Goal: Transaction & Acquisition: Purchase product/service

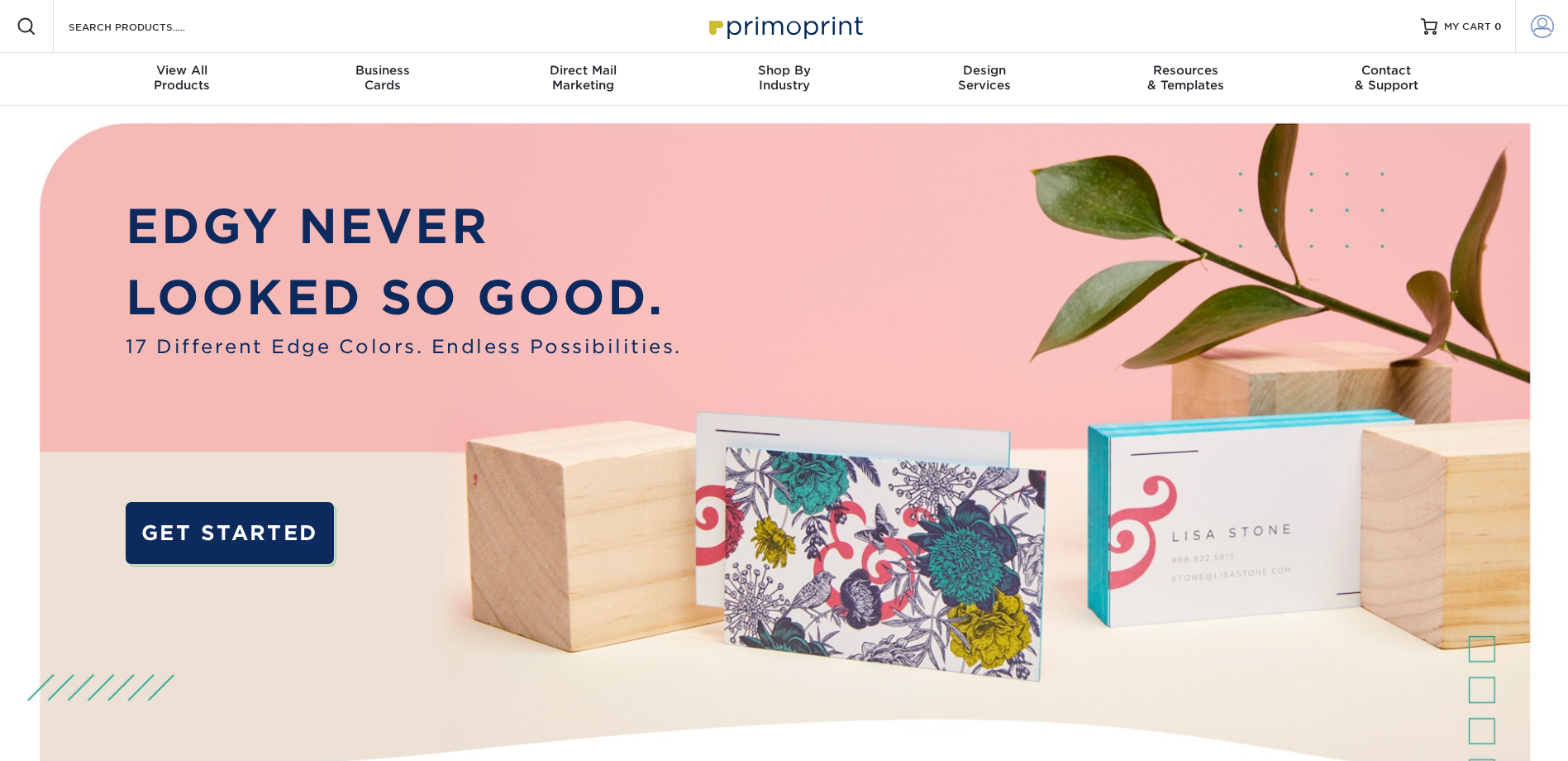
click at [1546, 22] on span at bounding box center [1543, 27] width 24 height 24
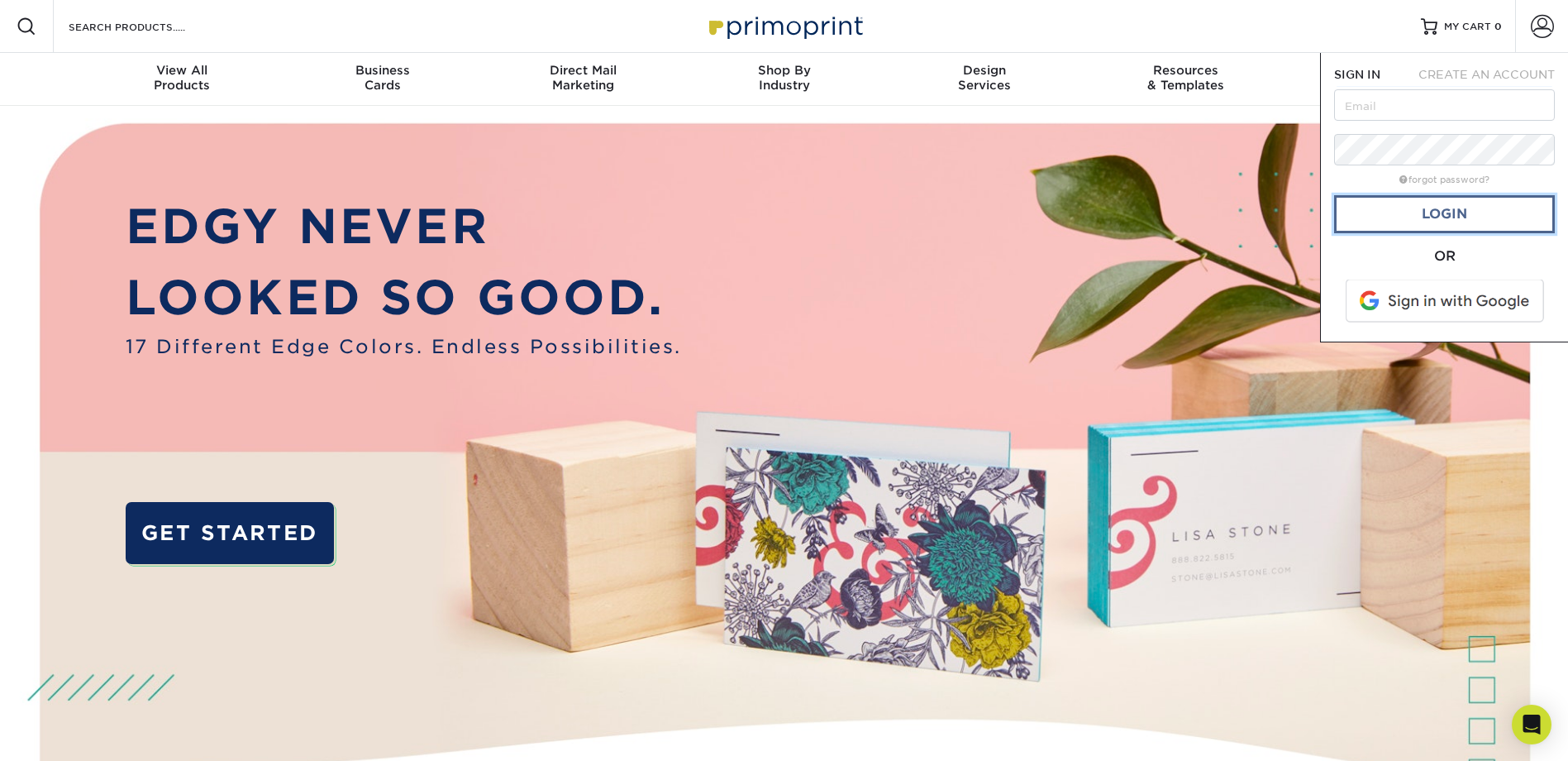
click at [1445, 215] on link "Login" at bounding box center [1445, 213] width 221 height 38
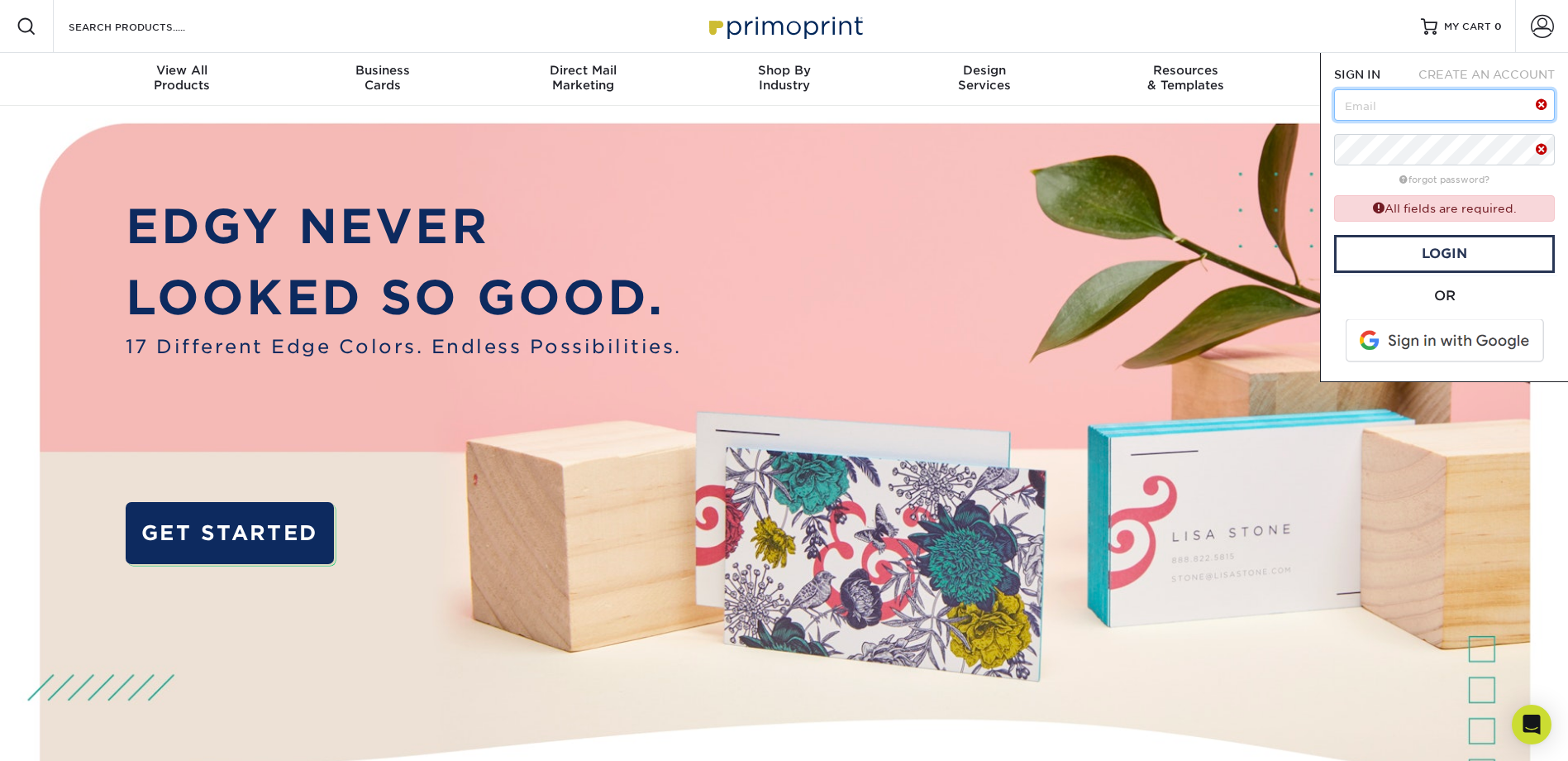
click at [1417, 117] on input "text" at bounding box center [1445, 104] width 221 height 31
type input "ck@americanchillers.com"
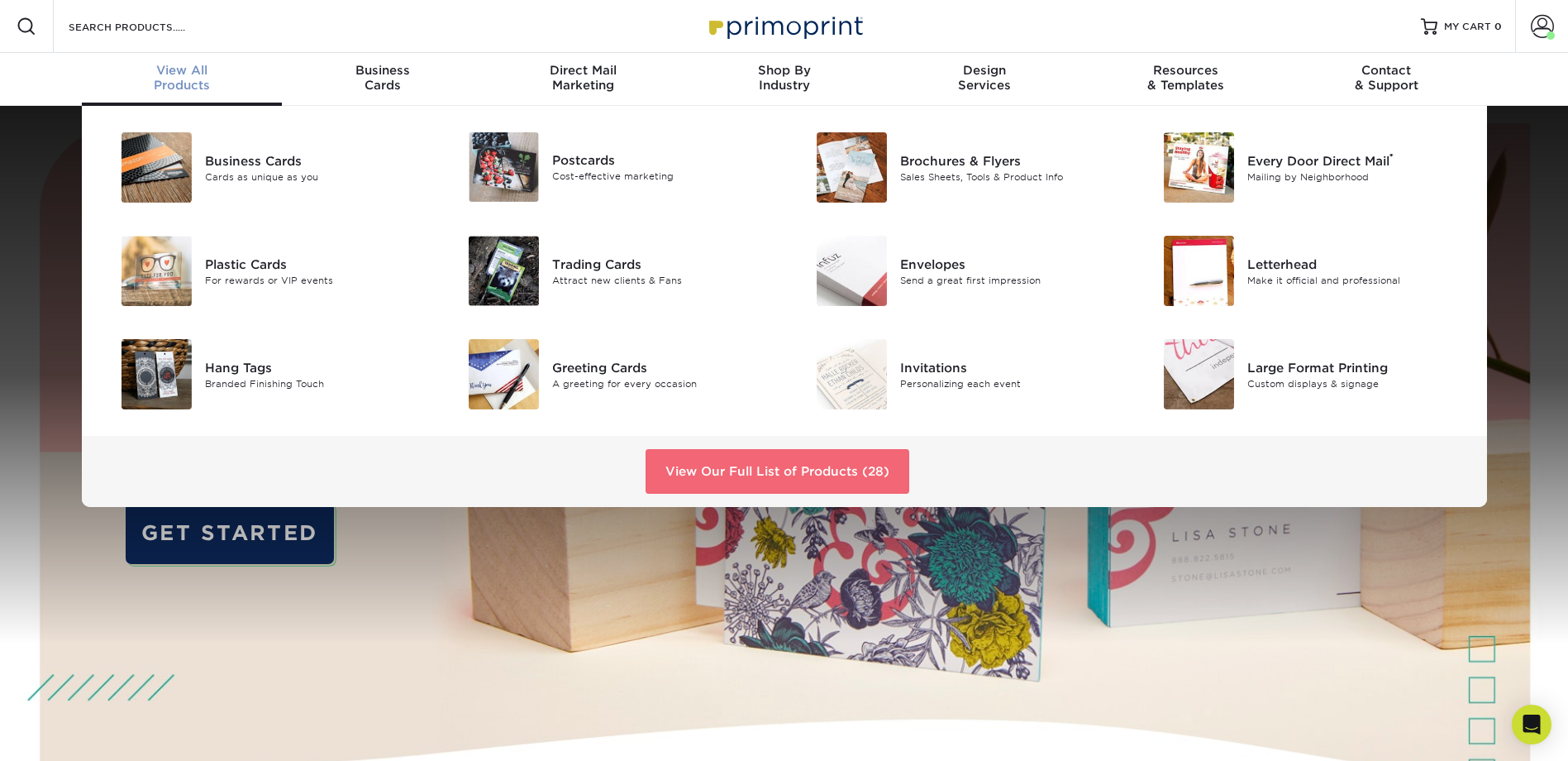
click at [695, 466] on link "View Our Full List of Products (28)" at bounding box center [778, 471] width 264 height 45
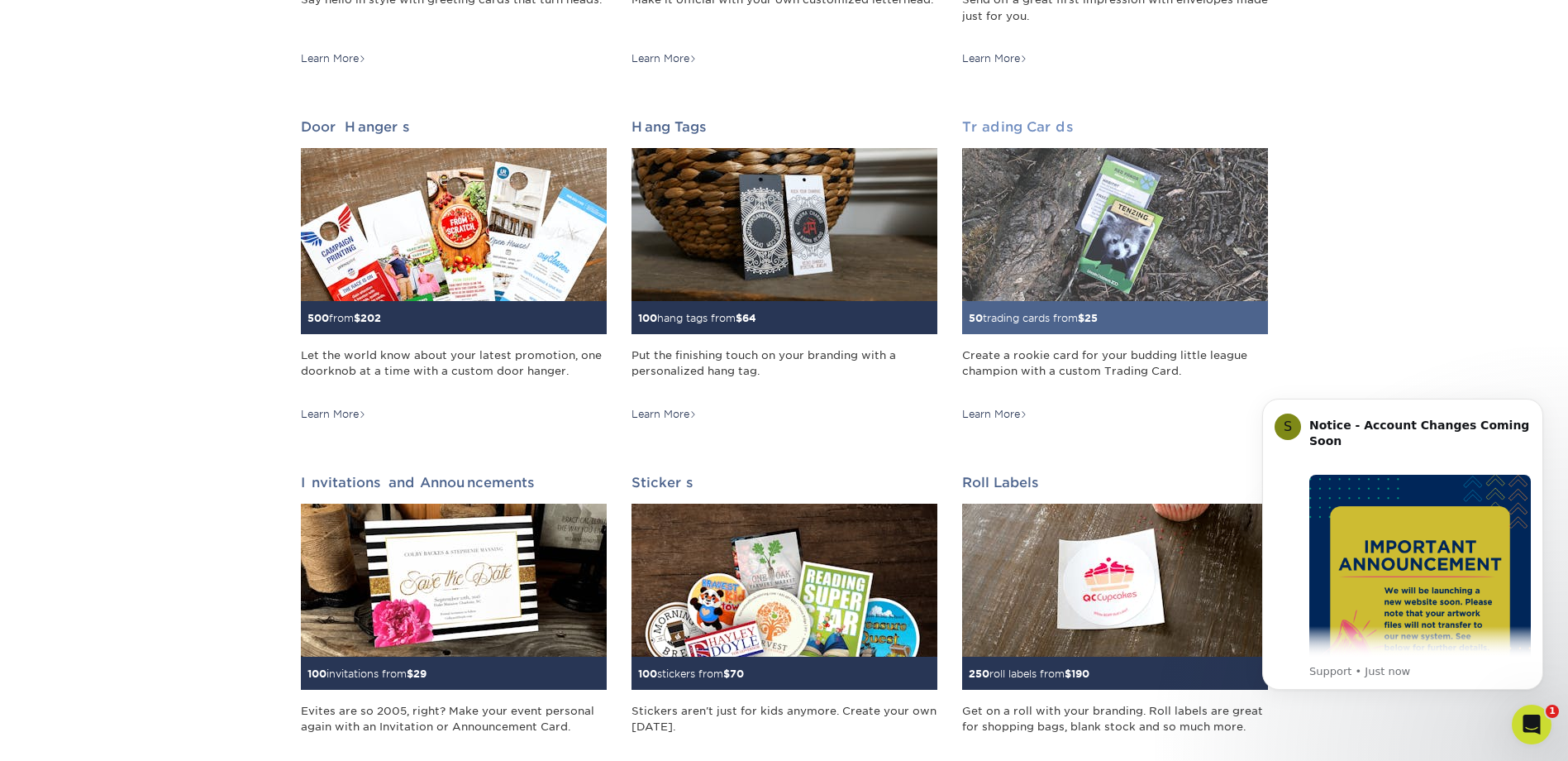
click at [1065, 302] on div "50 trading cards from $ 25" at bounding box center [1115, 317] width 306 height 33
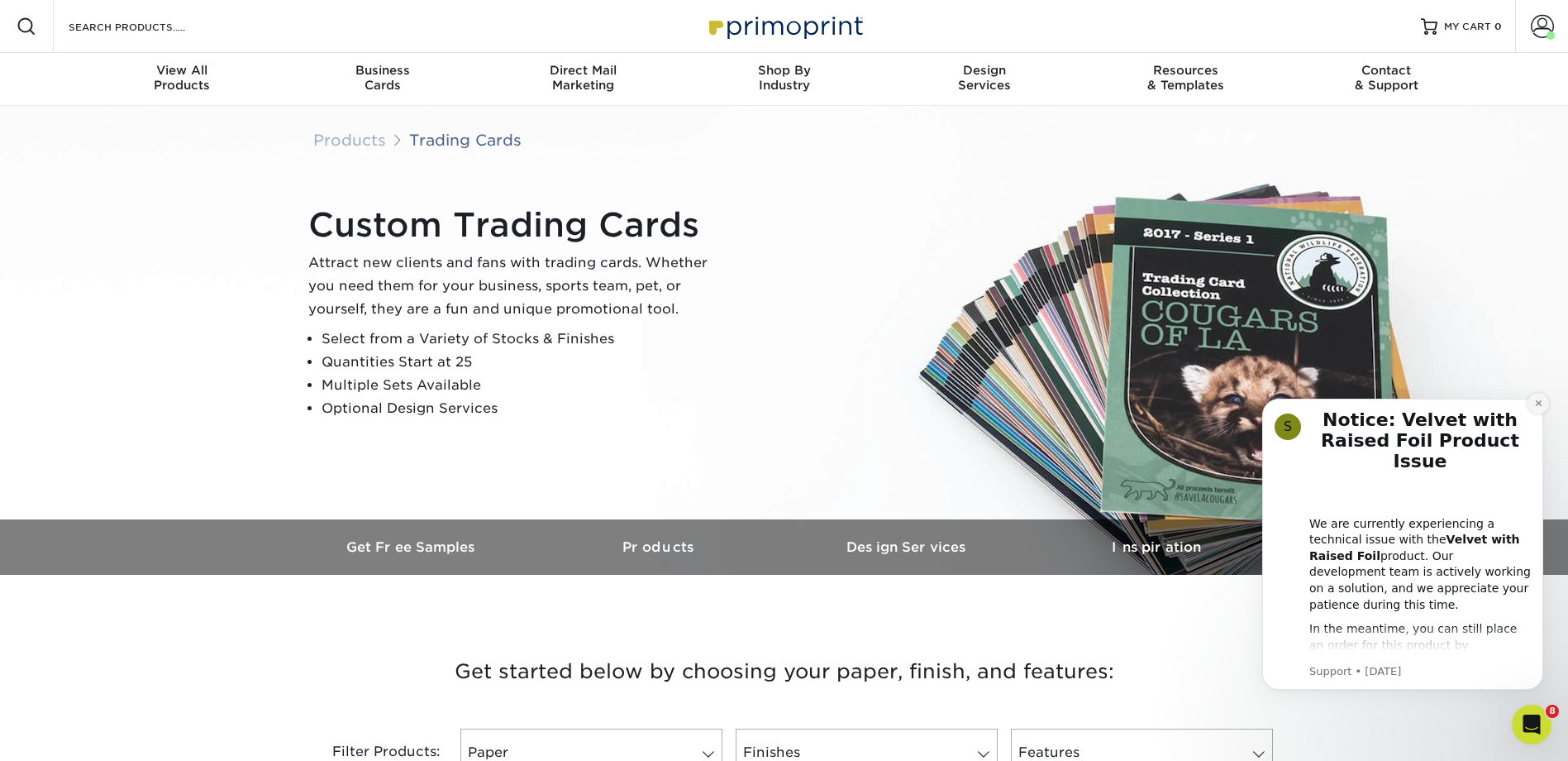
click at [1537, 406] on icon "Dismiss notification" at bounding box center [1539, 402] width 9 height 9
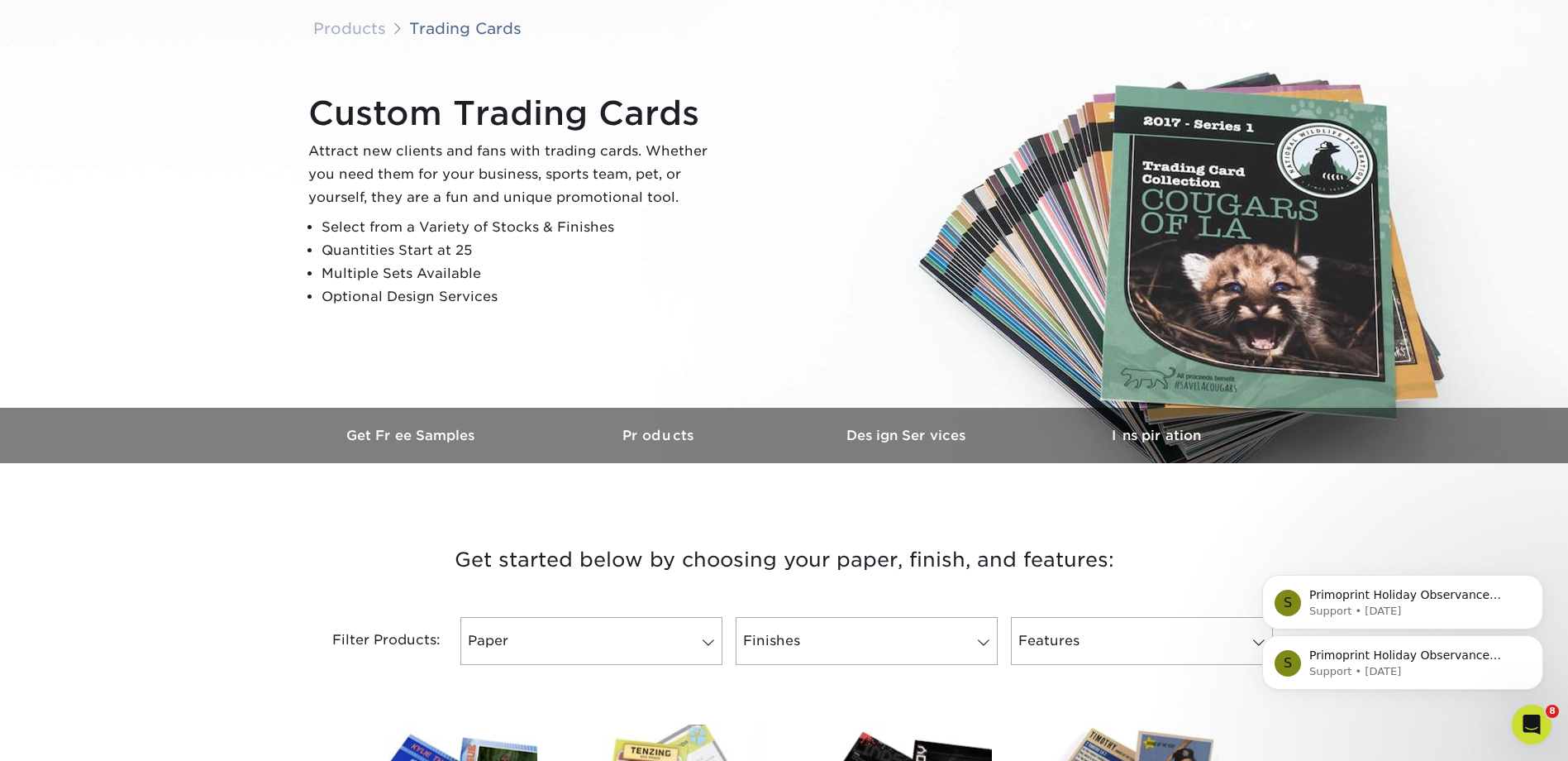
scroll to position [276, 0]
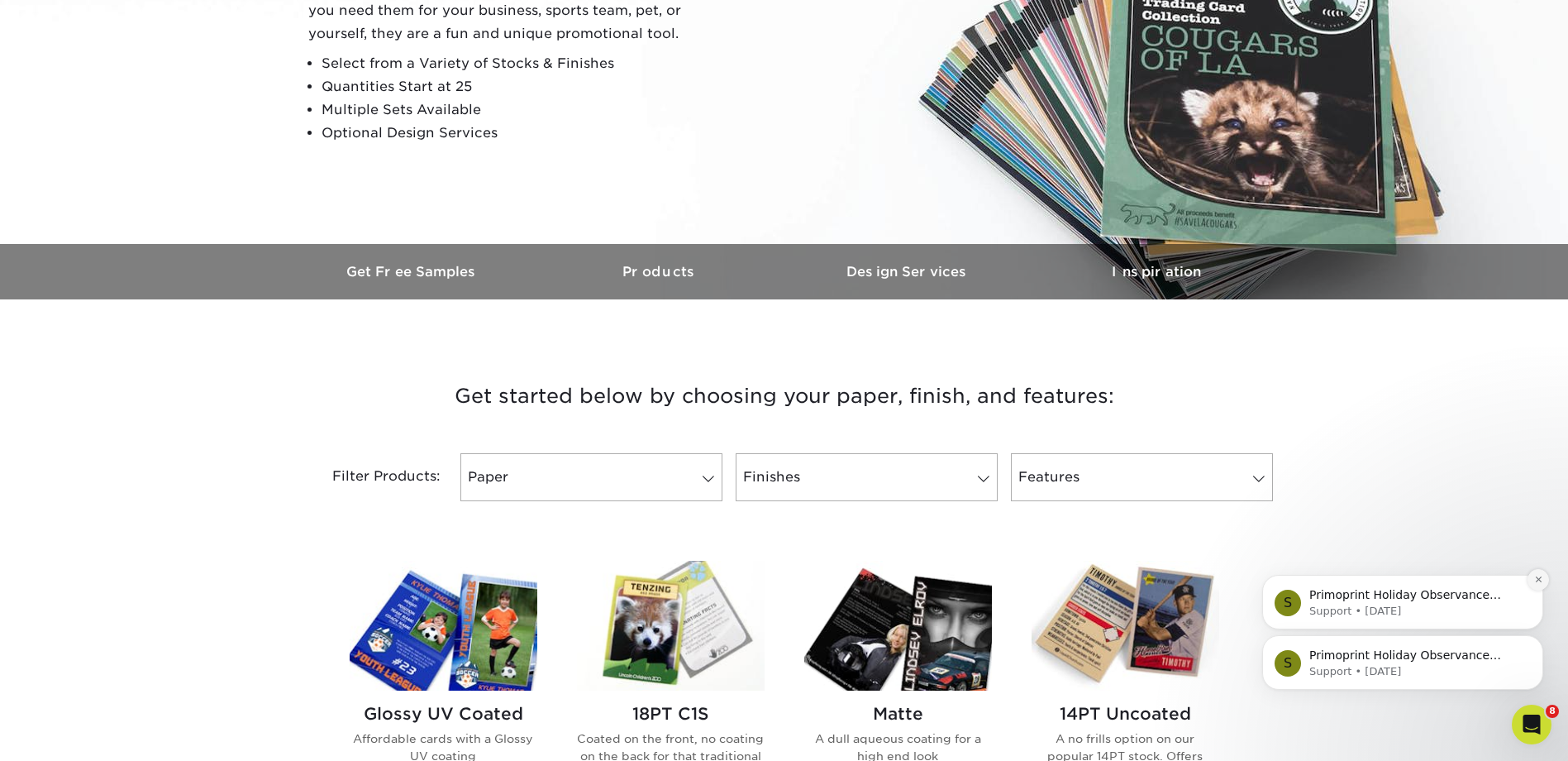
click at [1534, 578] on icon "Dismiss notification" at bounding box center [1539, 579] width 9 height 9
click at [1539, 643] on icon "Dismiss notification" at bounding box center [1539, 639] width 9 height 9
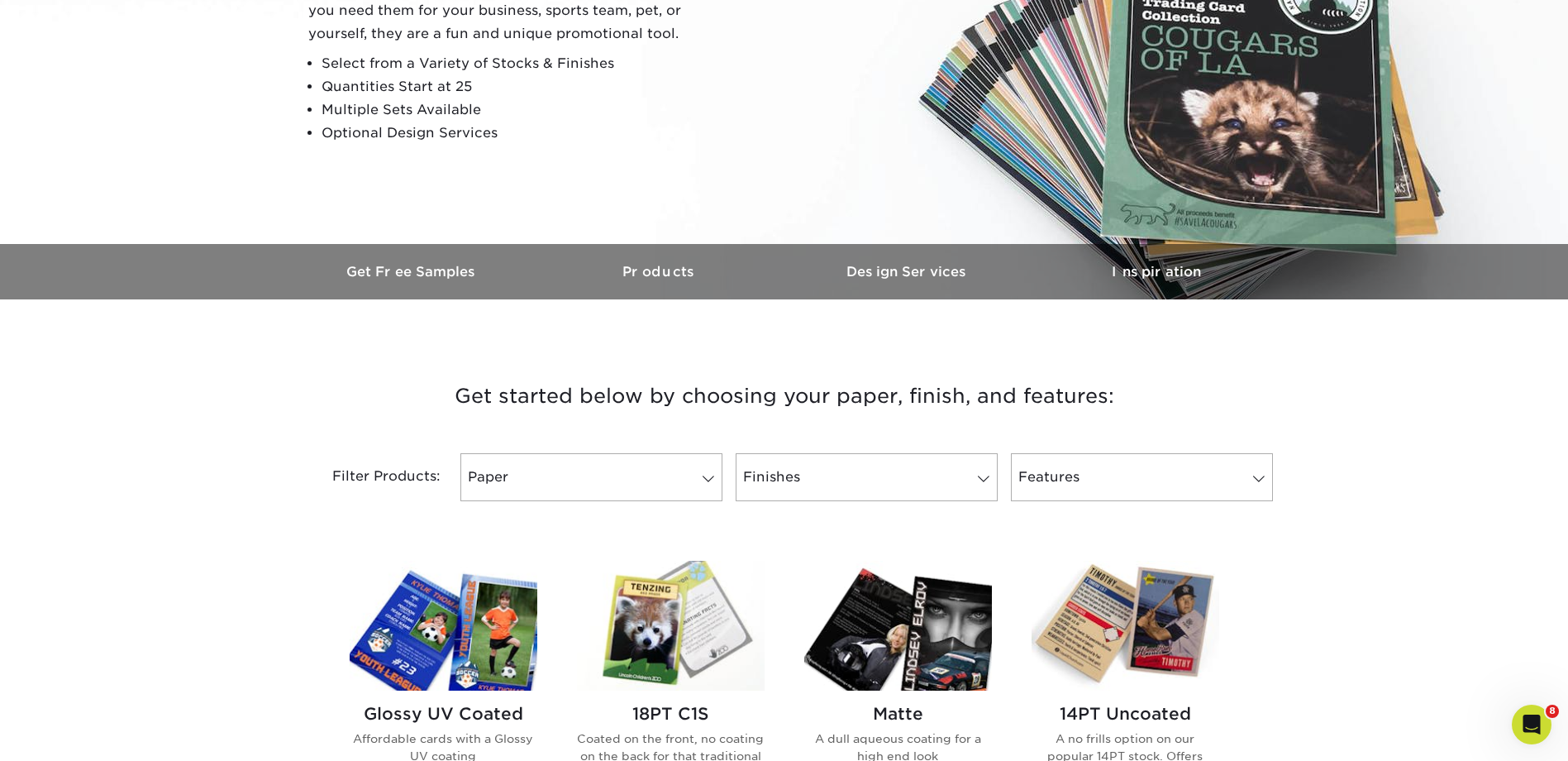
click at [480, 660] on img at bounding box center [443, 625] width 187 height 130
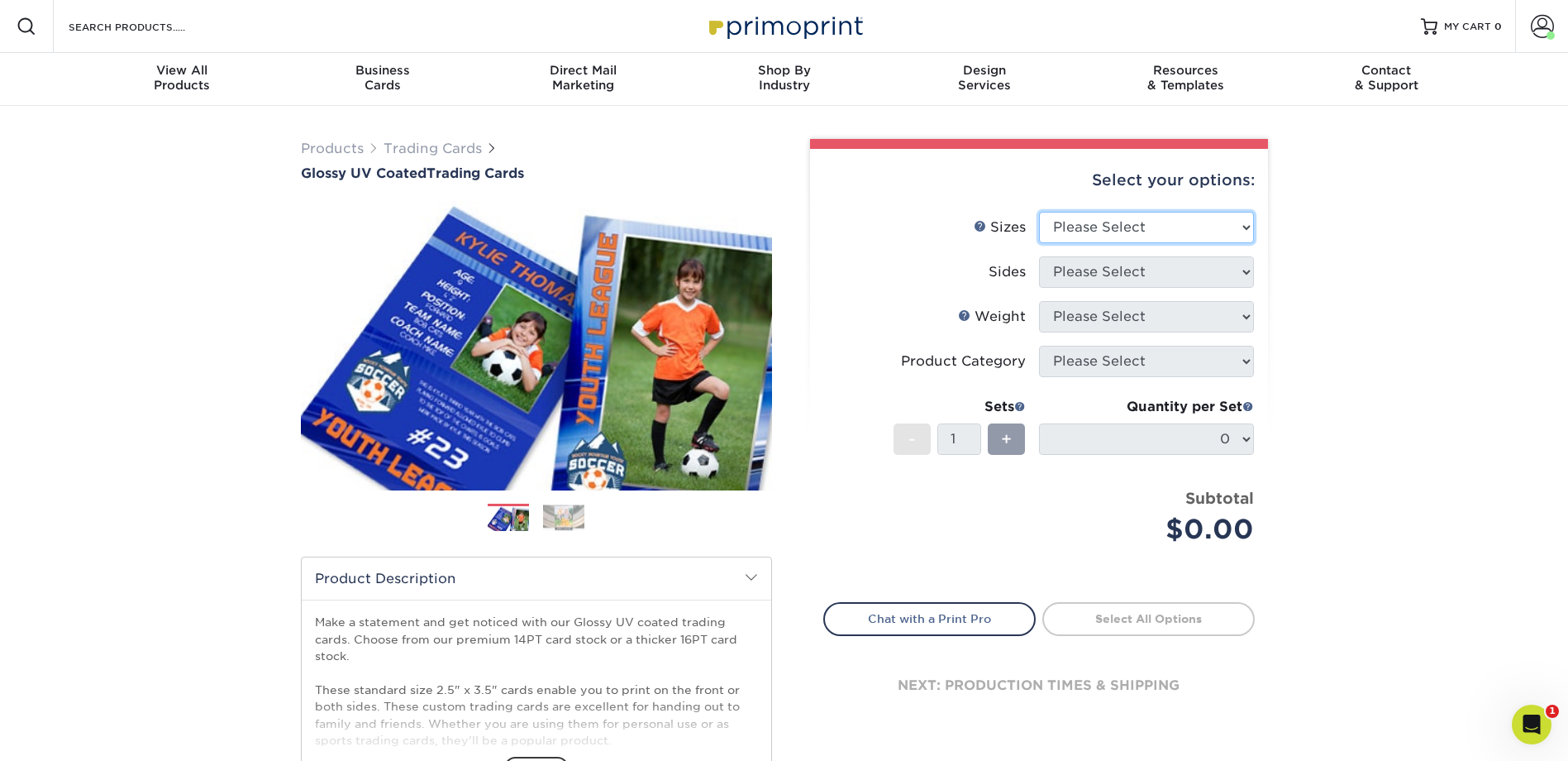
click at [1075, 242] on select "Please Select 2.5" x 3.5"" at bounding box center [1146, 227] width 215 height 31
select select "2.50x3.50"
click at [1039, 212] on select "Please Select 2.5" x 3.5"" at bounding box center [1146, 227] width 215 height 31
click at [1083, 279] on select "Please Select Print Both Sides Print Front Only" at bounding box center [1146, 271] width 215 height 31
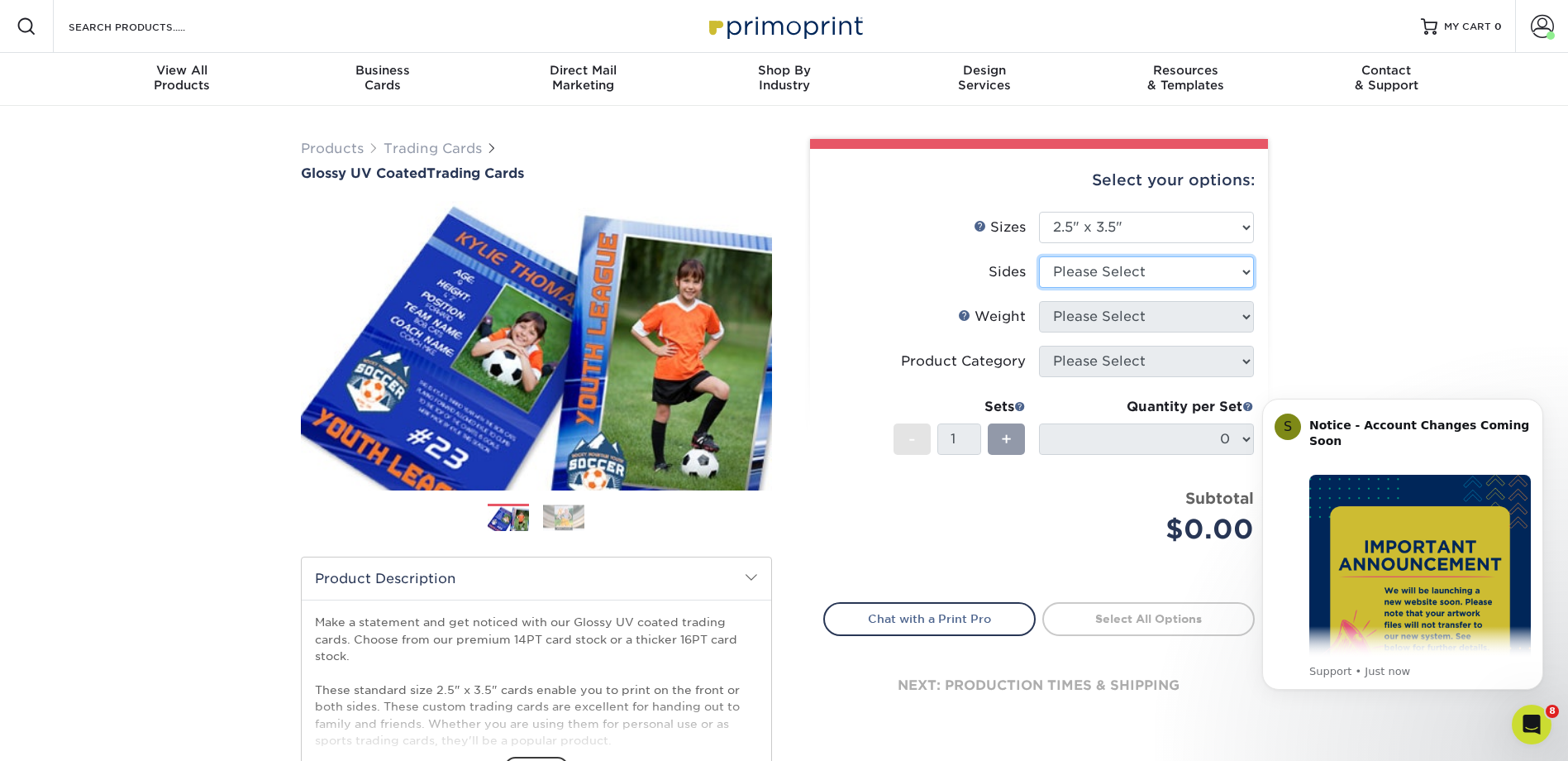
select select "13abbda7-1d64-4f25-8bb2-c179b224825d"
click at [1039, 256] on select "Please Select Print Both Sides Print Front Only" at bounding box center [1146, 271] width 215 height 31
click at [1102, 316] on select "Please Select 16PT 14PT 18PT C1S" at bounding box center [1146, 316] width 215 height 31
select select "16PT"
click at [1039, 301] on select "Please Select 16PT 14PT 18PT C1S" at bounding box center [1146, 316] width 215 height 31
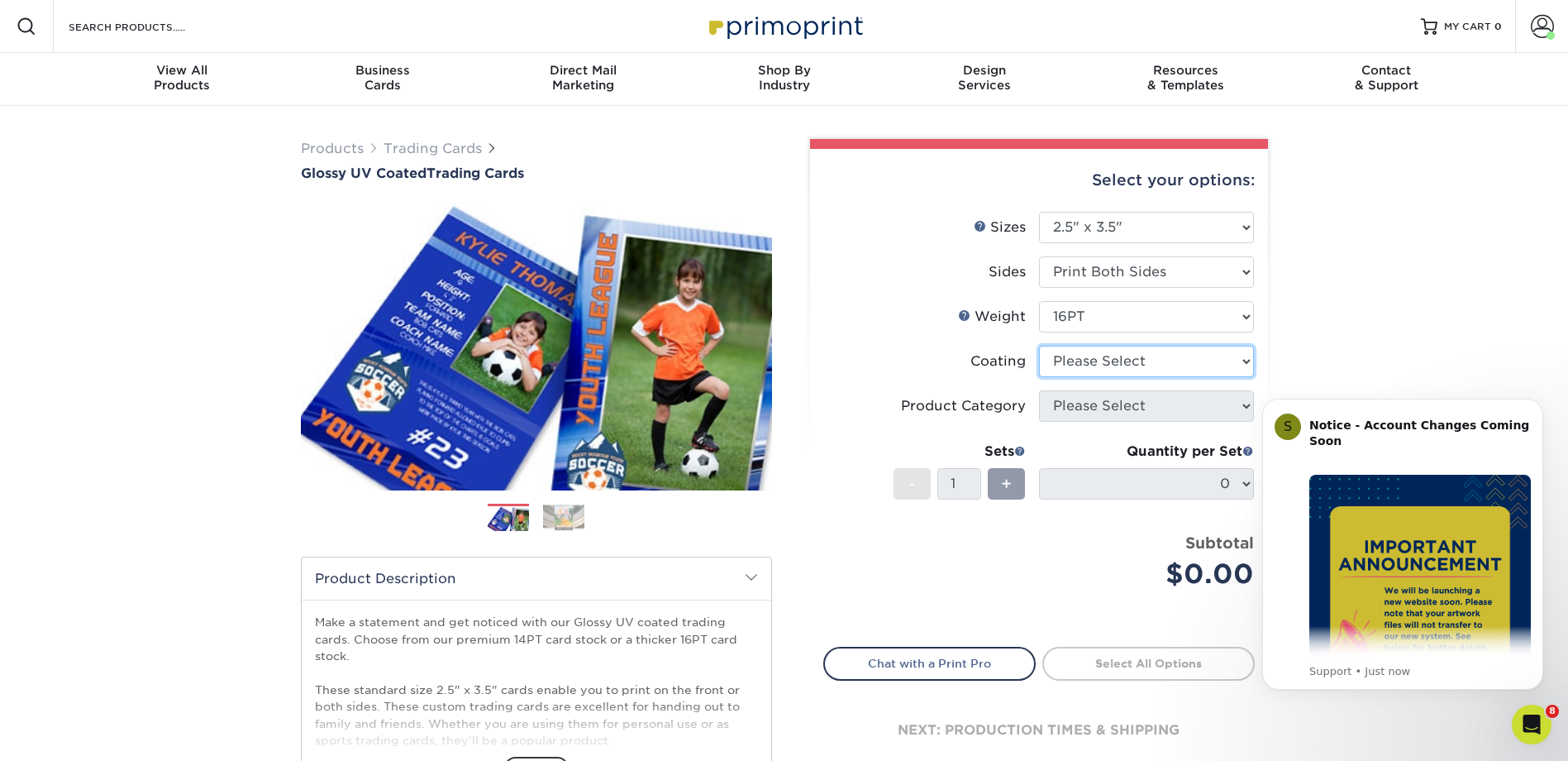
click at [1125, 361] on select at bounding box center [1146, 360] width 215 height 31
select select "ae367451-b2b8-45df-a344-0f05b6a12993"
click at [1039, 345] on select at bounding box center [1146, 360] width 215 height 31
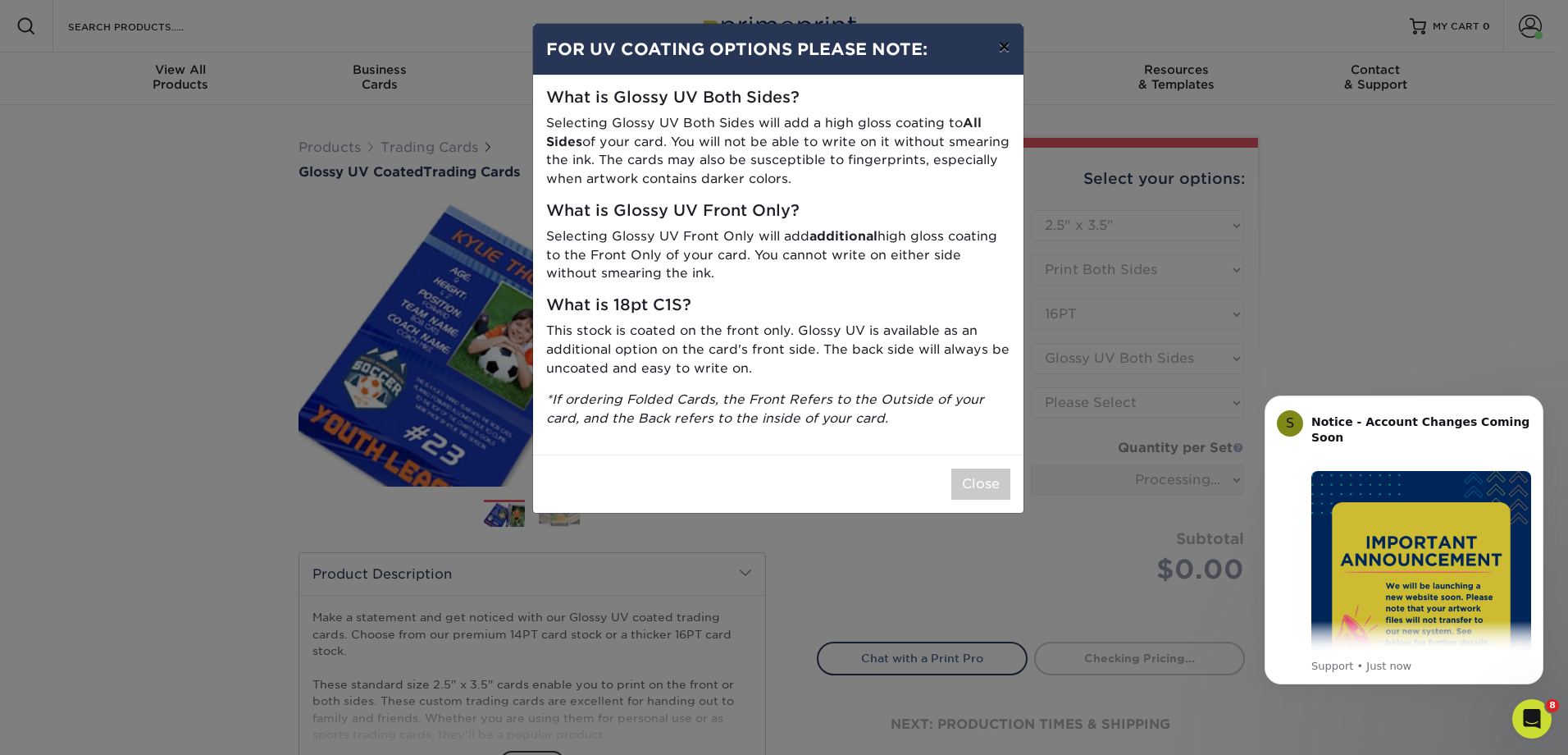
click at [1006, 48] on button "×" at bounding box center [1003, 47] width 37 height 46
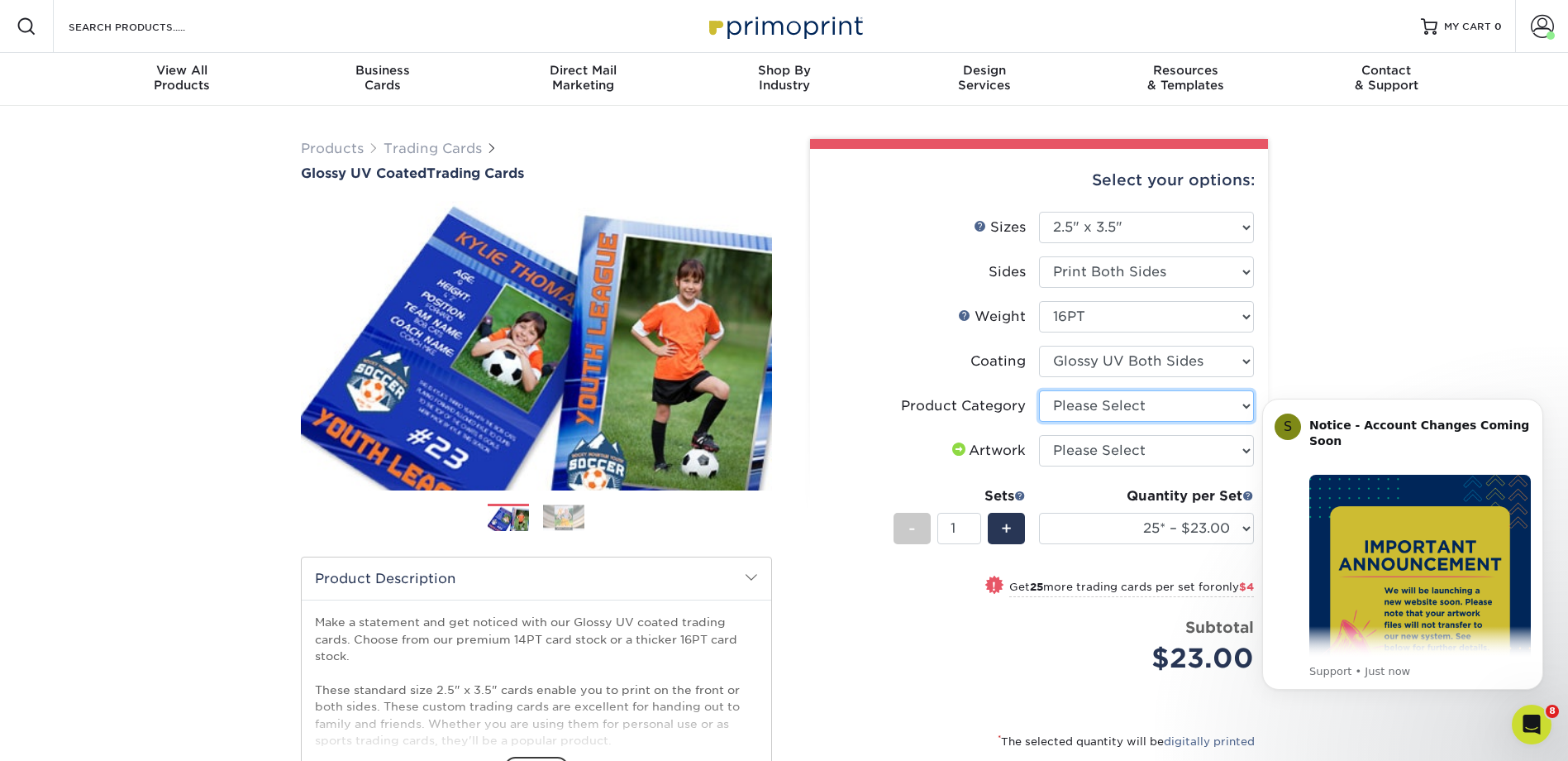
click at [1243, 407] on select "Please Select Trading Cards" at bounding box center [1146, 406] width 215 height 31
select select "c2f9bce9-36c2-409d-b101-c29d9d031e18"
click at [1039, 391] on select "Please Select Trading Cards" at bounding box center [1146, 406] width 215 height 31
click at [1174, 454] on select "Please Select I will upload files I need a design - $100" at bounding box center [1146, 450] width 215 height 31
select select "upload"
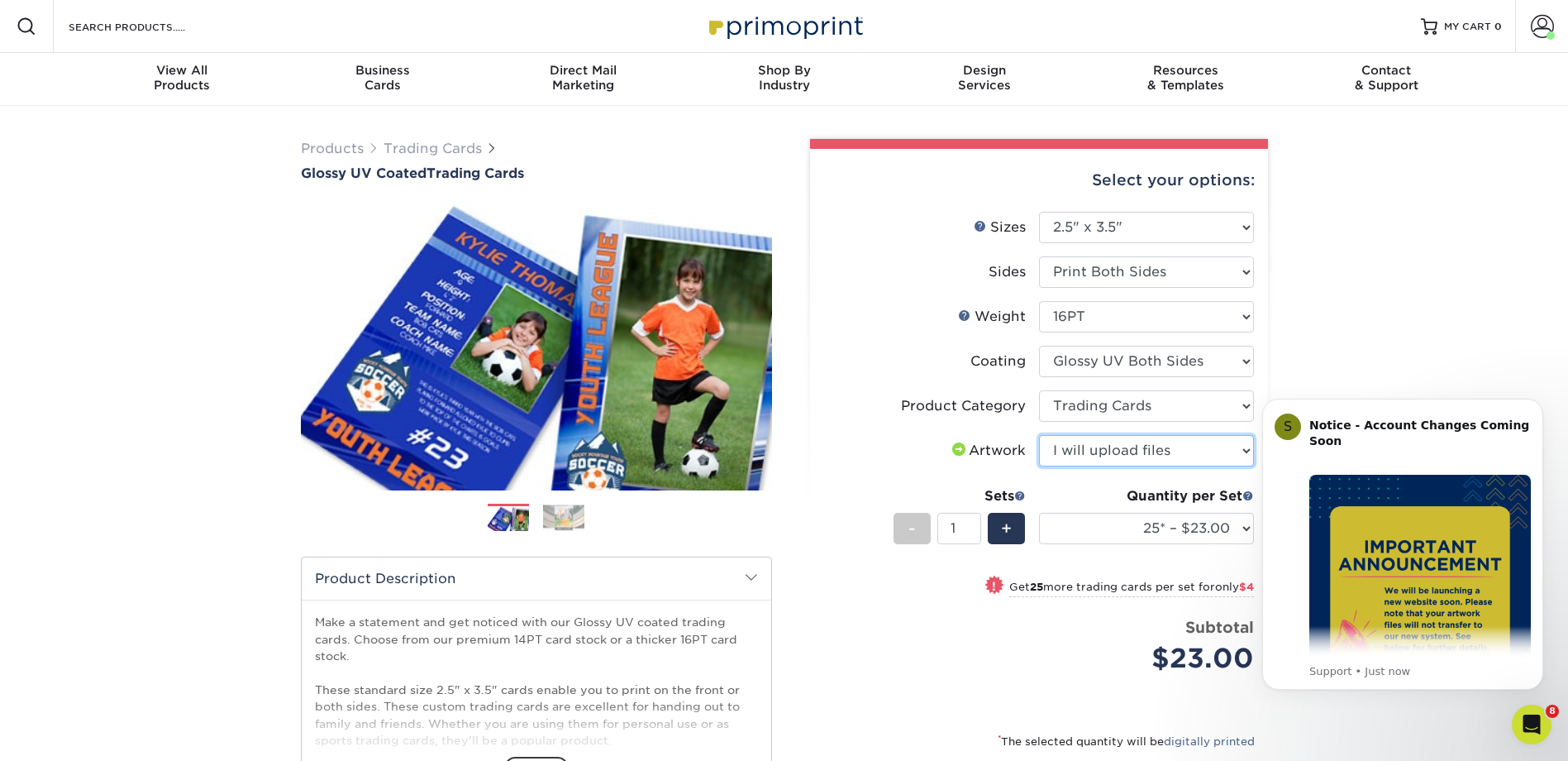
click at [1039, 435] on select "Please Select I will upload files I need a design - $100" at bounding box center [1146, 450] width 215 height 31
click at [1008, 525] on span "+" at bounding box center [1006, 528] width 11 height 25
click at [1008, 524] on span "+" at bounding box center [1006, 528] width 11 height 25
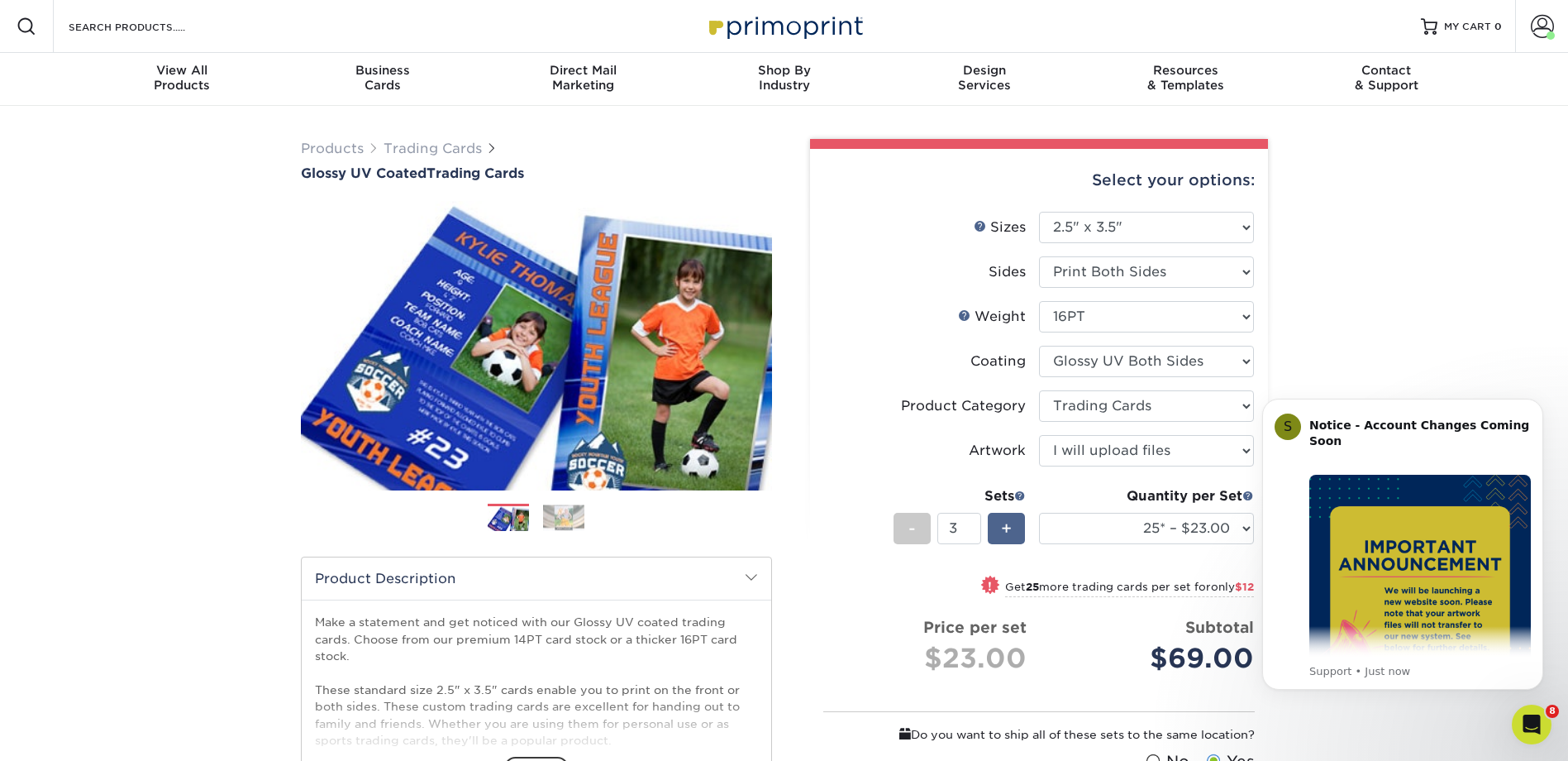
click at [1008, 524] on span "+" at bounding box center [1006, 528] width 11 height 25
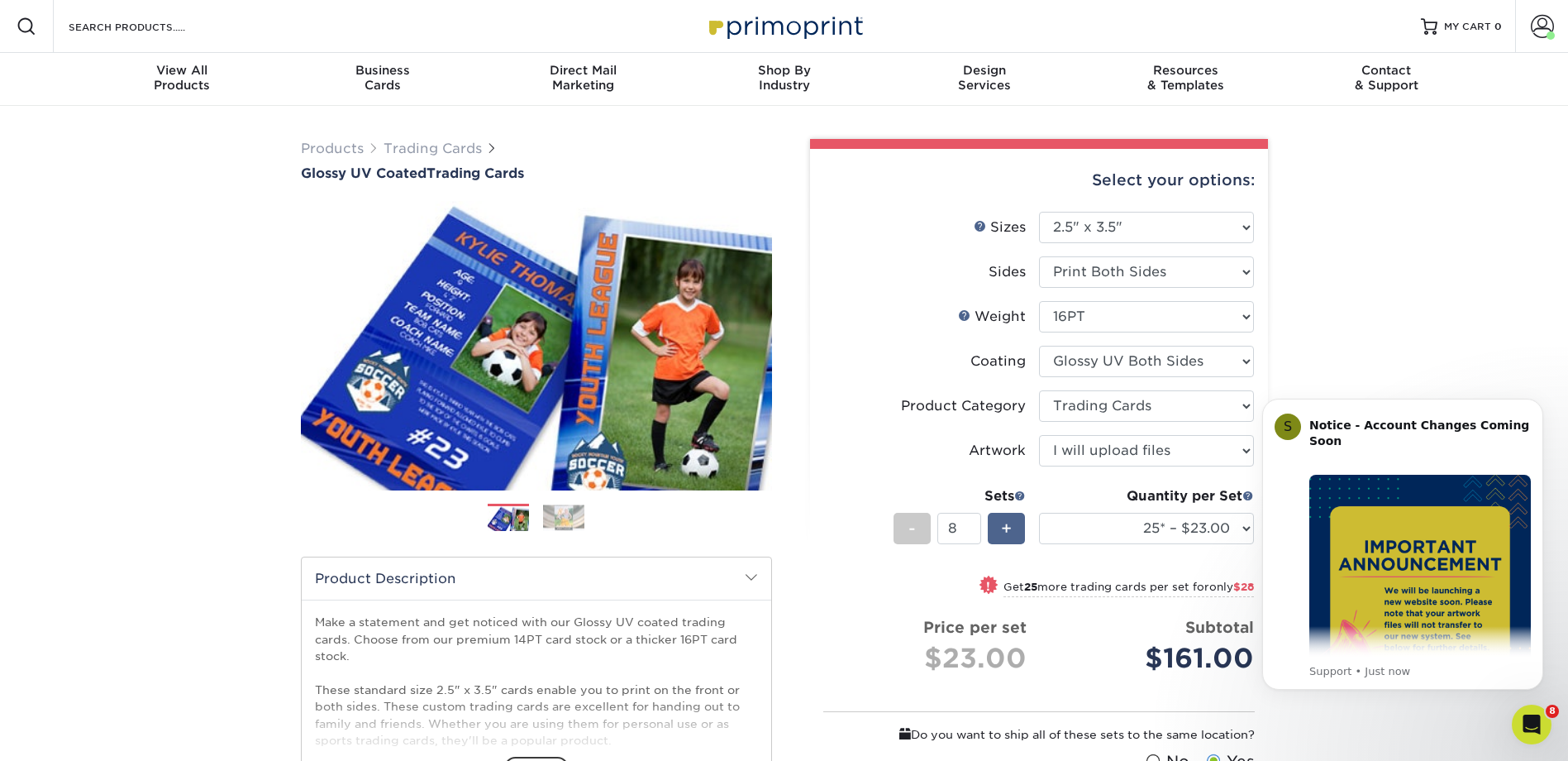
click at [1008, 524] on span "+" at bounding box center [1006, 528] width 11 height 25
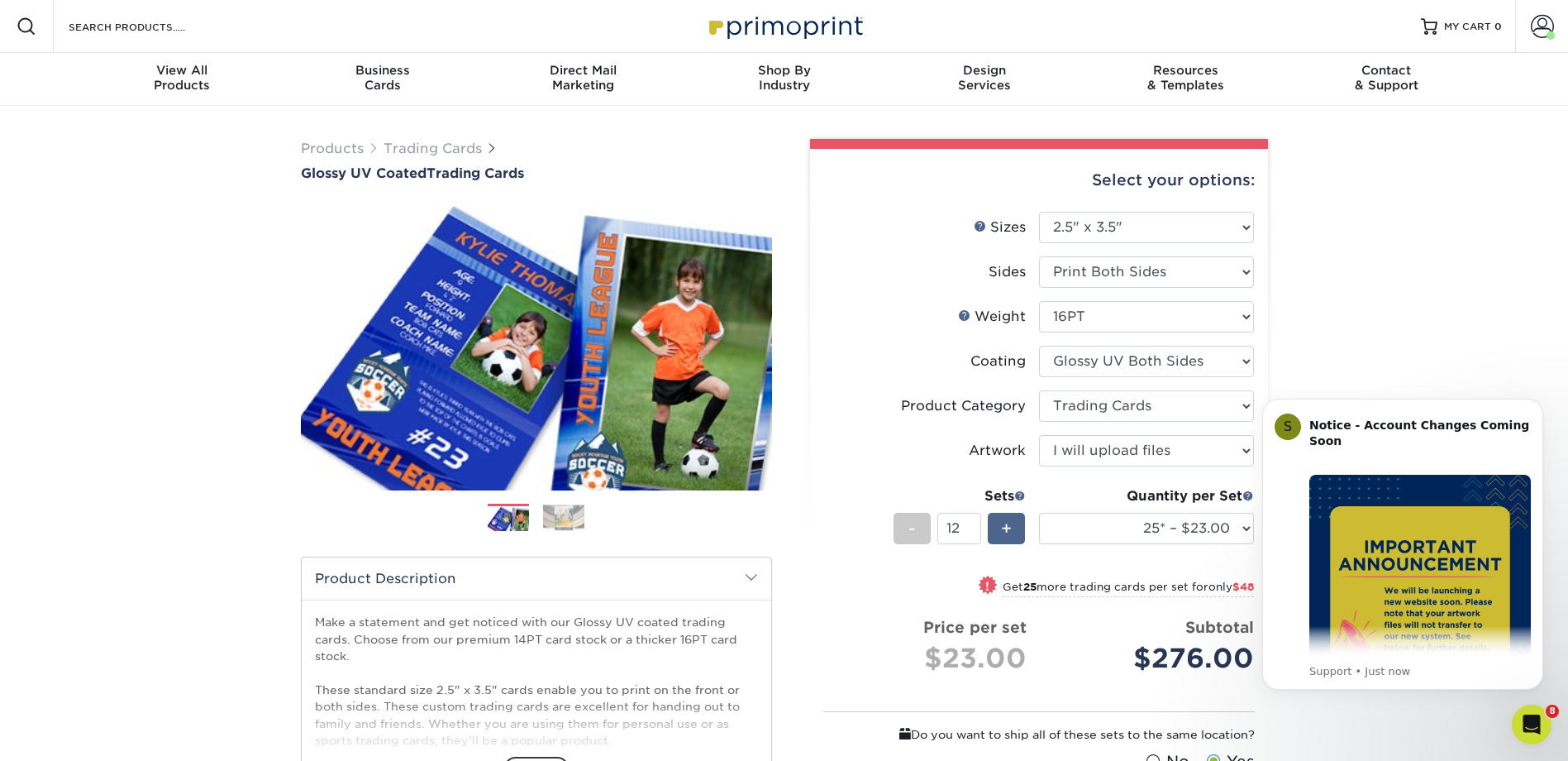
type input "13"
click at [1222, 528] on select "25* – $23.00 50* – $27.00 75* – $33.00 100* – $37.00 250* – $47.00 500 – $58.00…" at bounding box center [1146, 527] width 215 height 31
select select "1000 – $71.00"
click at [1039, 512] on select "25* – $23.00 50* – $27.00 75* – $33.00 100* – $37.00 250* – $47.00 500 – $58.00…" at bounding box center [1146, 527] width 215 height 31
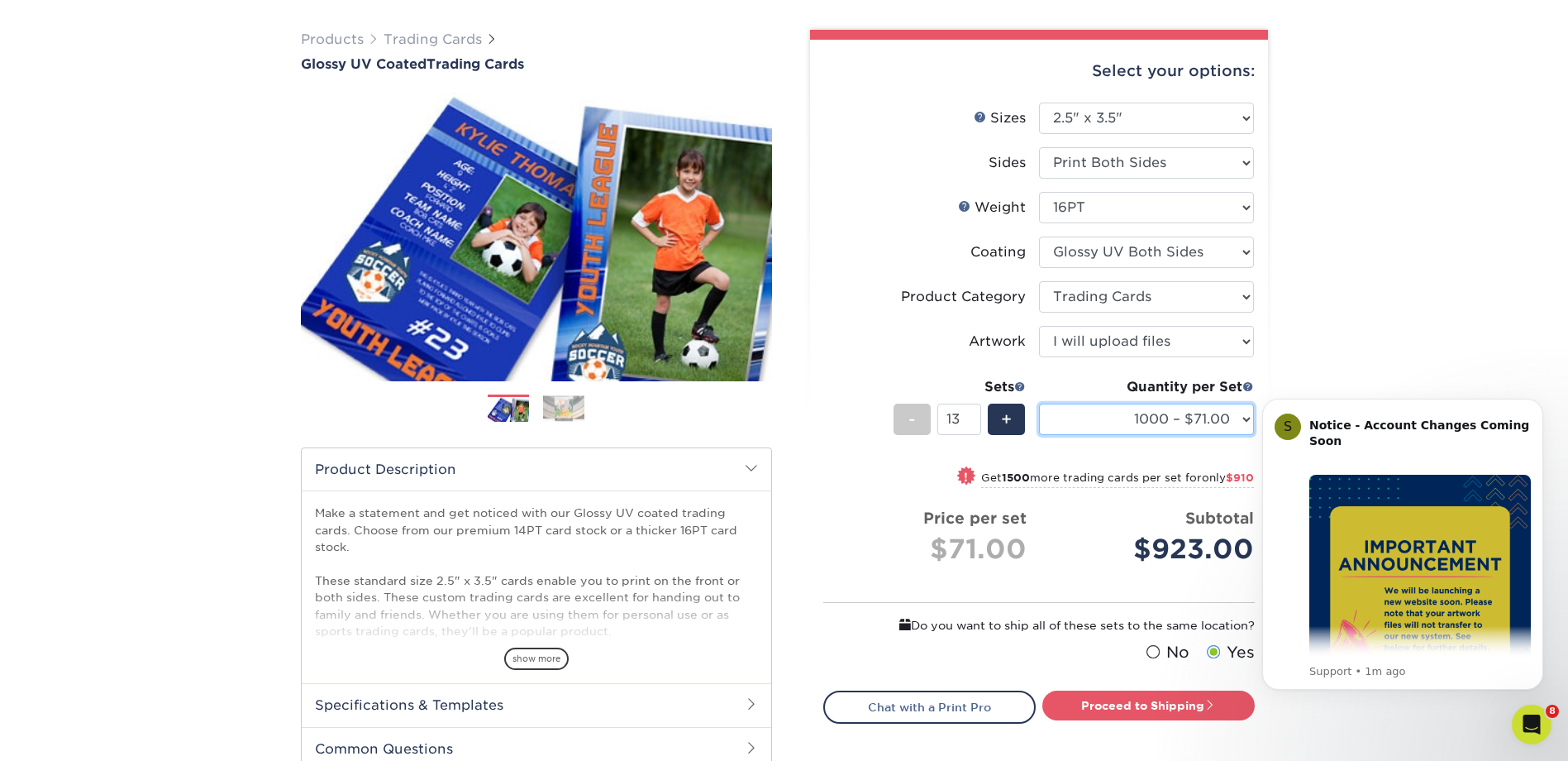
scroll to position [276, 0]
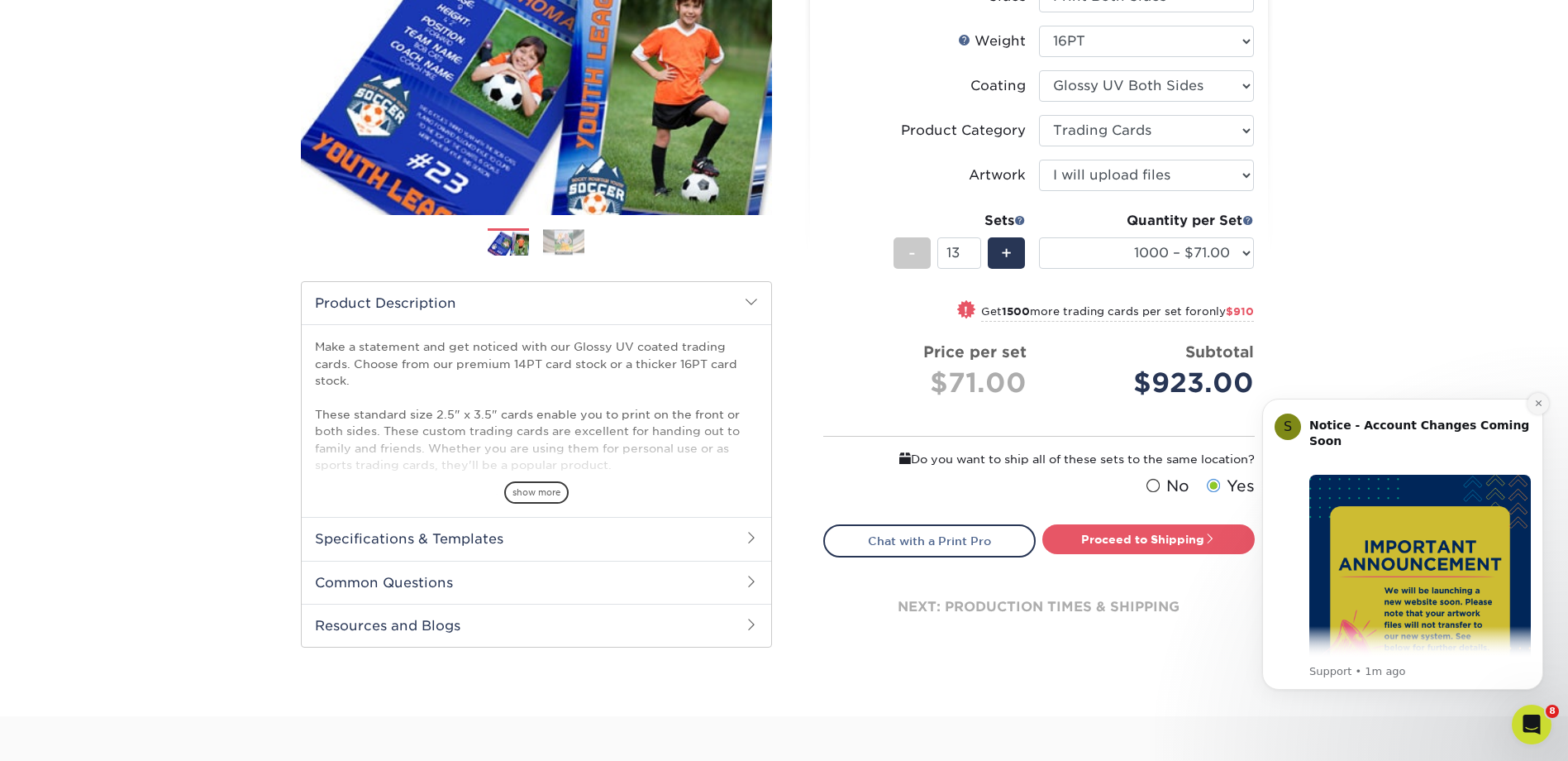
click at [1536, 400] on icon "Dismiss notification" at bounding box center [1539, 402] width 9 height 9
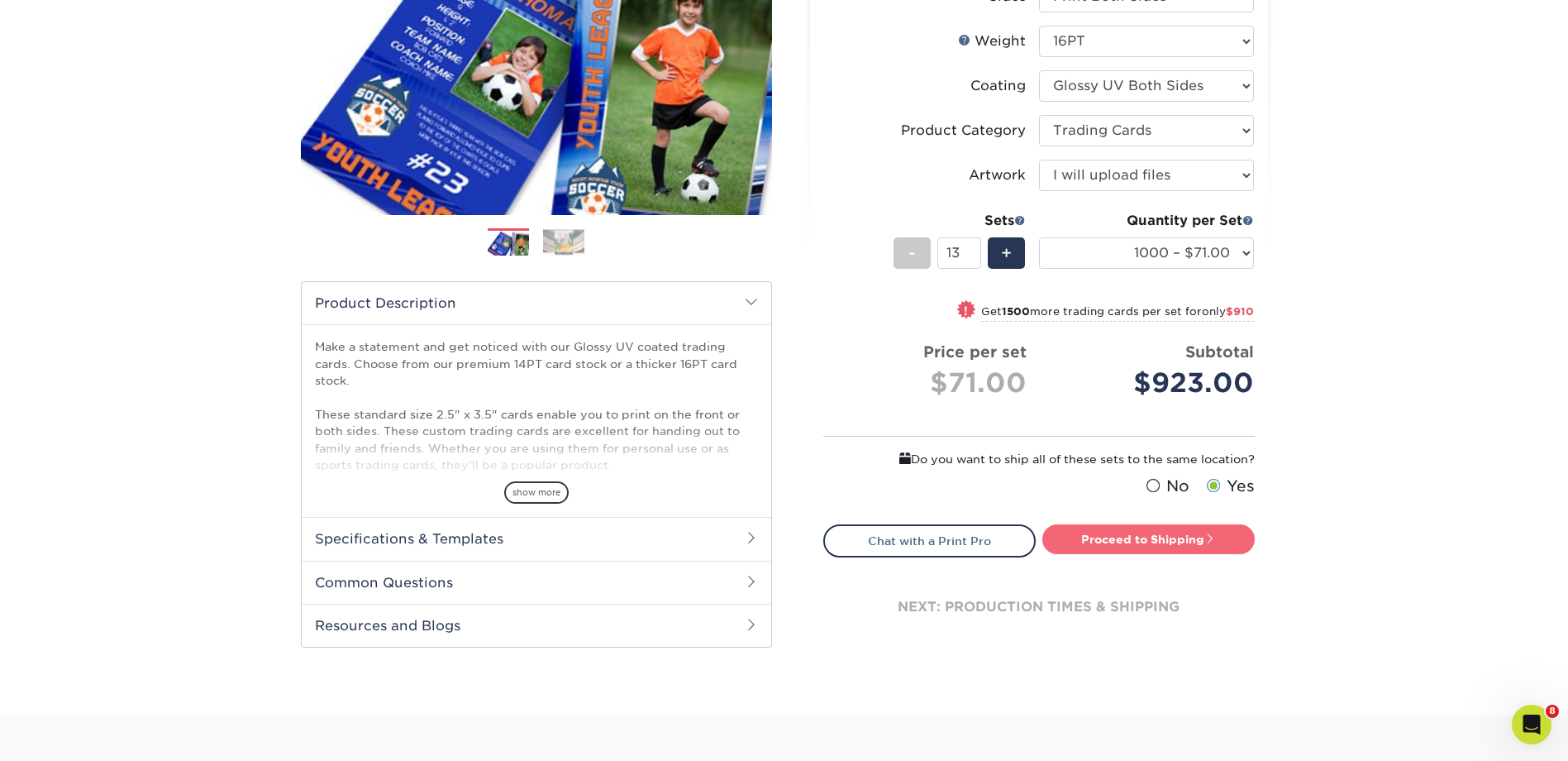
click at [1138, 533] on link "Proceed to Shipping" at bounding box center [1148, 538] width 212 height 29
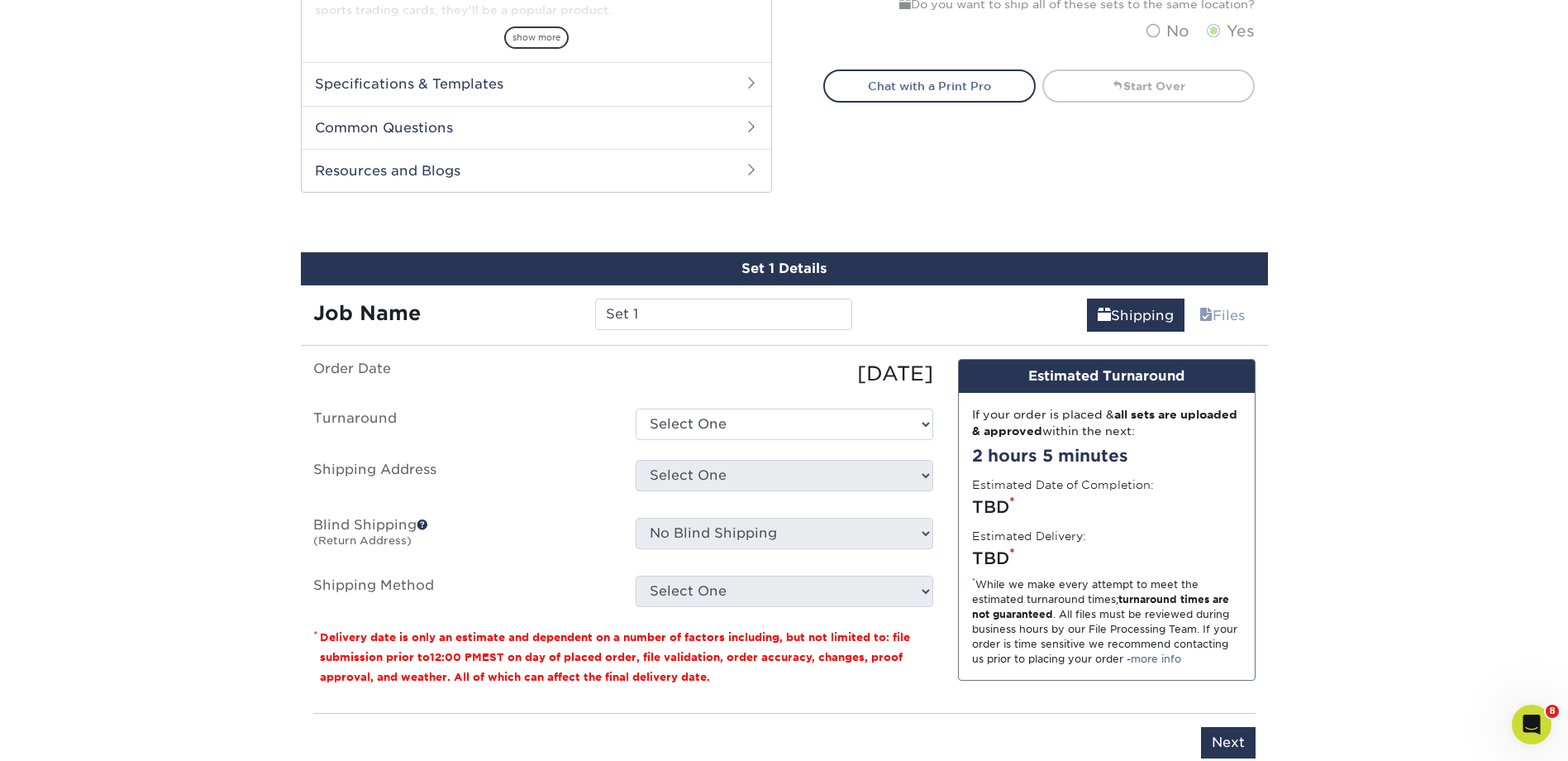
scroll to position [844, 0]
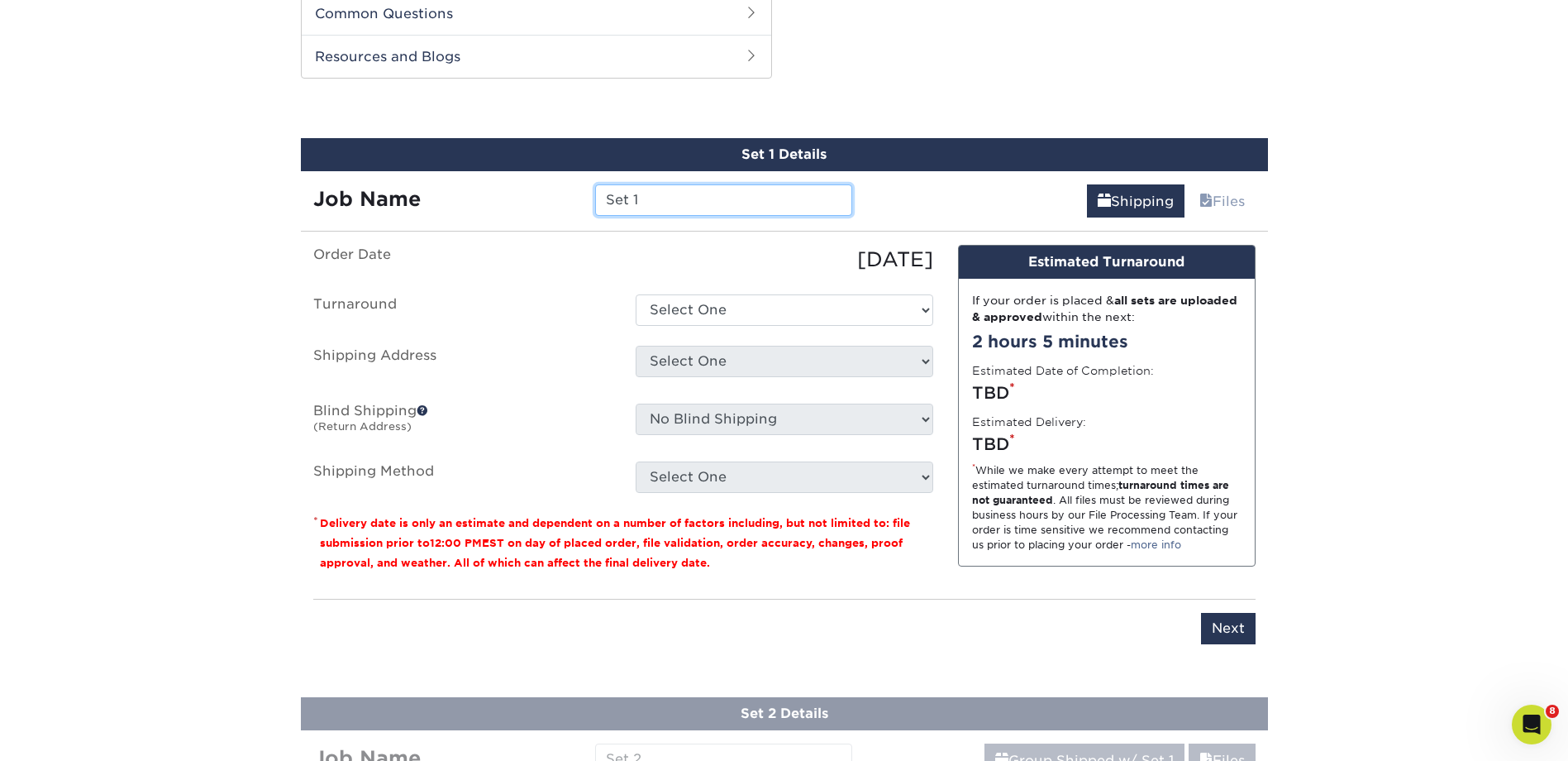
click at [678, 200] on input "Set 1" at bounding box center [724, 200] width 257 height 31
type input "S"
drag, startPoint x: 701, startPoint y: 197, endPoint x: 587, endPoint y: 197, distance: 114.0
click at [587, 197] on div "MI CHILL #4" at bounding box center [724, 200] width 282 height 31
type input "MI CHILL #4"
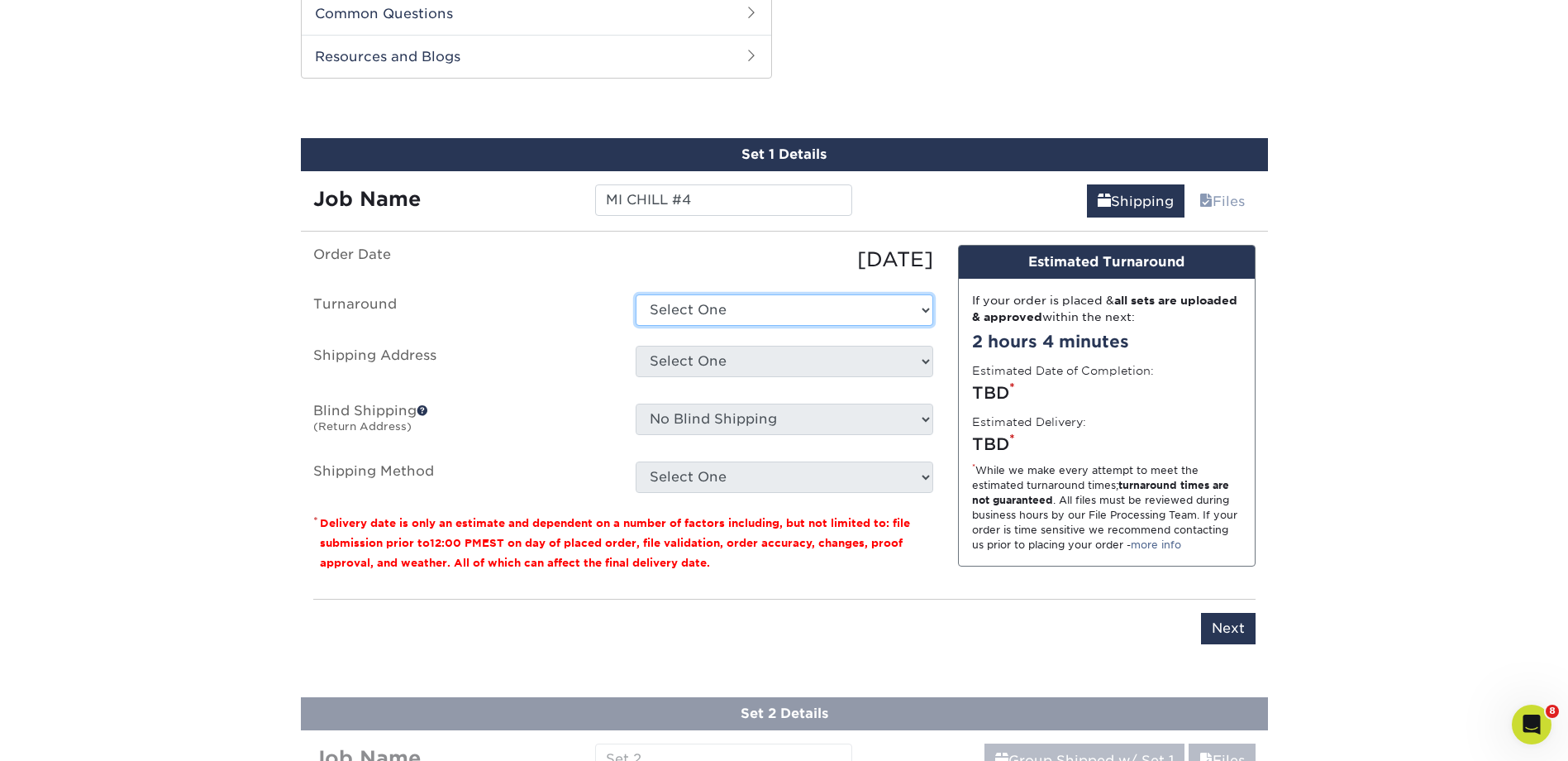
click at [728, 318] on select "Select One 2-4 Business Days 2 Day Next Business Day" at bounding box center [784, 309] width 297 height 31
select select "2e96ff5b-e9ef-4670-9669-1707f813ef34"
click at [636, 294] on select "Select One 2-4 Business Days 2 Day Next Business Day" at bounding box center [784, 309] width 297 height 31
click at [710, 362] on select "Select One MI CHI #1 MI CHIL 001 + Add New Address" at bounding box center [784, 360] width 297 height 31
select select "70435"
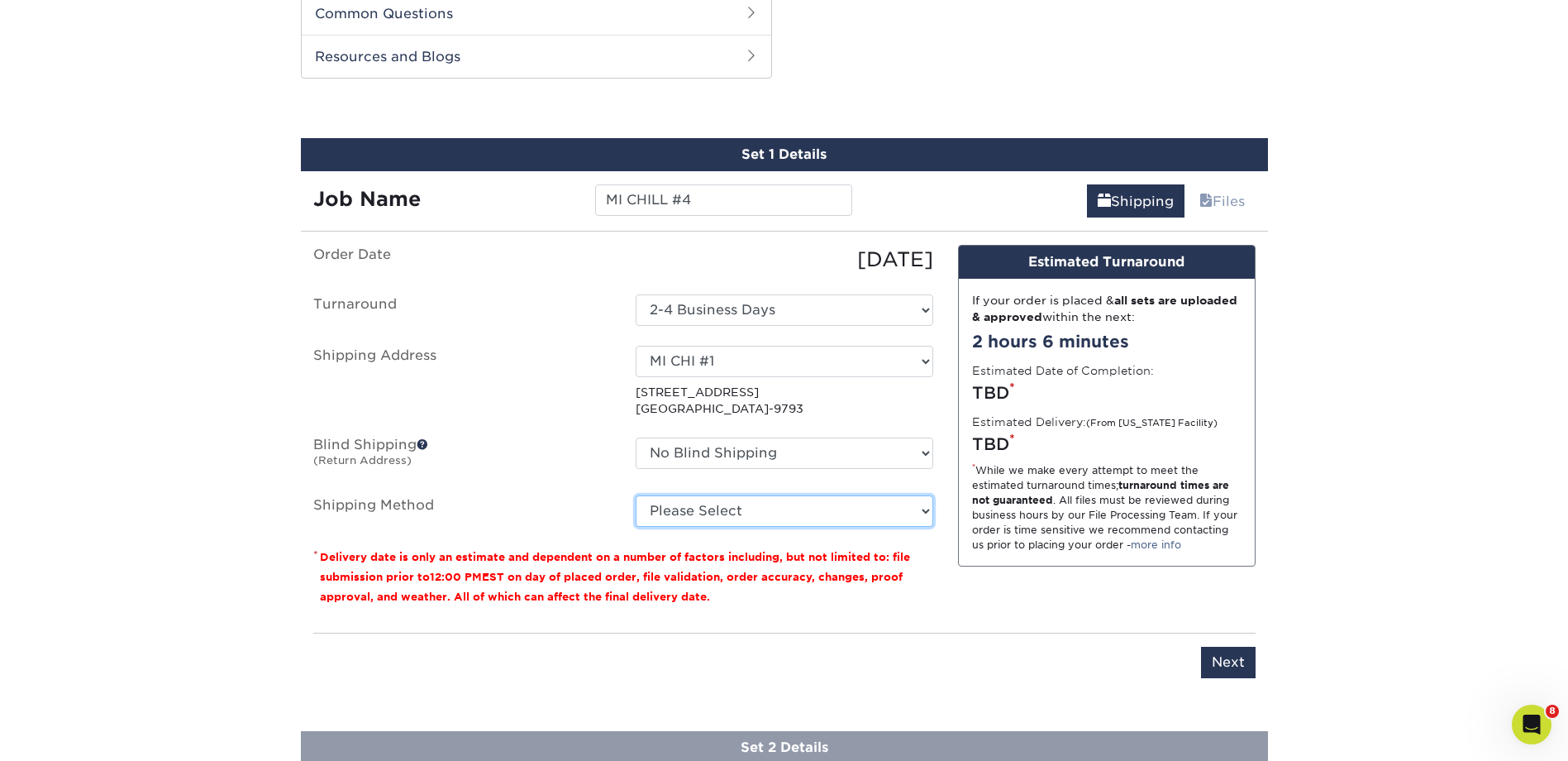
click at [906, 514] on select "Please Select Ground Shipping (+$66.37) 3 Day Shipping Service (+$111.14) 2 Day…" at bounding box center [784, 511] width 297 height 31
select select "03"
click at [636, 496] on select "Please Select Ground Shipping (+$66.37) 3 Day Shipping Service (+$111.14) 2 Day…" at bounding box center [784, 511] width 297 height 31
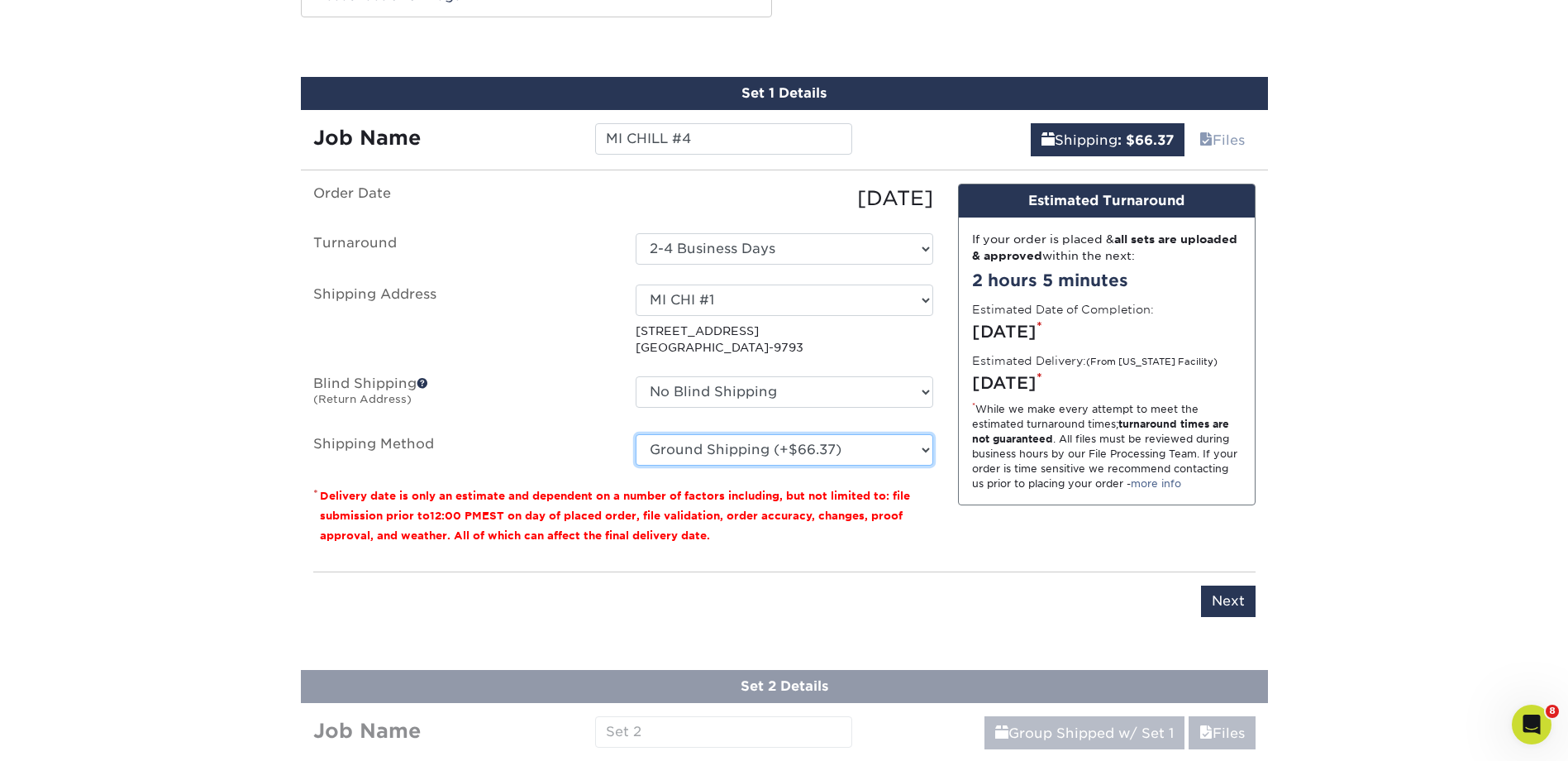
scroll to position [1121, 0]
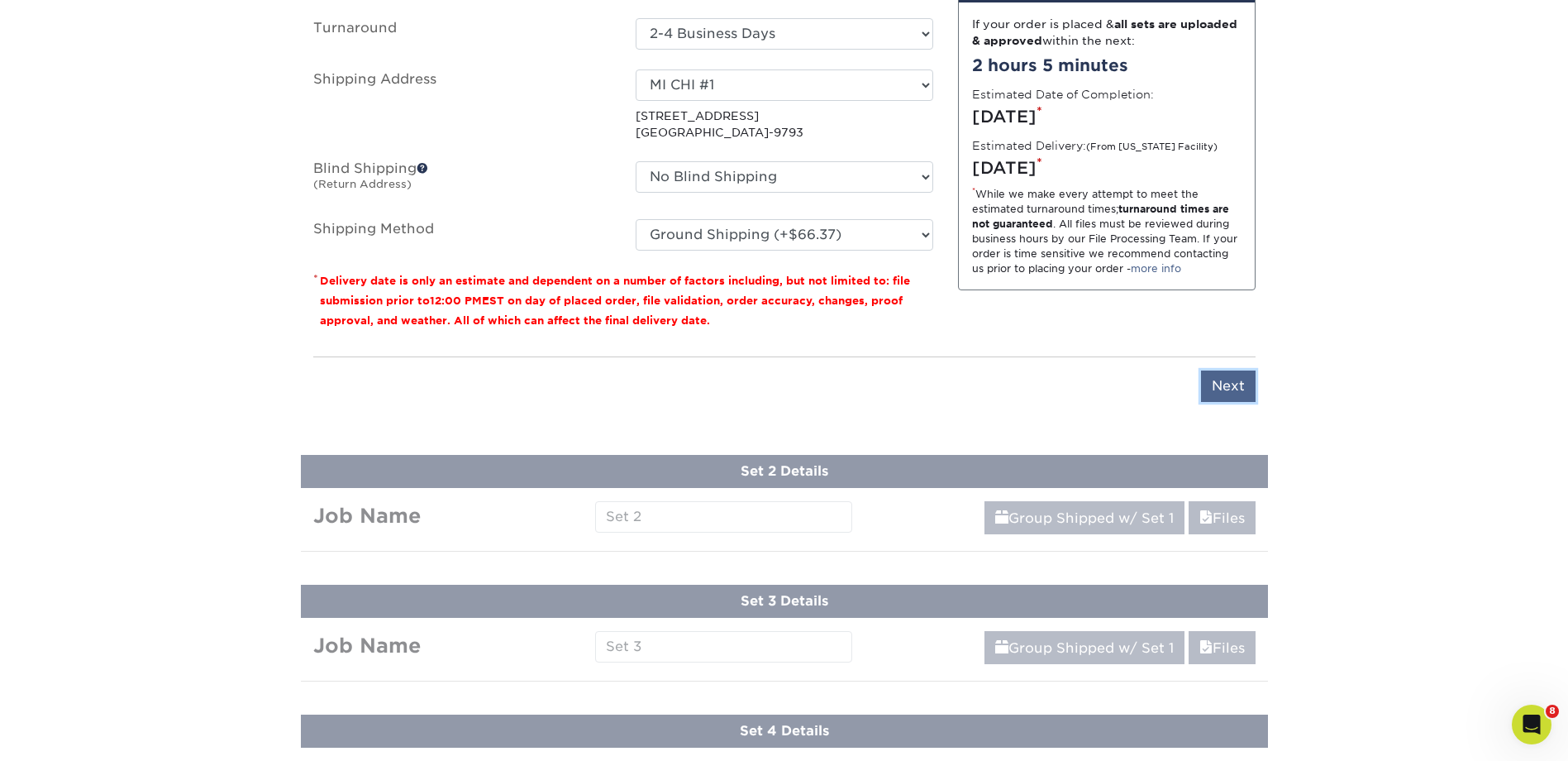
click at [1220, 380] on input "Next" at bounding box center [1228, 386] width 55 height 31
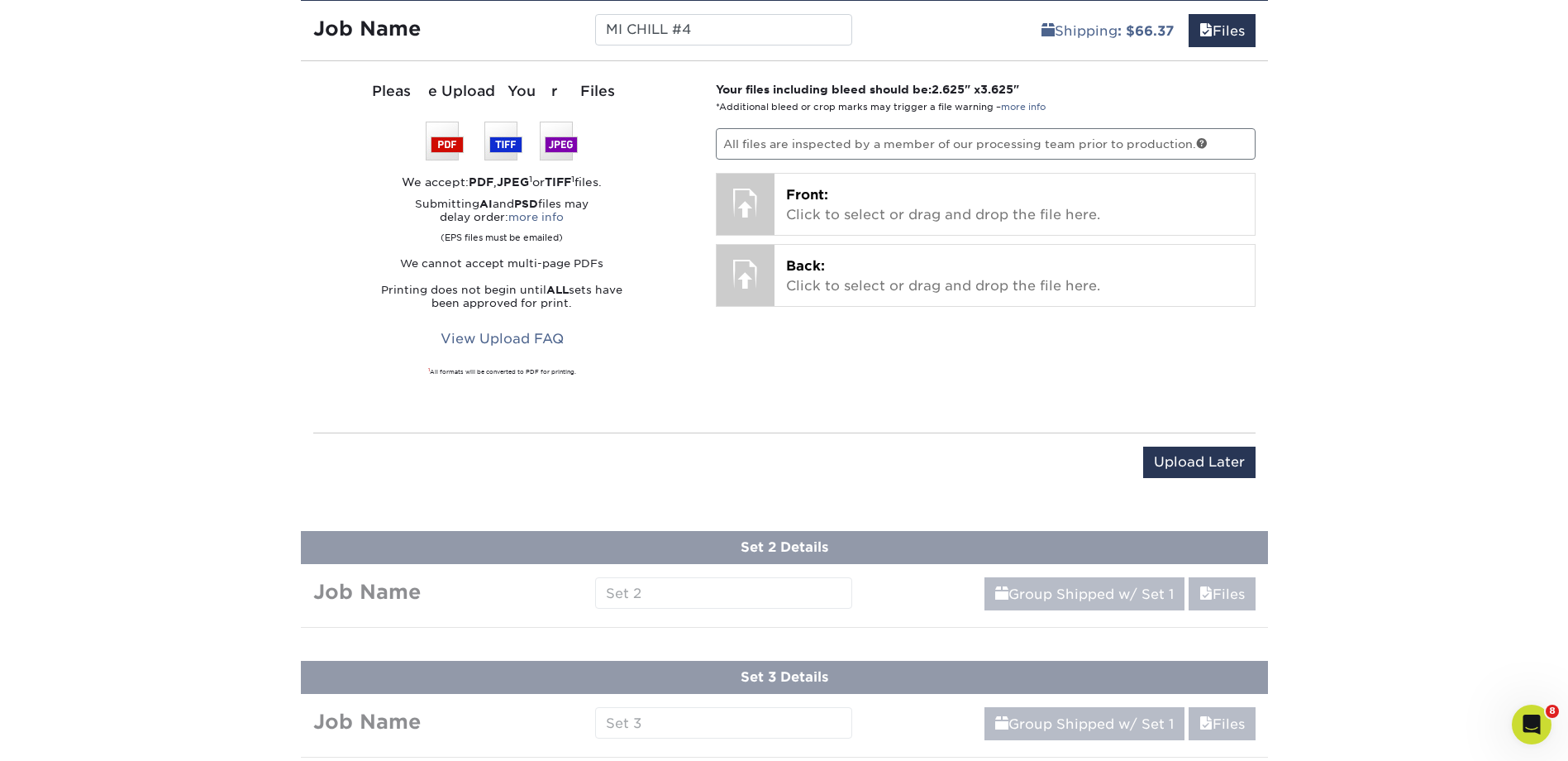
scroll to position [982, 0]
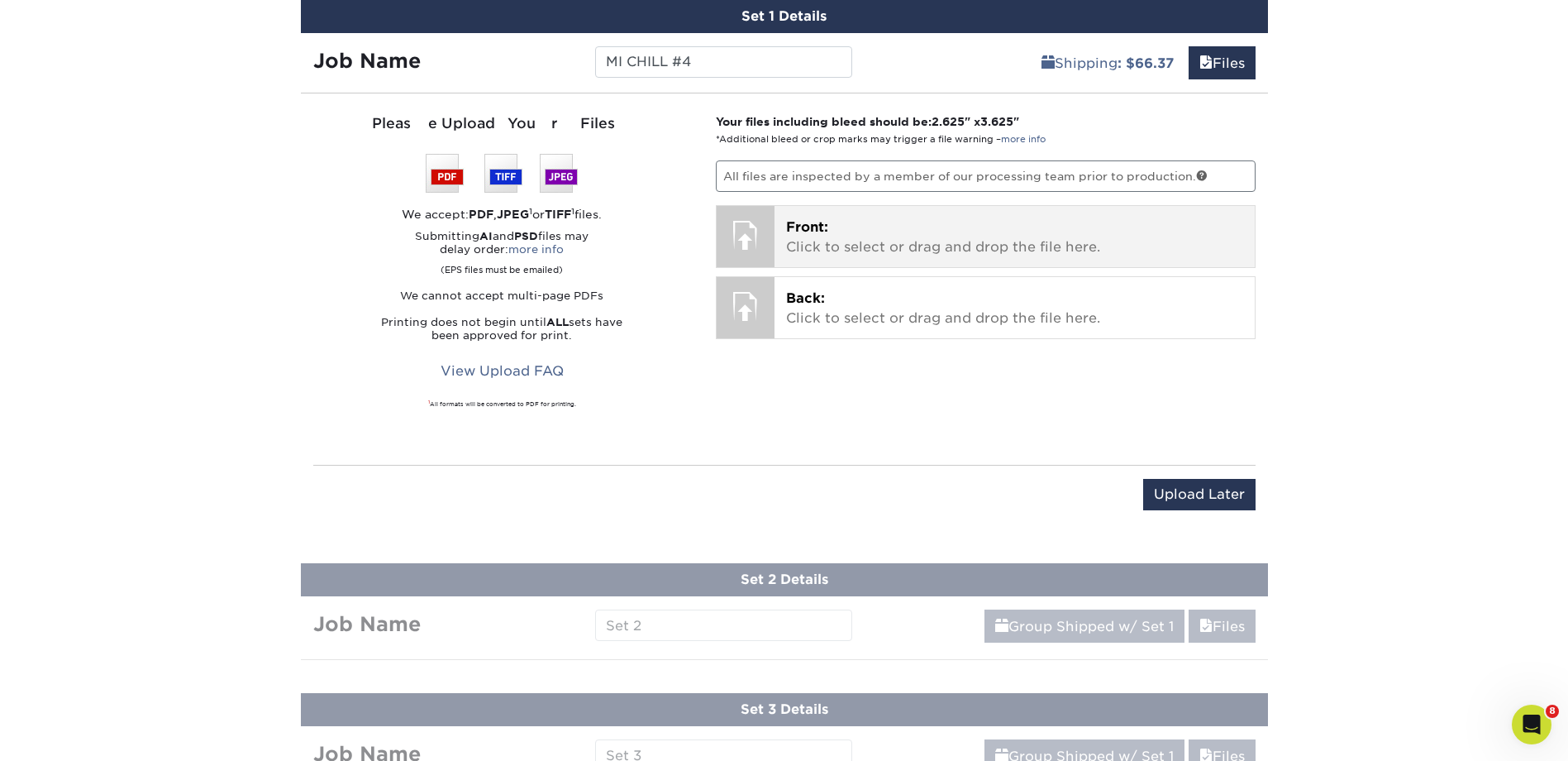
click at [867, 229] on p "Front: Click to select or drag and drop the file here." at bounding box center [1015, 237] width 457 height 39
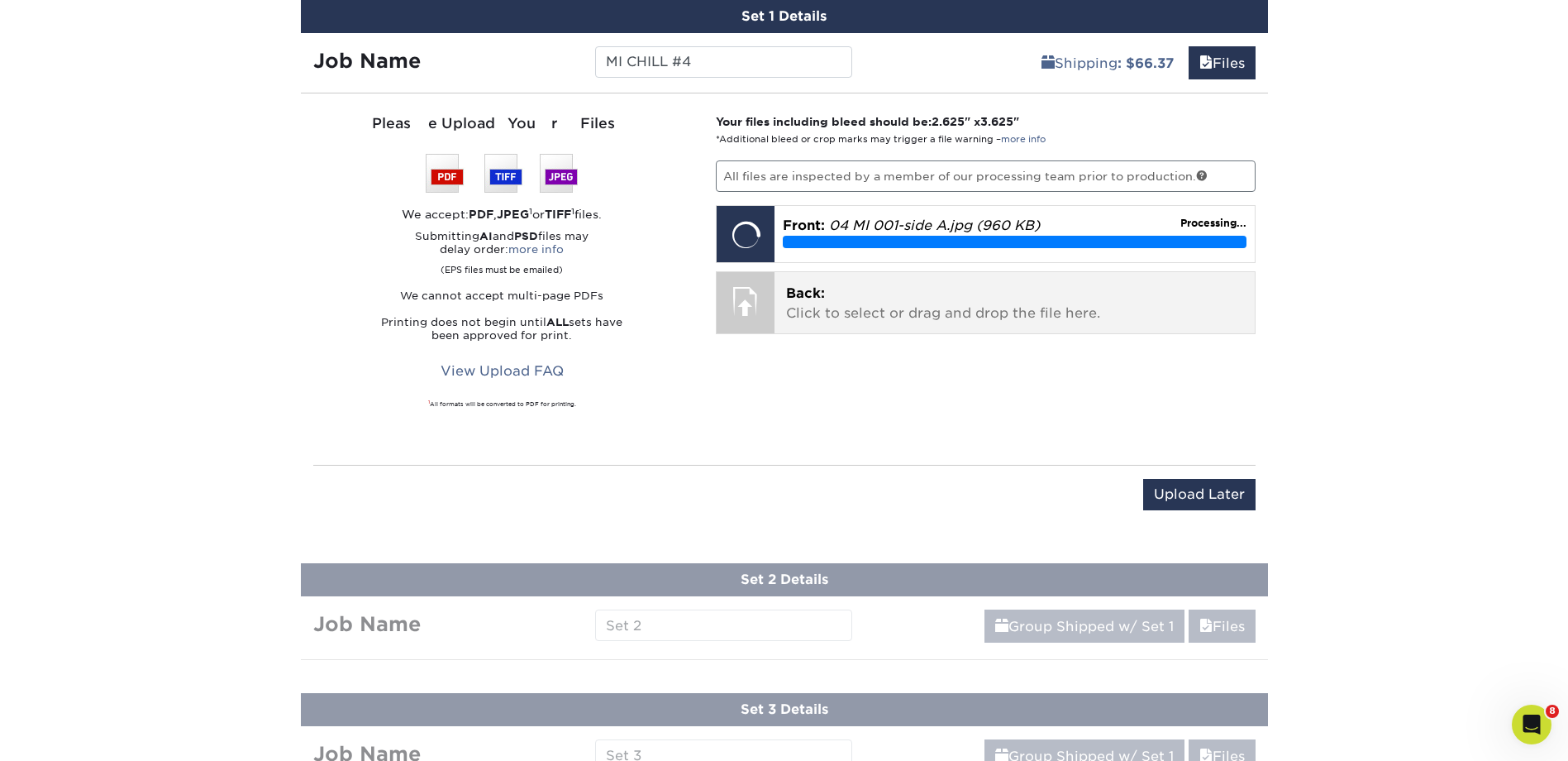
click at [898, 308] on p "Back: Click to select or drag and drop the file here." at bounding box center [1015, 303] width 457 height 39
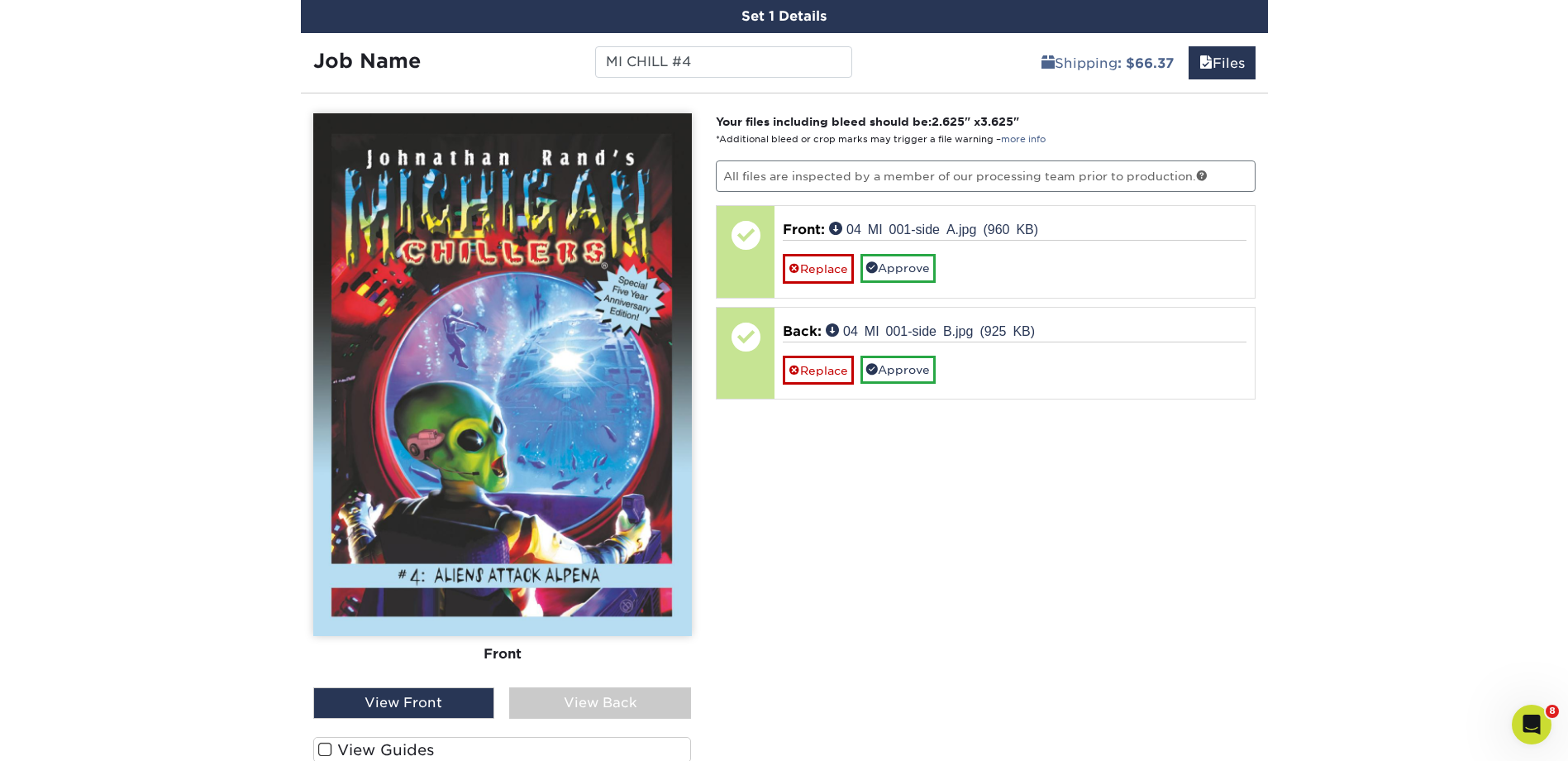
click at [552, 698] on div "View Back" at bounding box center [600, 702] width 182 height 31
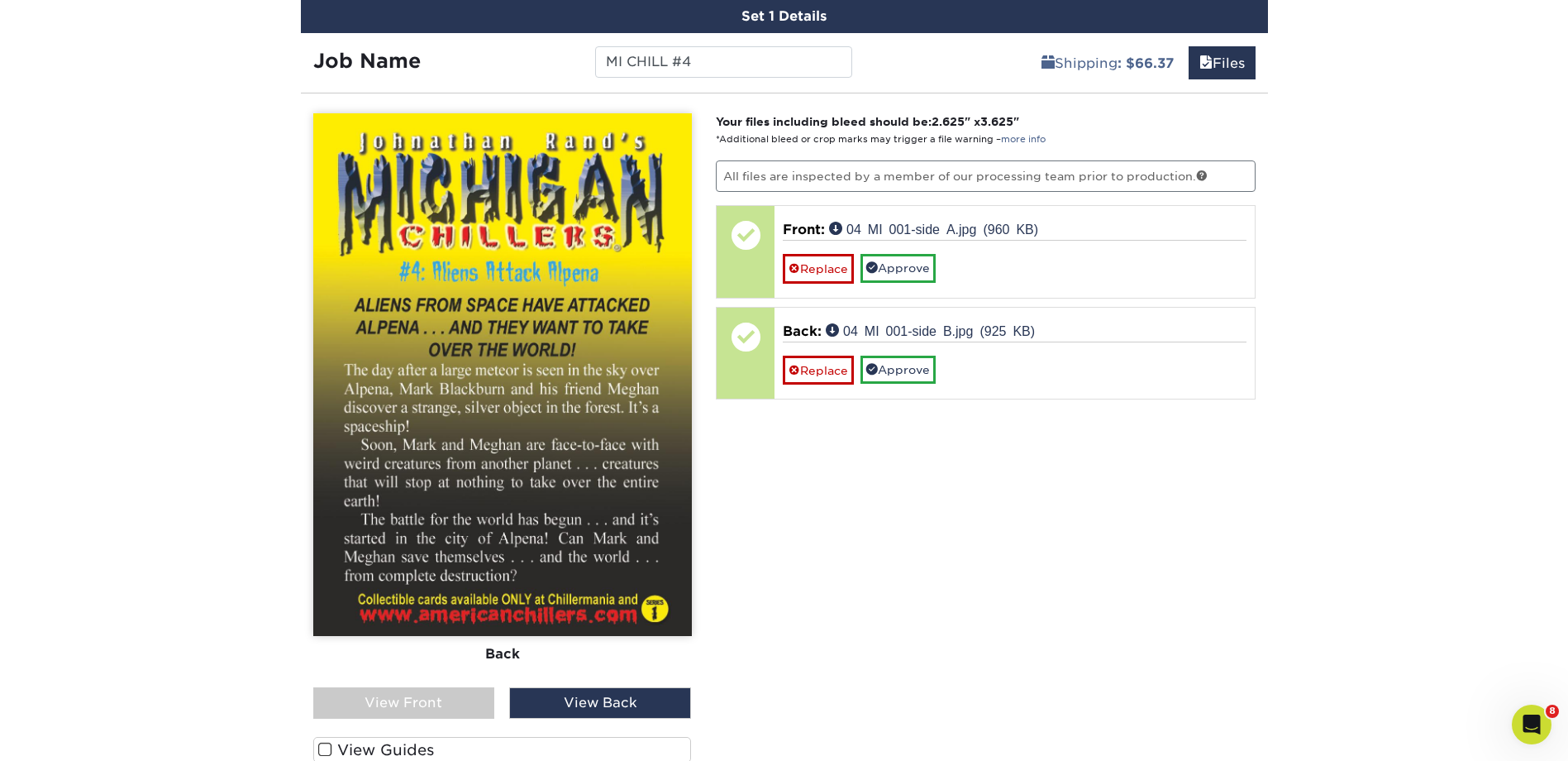
click at [386, 695] on div "View Front" at bounding box center [404, 702] width 182 height 31
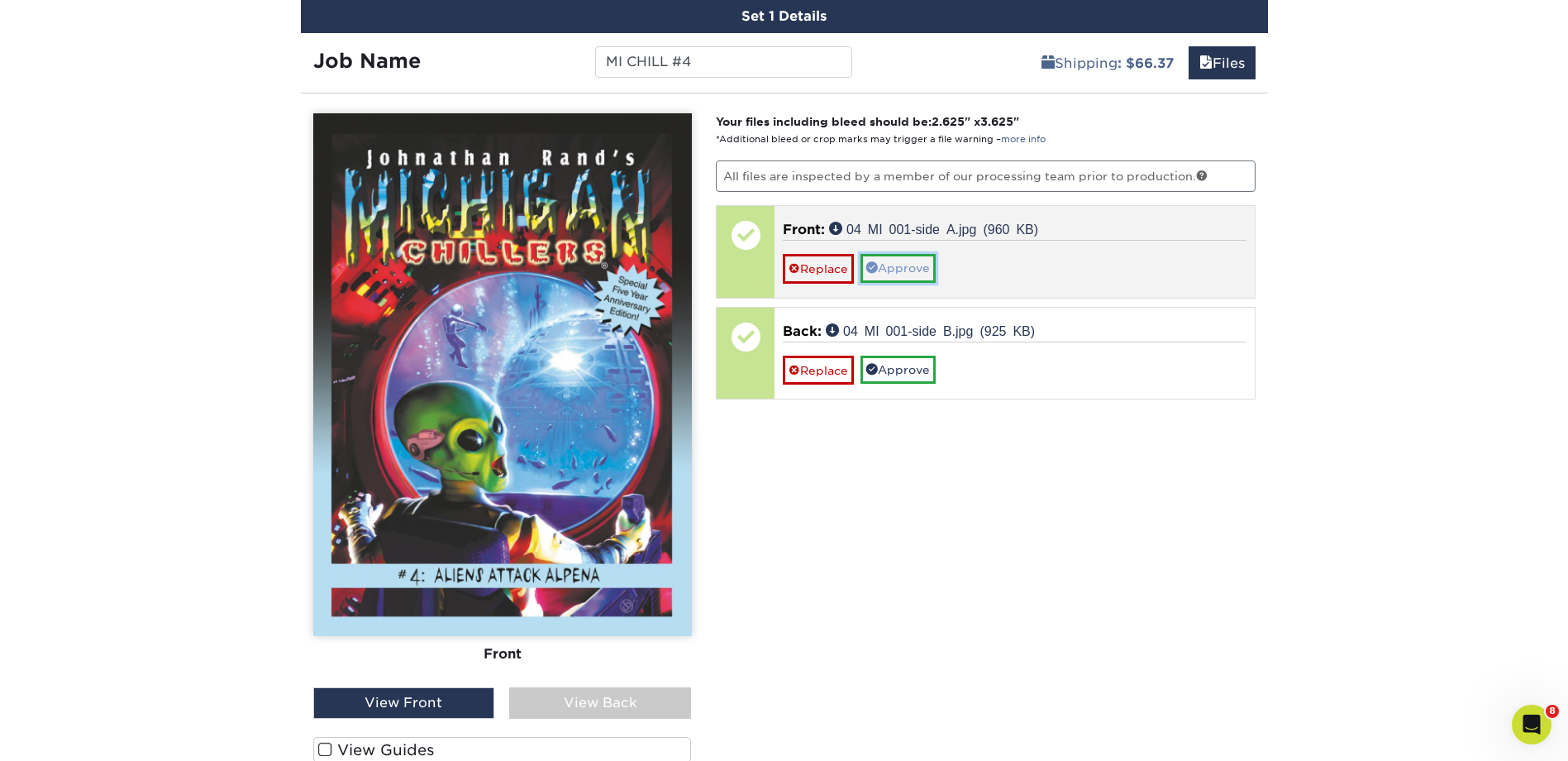
click at [893, 266] on link "Approve" at bounding box center [899, 267] width 76 height 28
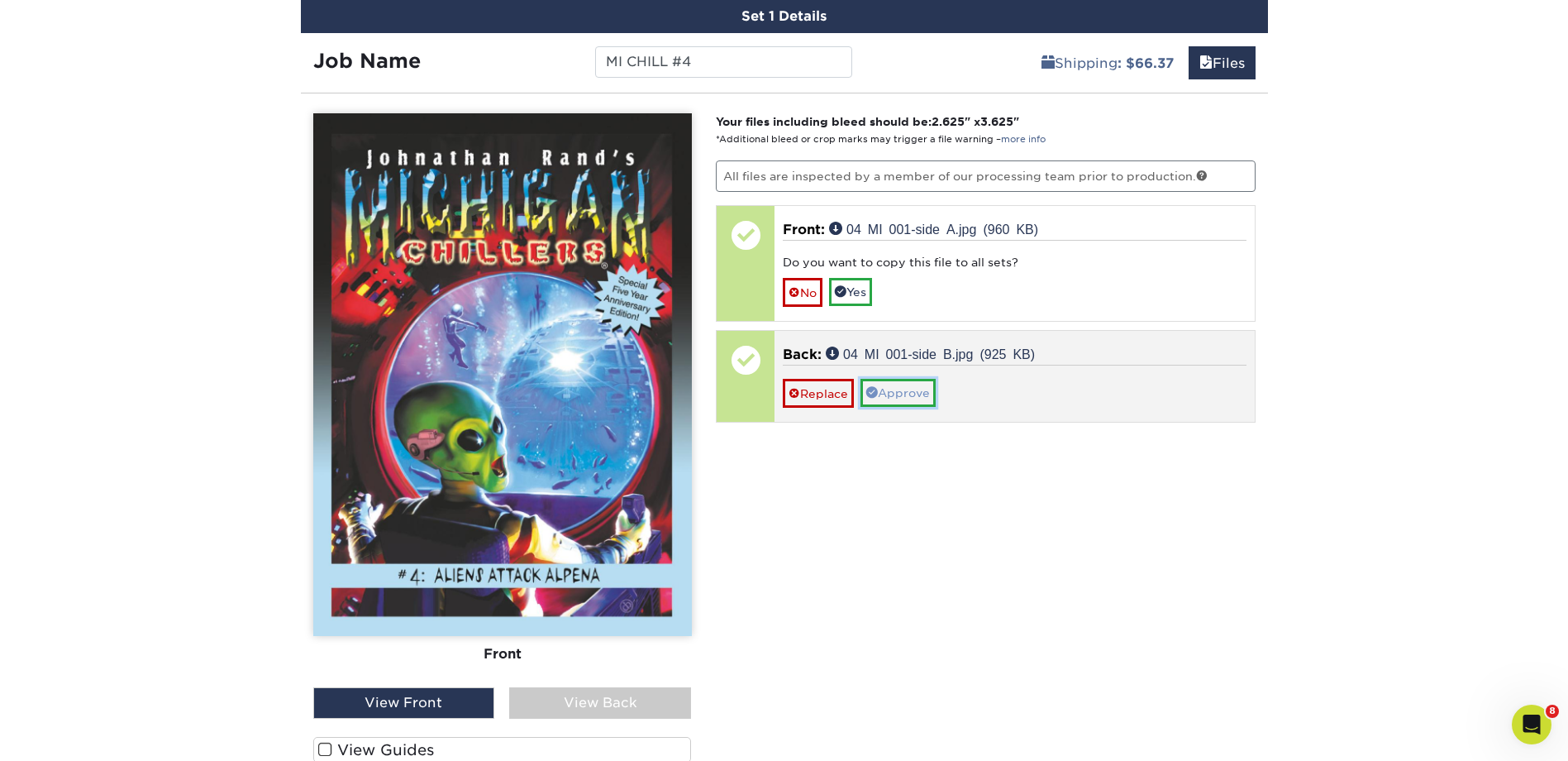
click at [894, 395] on link "Approve" at bounding box center [899, 392] width 76 height 28
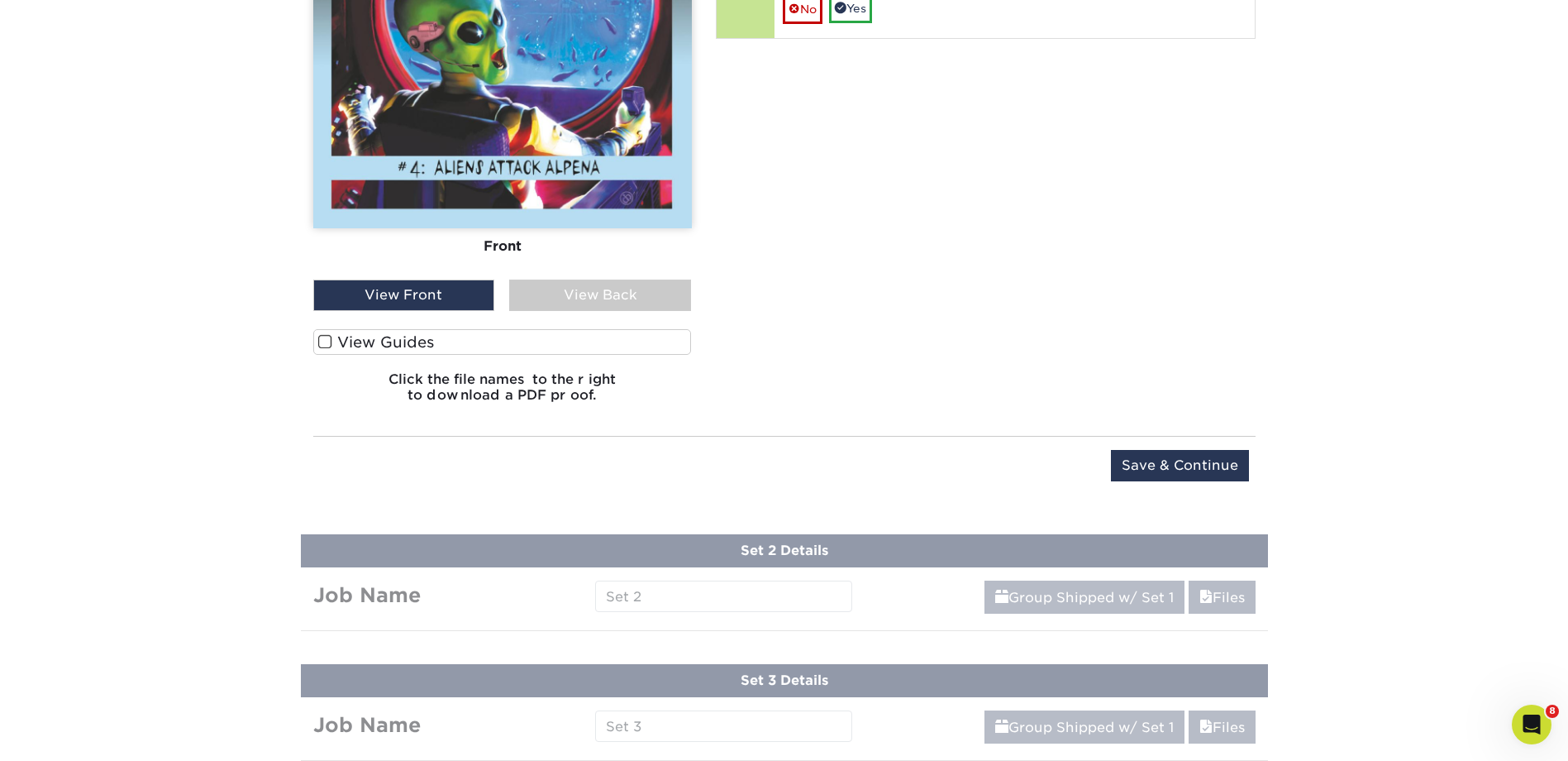
scroll to position [1396, 0]
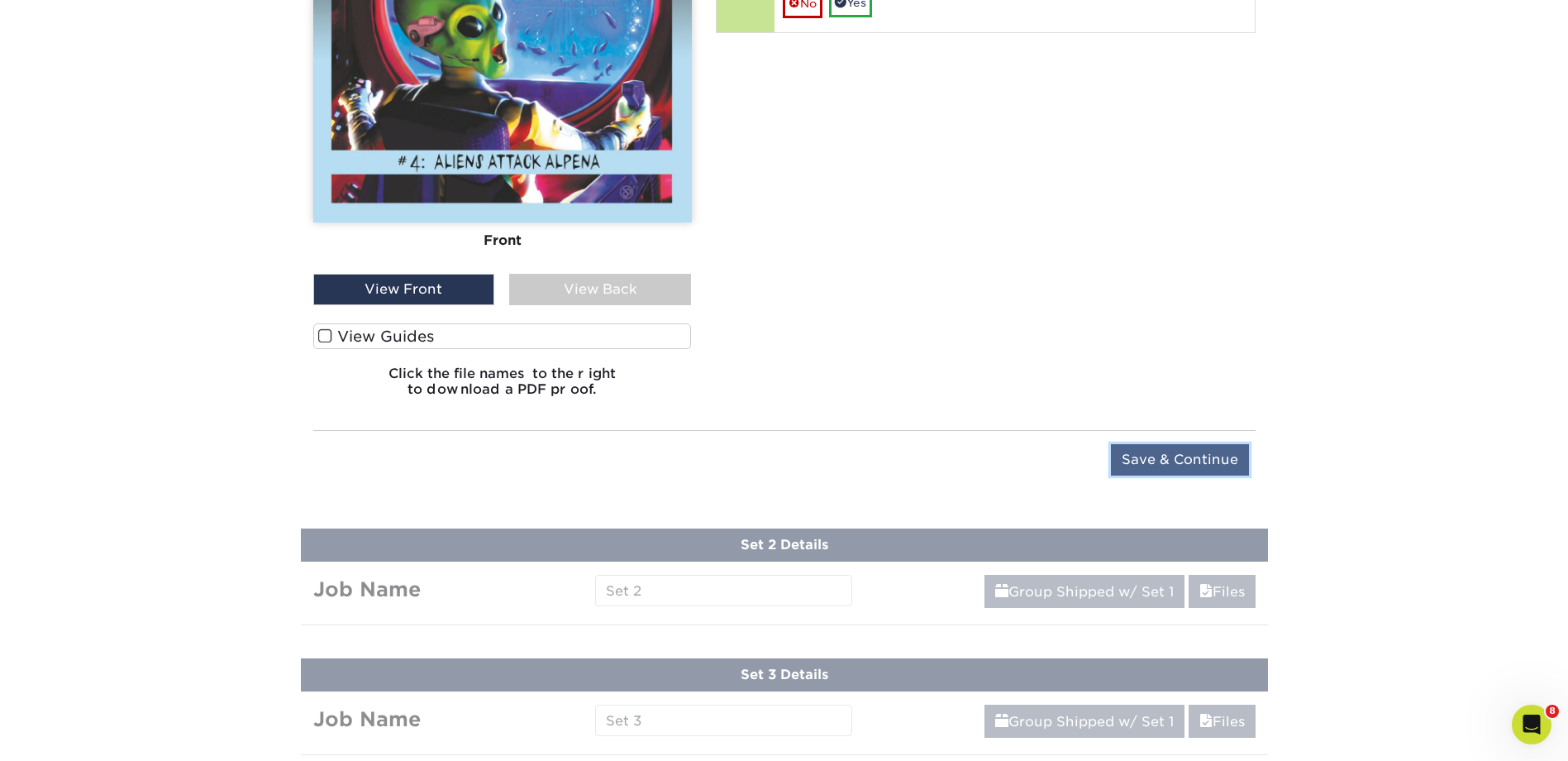
click at [1156, 450] on input "Save & Continue" at bounding box center [1180, 459] width 138 height 31
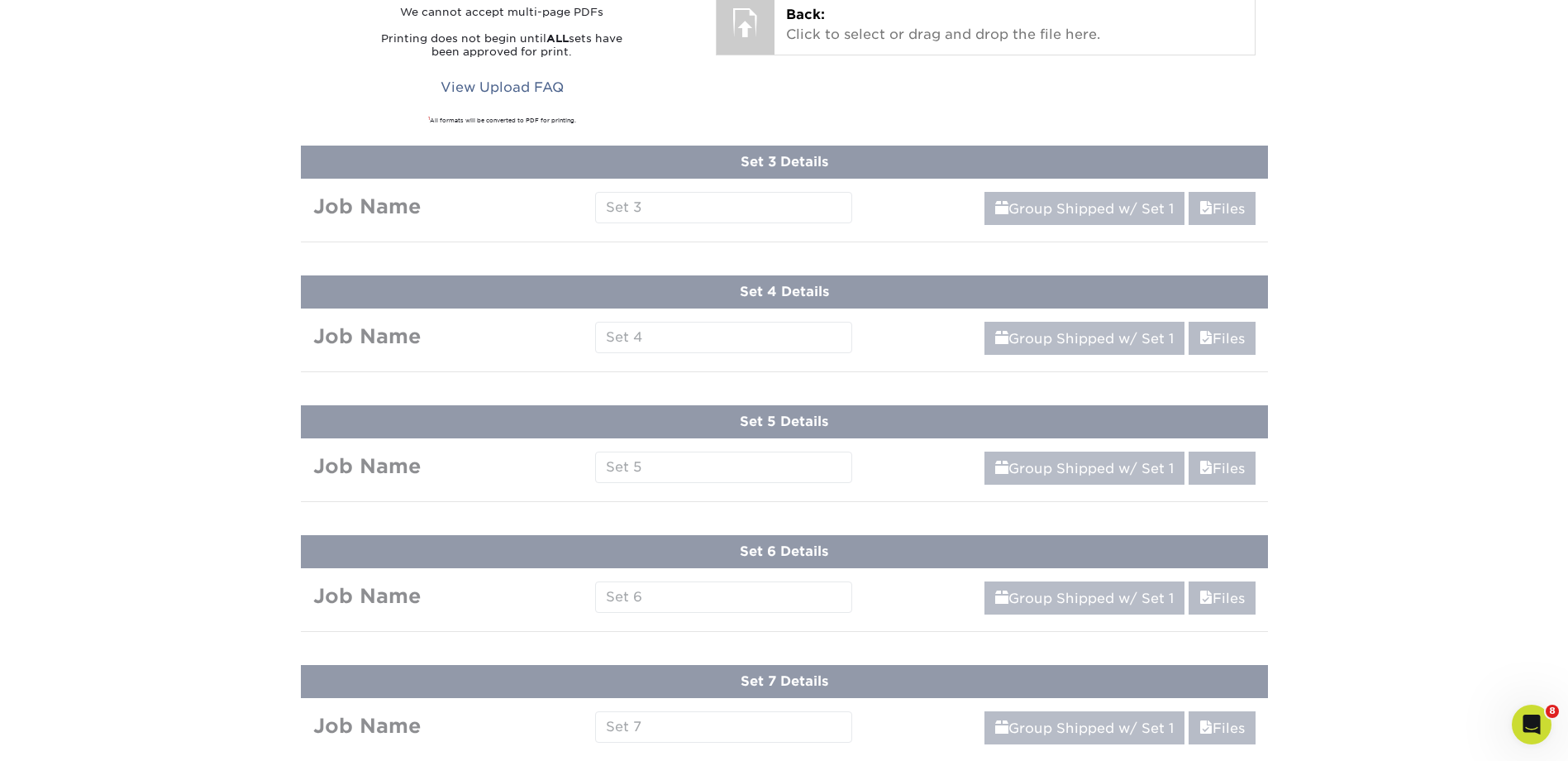
scroll to position [790, 0]
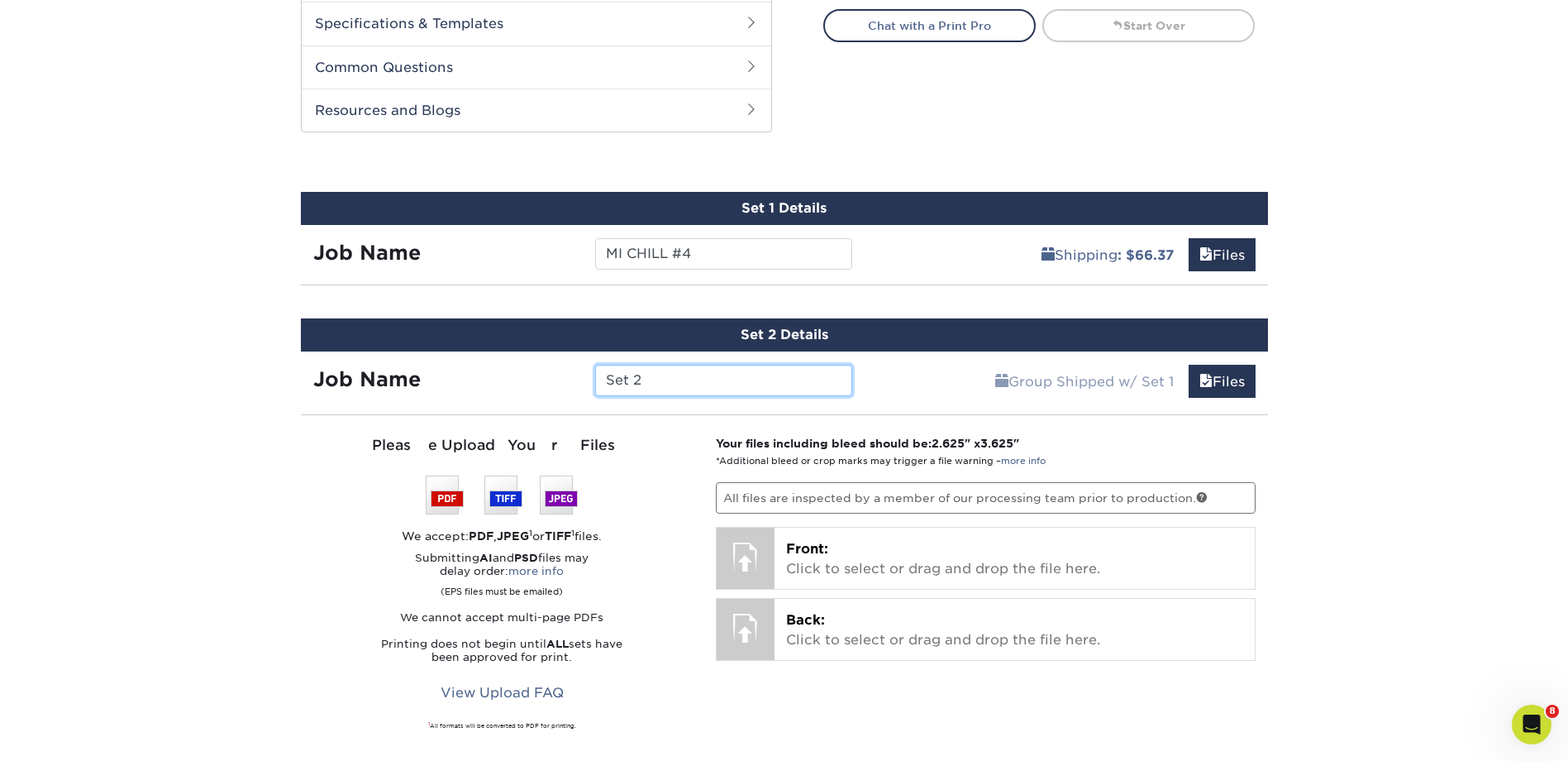
drag, startPoint x: 694, startPoint y: 386, endPoint x: 549, endPoint y: 387, distance: 145.0
click at [549, 387] on div "Job Name Set 2" at bounding box center [583, 380] width 564 height 31
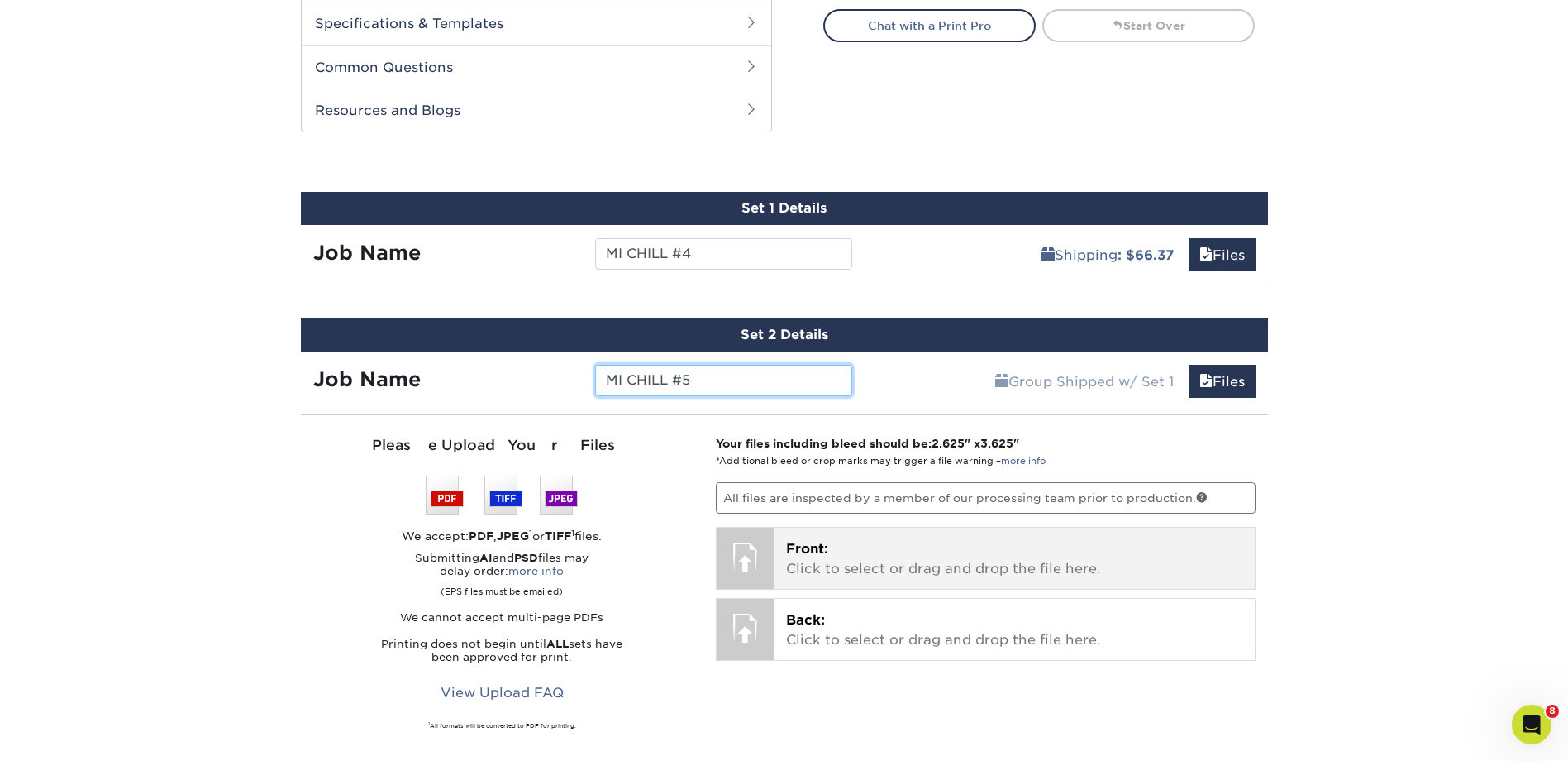
type input "MI CHILL #5"
click at [855, 566] on p "Front: Click to select or drag and drop the file here." at bounding box center [1015, 559] width 457 height 39
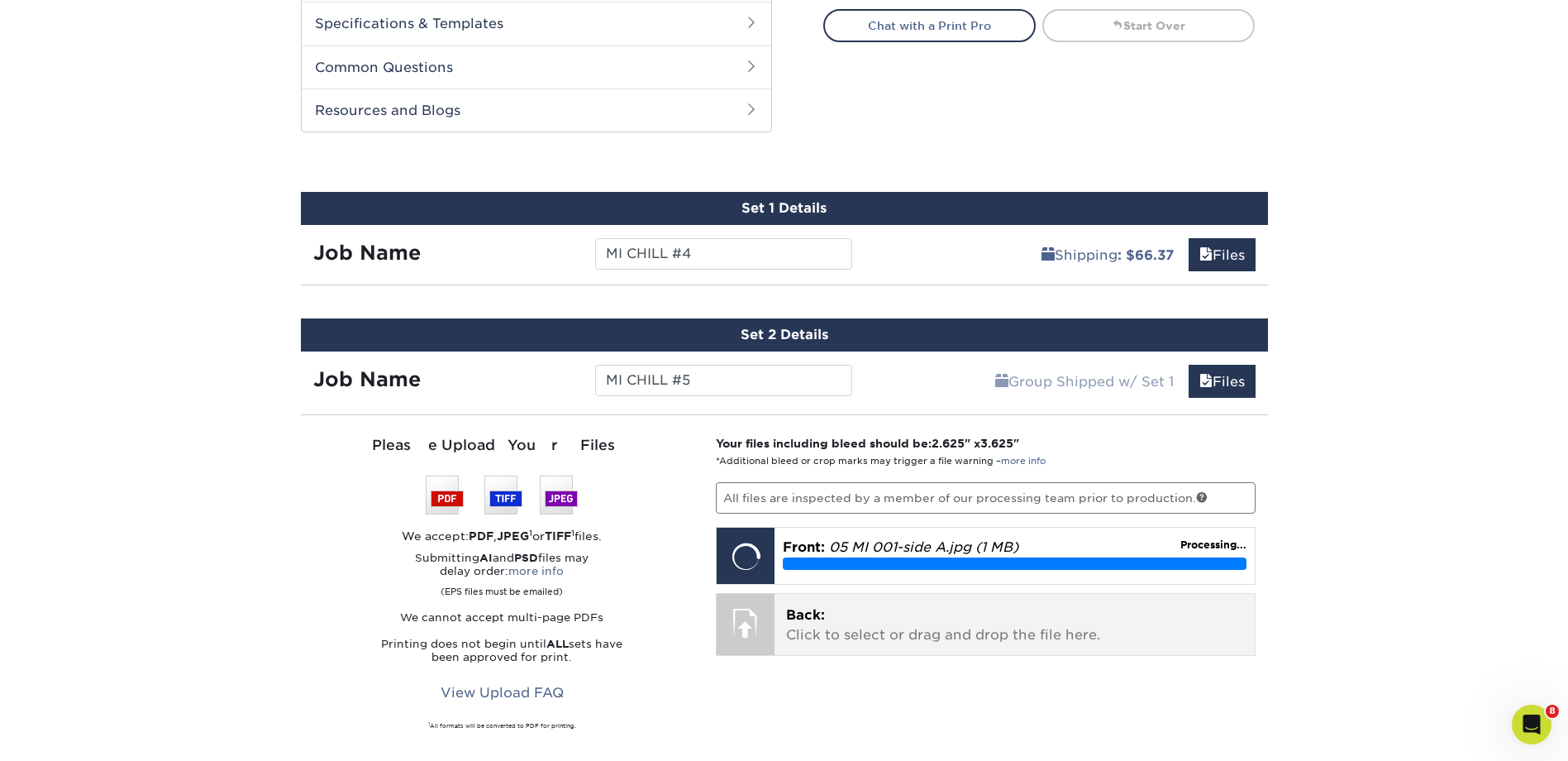
click at [975, 620] on p "Back: Click to select or drag and drop the file here." at bounding box center [1015, 625] width 457 height 39
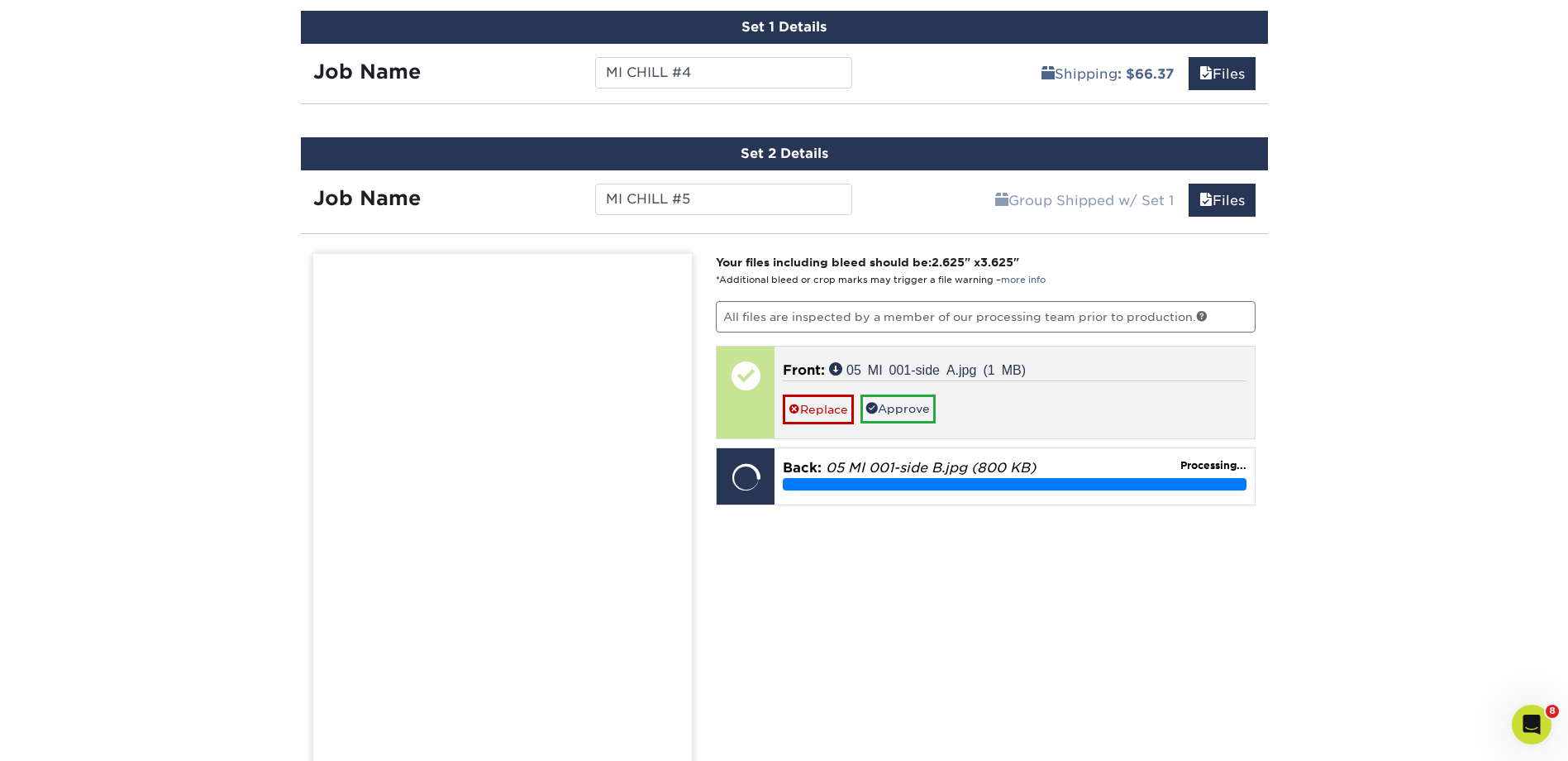
scroll to position [1204, 0]
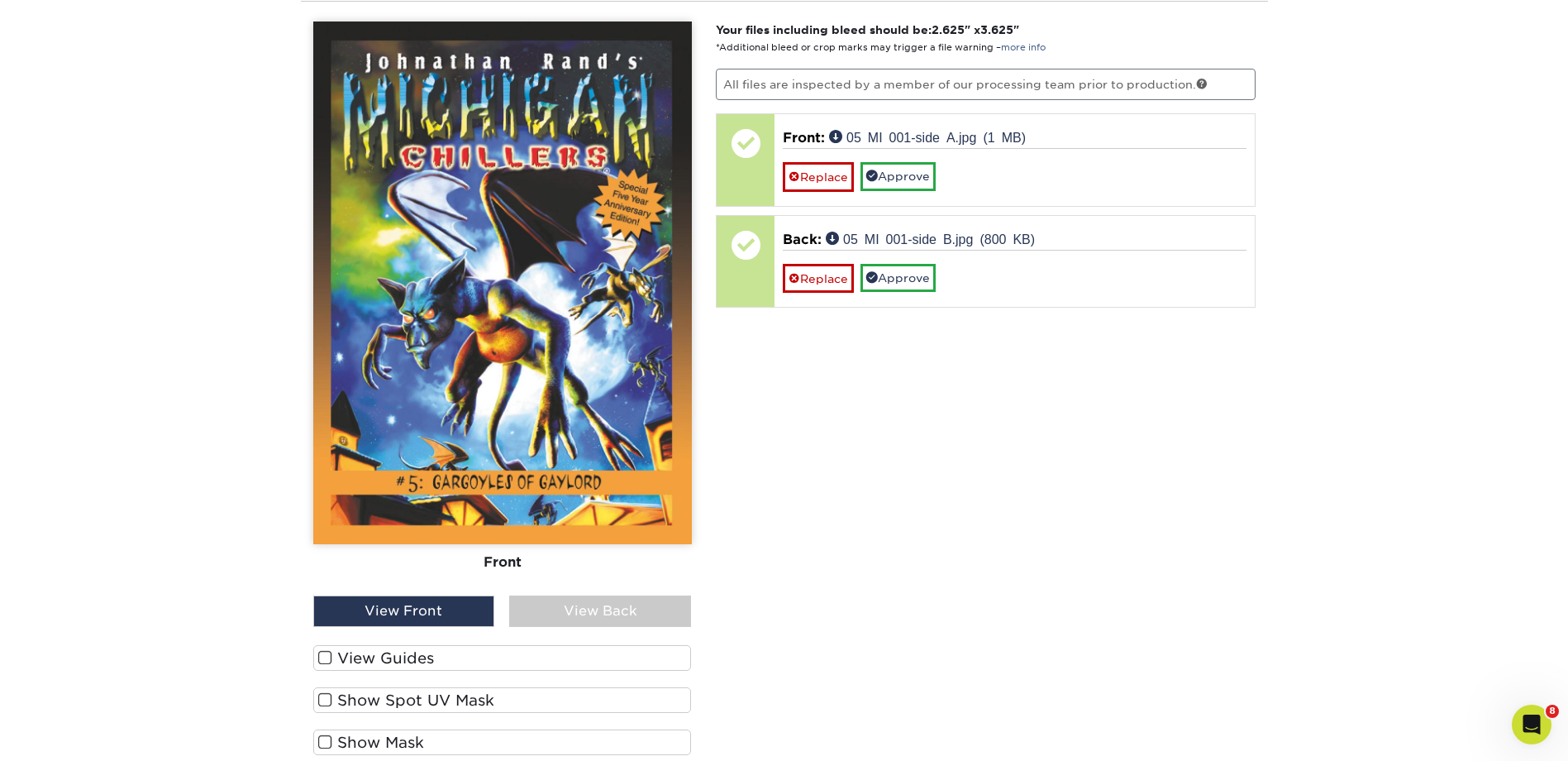
click at [579, 609] on div "View Back" at bounding box center [600, 611] width 182 height 31
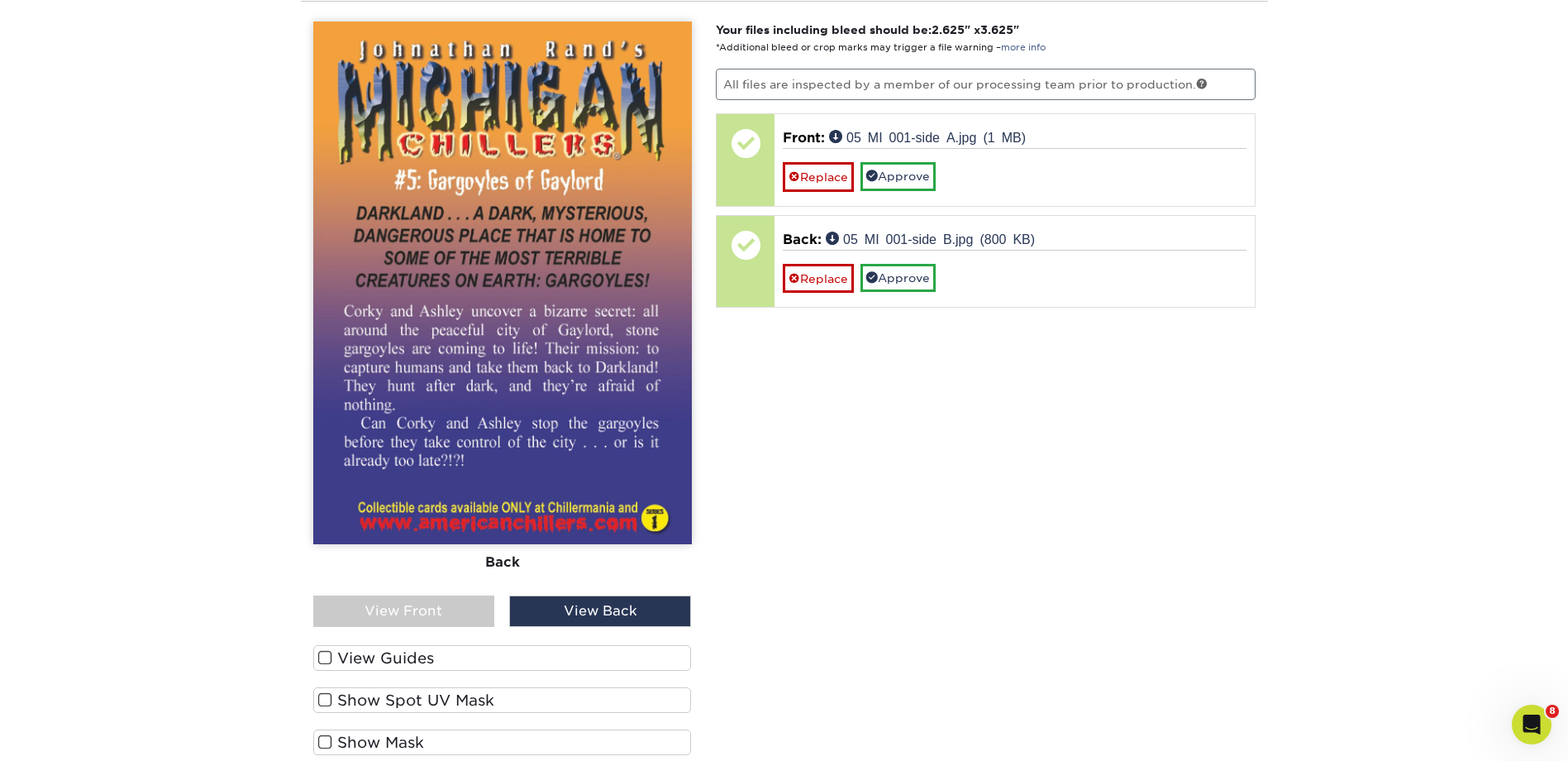
click at [455, 604] on div "View Front" at bounding box center [404, 611] width 182 height 31
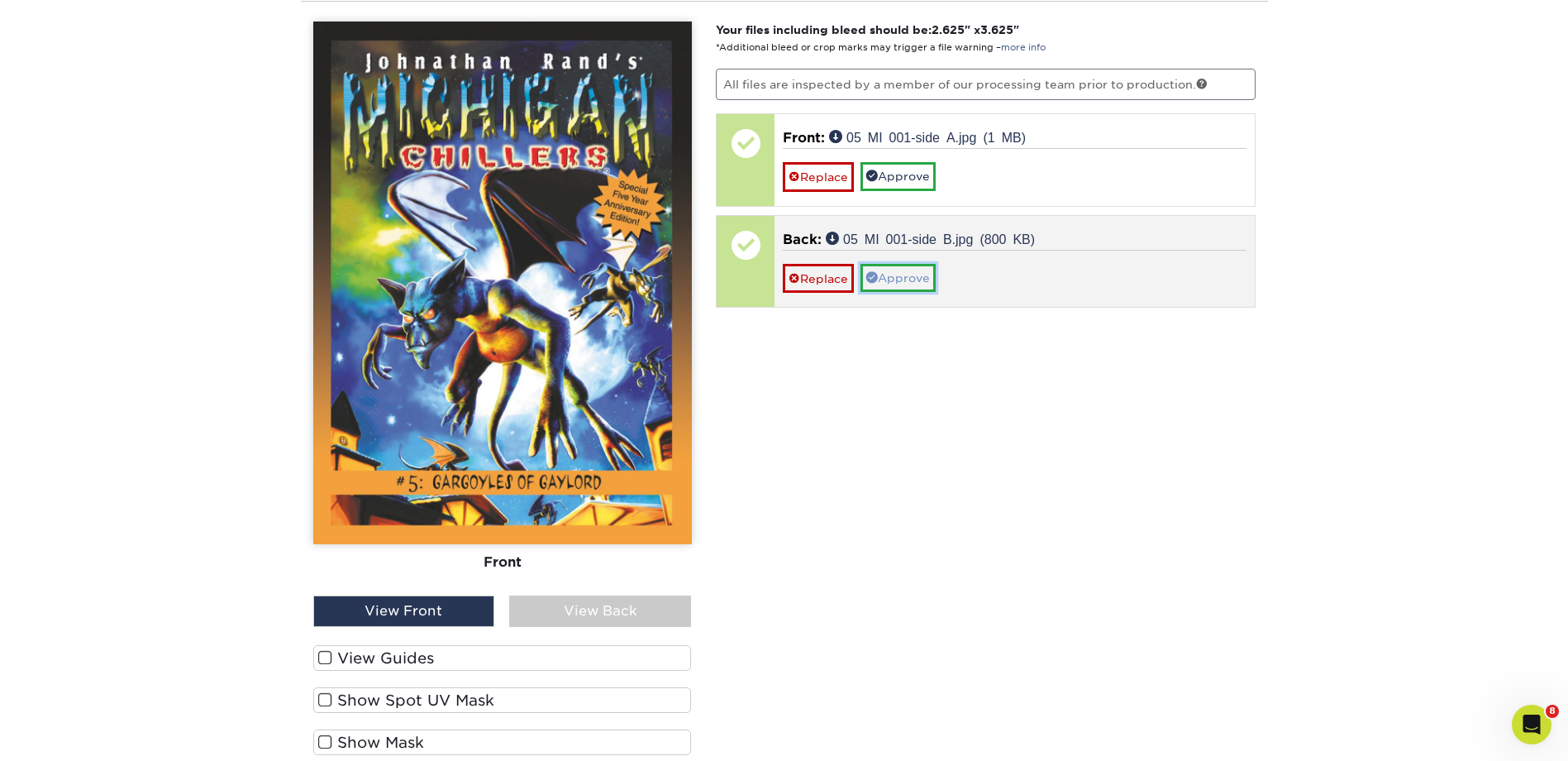
click at [895, 275] on link "Approve" at bounding box center [899, 277] width 76 height 28
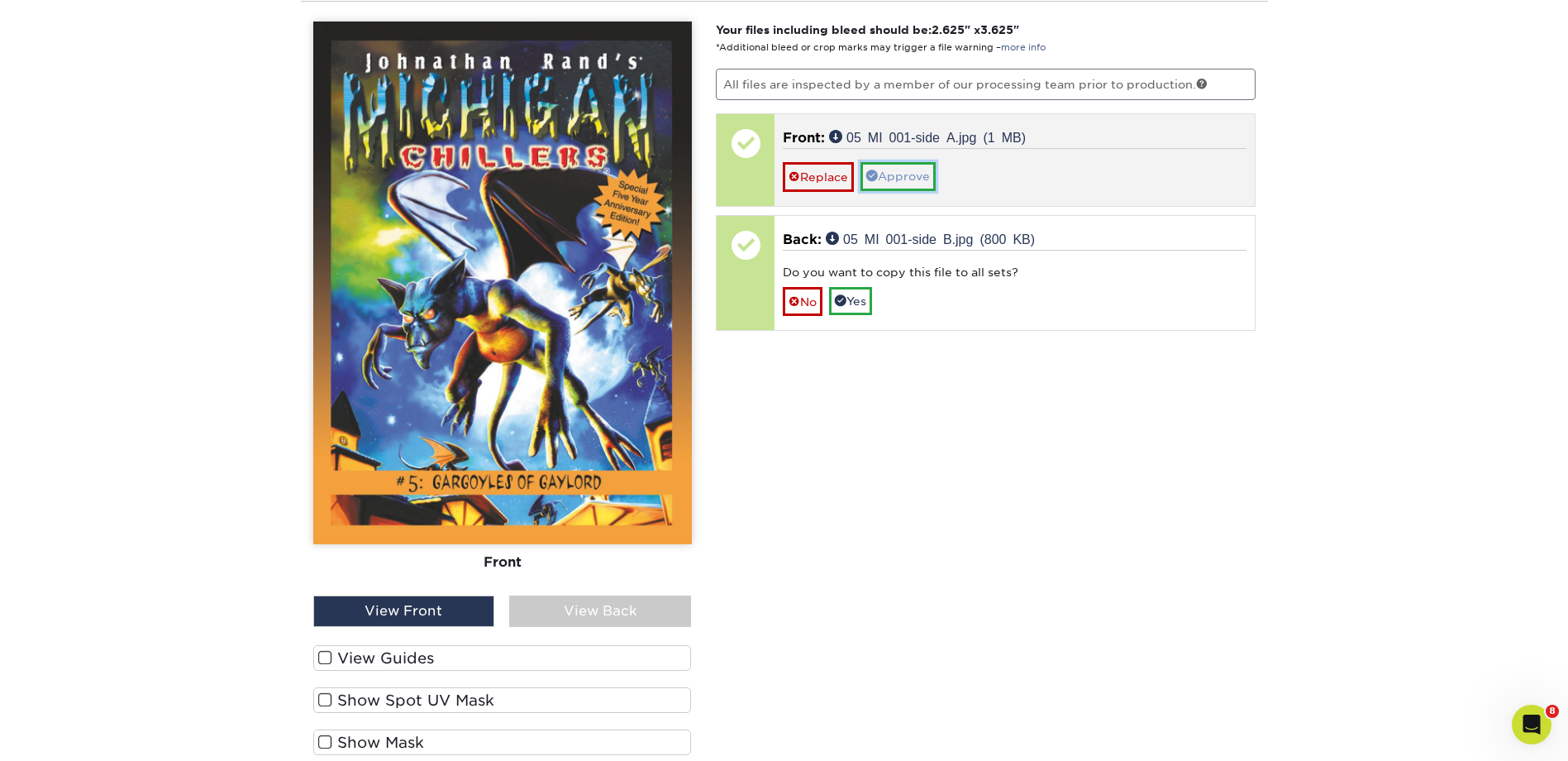
click at [898, 172] on link "Approve" at bounding box center [899, 176] width 76 height 28
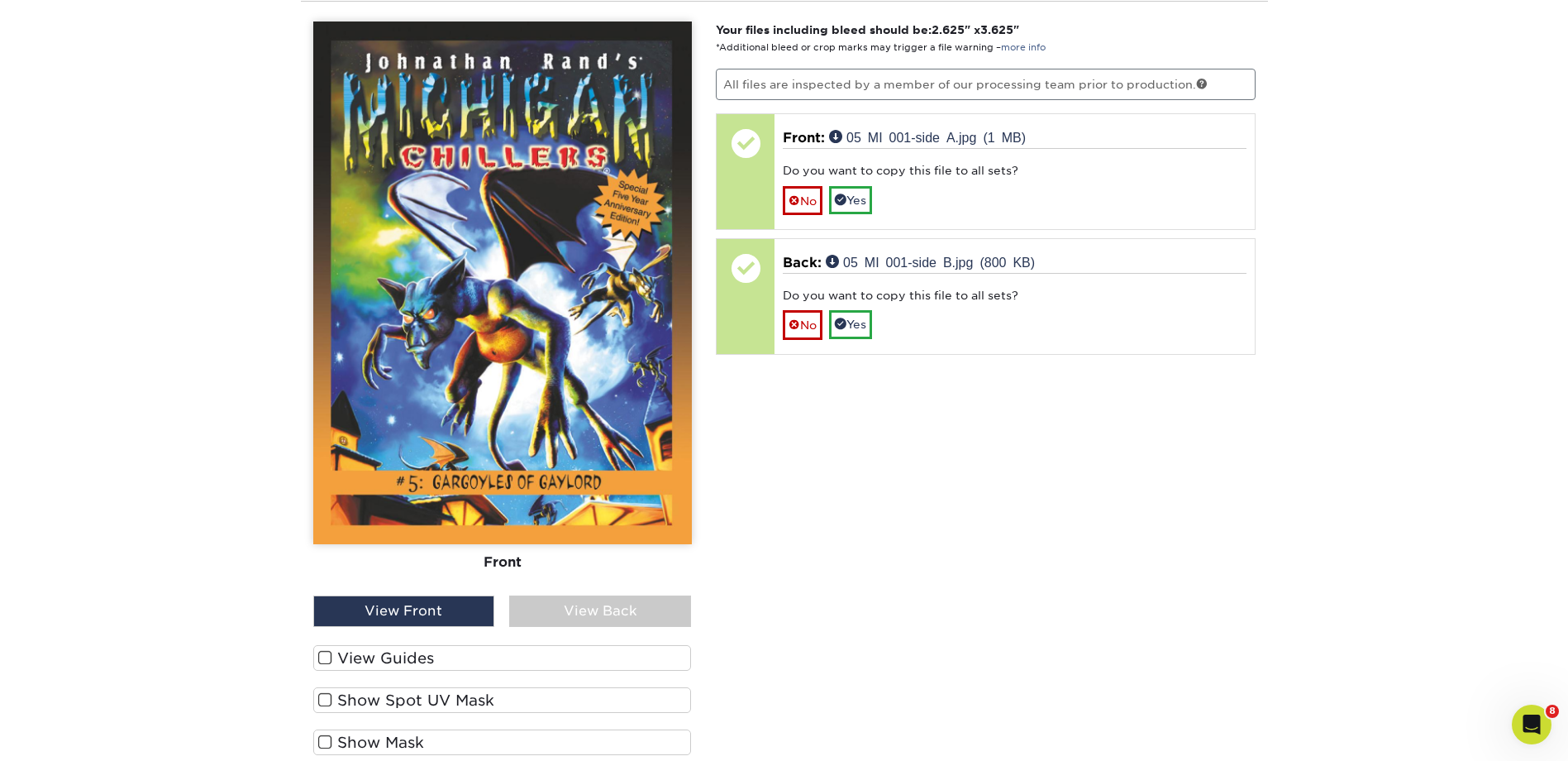
scroll to position [1756, 0]
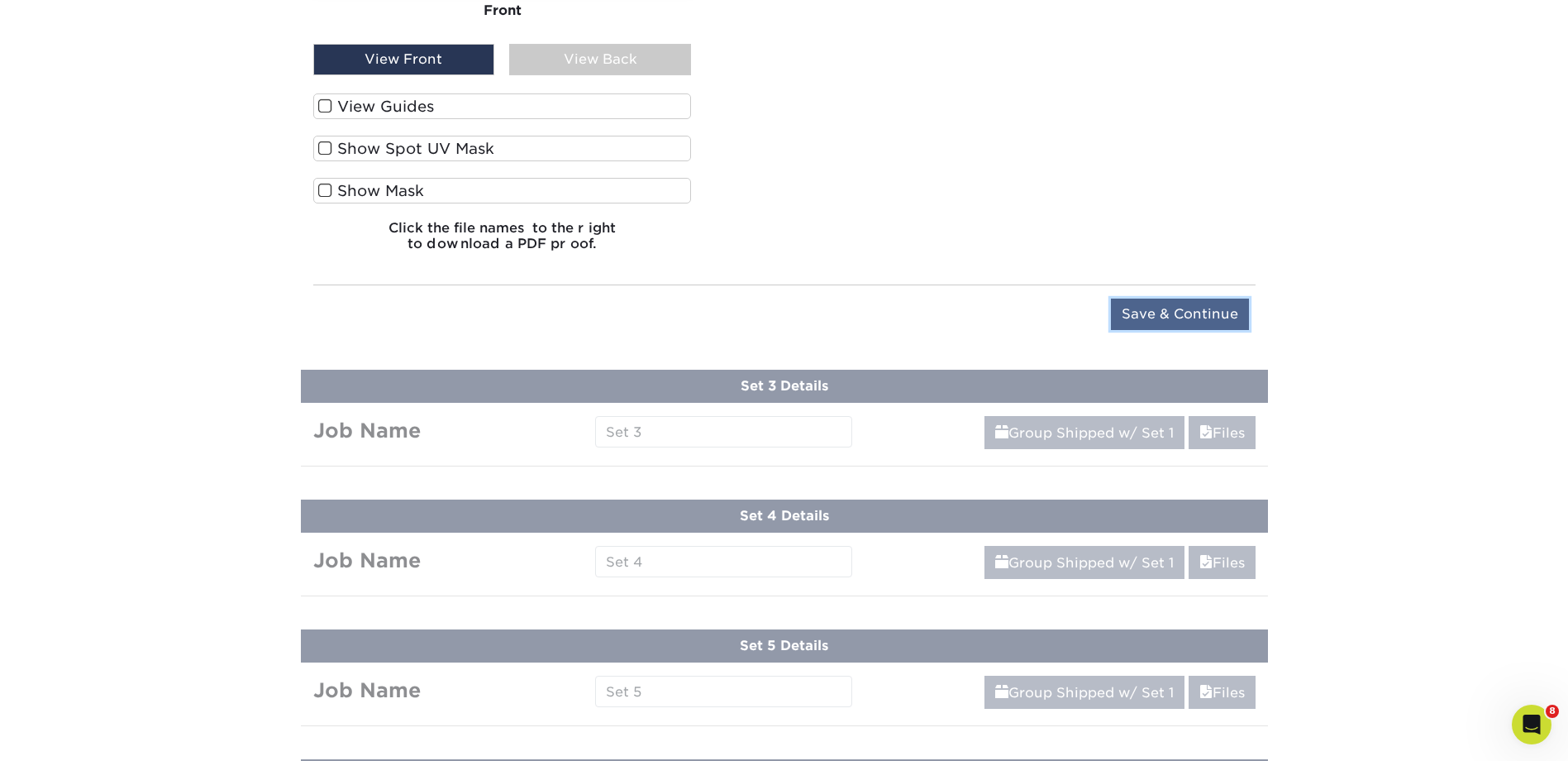
click at [1188, 298] on input "Save & Continue" at bounding box center [1180, 313] width 138 height 31
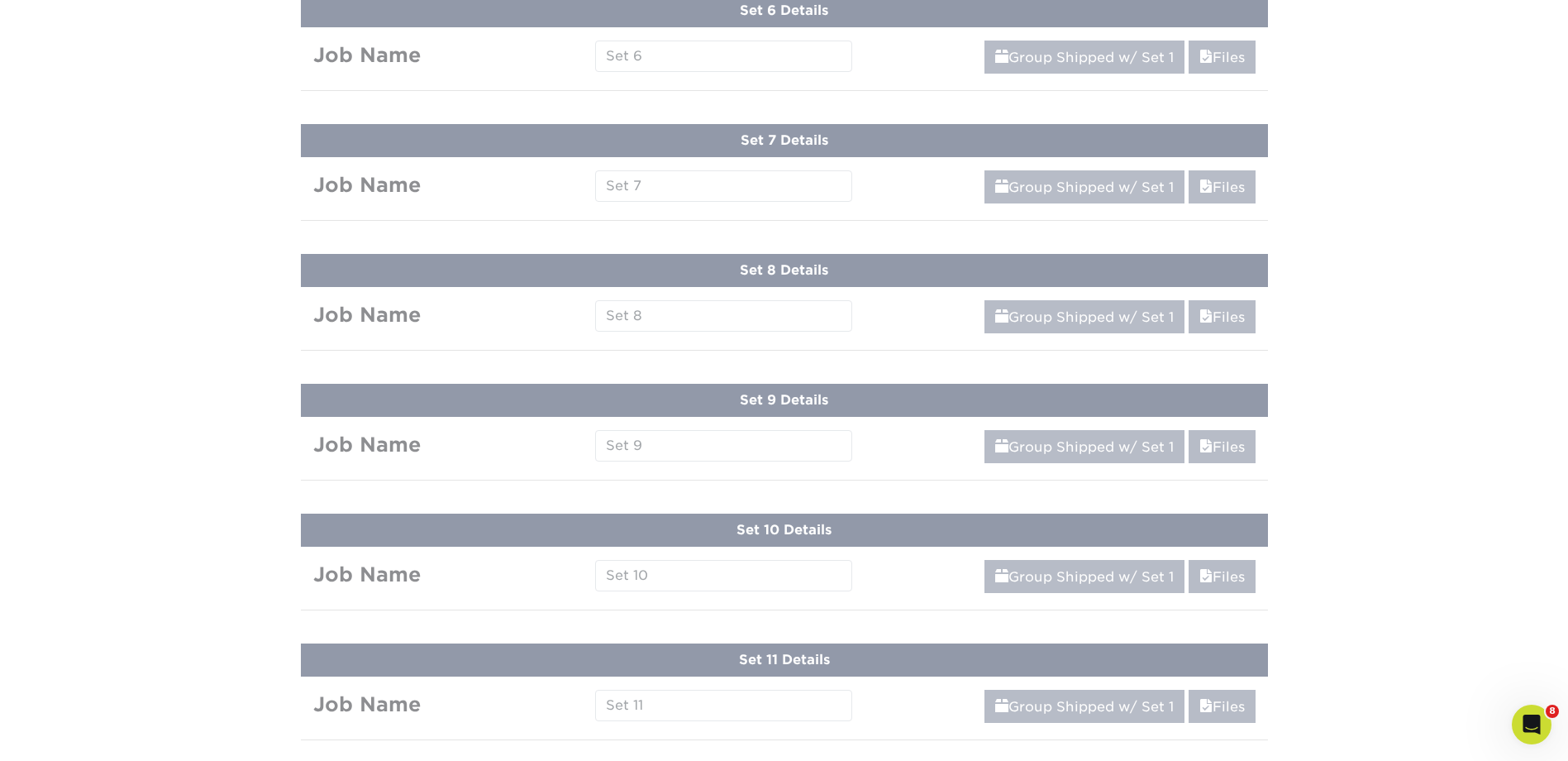
scroll to position [921, 0]
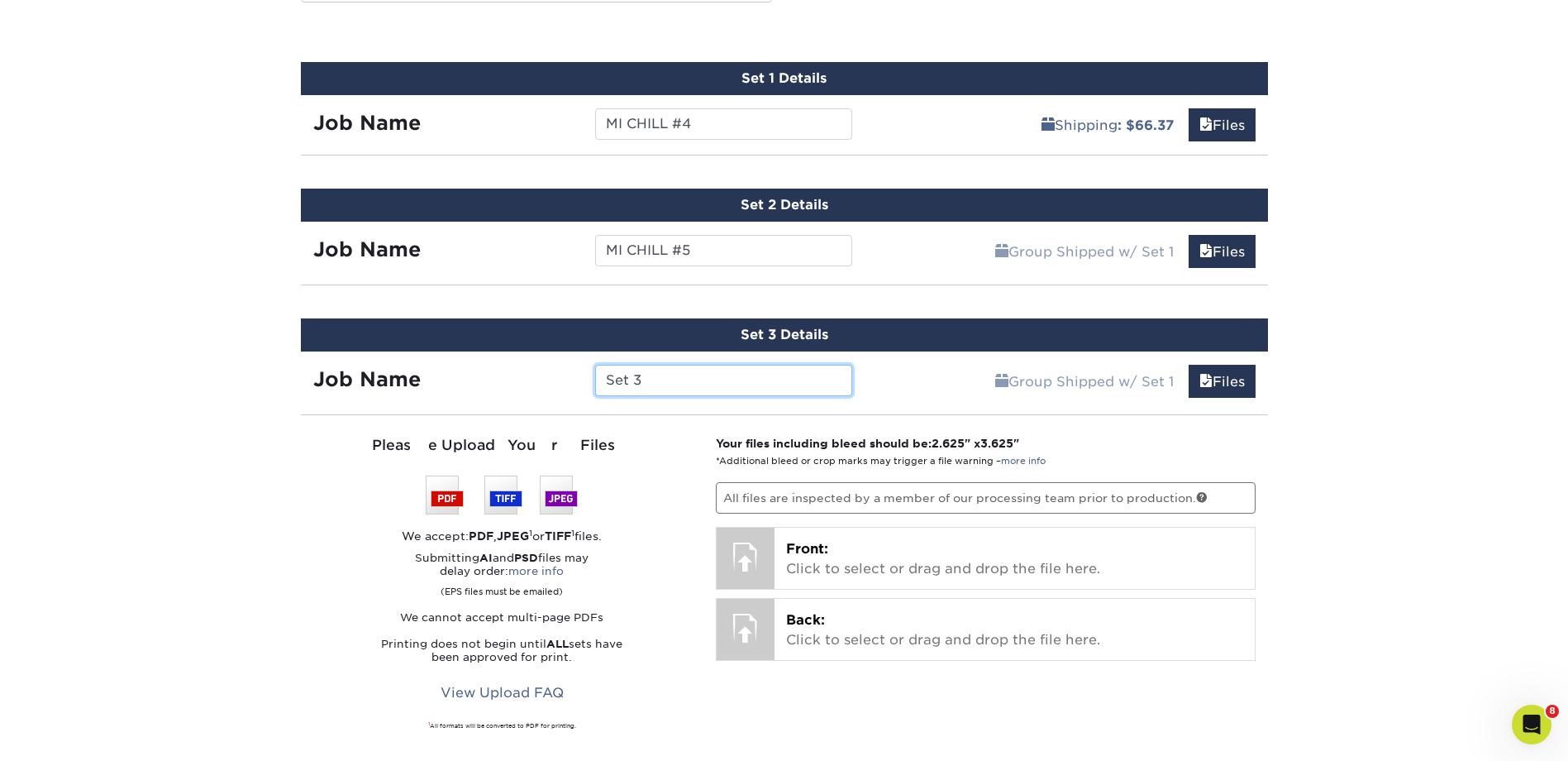
click at [653, 376] on input "Set 3" at bounding box center [724, 380] width 257 height 31
type input "S"
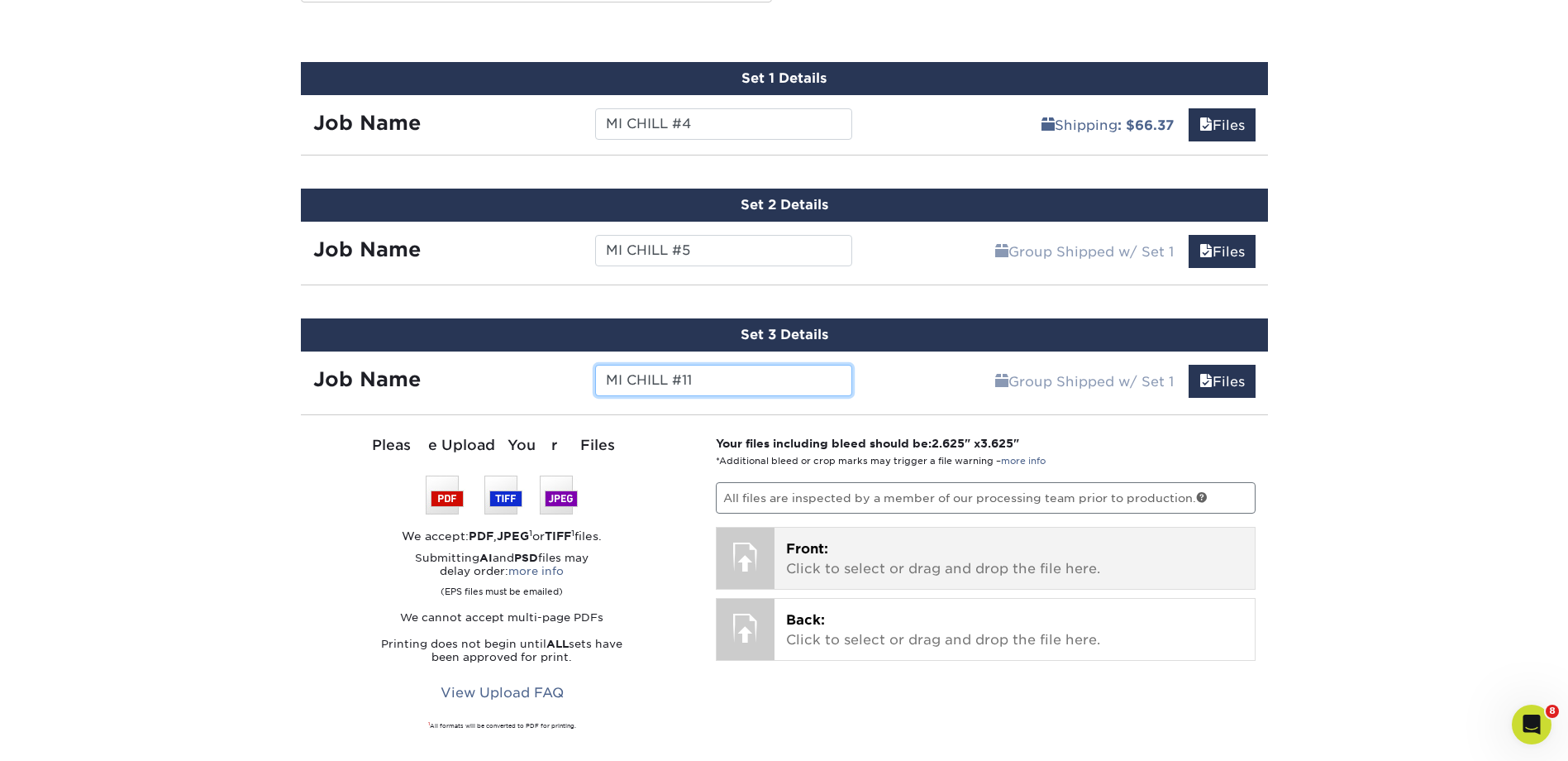
type input "MI CHILL #11"
click at [978, 562] on p "Front: Click to select or drag and drop the file here." at bounding box center [1015, 559] width 457 height 39
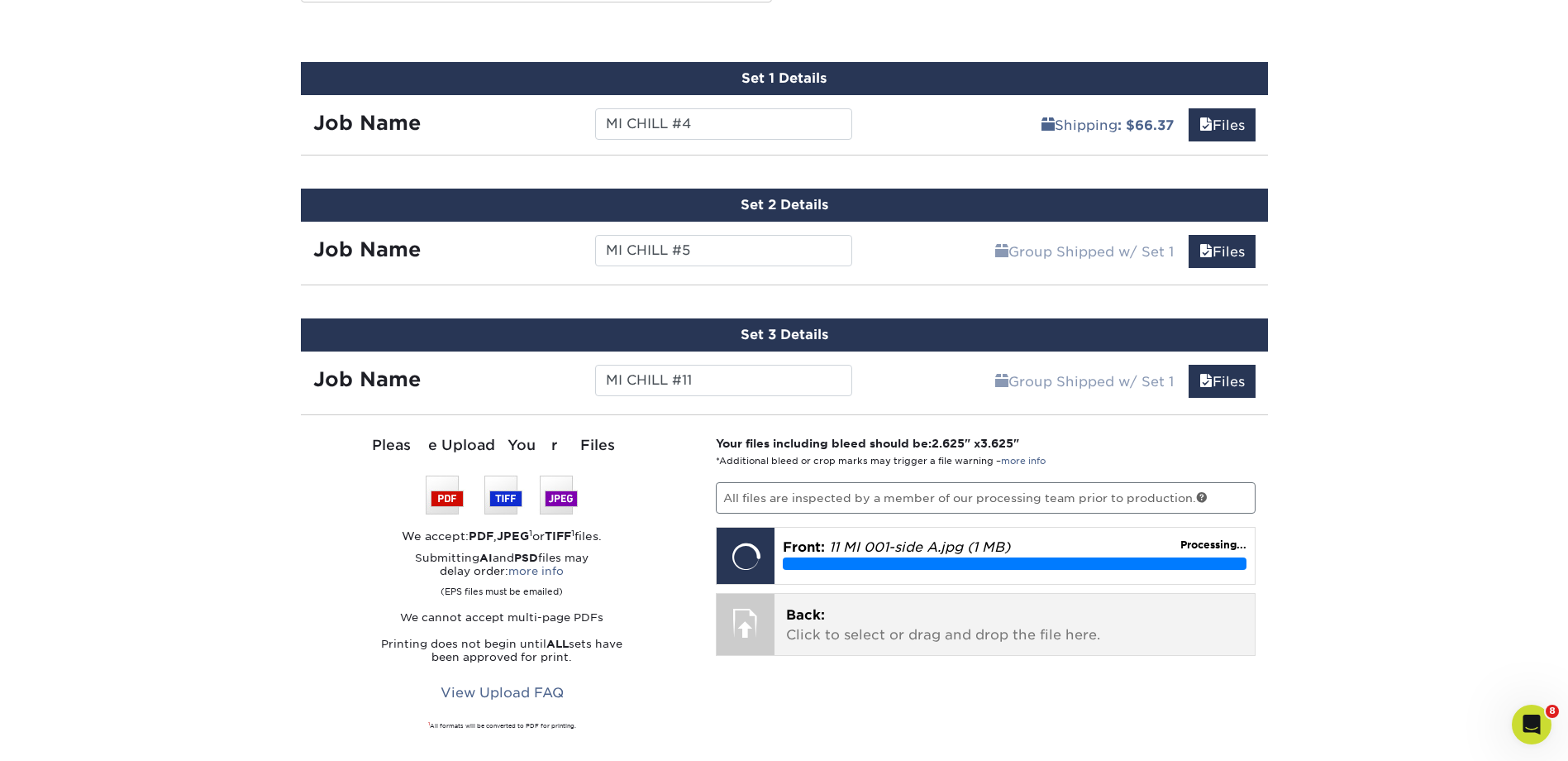
click at [1029, 634] on p "Back: Click to select or drag and drop the file here." at bounding box center [1015, 625] width 457 height 39
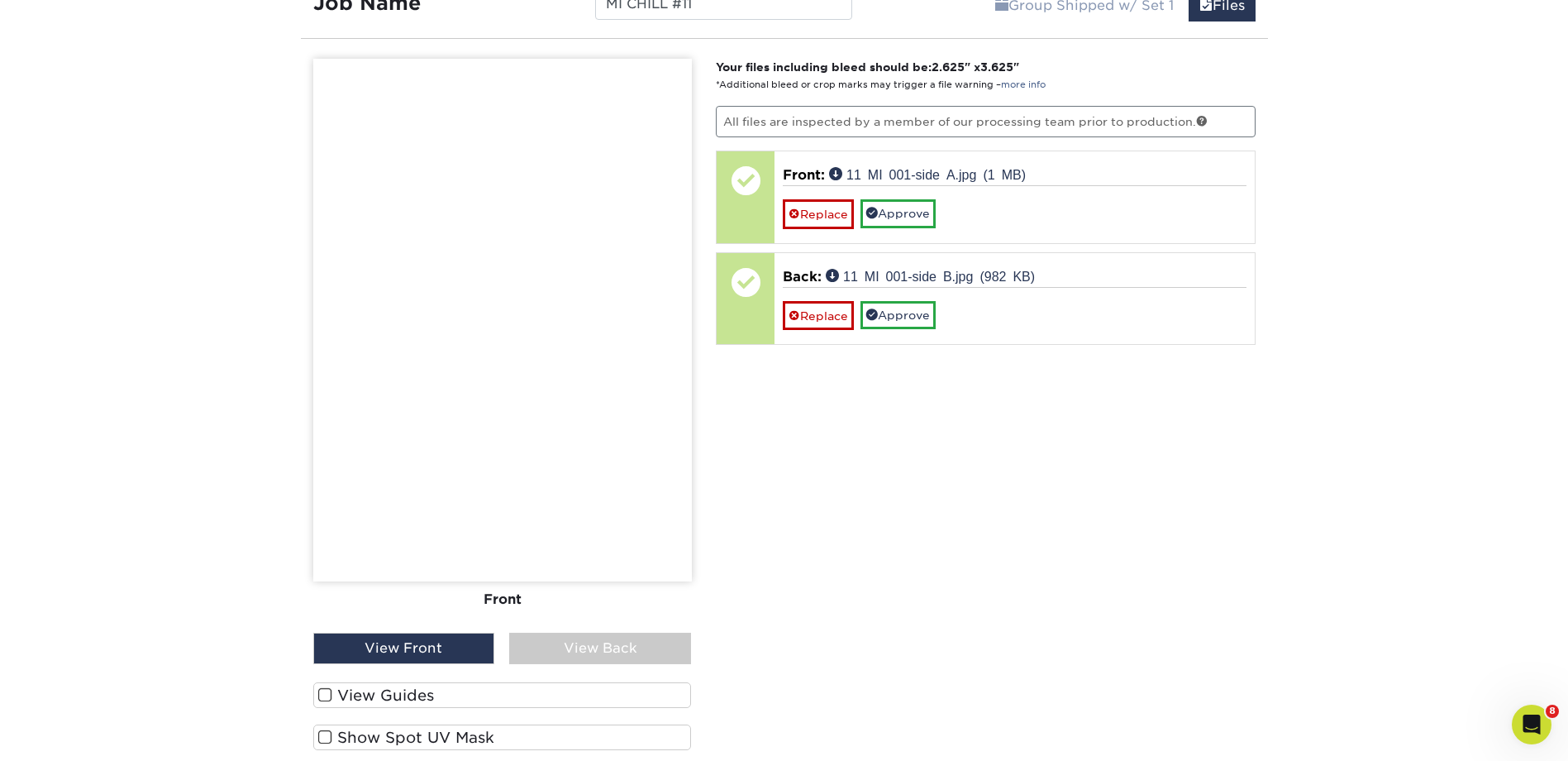
scroll to position [1334, 0]
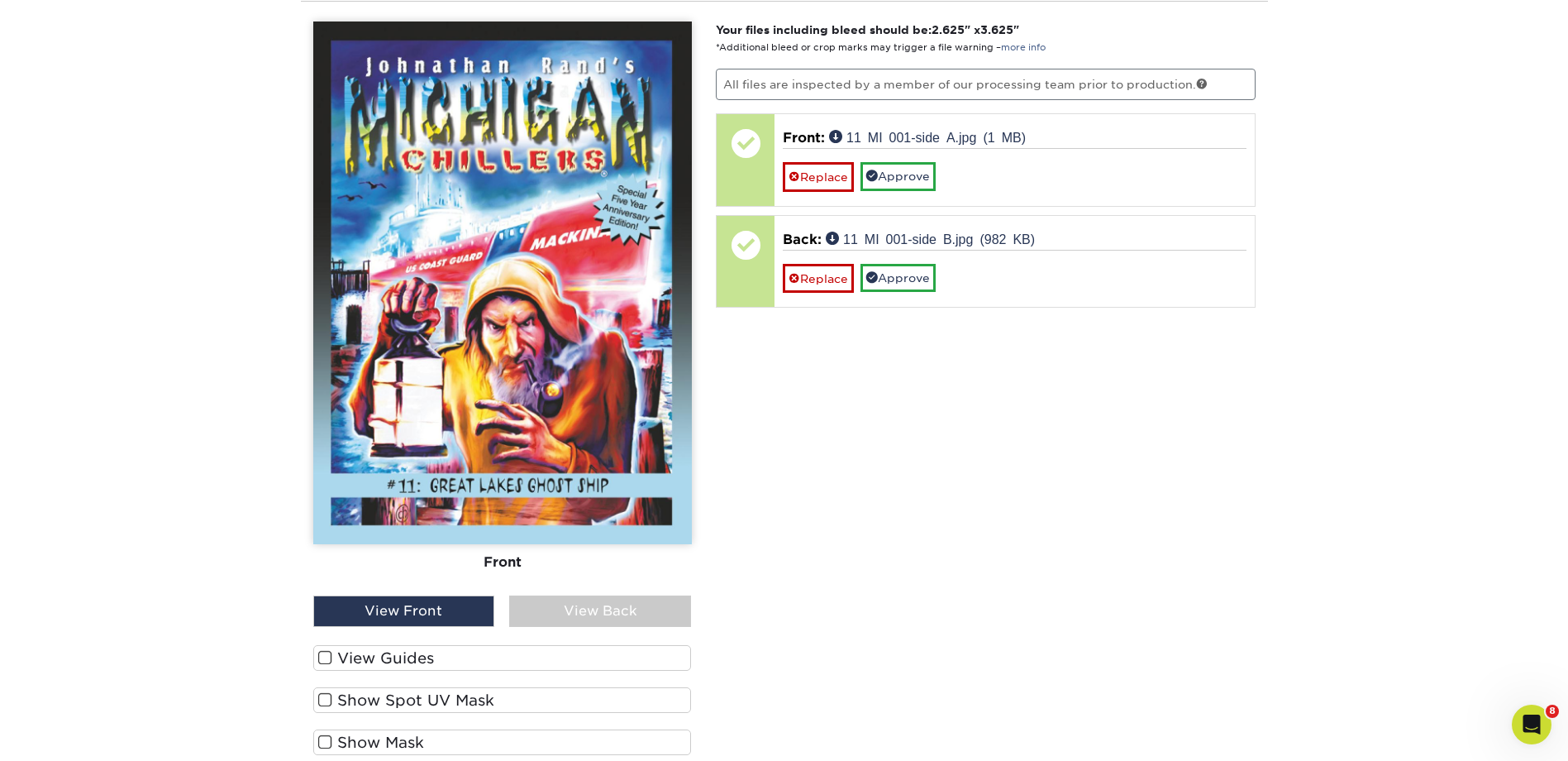
click at [600, 612] on div "View Back" at bounding box center [600, 611] width 182 height 31
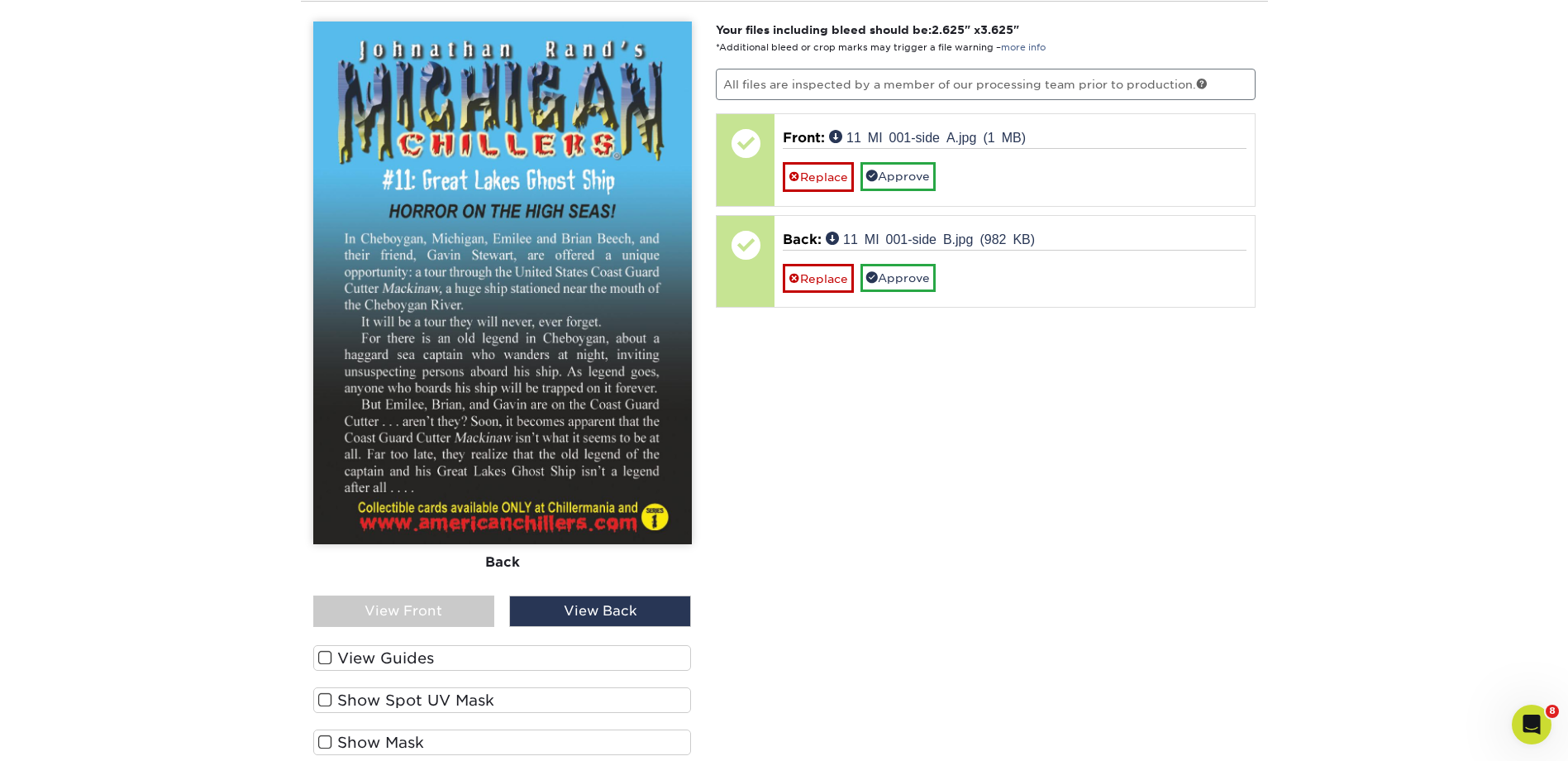
scroll to position [1195, 0]
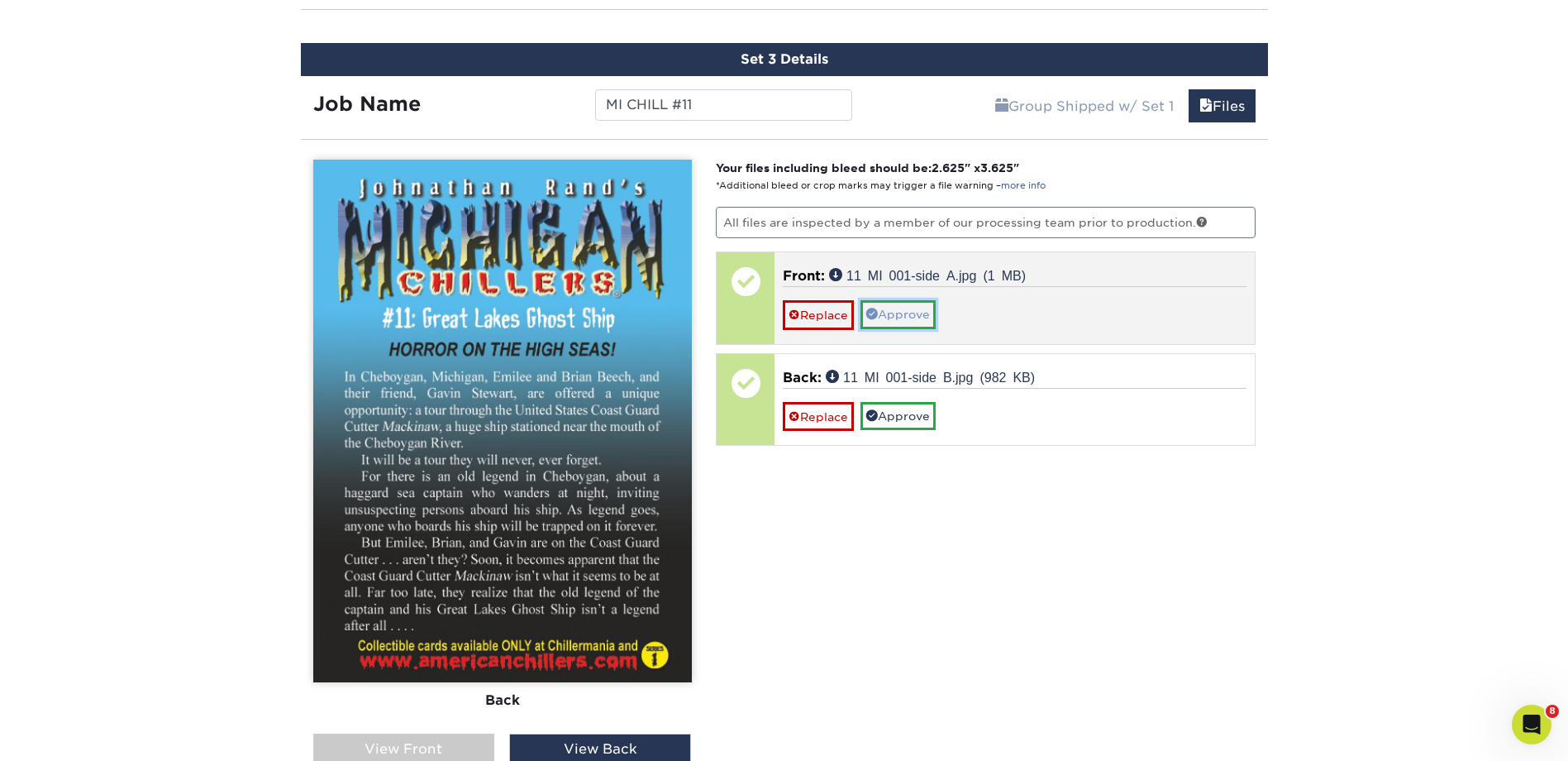
click at [908, 315] on link "Approve" at bounding box center [899, 313] width 76 height 28
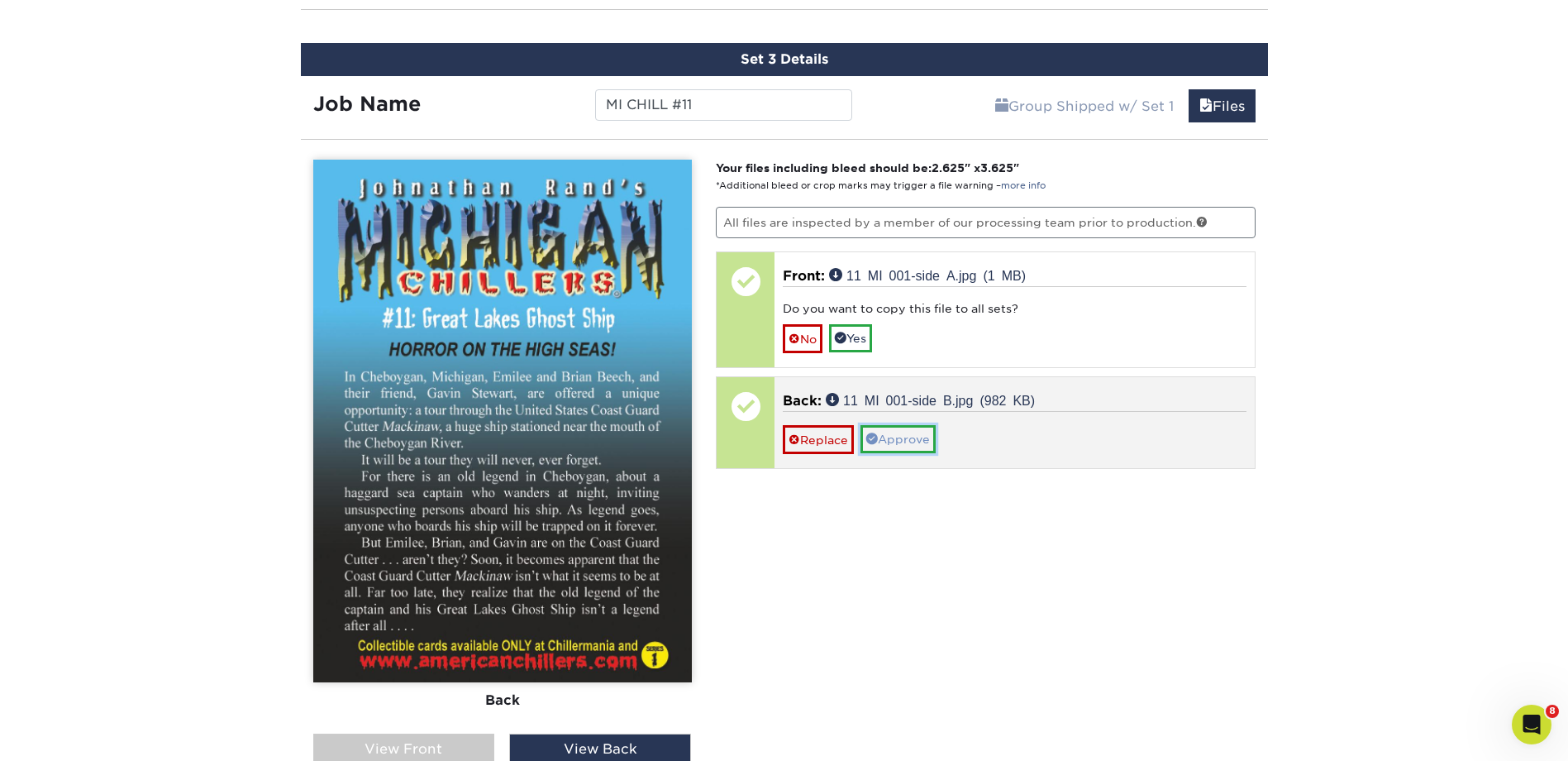
click at [906, 433] on link "Approve" at bounding box center [899, 438] width 76 height 28
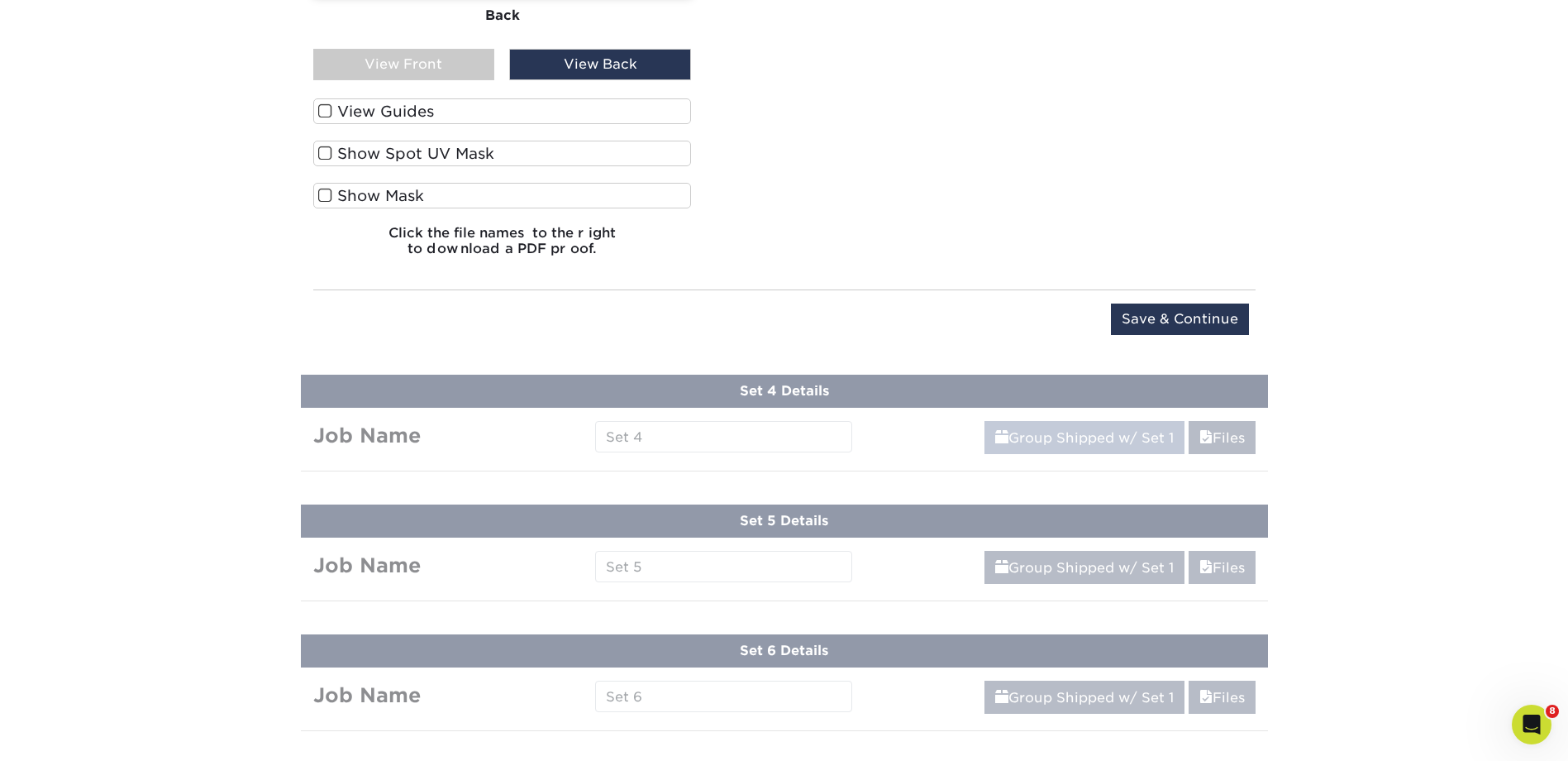
scroll to position [1884, 0]
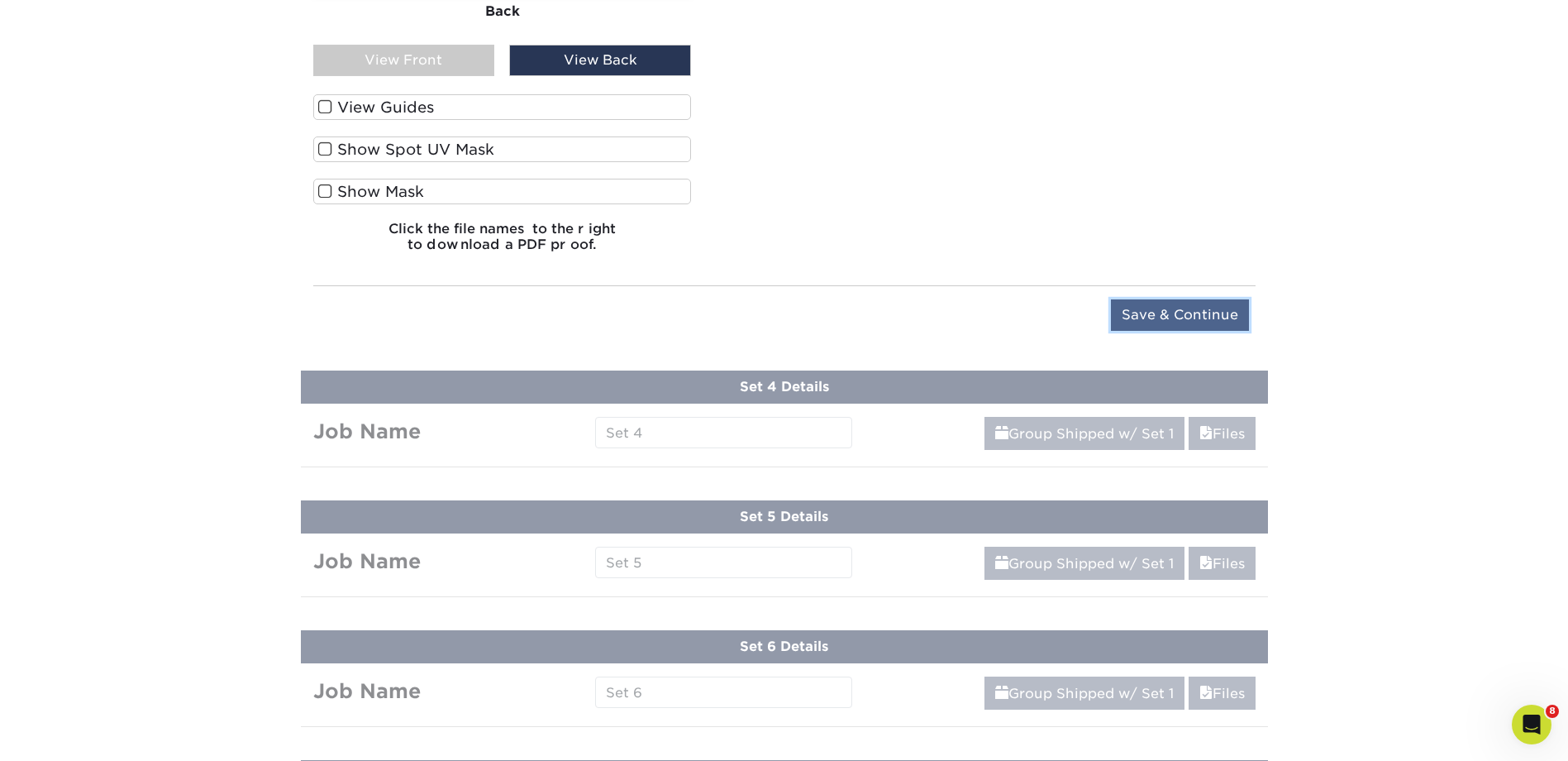
click at [1183, 309] on input "Save & Continue" at bounding box center [1180, 314] width 138 height 31
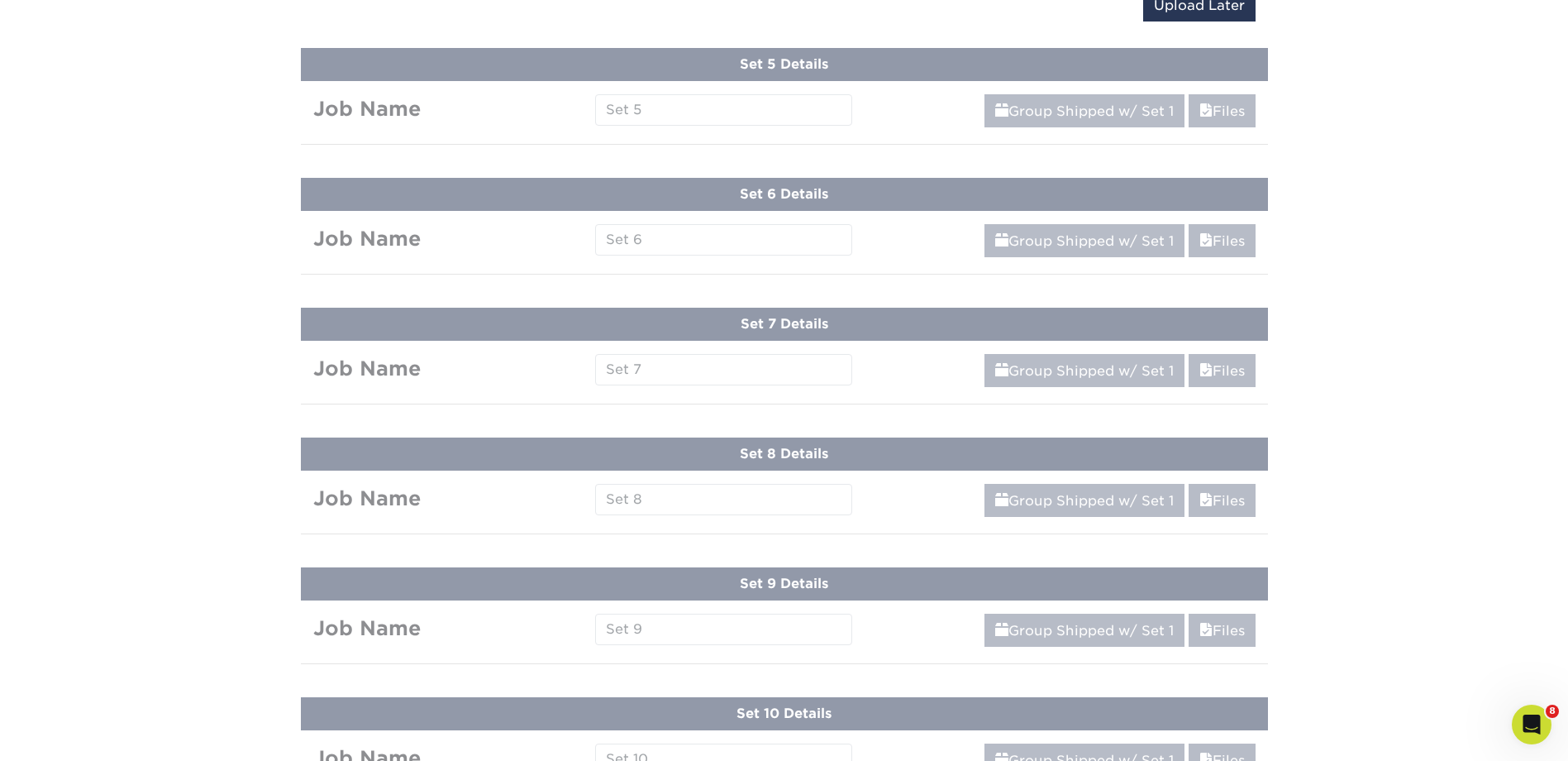
scroll to position [1050, 0]
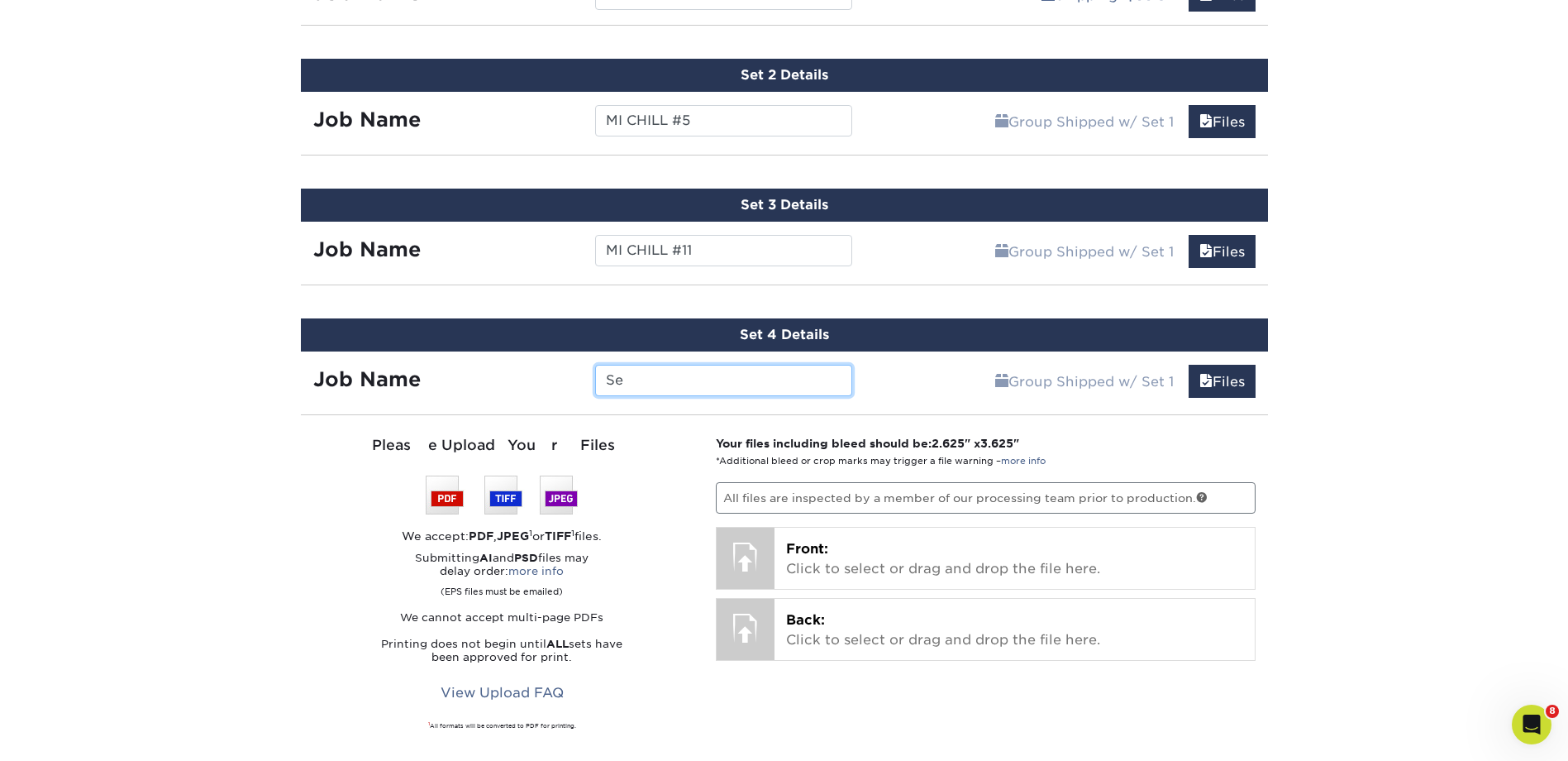
type input "S"
type input "m"
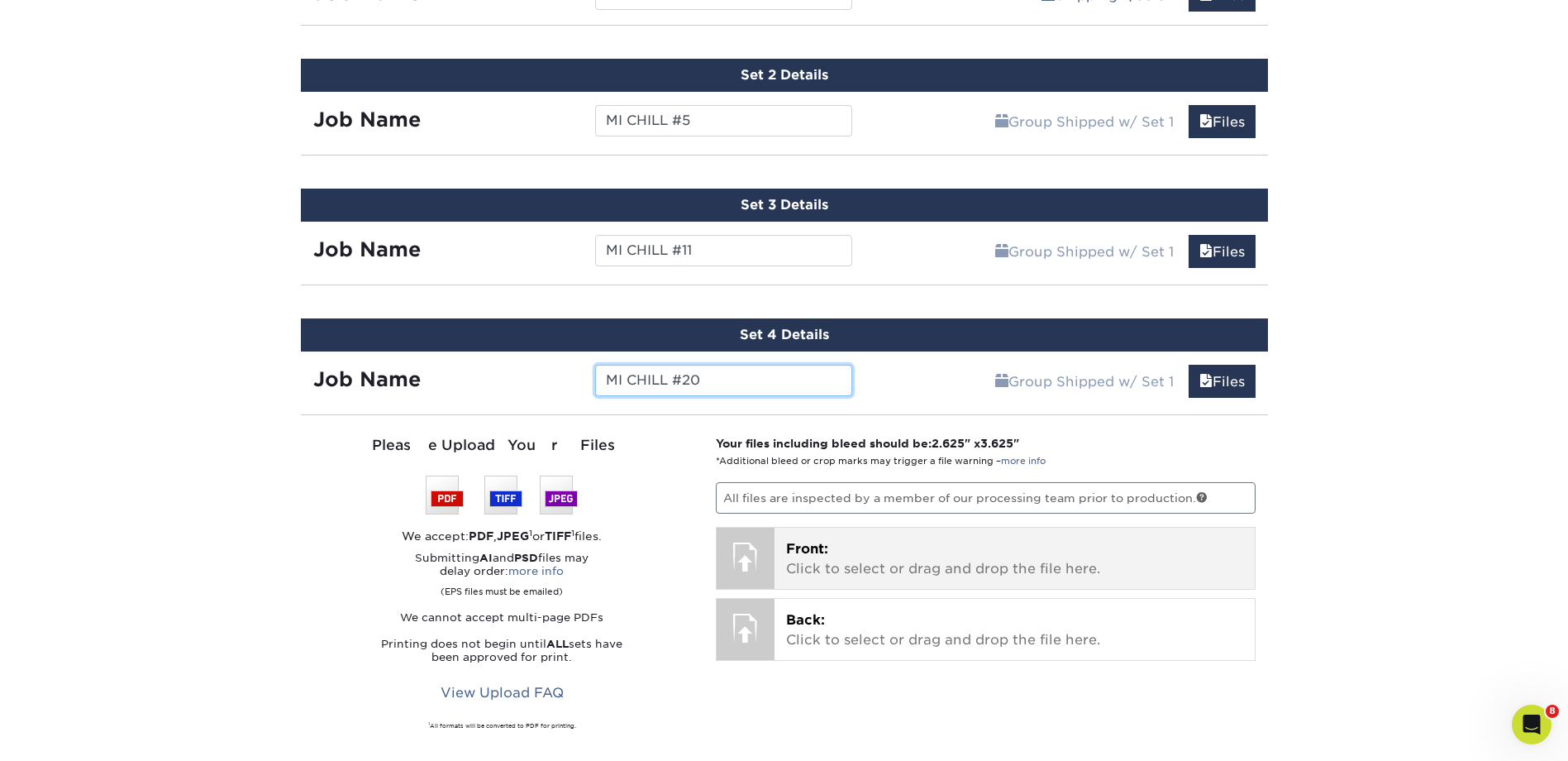
type input "MI CHILL #20"
click at [839, 554] on p "Front: Click to select or drag and drop the file here." at bounding box center [1015, 559] width 457 height 39
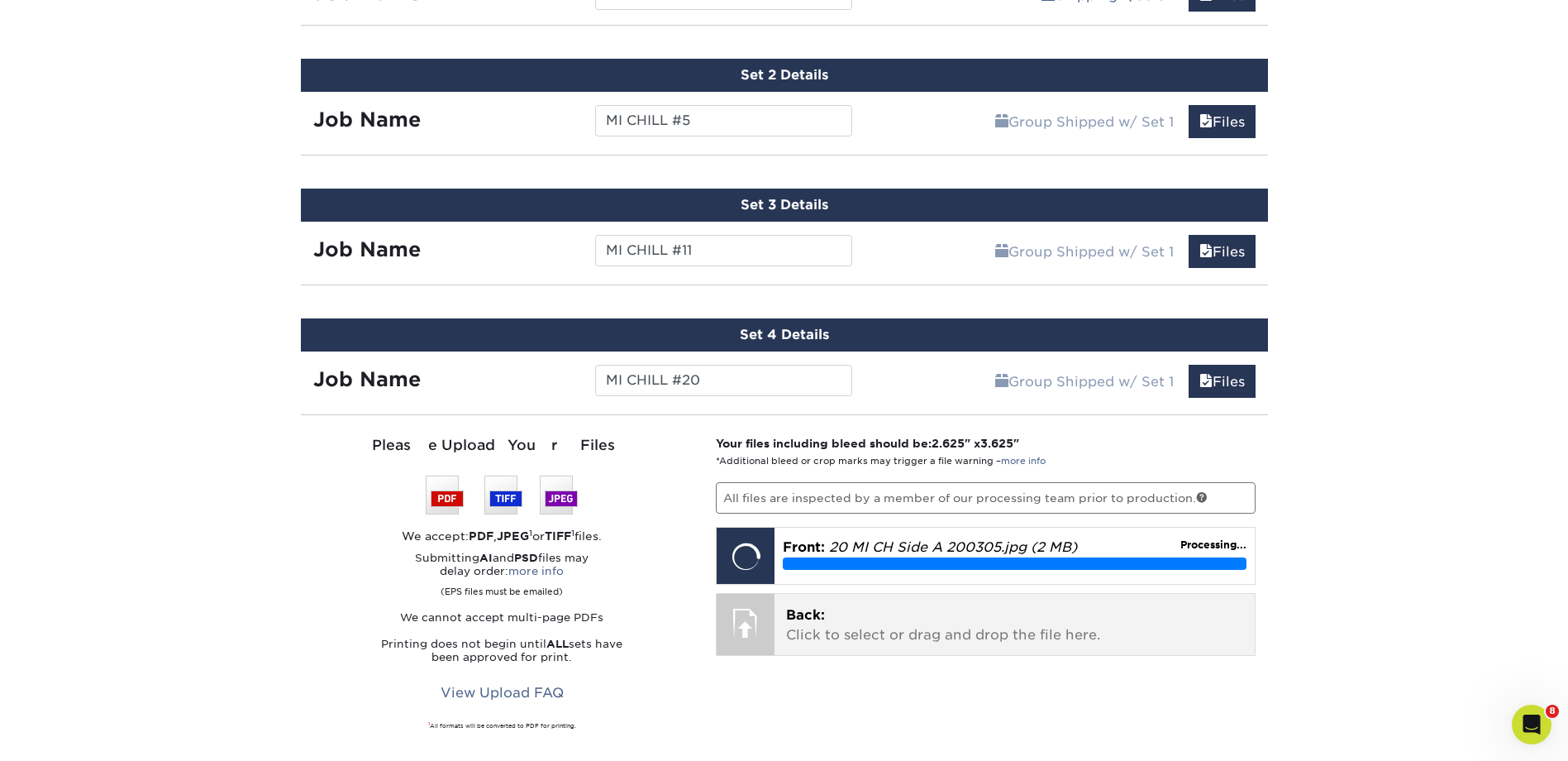
click at [993, 647] on div "Back: Click to select or drag and drop the file here. Choose file" at bounding box center [1015, 624] width 480 height 61
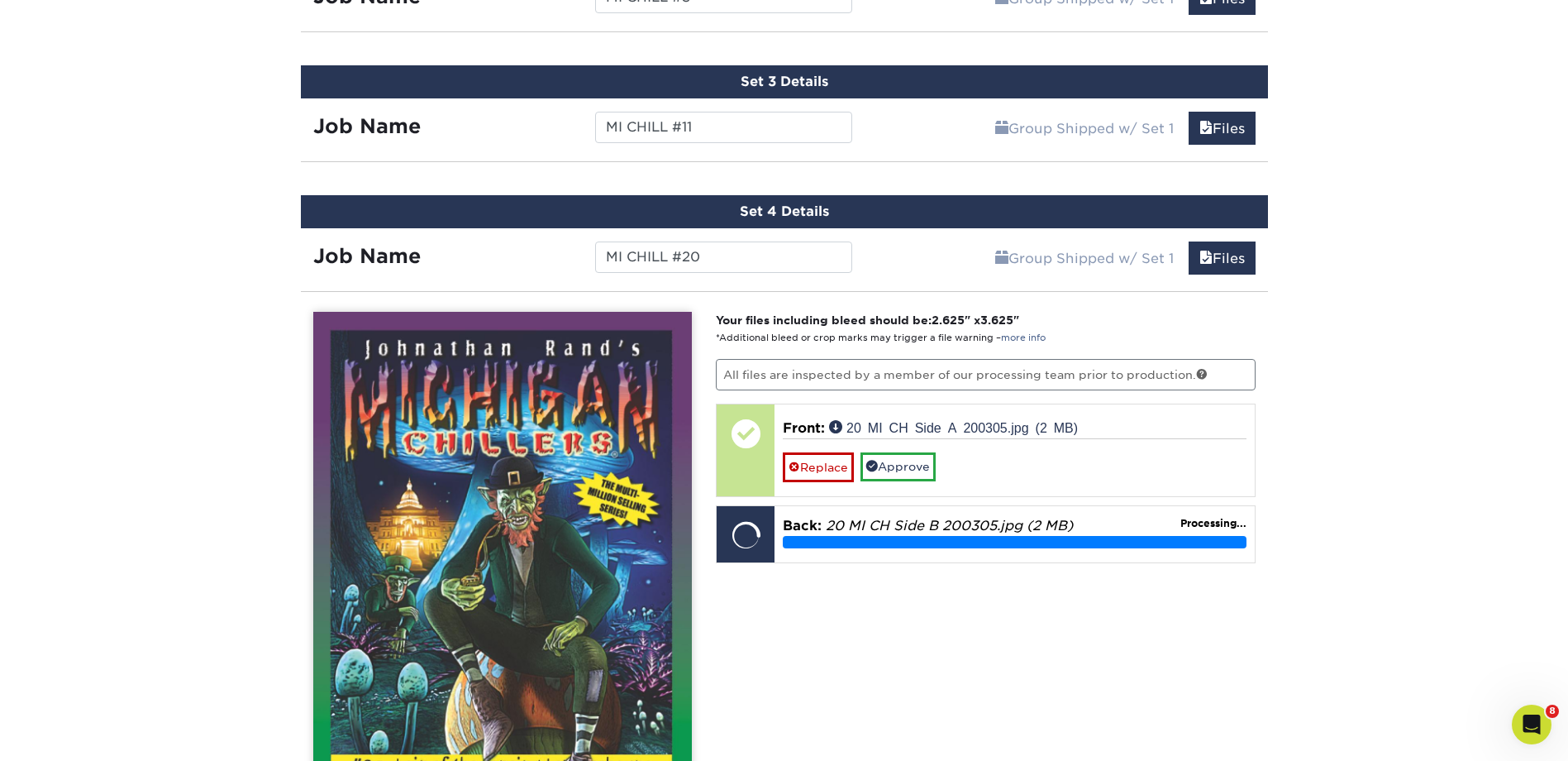
scroll to position [1326, 0]
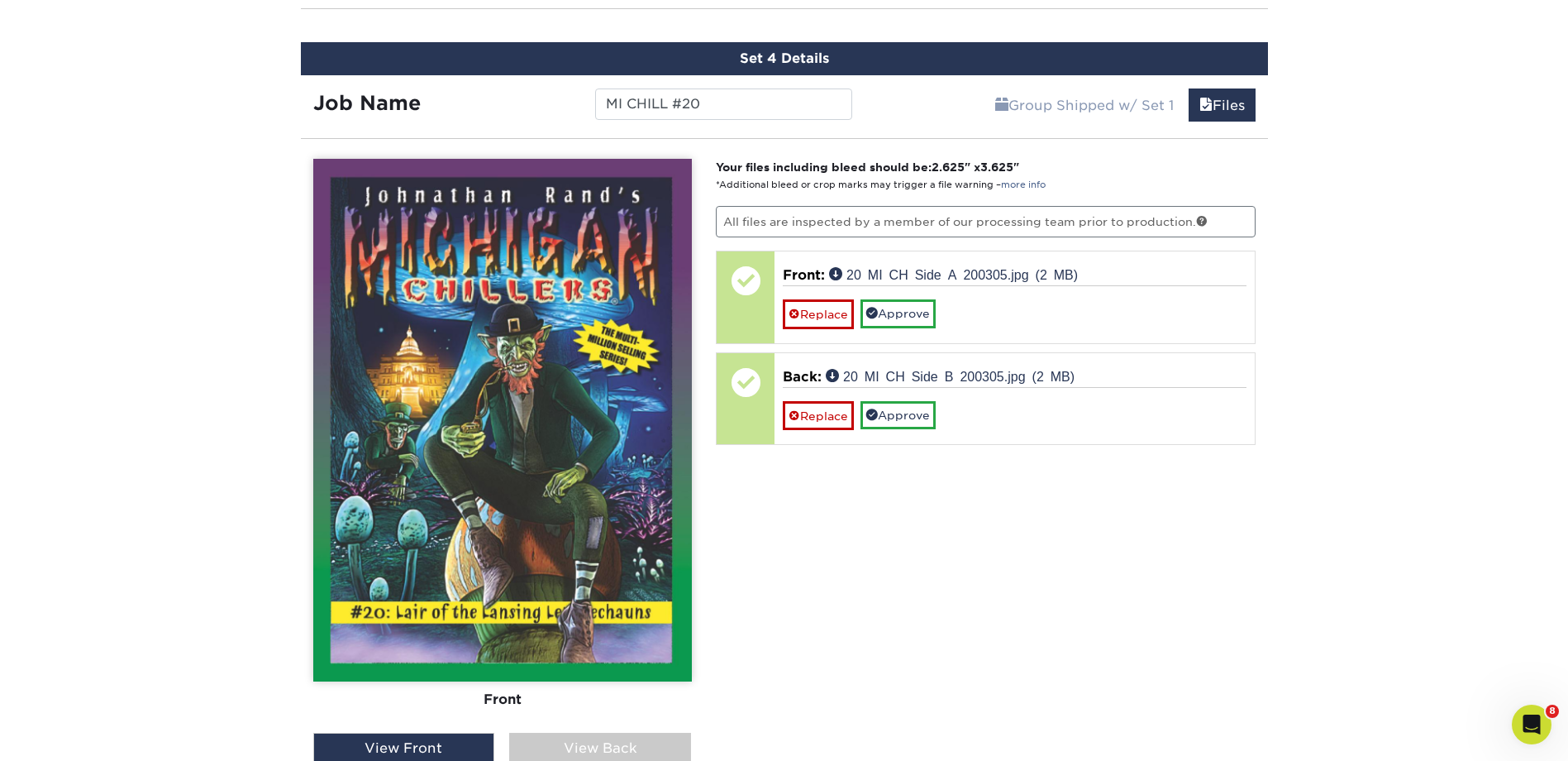
click at [591, 738] on div "View Back" at bounding box center [600, 748] width 182 height 31
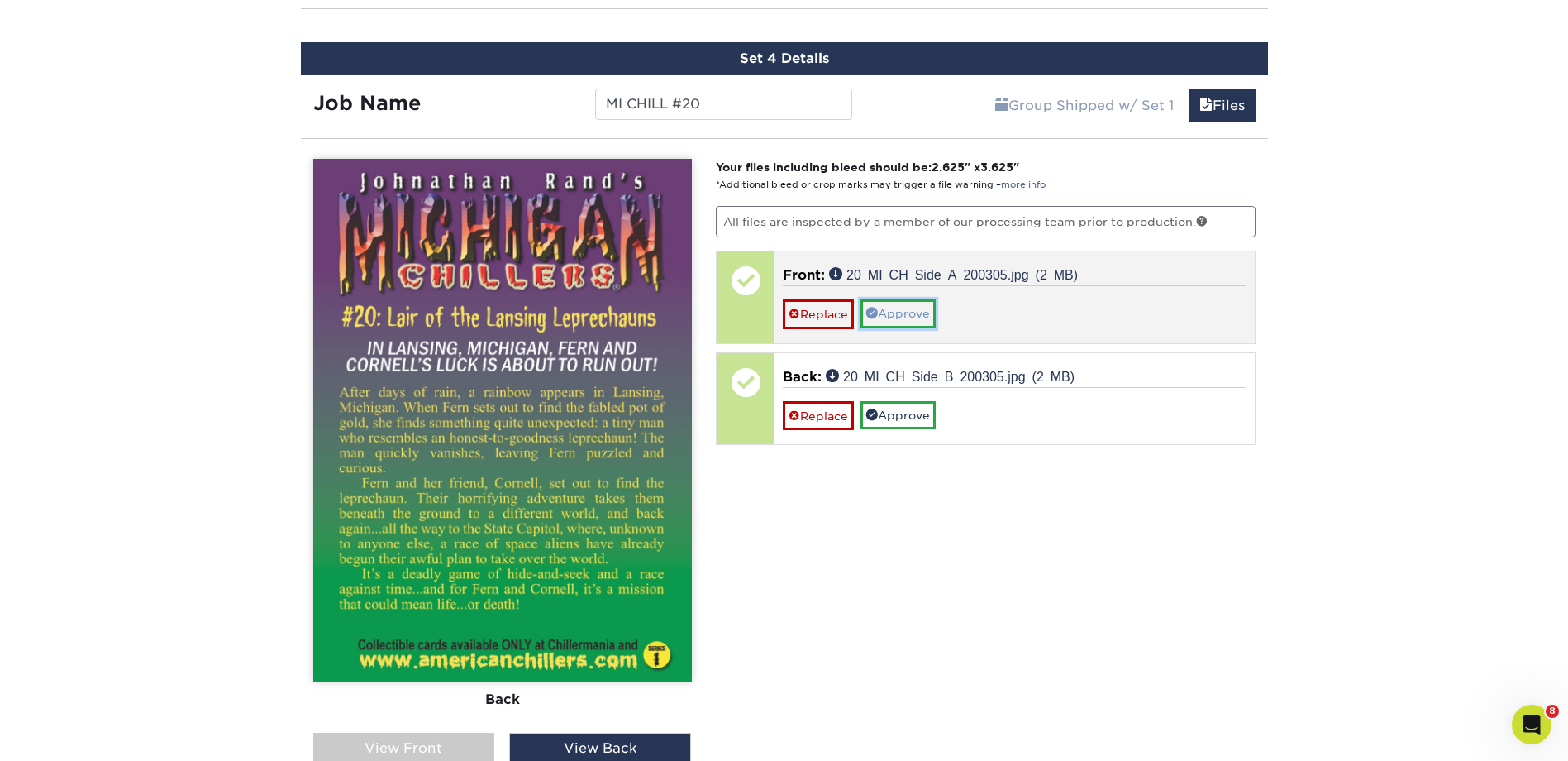
click at [889, 309] on link "Approve" at bounding box center [899, 312] width 76 height 28
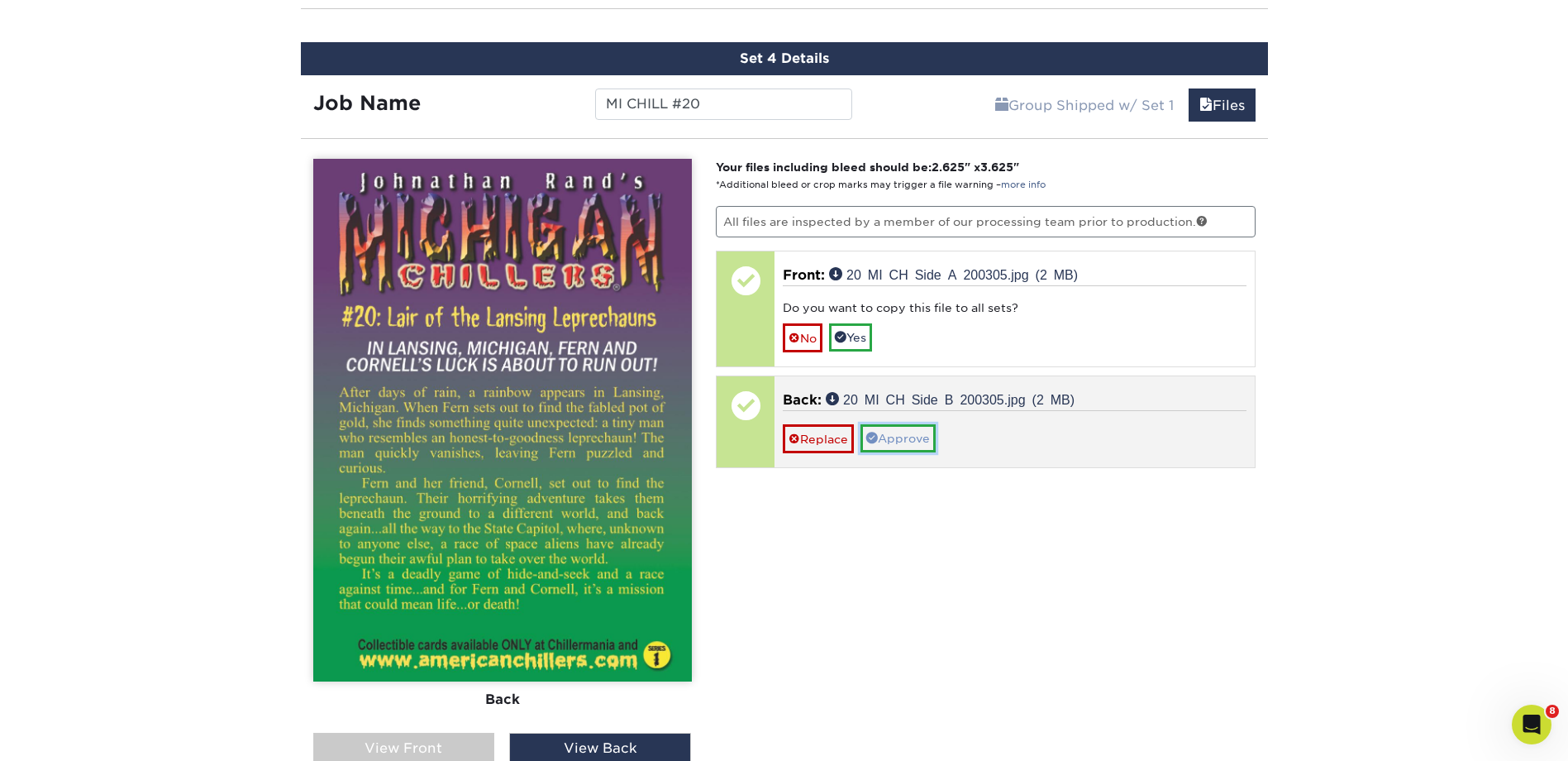
click at [895, 440] on link "Approve" at bounding box center [899, 438] width 76 height 28
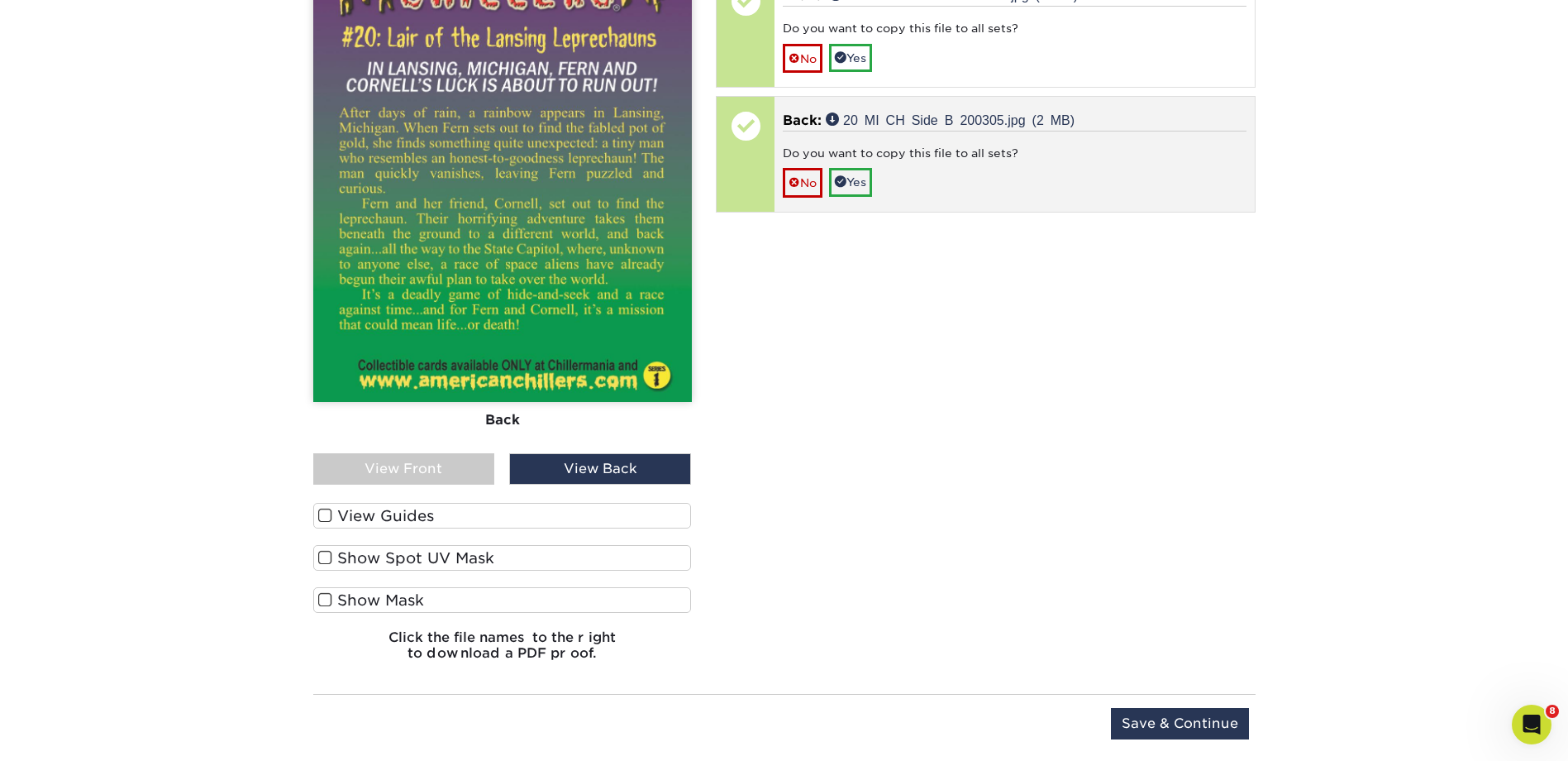
scroll to position [1877, 0]
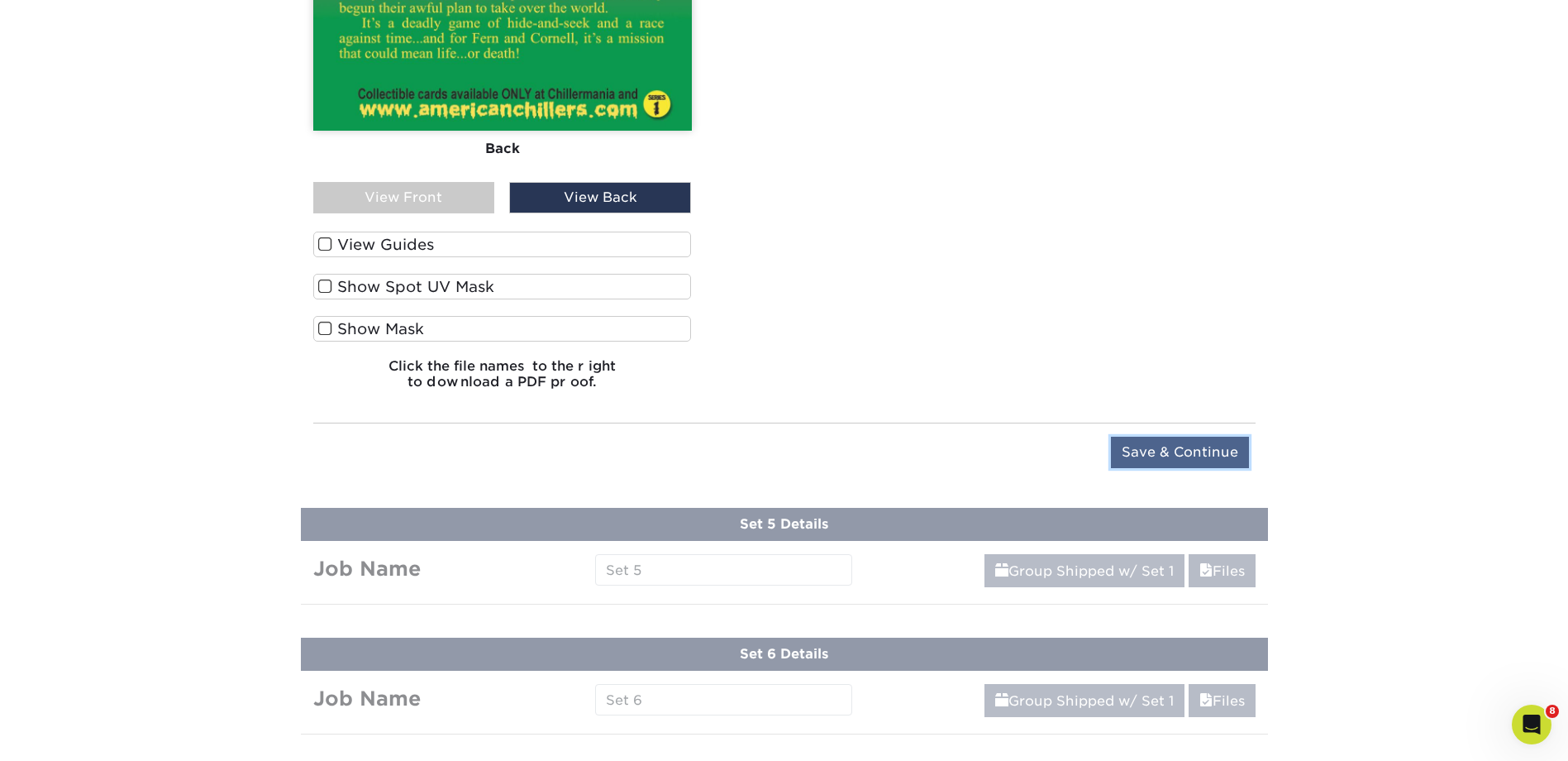
click at [1137, 449] on input "Save & Continue" at bounding box center [1180, 452] width 138 height 31
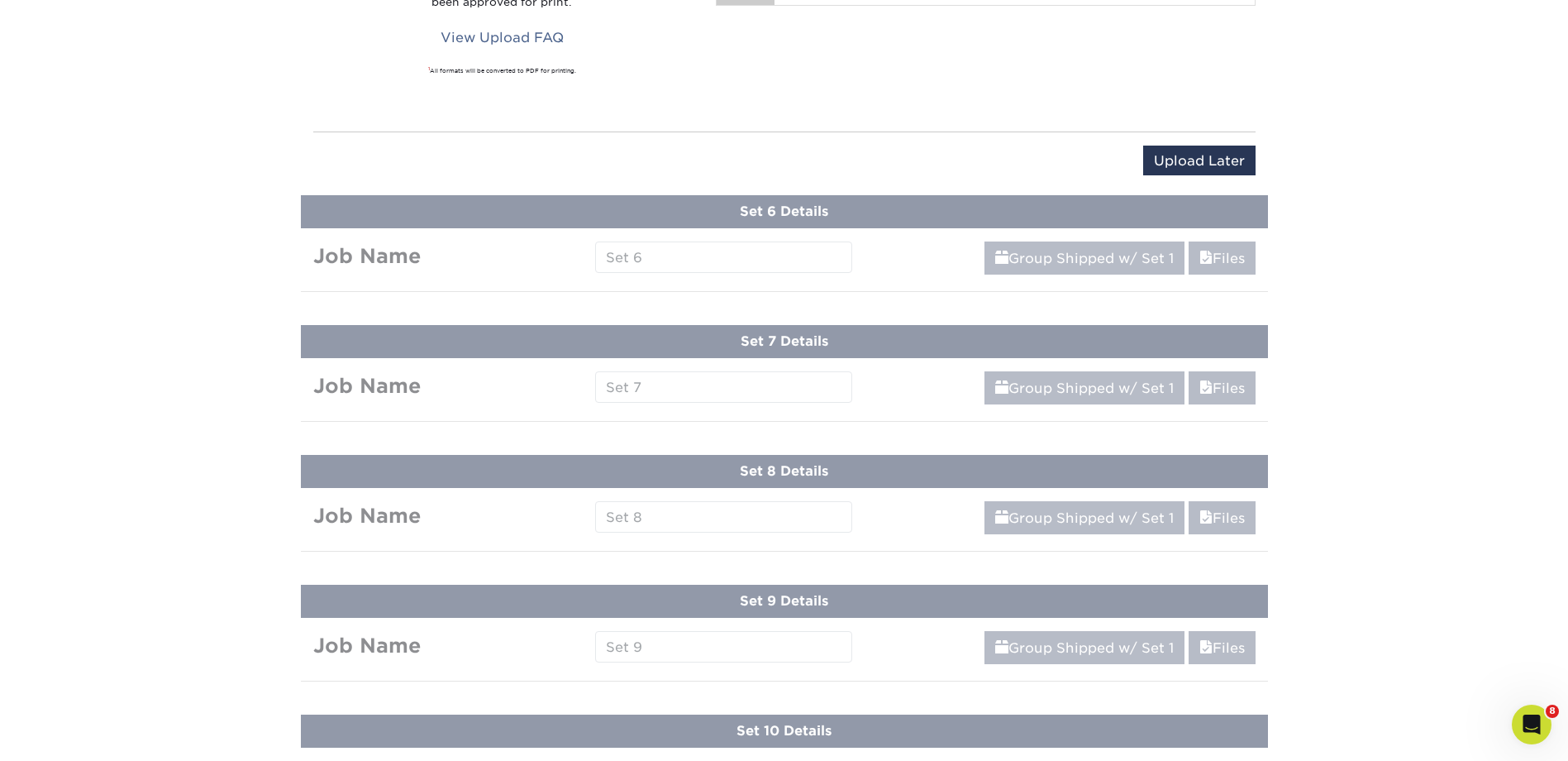
scroll to position [1180, 0]
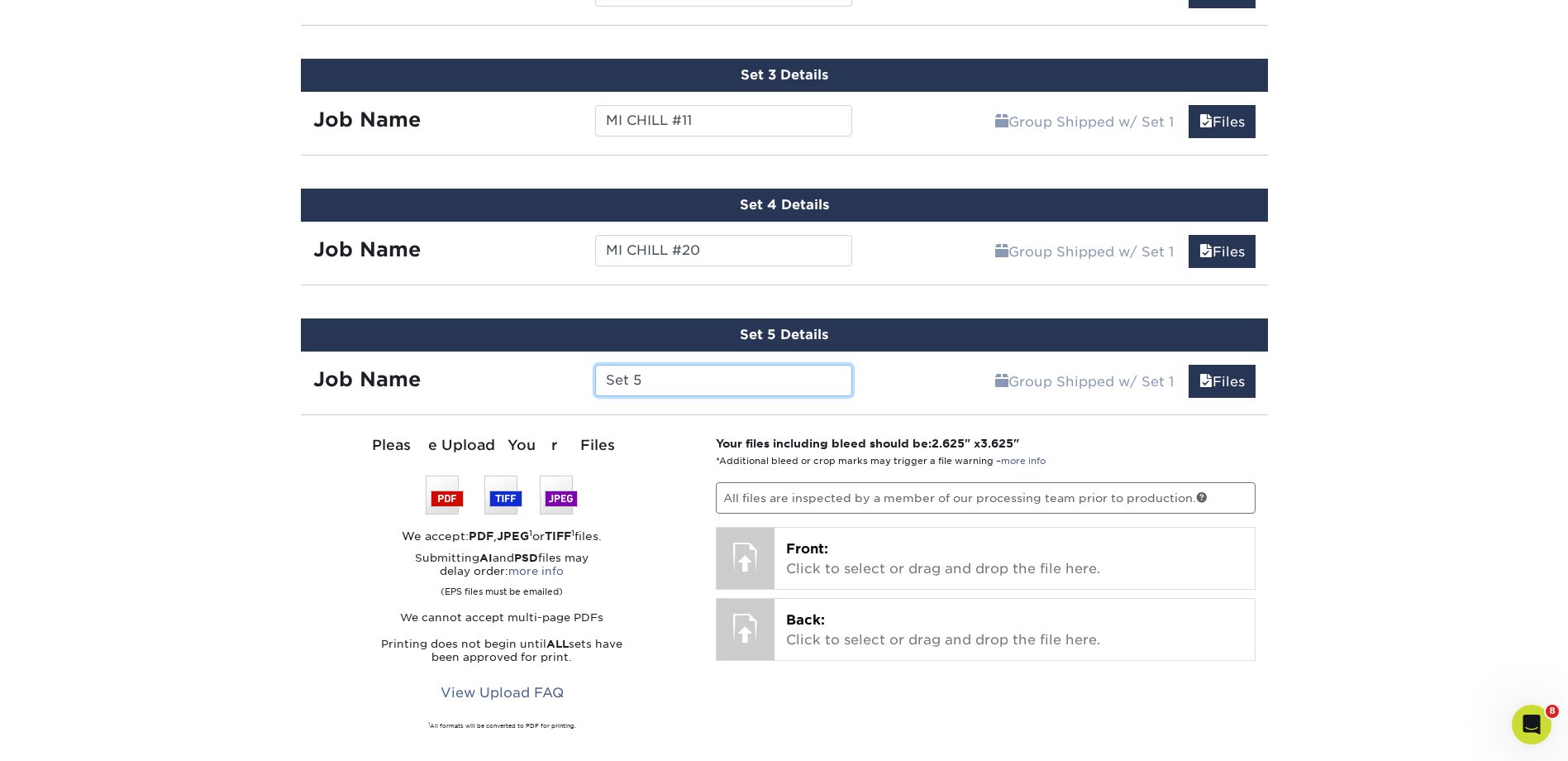
drag, startPoint x: 677, startPoint y: 388, endPoint x: 592, endPoint y: 377, distance: 85.7
click at [592, 377] on div "Set 5" at bounding box center [724, 380] width 282 height 31
type input "a"
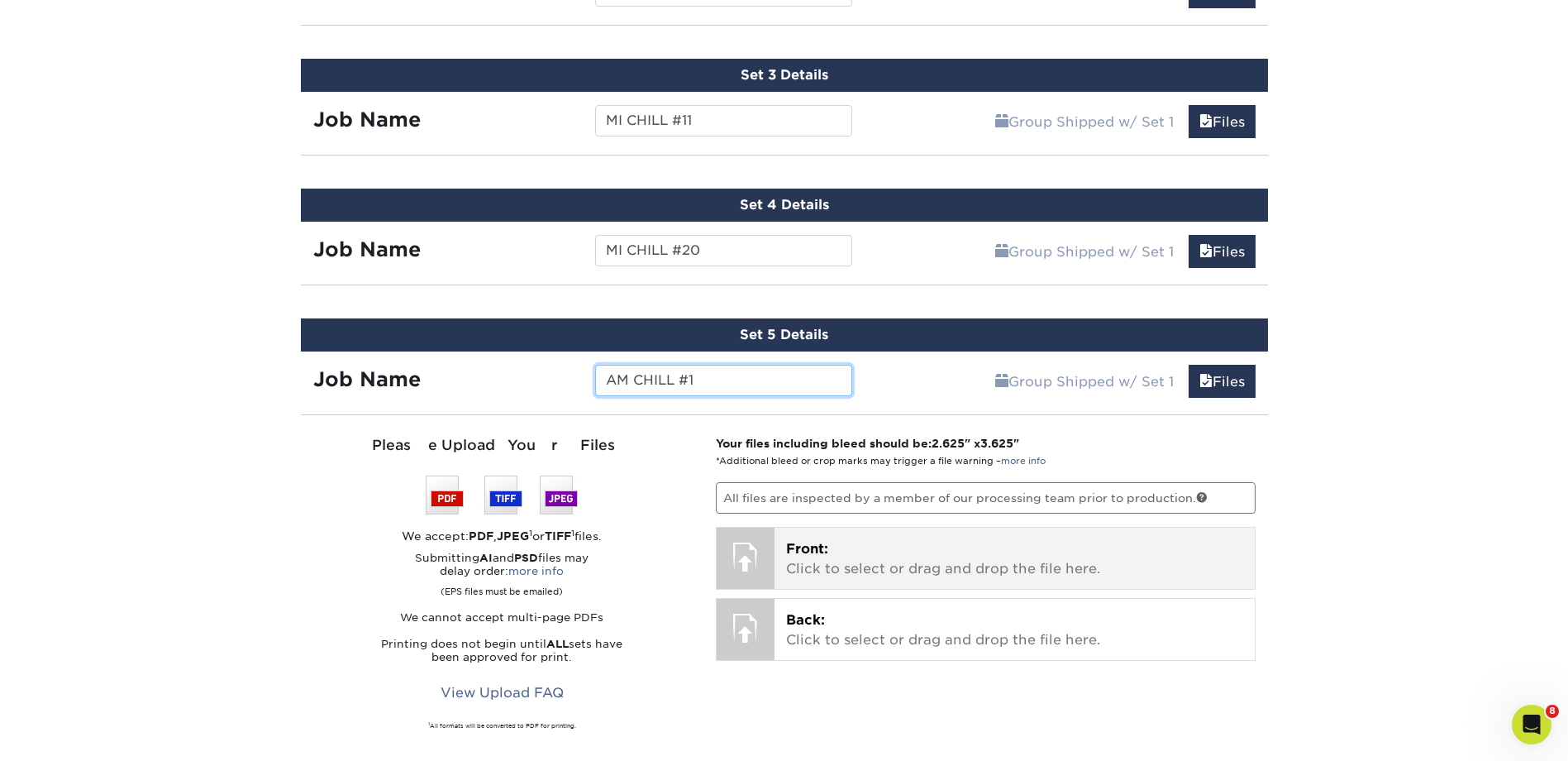
type input "AM CHILL #1"
click at [824, 554] on span "Front:" at bounding box center [807, 548] width 42 height 16
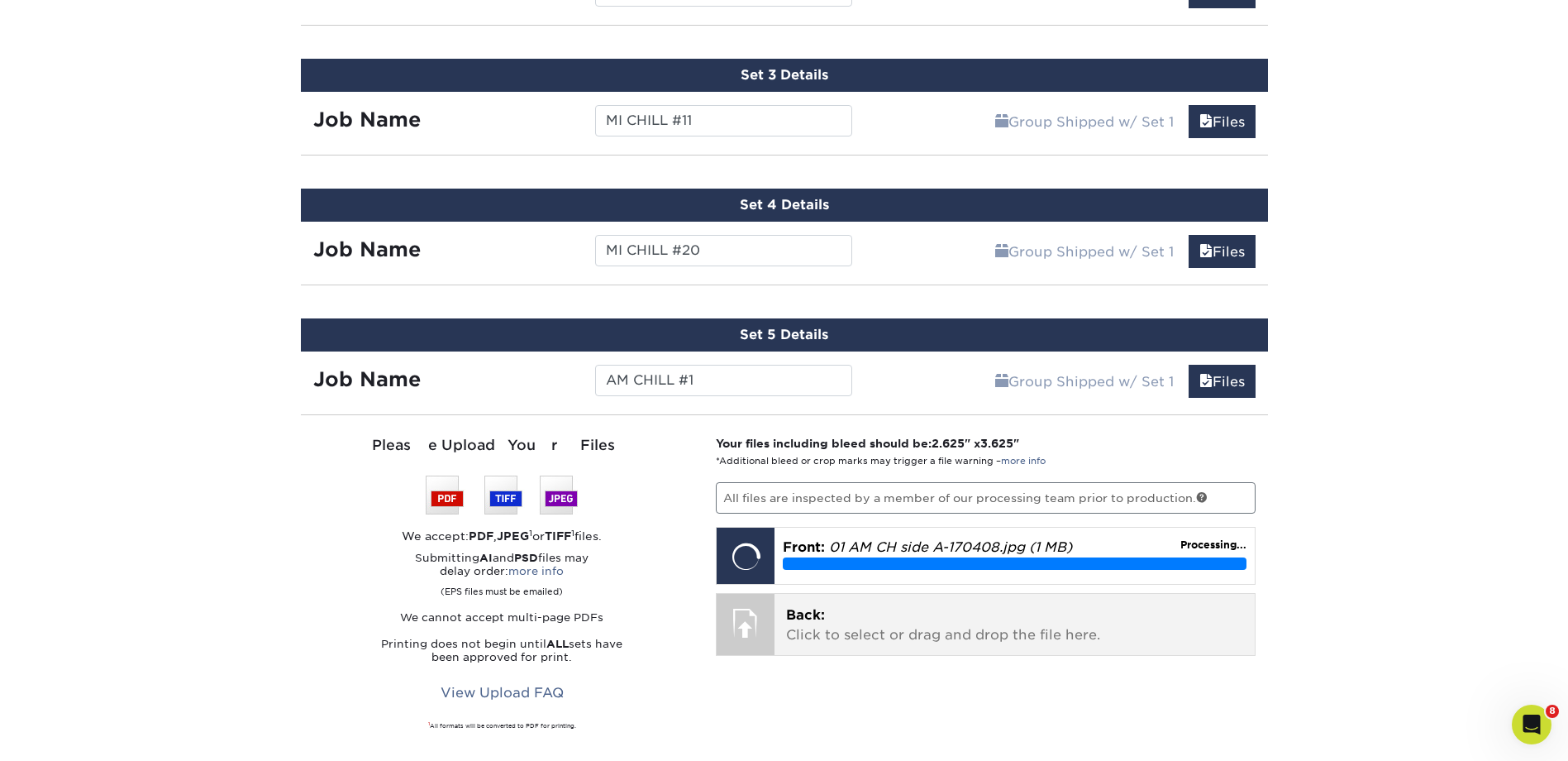
click at [927, 626] on p "Back: Click to select or drag and drop the file here." at bounding box center [1015, 625] width 457 height 39
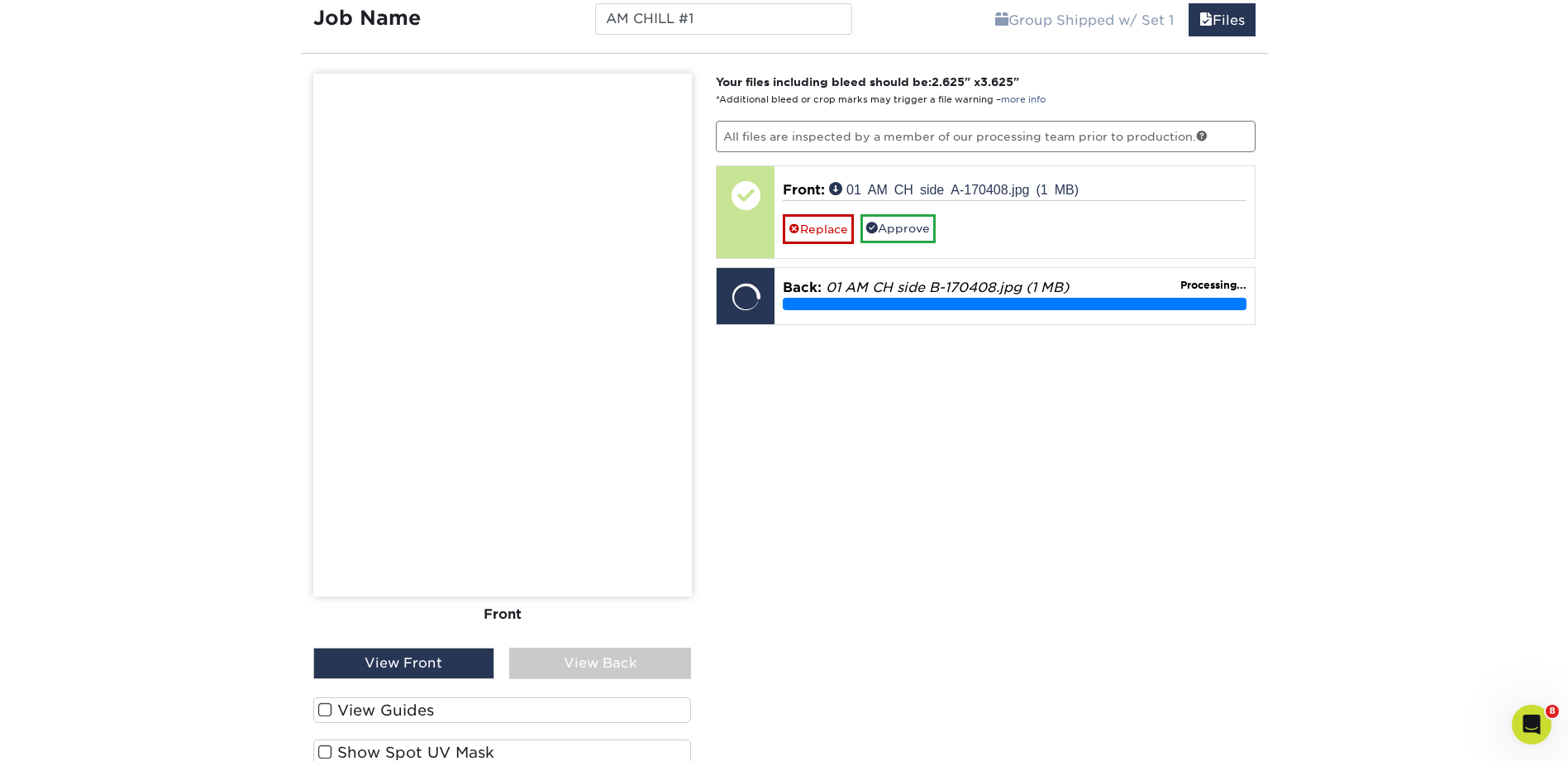
scroll to position [1593, 0]
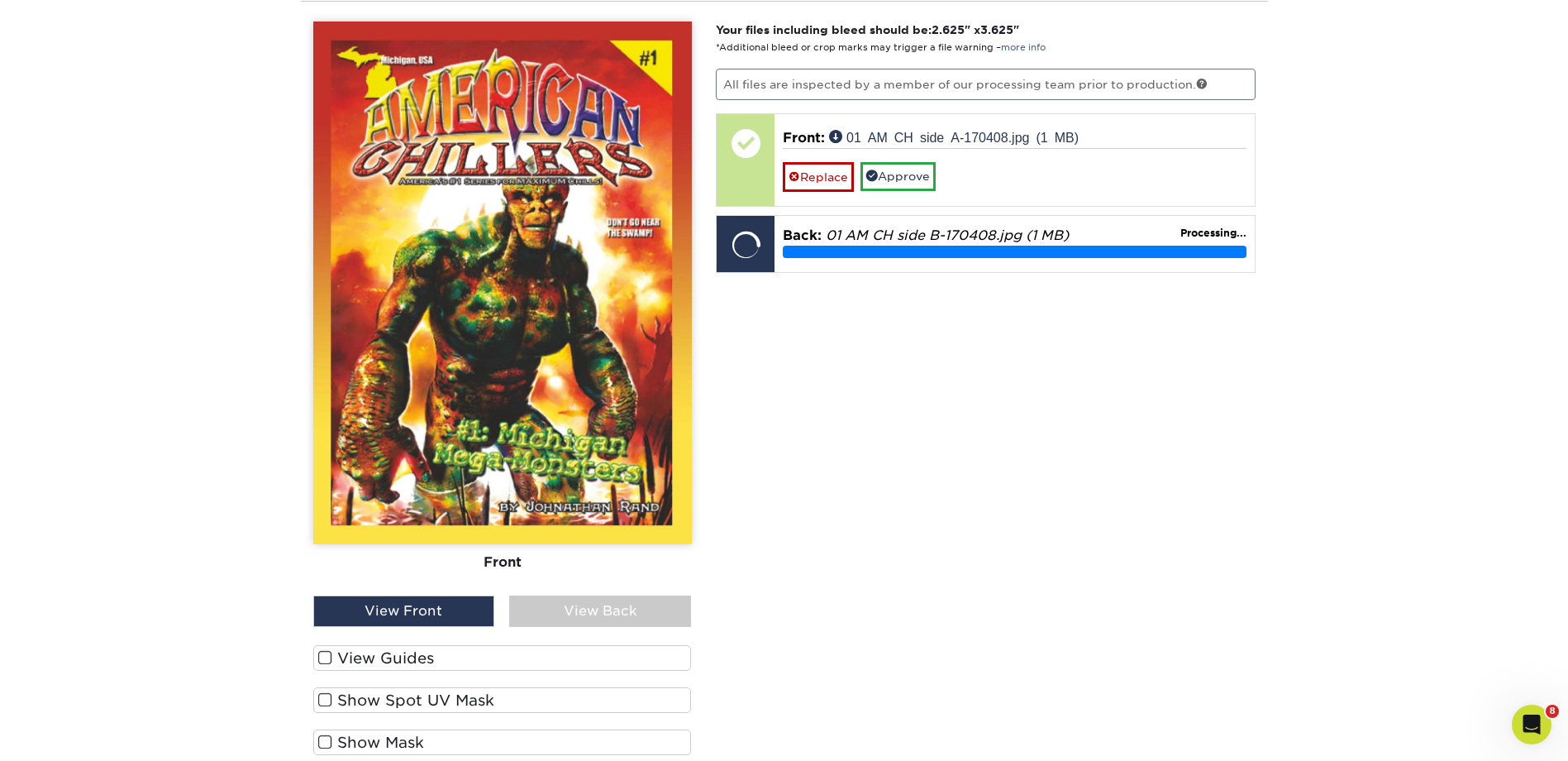
click at [627, 611] on div "View Back" at bounding box center [600, 611] width 182 height 31
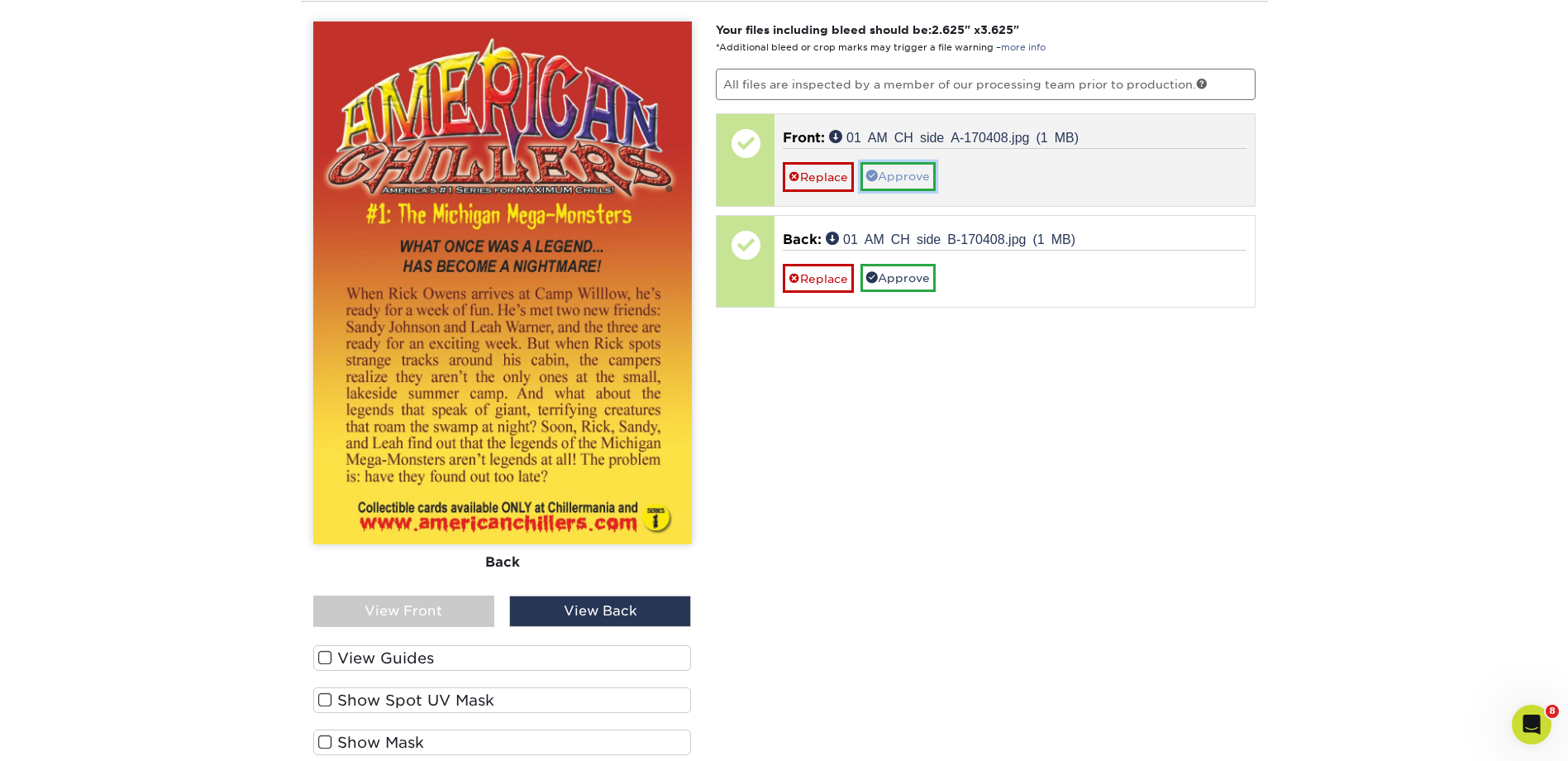
click at [910, 177] on link "Approve" at bounding box center [899, 176] width 76 height 28
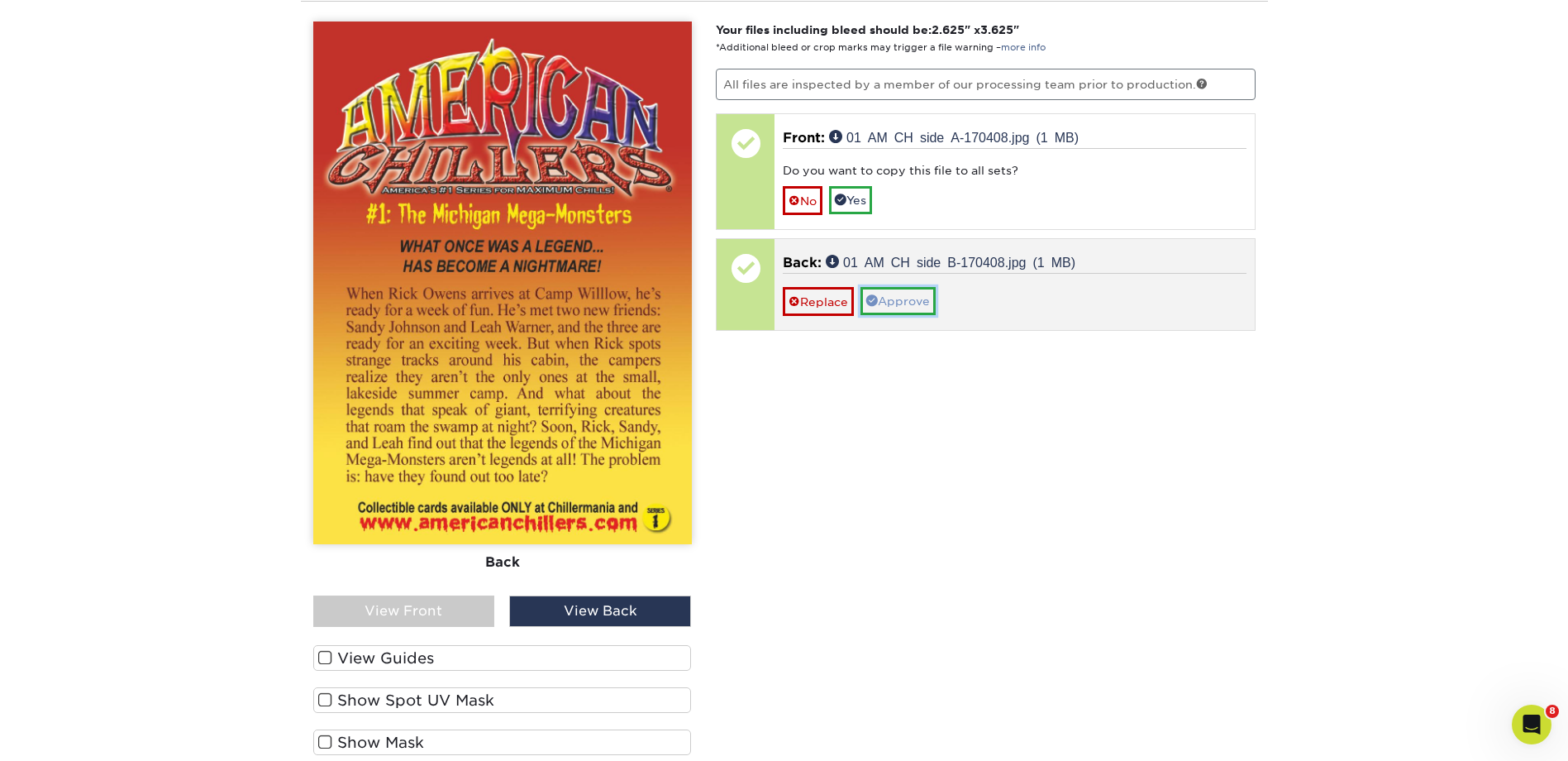
click at [902, 302] on link "Approve" at bounding box center [899, 301] width 76 height 28
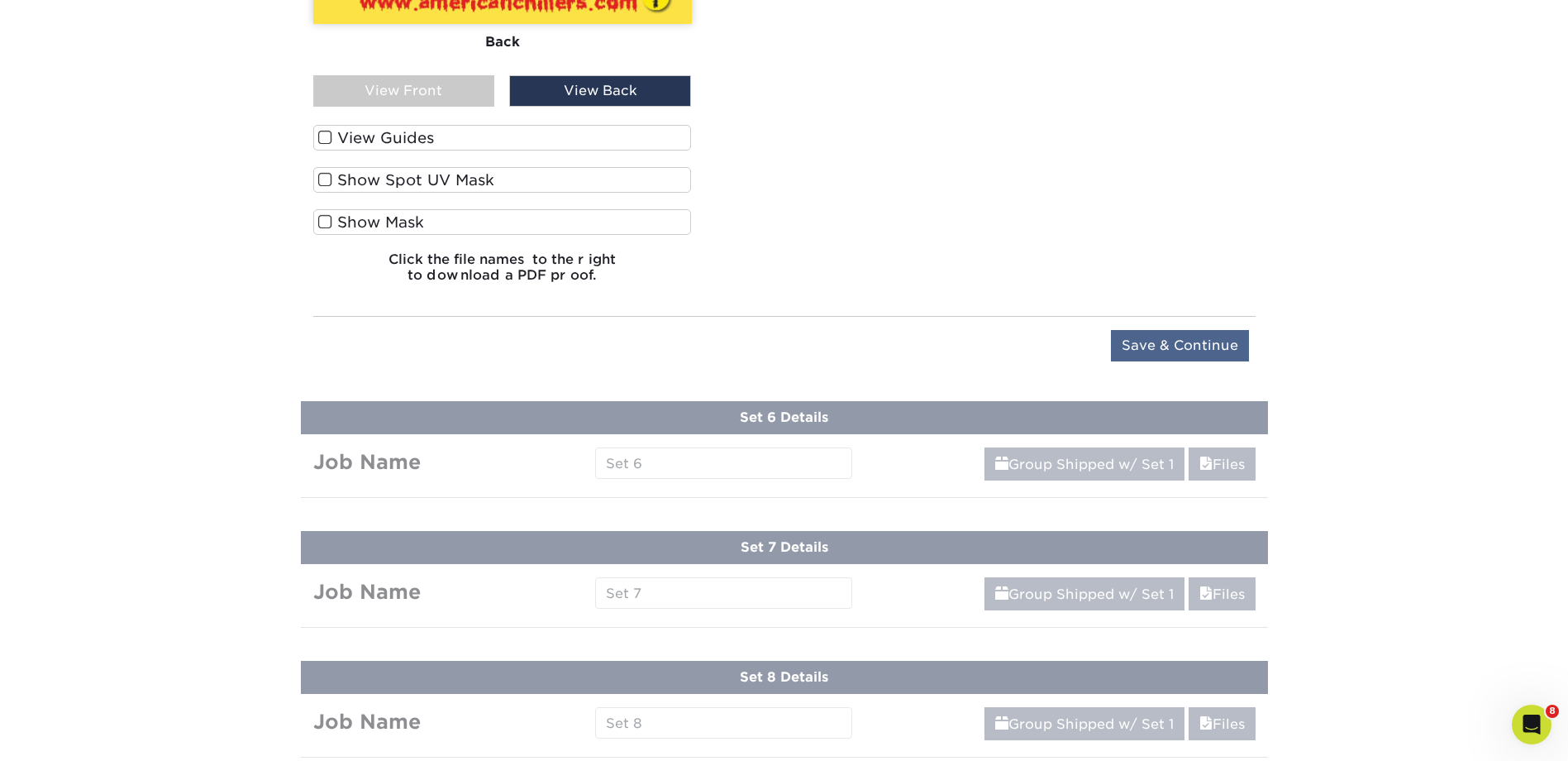
scroll to position [2145, 0]
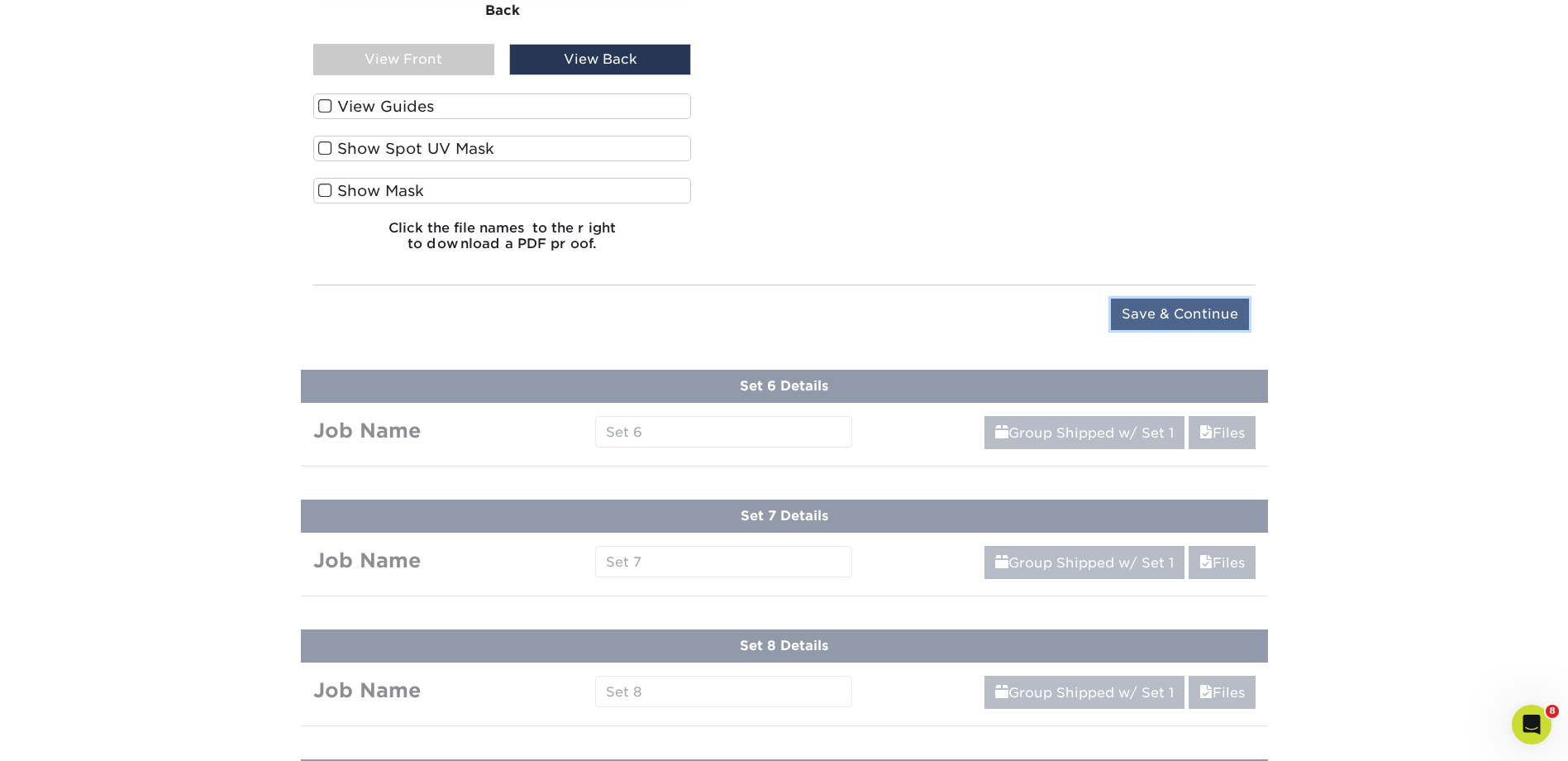
click at [1184, 312] on input "Save & Continue" at bounding box center [1180, 313] width 138 height 31
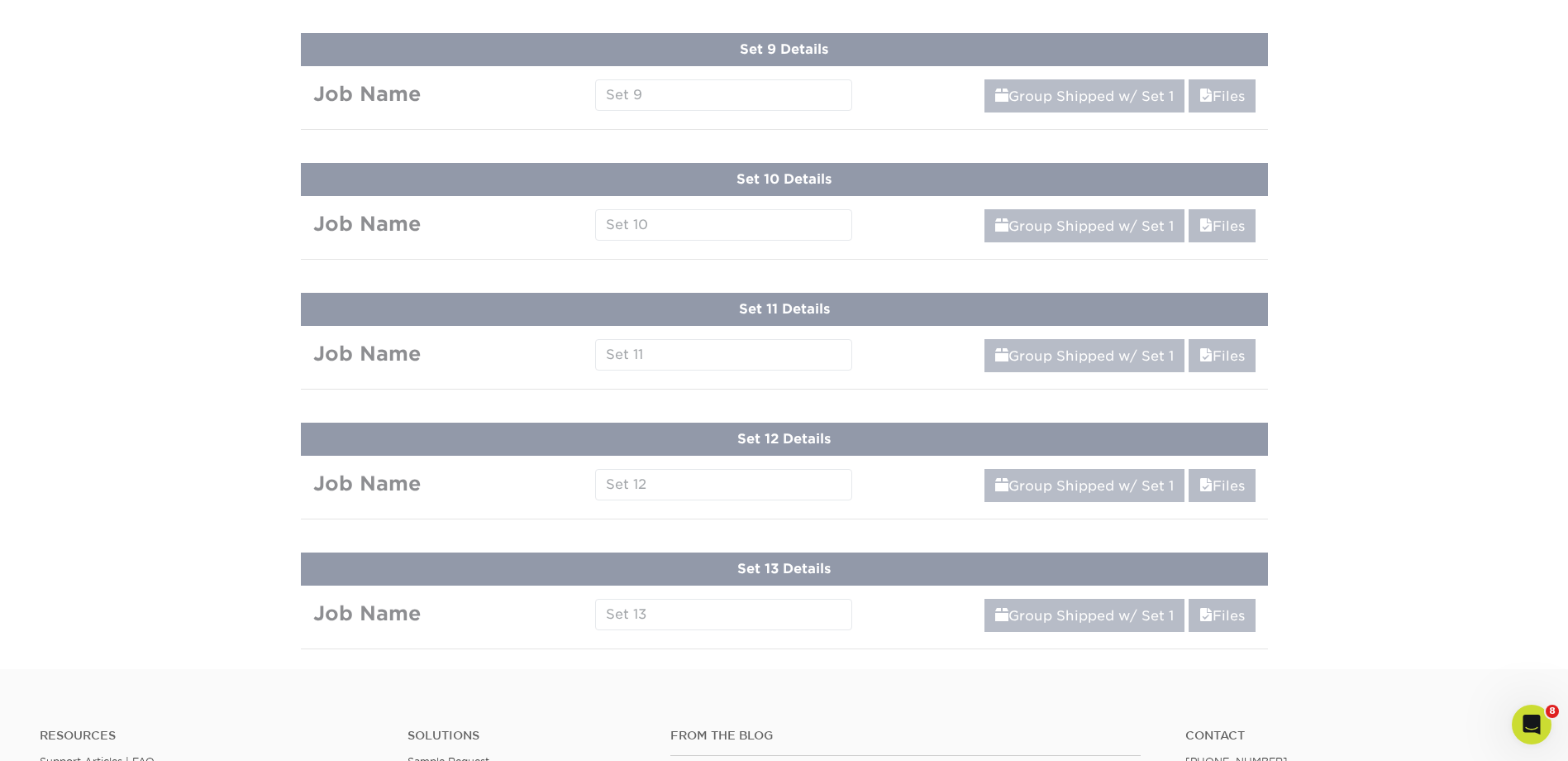
scroll to position [1309, 0]
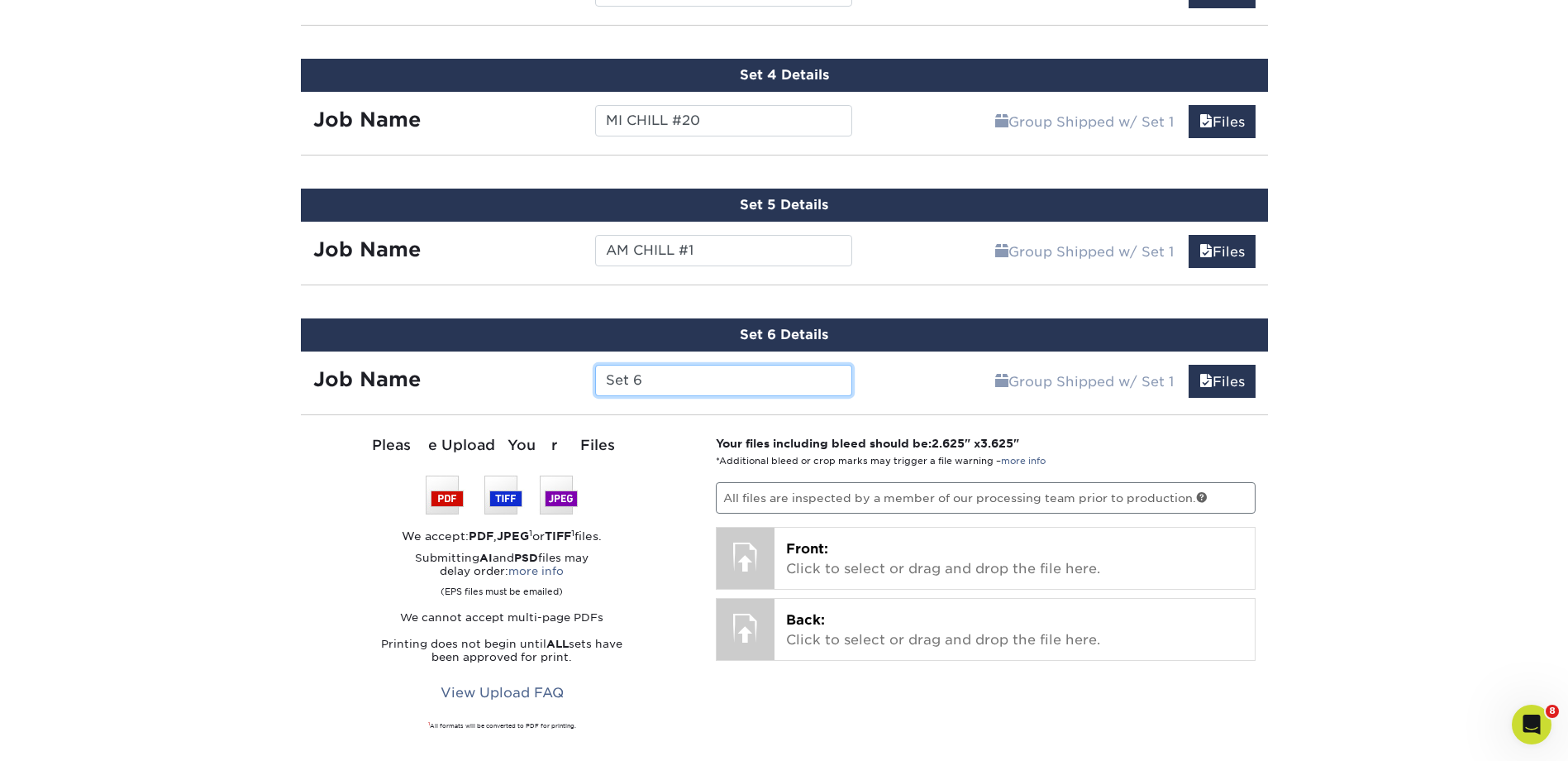
drag, startPoint x: 716, startPoint y: 385, endPoint x: 616, endPoint y: 380, distance: 100.1
click at [616, 380] on input "Set 6" at bounding box center [724, 380] width 257 height 31
type input "S"
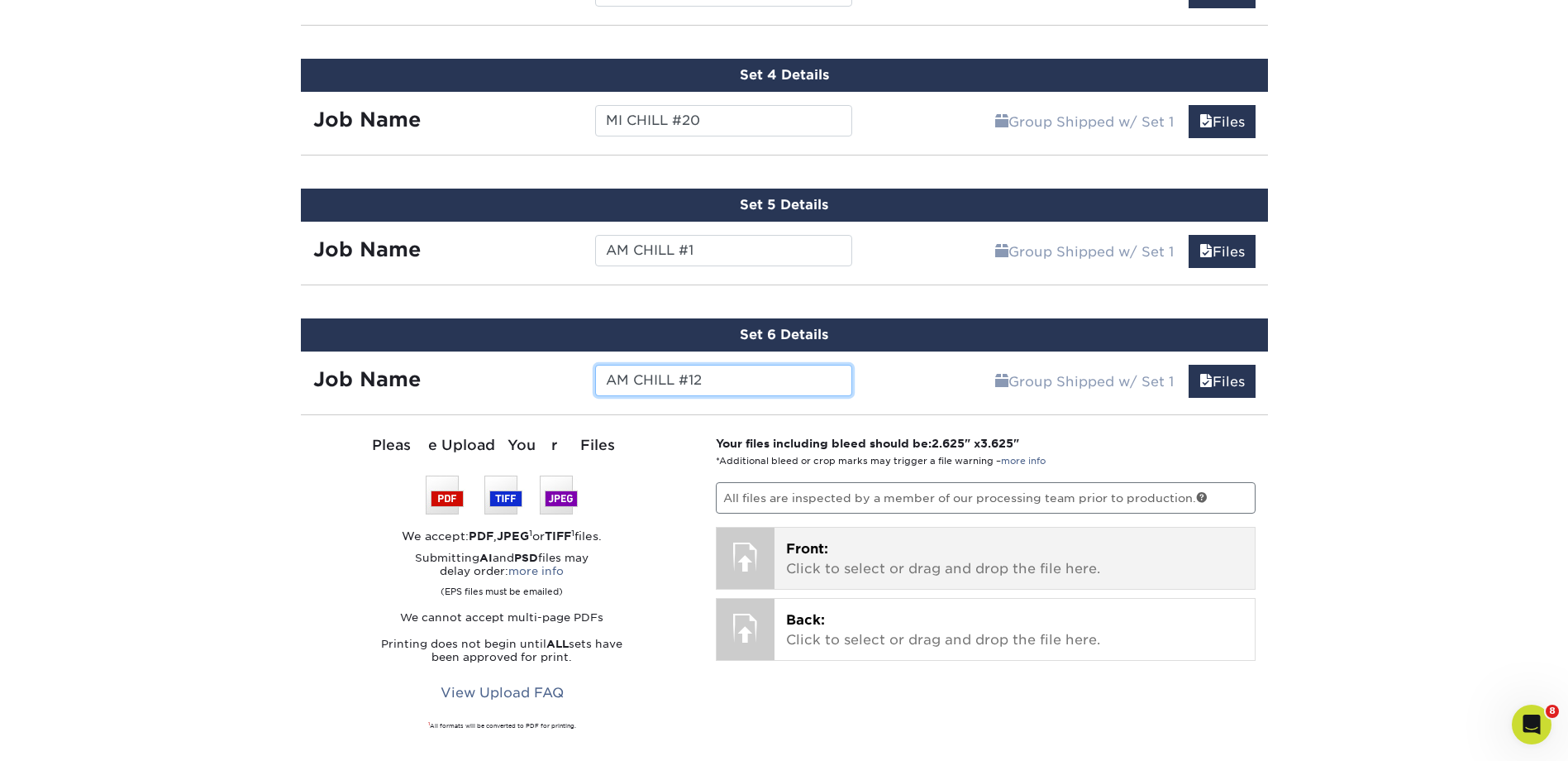
type input "AM CHILL #12"
click at [835, 530] on div "Front: Click to select or drag and drop the file here. Choose file" at bounding box center [1015, 558] width 480 height 61
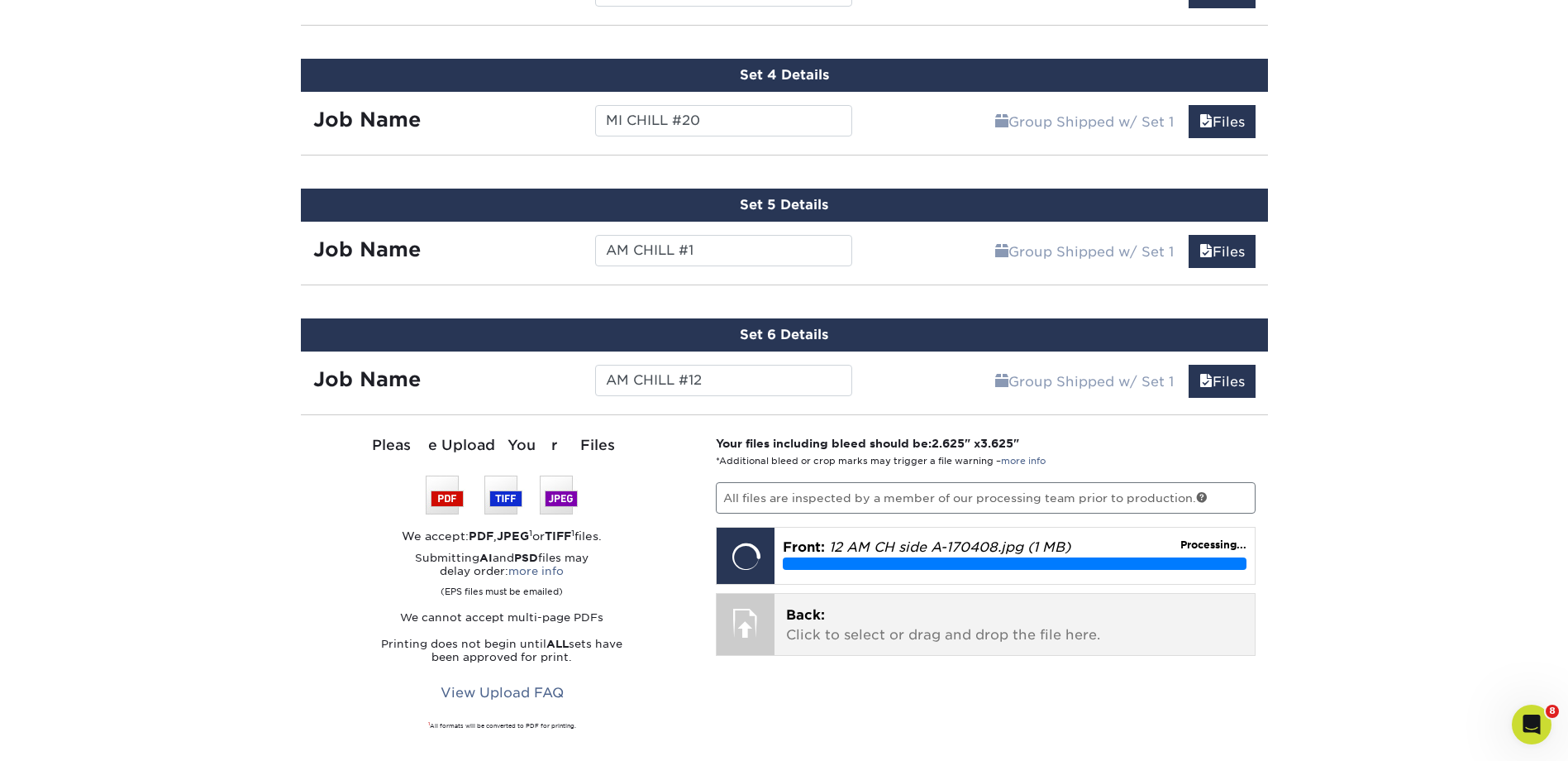
click at [865, 622] on p "Back: Click to select or drag and drop the file here." at bounding box center [1015, 625] width 457 height 39
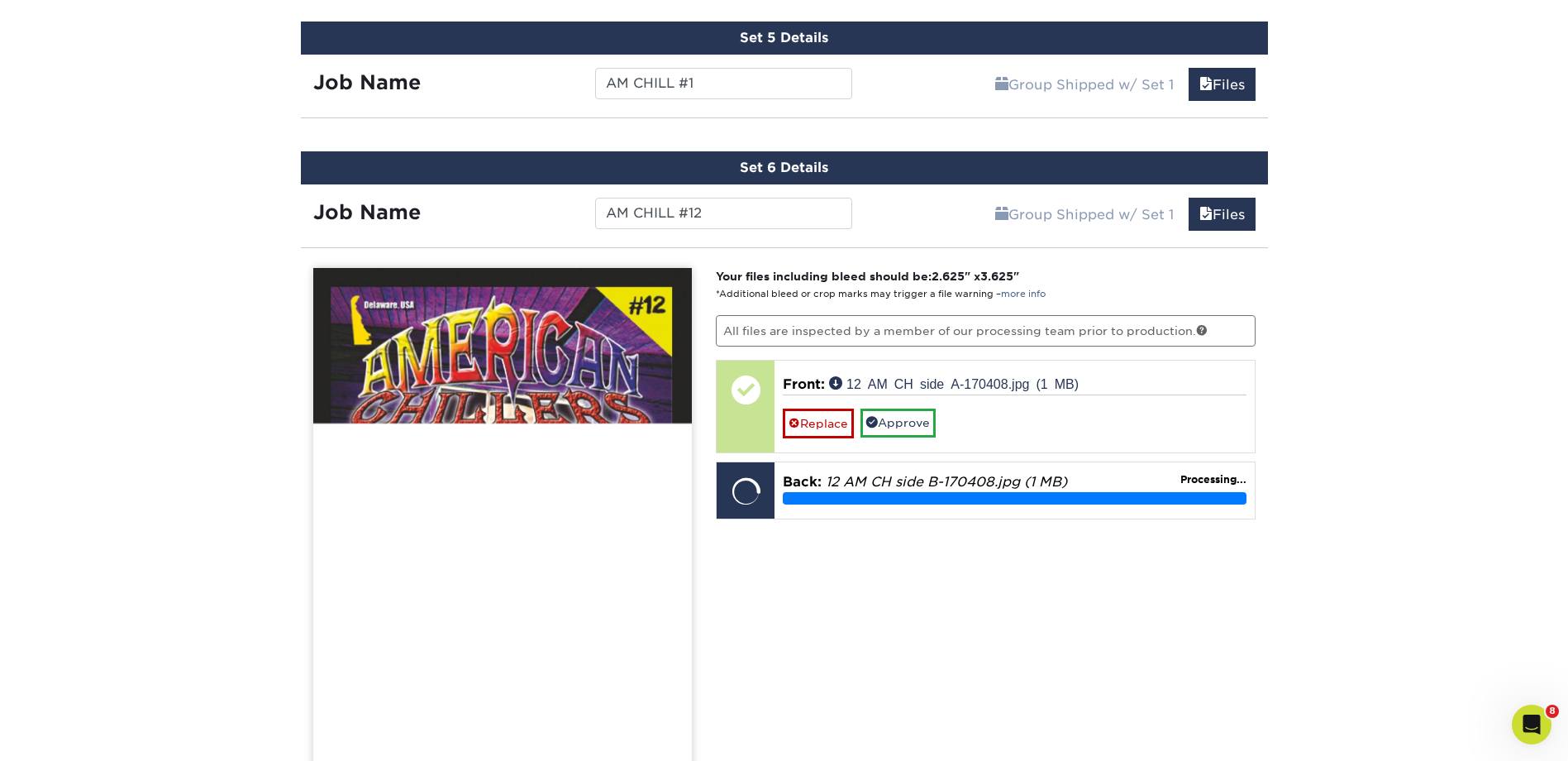
scroll to position [1724, 0]
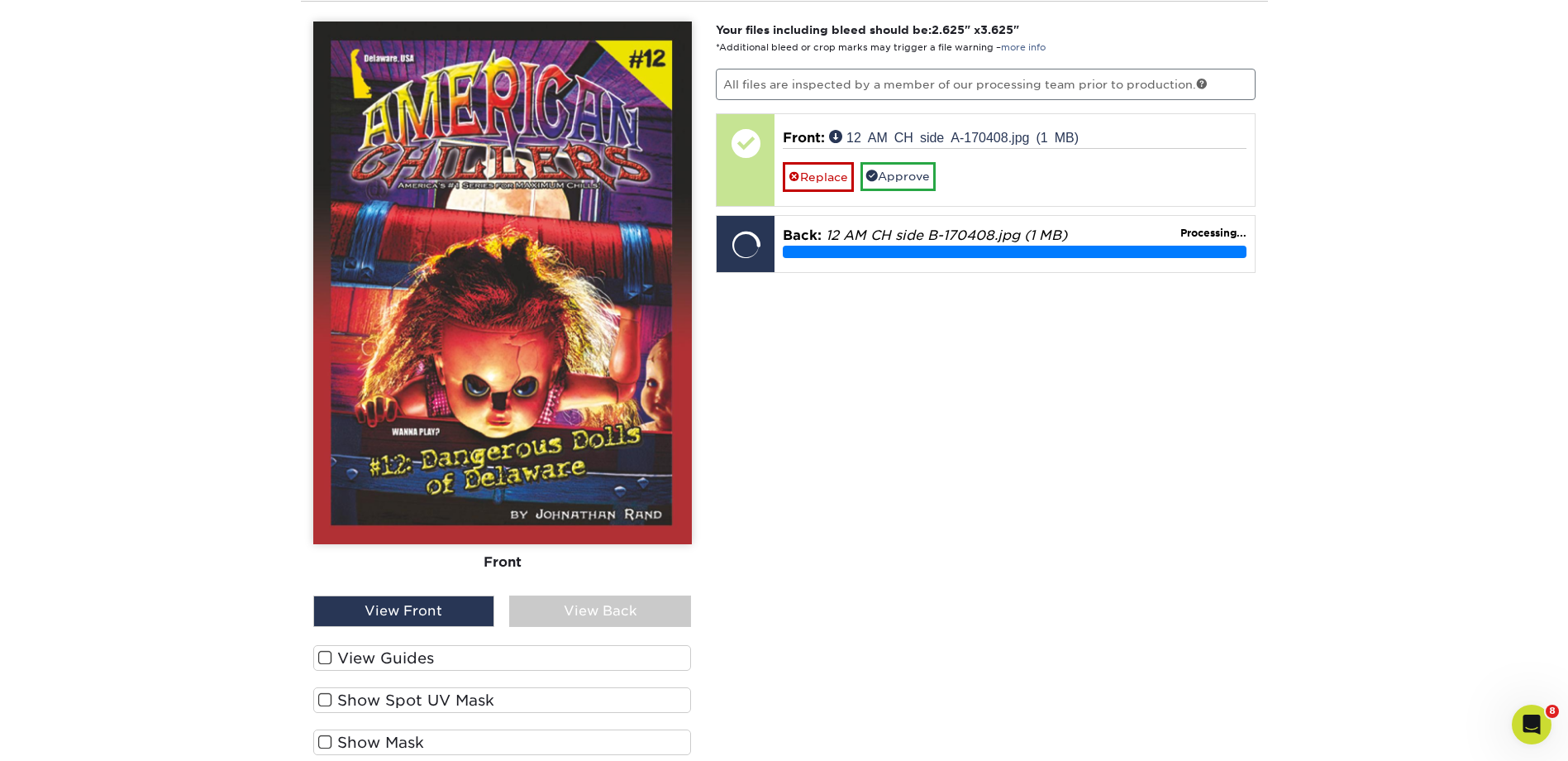
click at [579, 596] on div "View Back" at bounding box center [600, 611] width 182 height 31
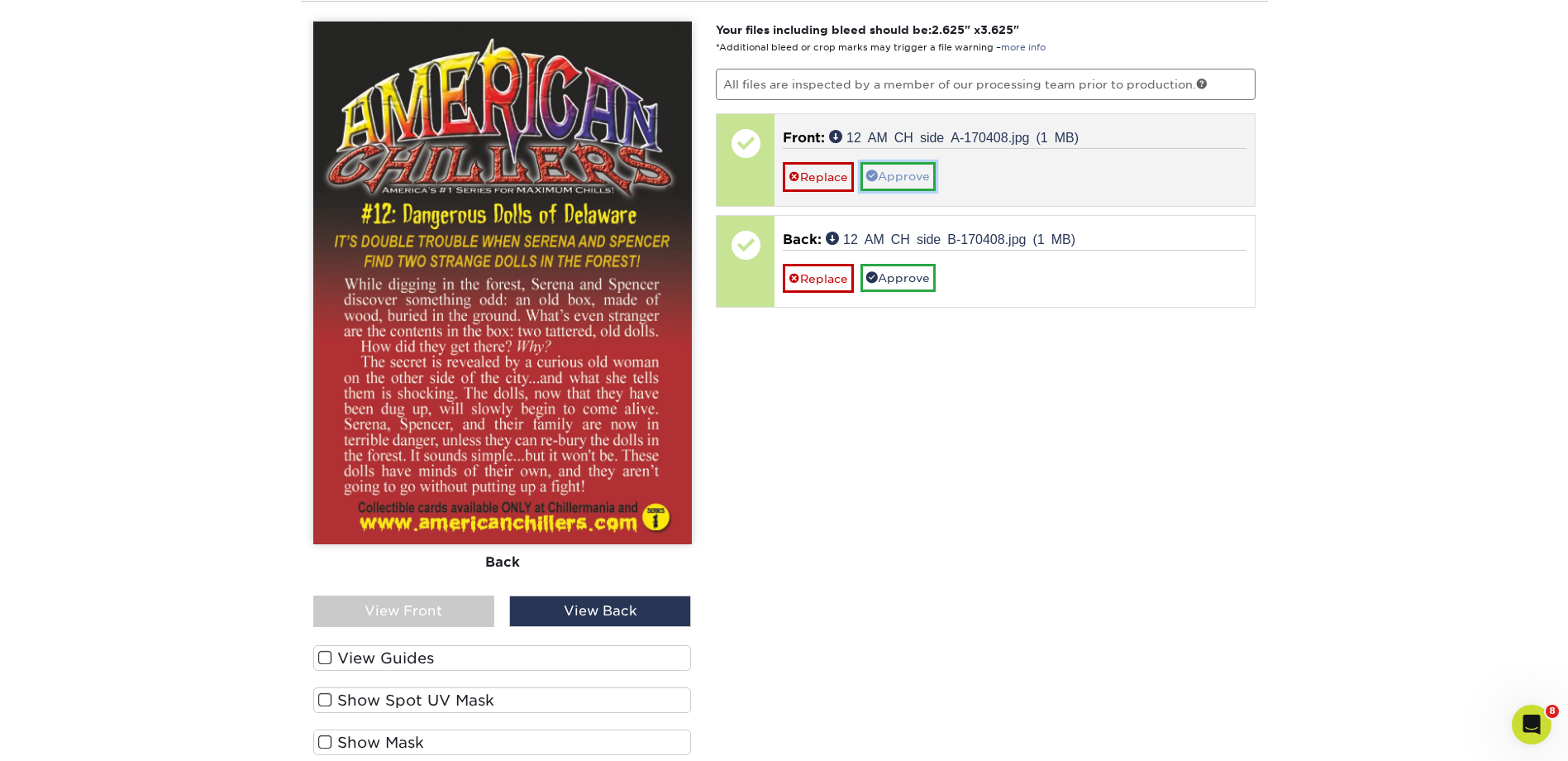
click at [920, 168] on link "Approve" at bounding box center [899, 176] width 76 height 28
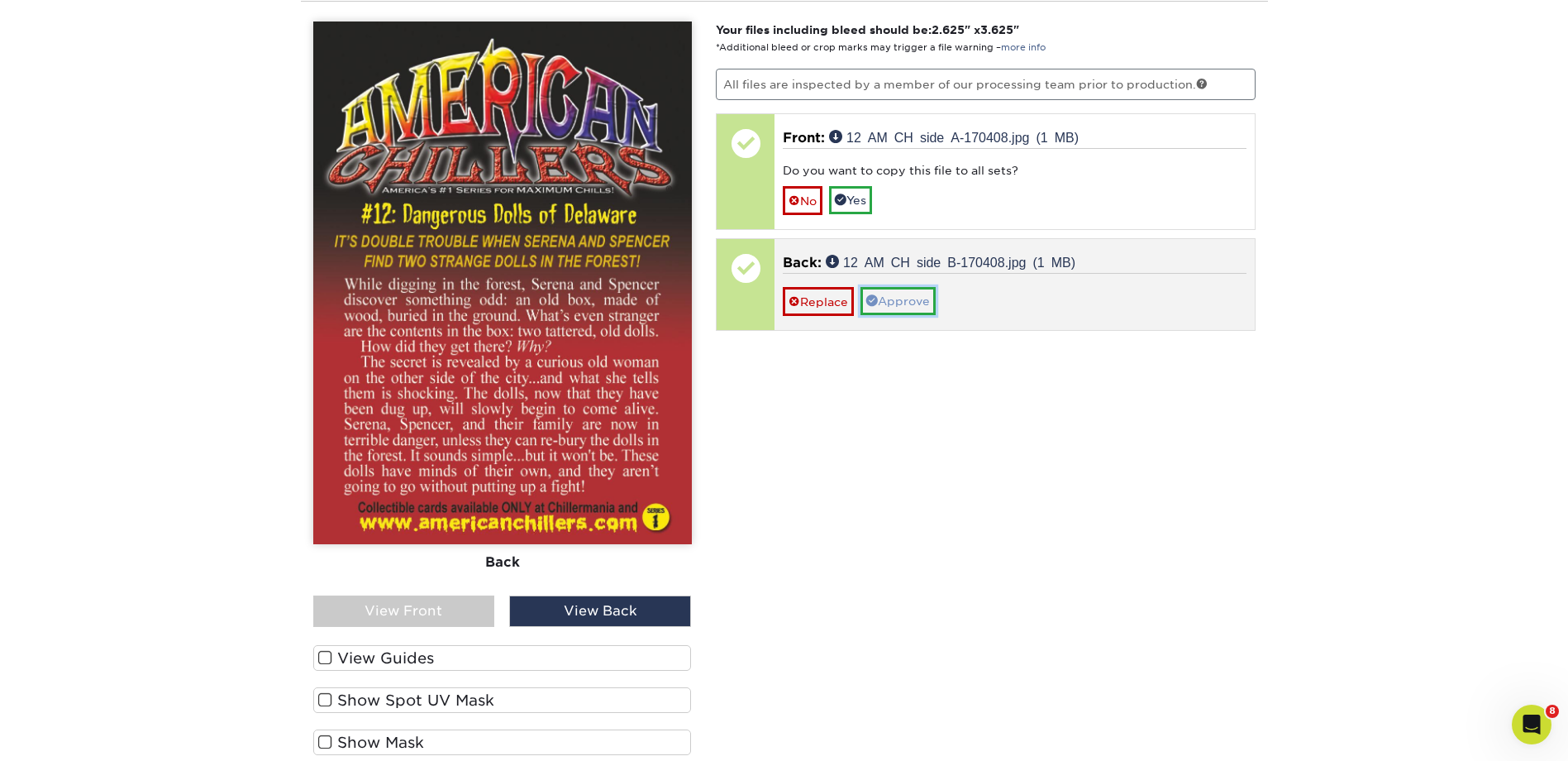
click at [905, 295] on link "Approve" at bounding box center [899, 301] width 76 height 28
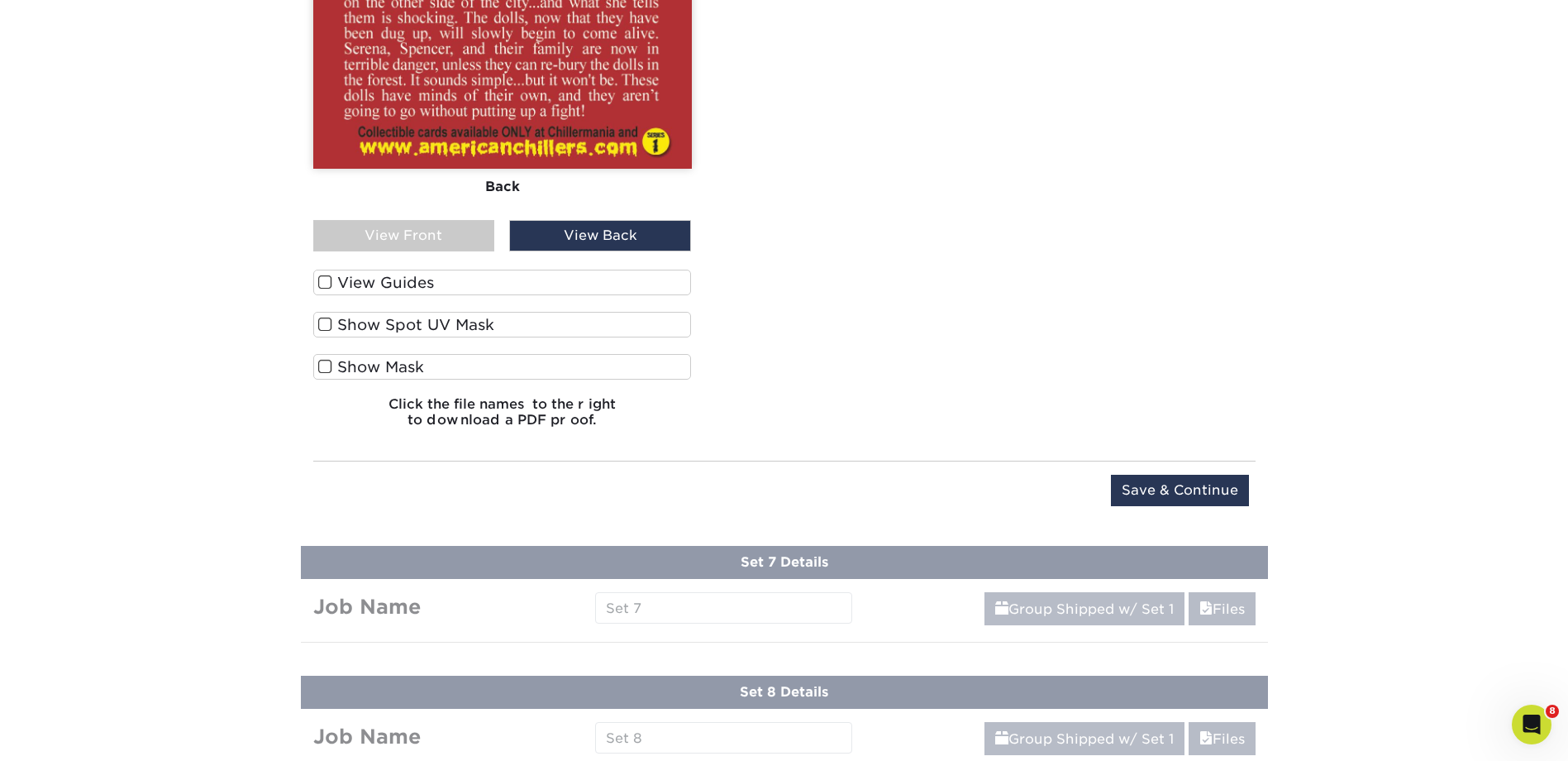
scroll to position [2412, 0]
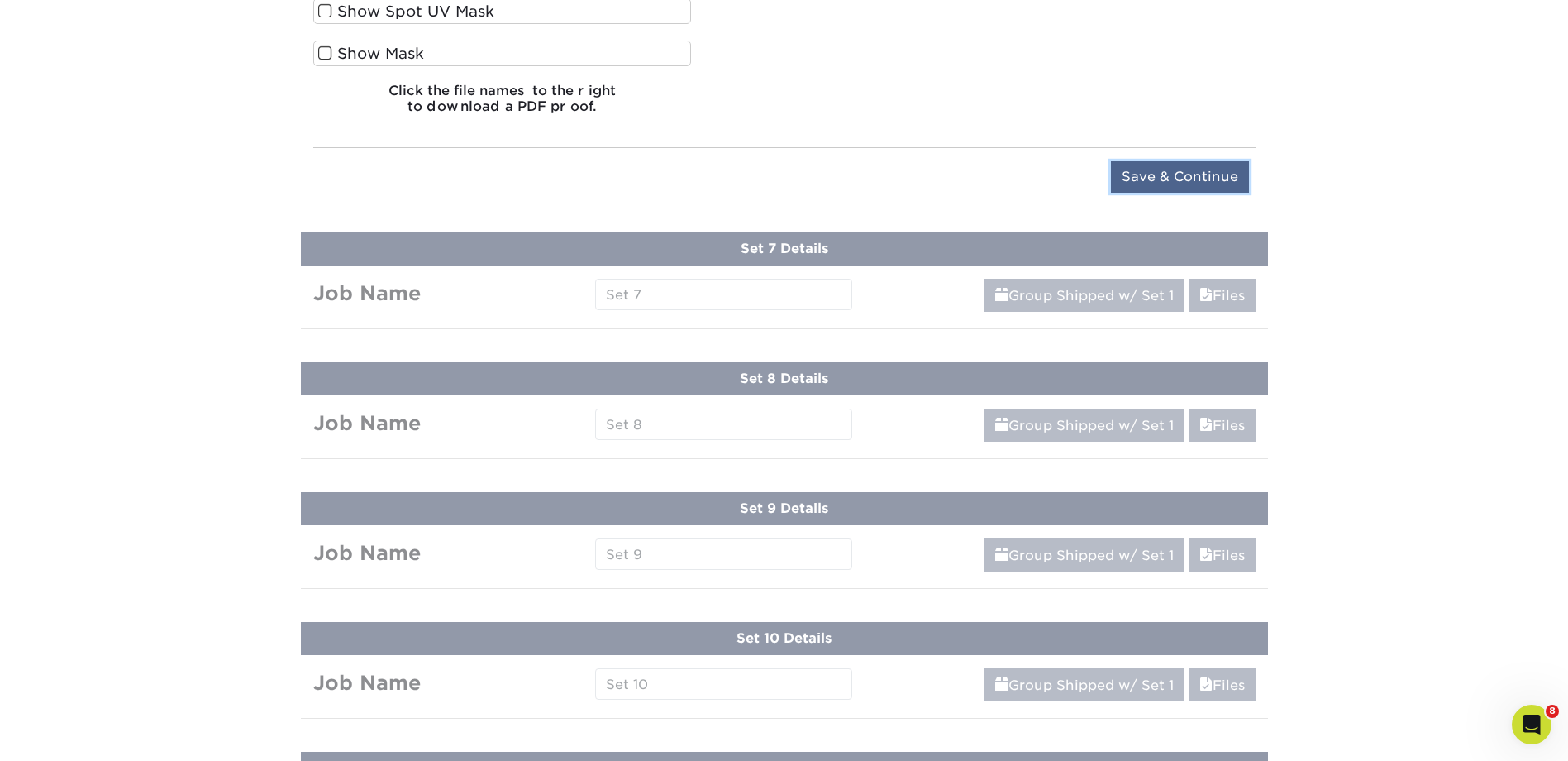
click at [1153, 167] on input "Save & Continue" at bounding box center [1180, 176] width 138 height 31
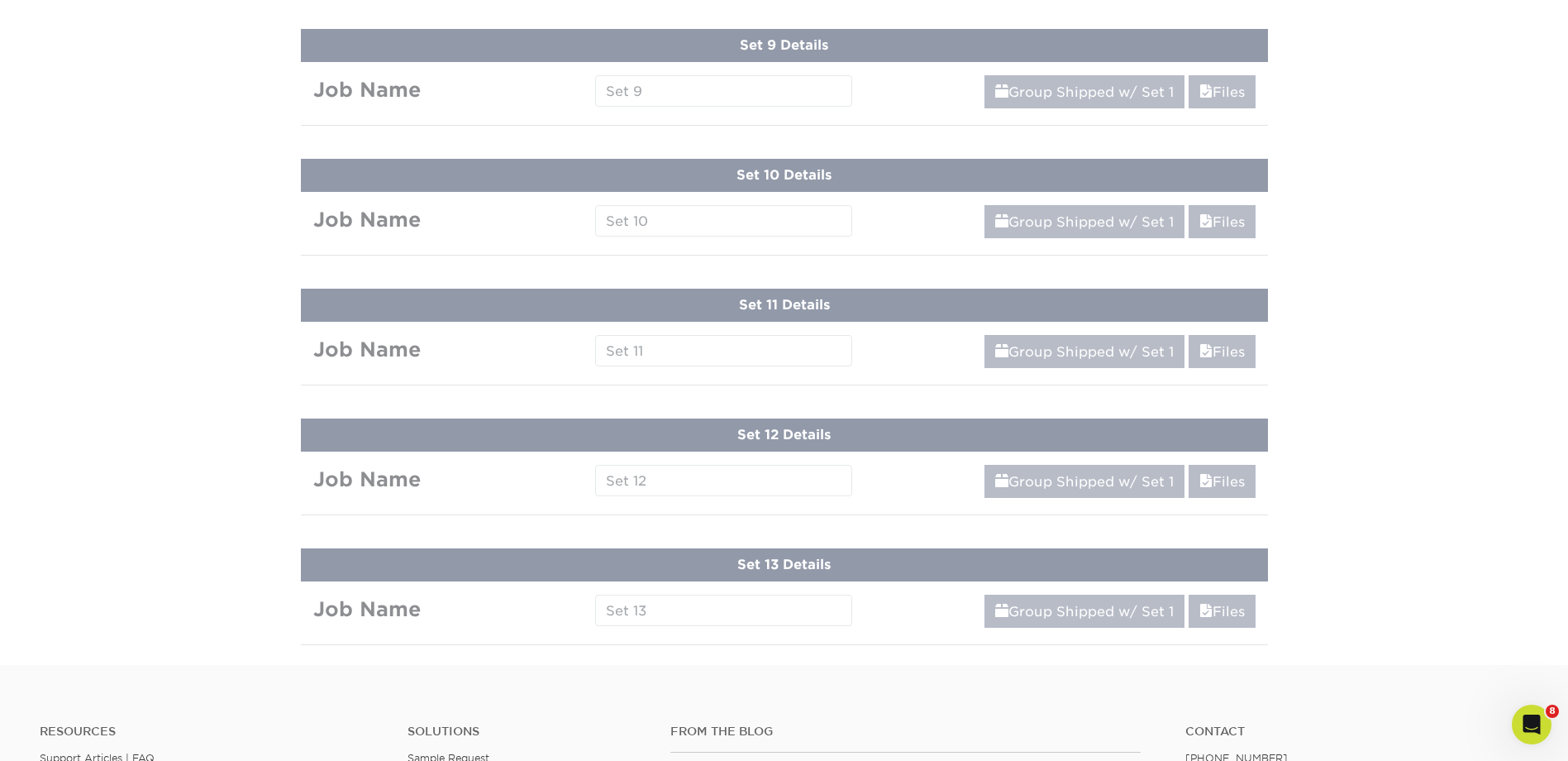
scroll to position [1440, 0]
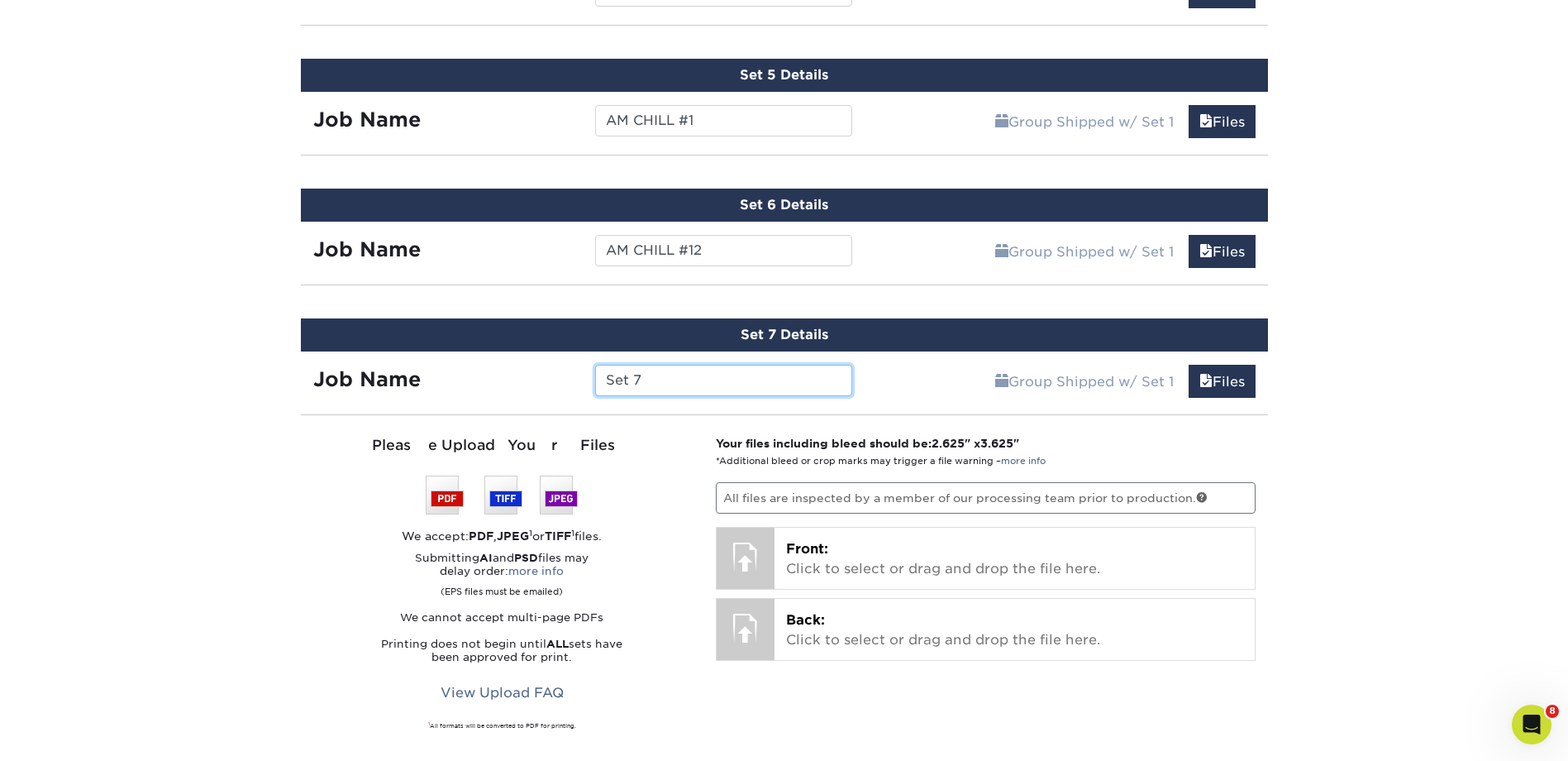
drag, startPoint x: 679, startPoint y: 387, endPoint x: 591, endPoint y: 383, distance: 88.1
click at [591, 383] on div "Set 7" at bounding box center [724, 380] width 282 height 31
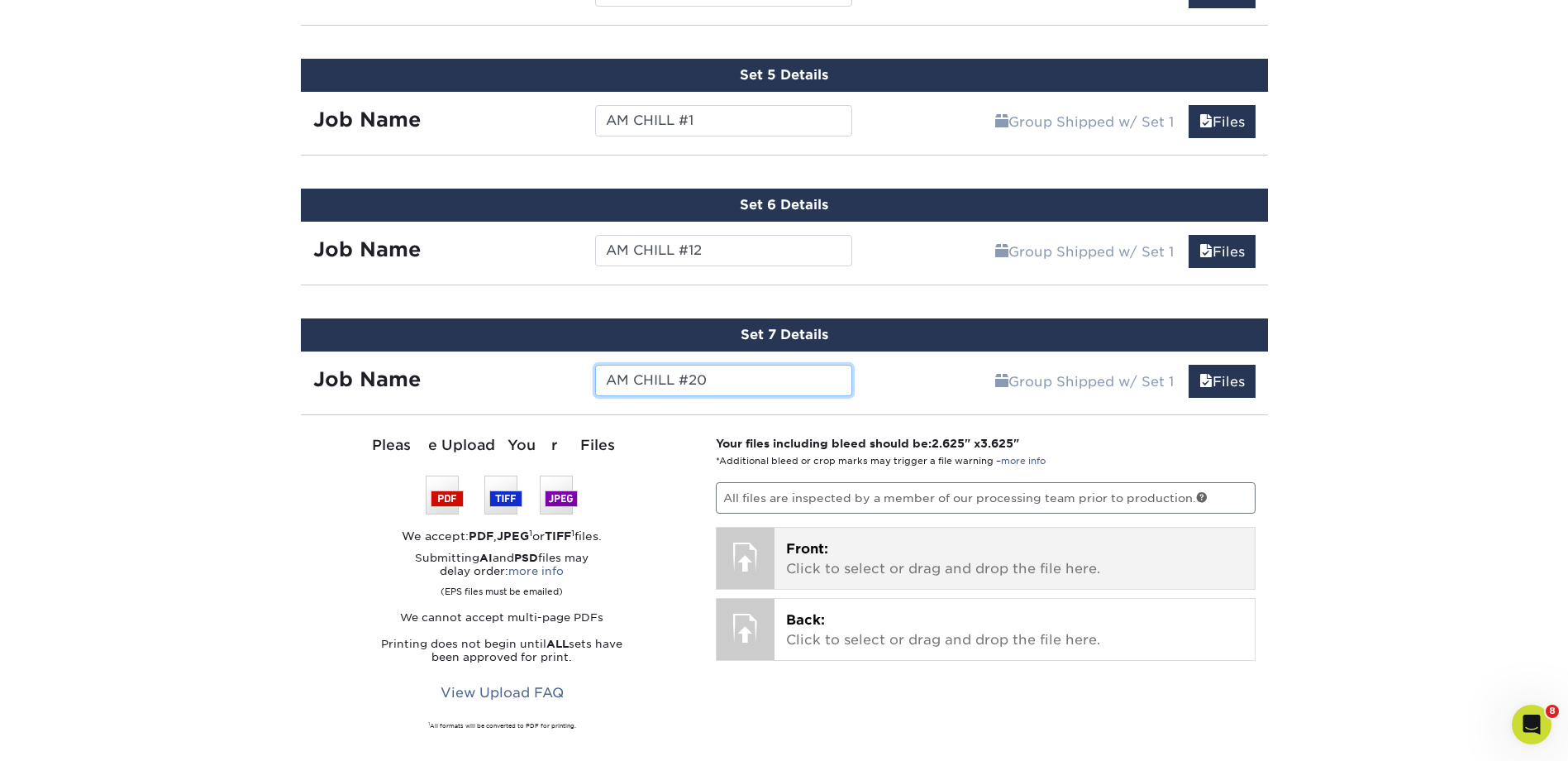
type input "AM CHILL #20"
click at [851, 565] on p "Front: Click to select or drag and drop the file here." at bounding box center [1015, 559] width 457 height 39
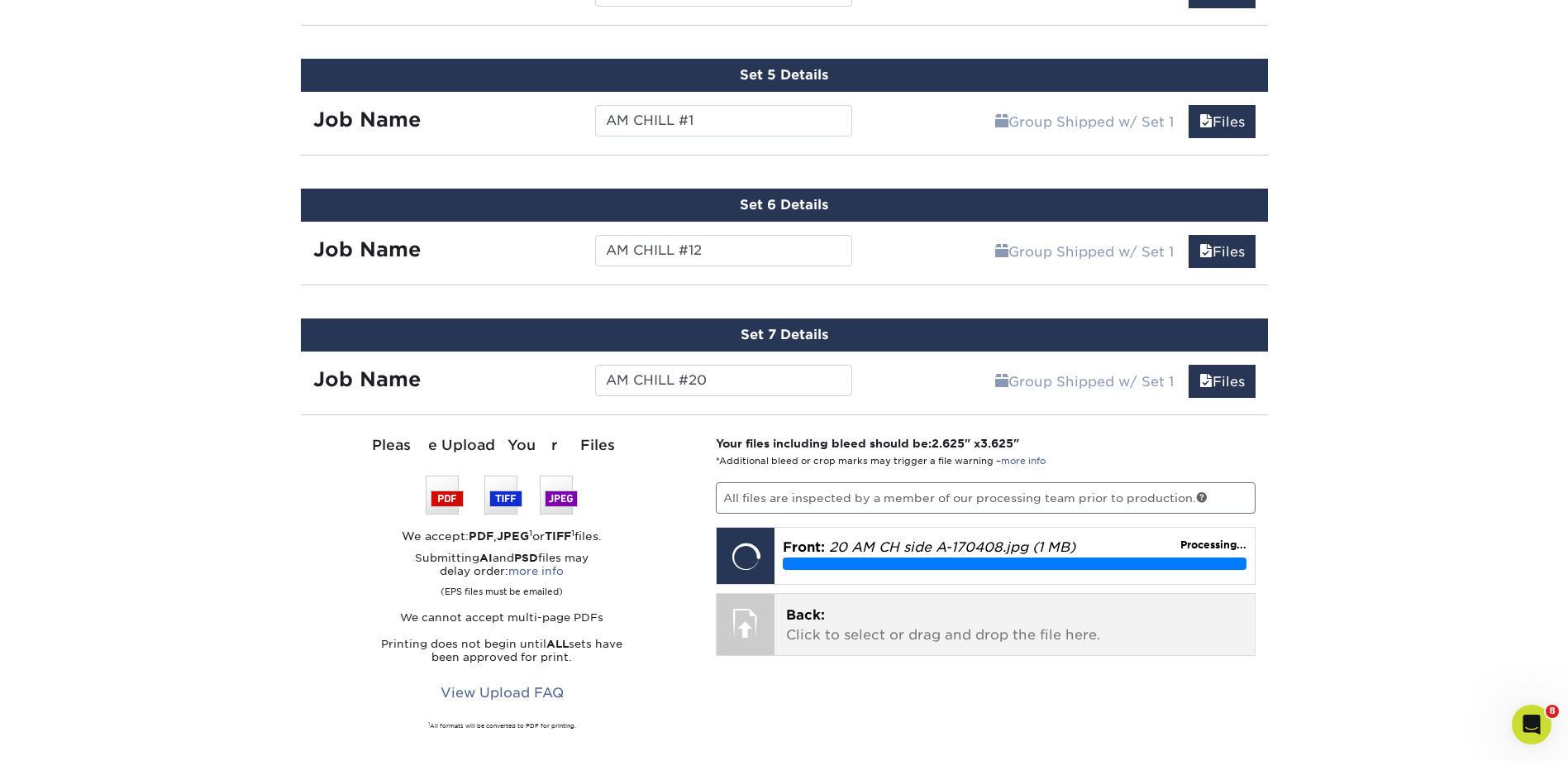
click at [978, 620] on p "Back: Click to select or drag and drop the file here." at bounding box center [1015, 625] width 457 height 39
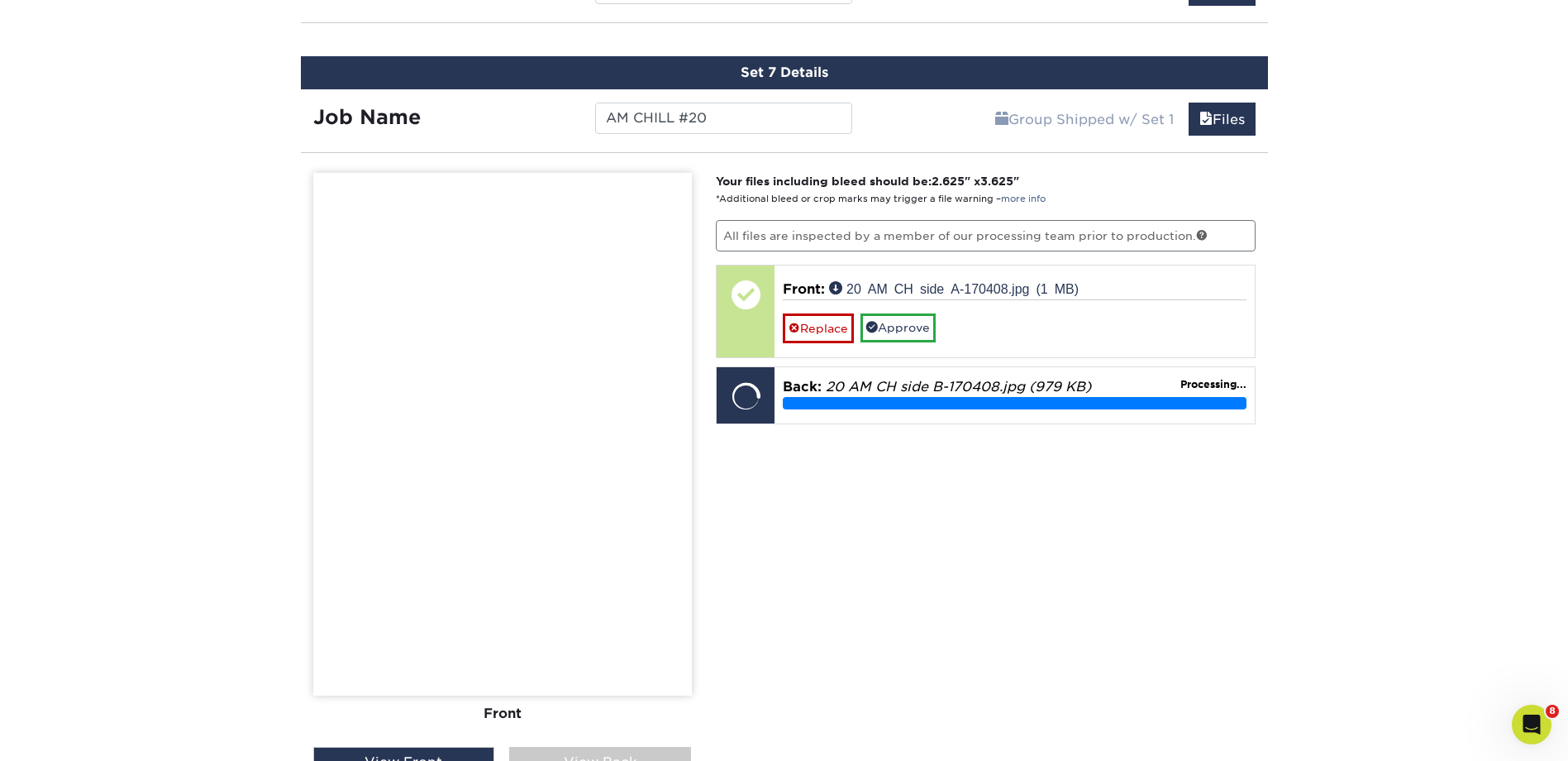
scroll to position [1716, 0]
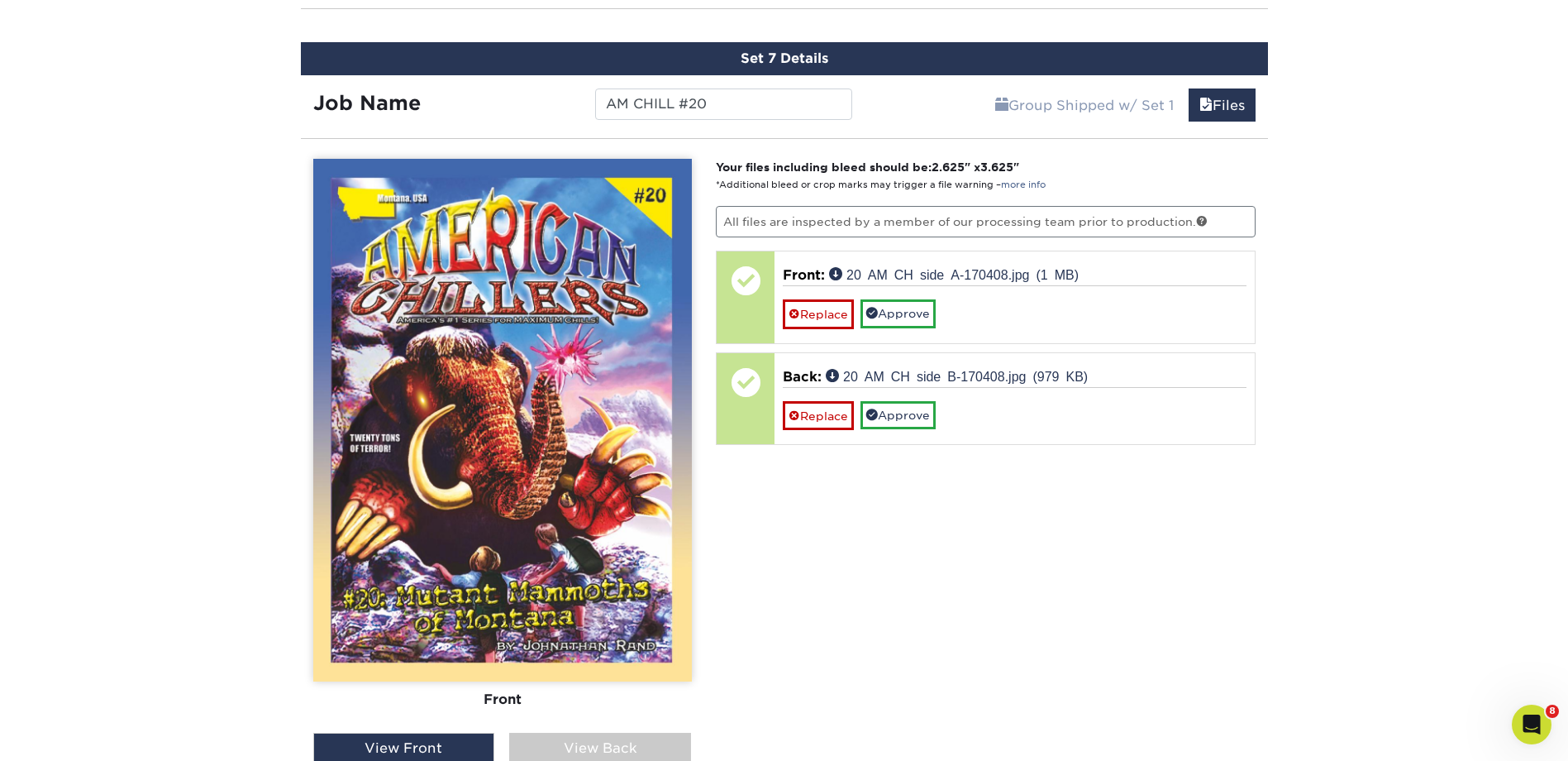
click at [590, 739] on div "View Back" at bounding box center [600, 748] width 182 height 31
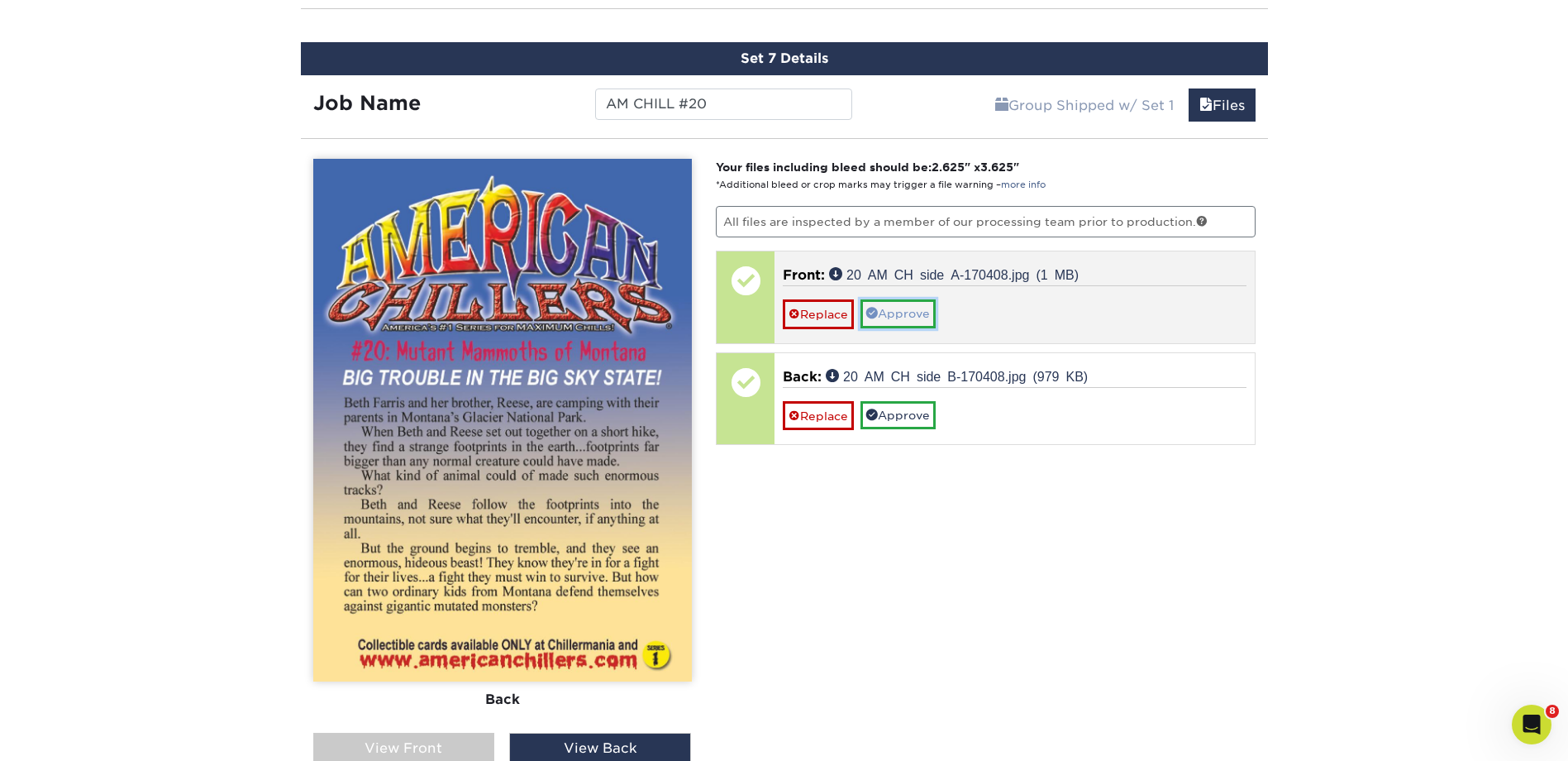
click at [911, 304] on link "Approve" at bounding box center [899, 312] width 76 height 28
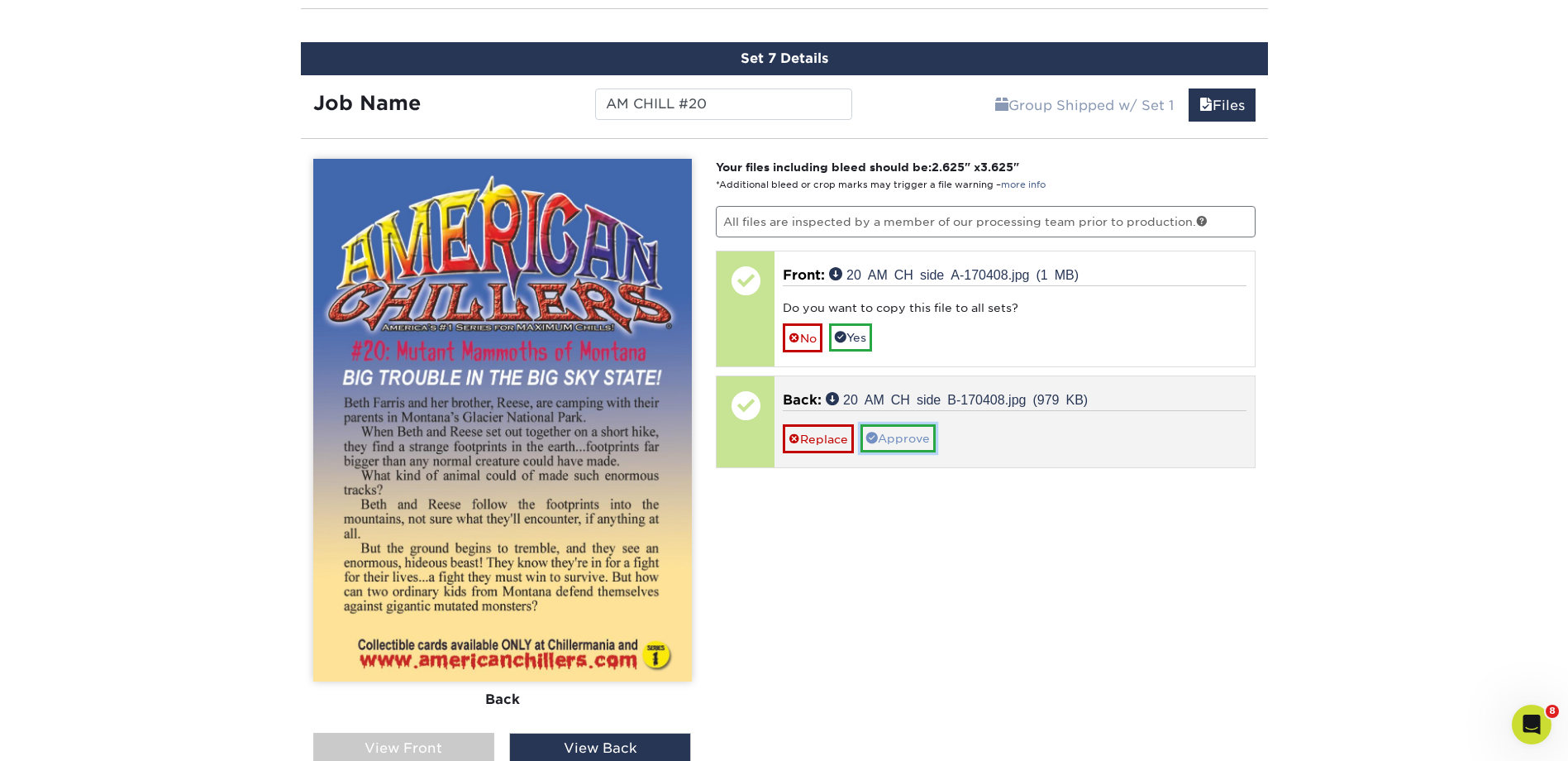
click at [906, 443] on link "Approve" at bounding box center [899, 438] width 76 height 28
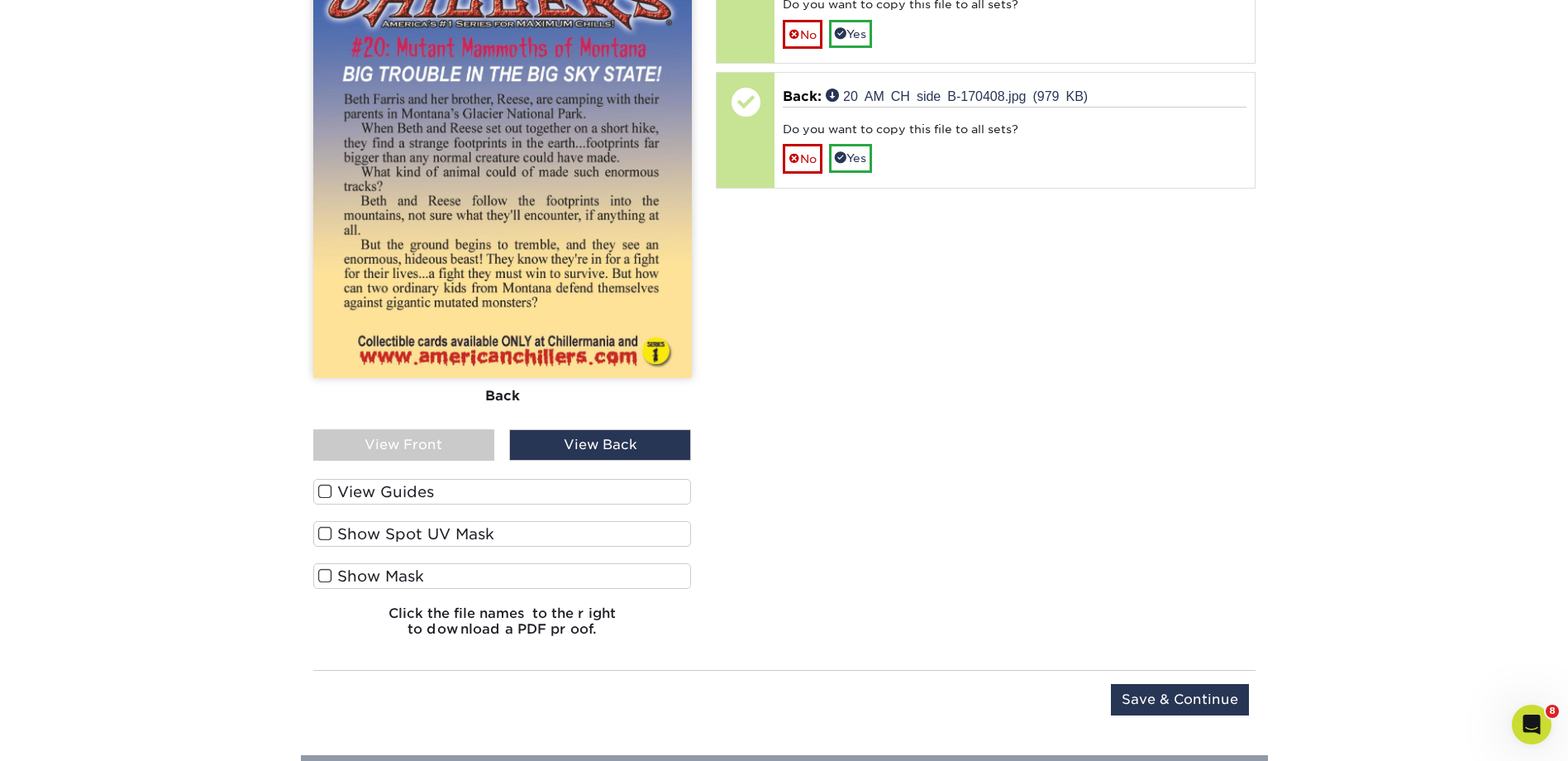
scroll to position [2405, 0]
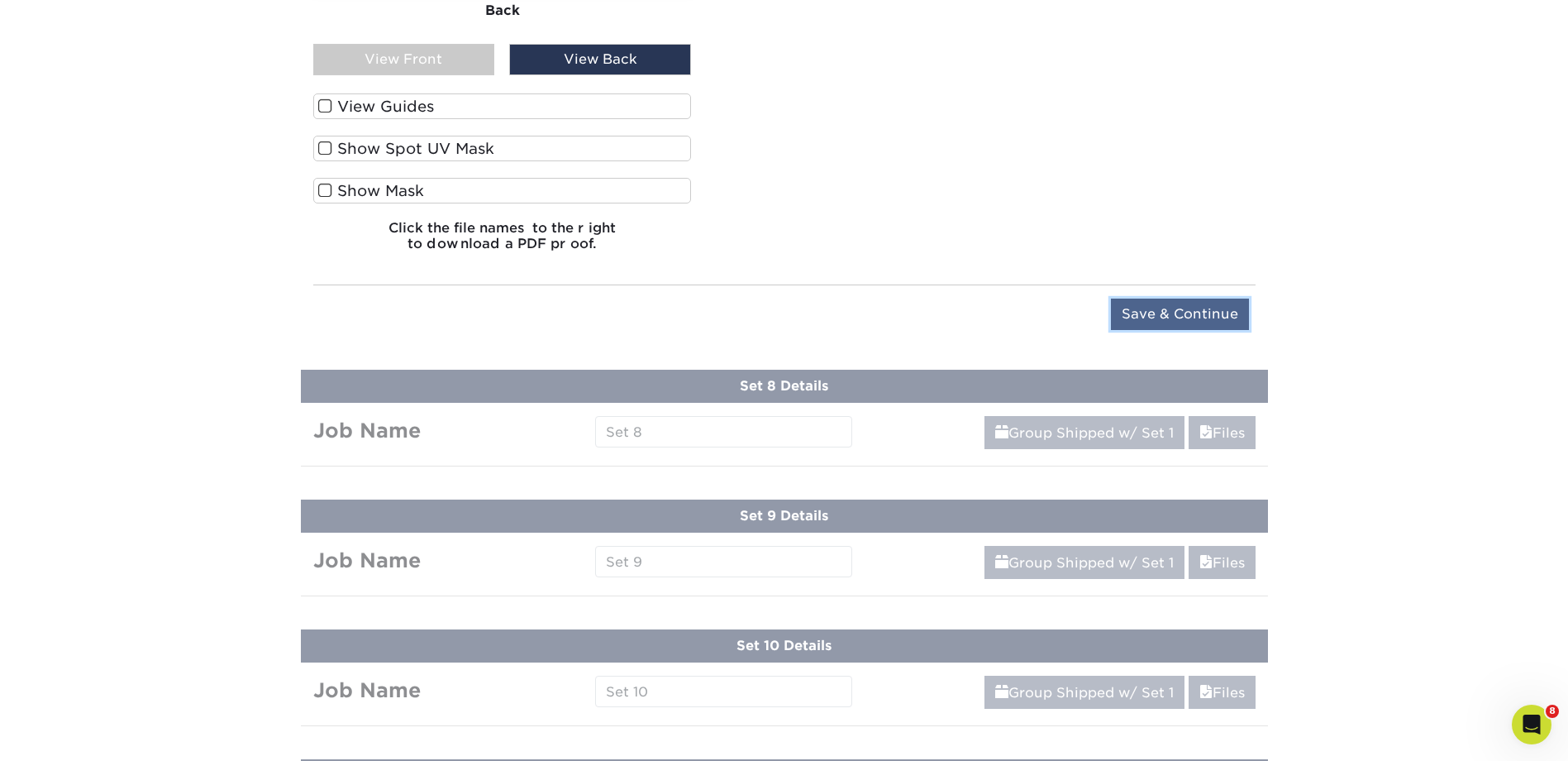
click at [1182, 312] on input "Save & Continue" at bounding box center [1180, 313] width 138 height 31
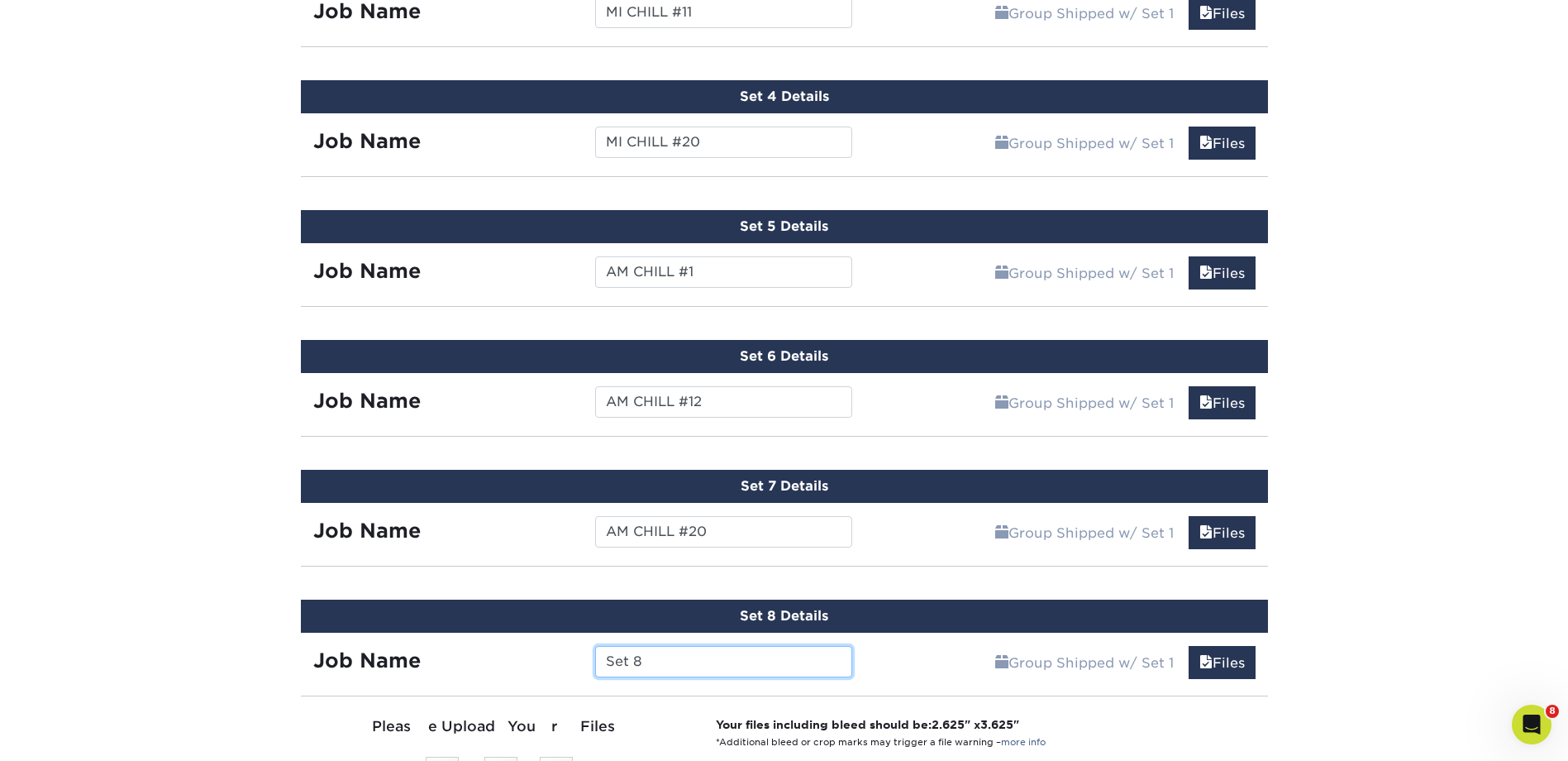
scroll to position [1431, 0]
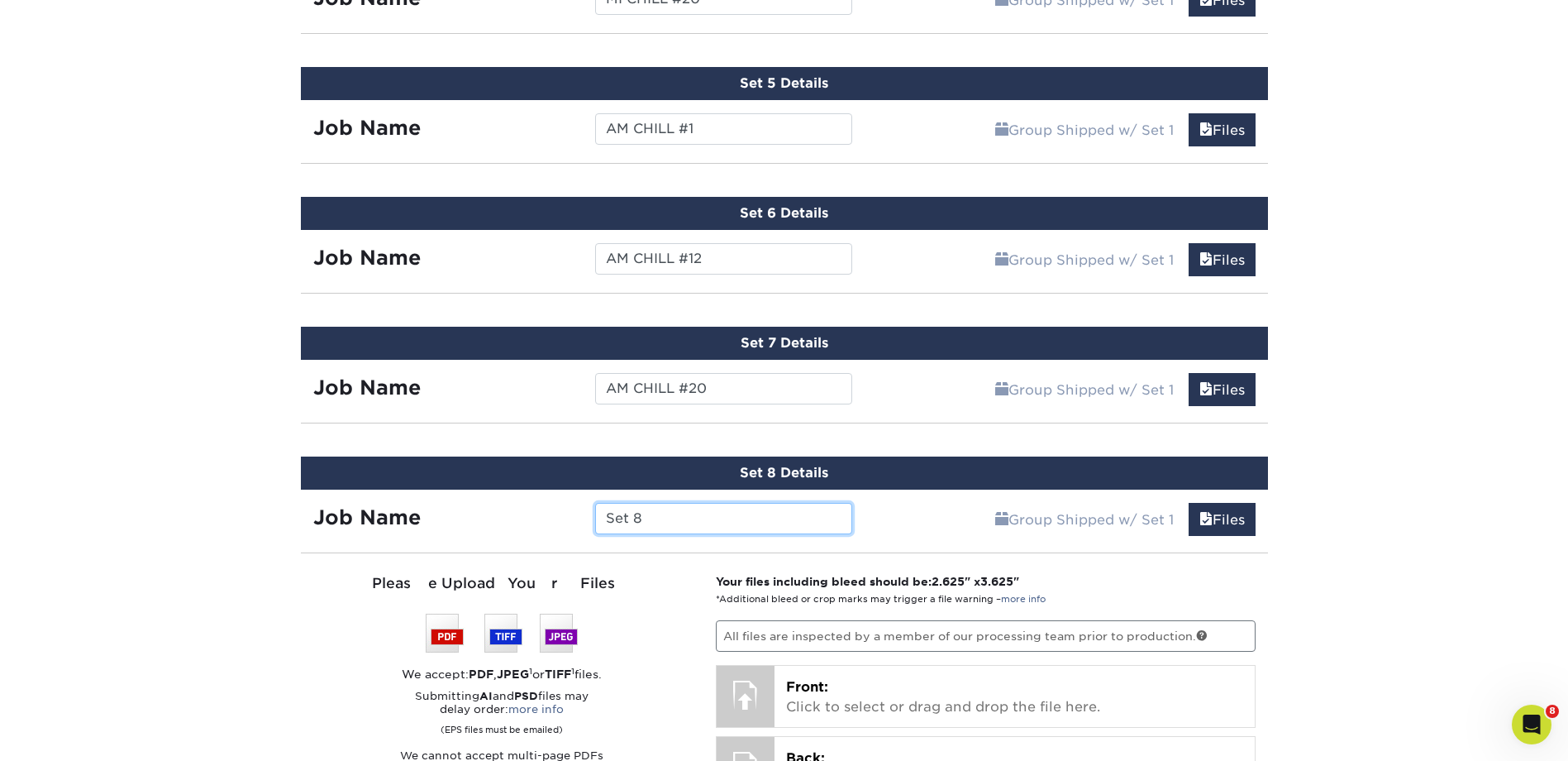
click at [678, 518] on input "Set 8" at bounding box center [724, 518] width 257 height 31
type input "S"
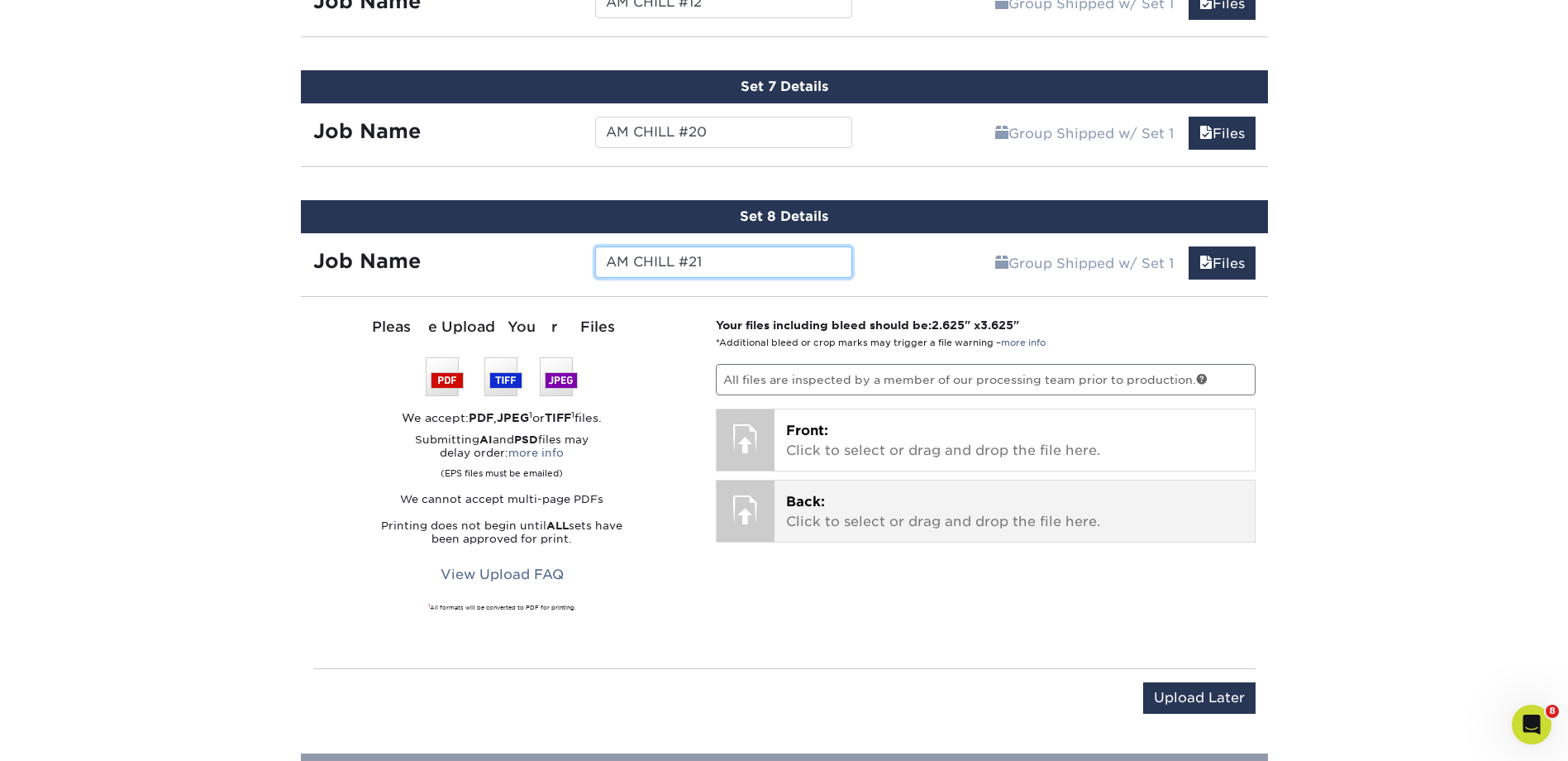
scroll to position [1708, 0]
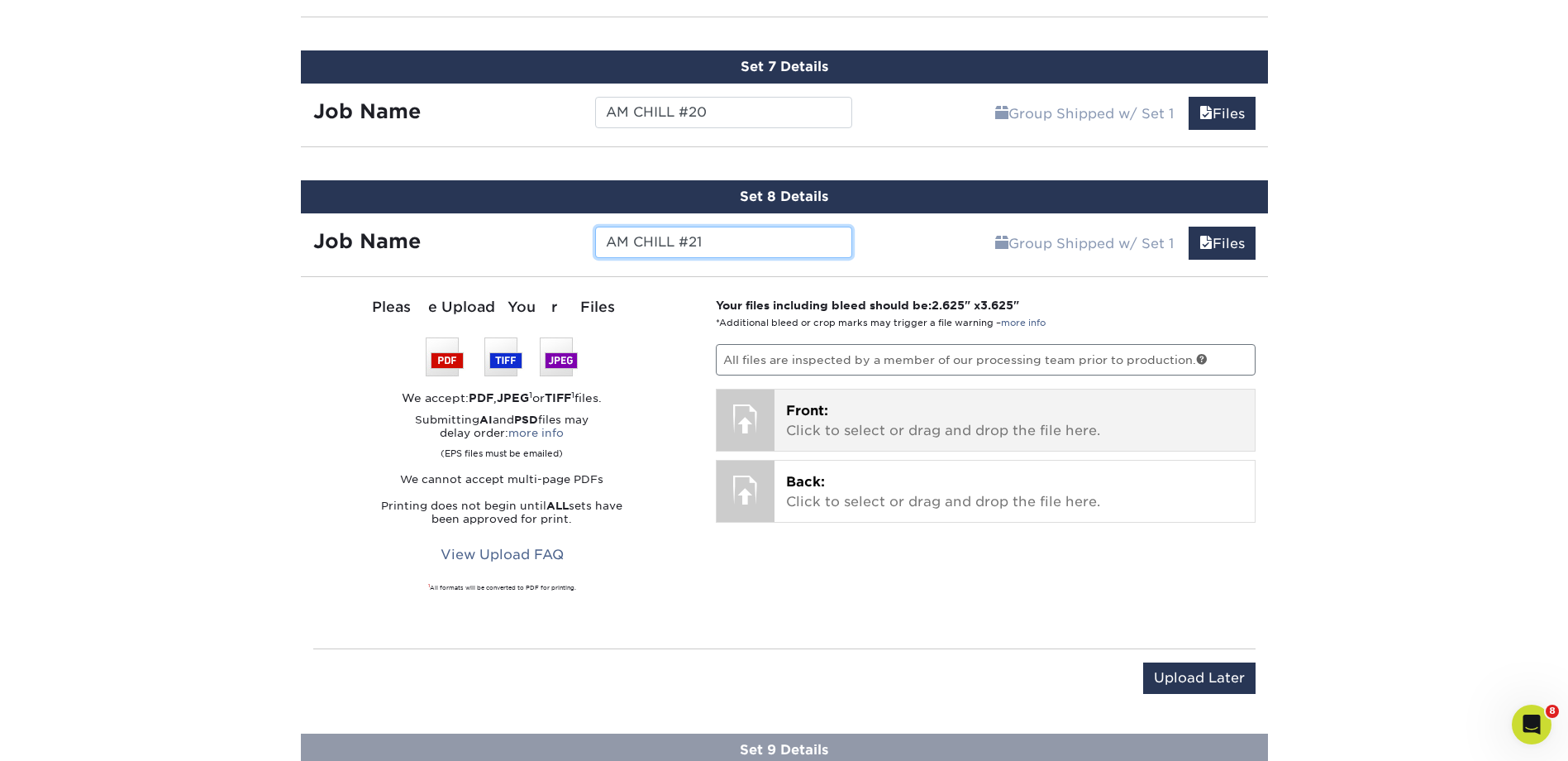
type input "AM CHILL #21"
click at [915, 409] on p "Front: Click to select or drag and drop the file here." at bounding box center [1015, 420] width 457 height 39
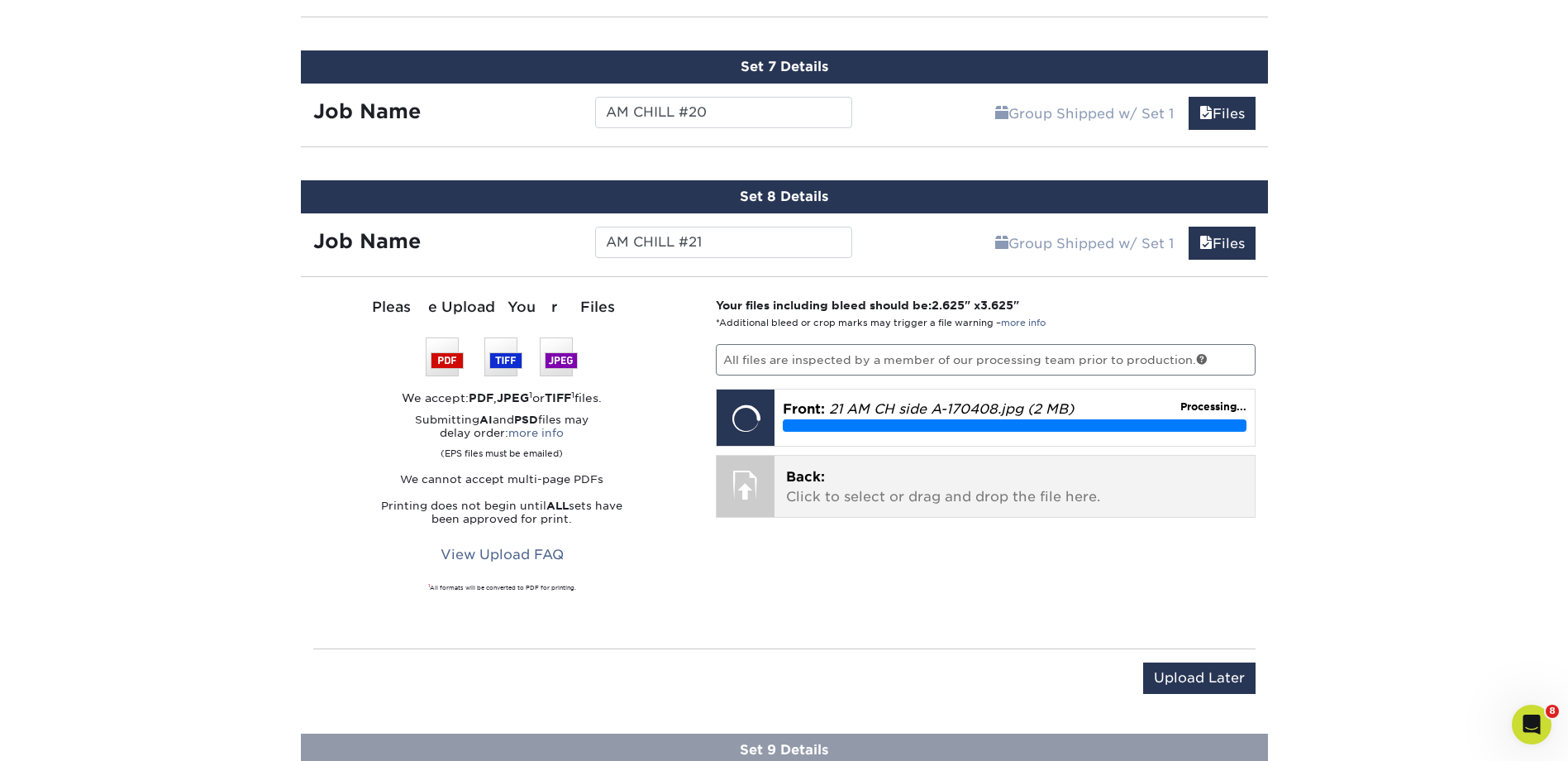
click at [846, 488] on p "Back: Click to select or drag and drop the file here." at bounding box center [1015, 486] width 457 height 39
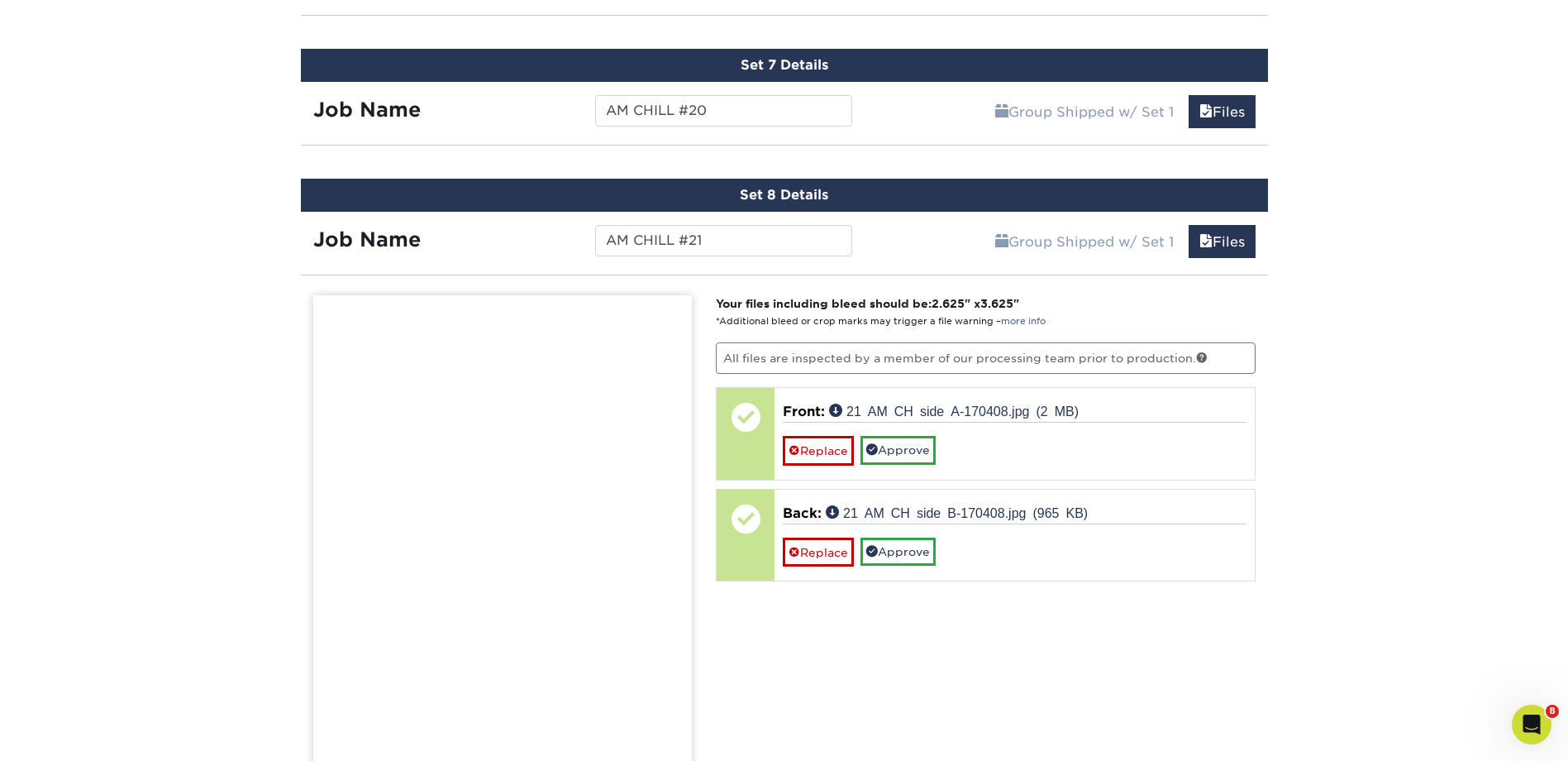
scroll to position [1983, 0]
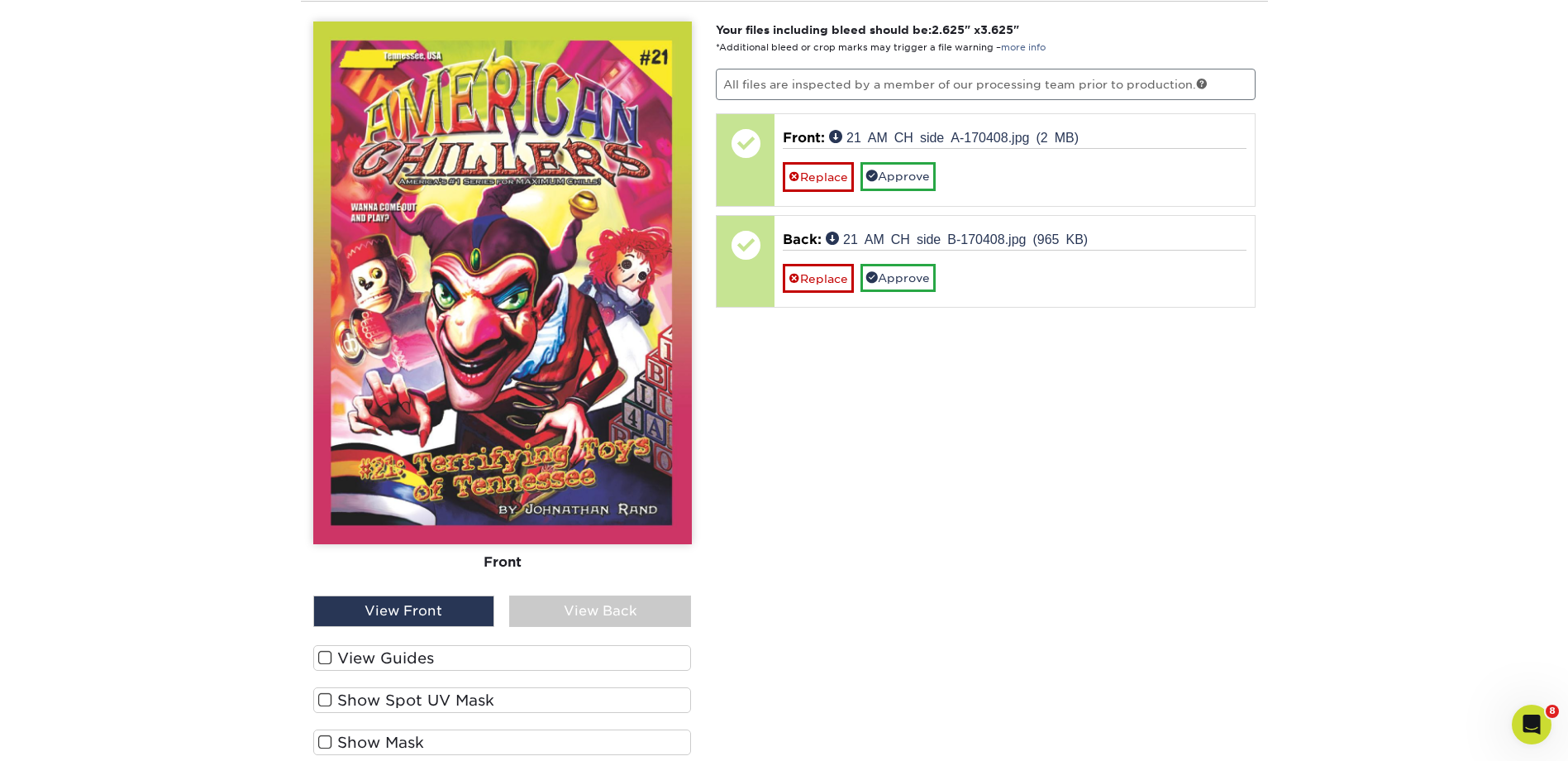
click at [610, 603] on div "View Back" at bounding box center [600, 611] width 182 height 31
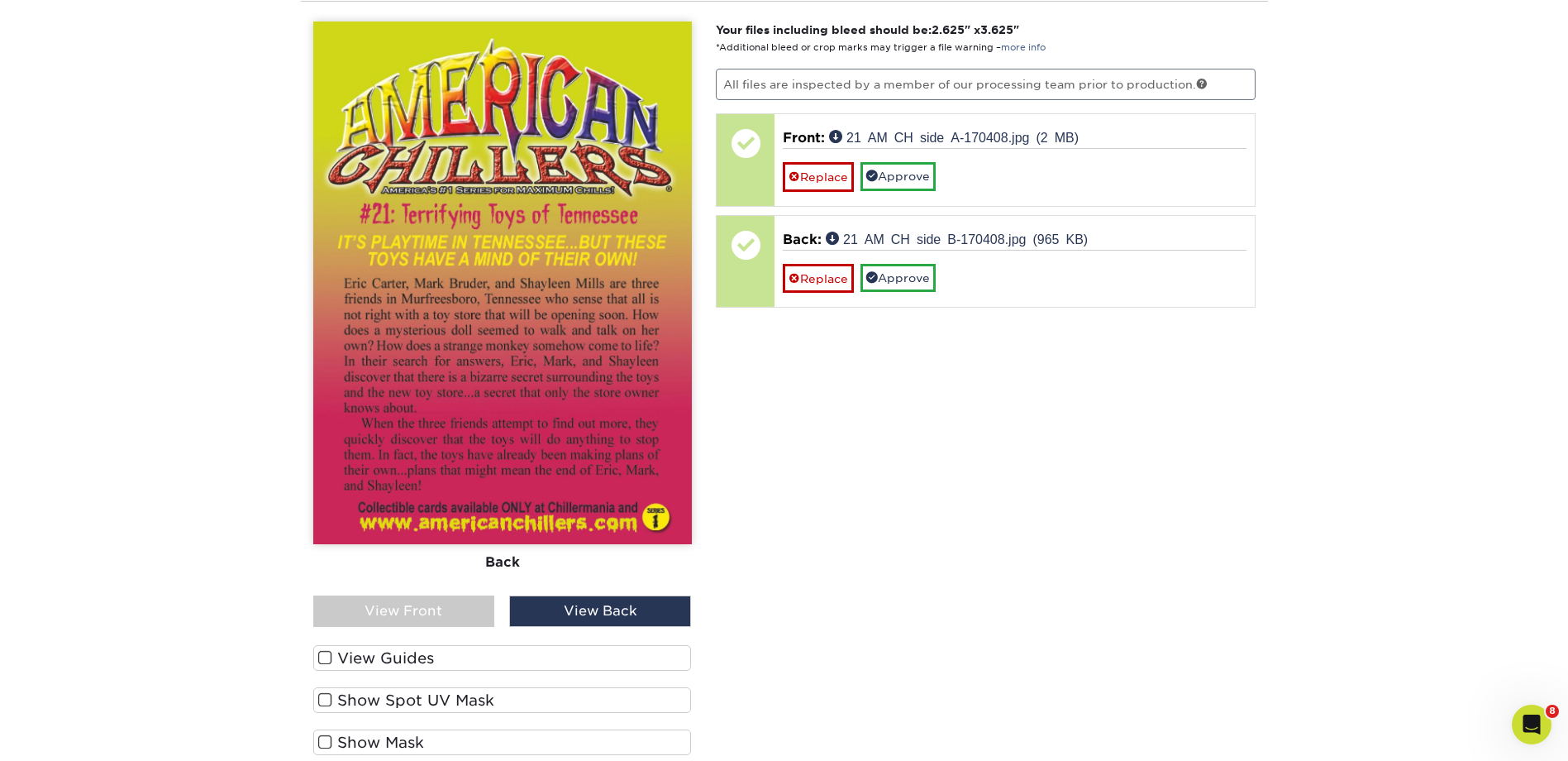
click at [459, 606] on div "View Front" at bounding box center [404, 611] width 182 height 31
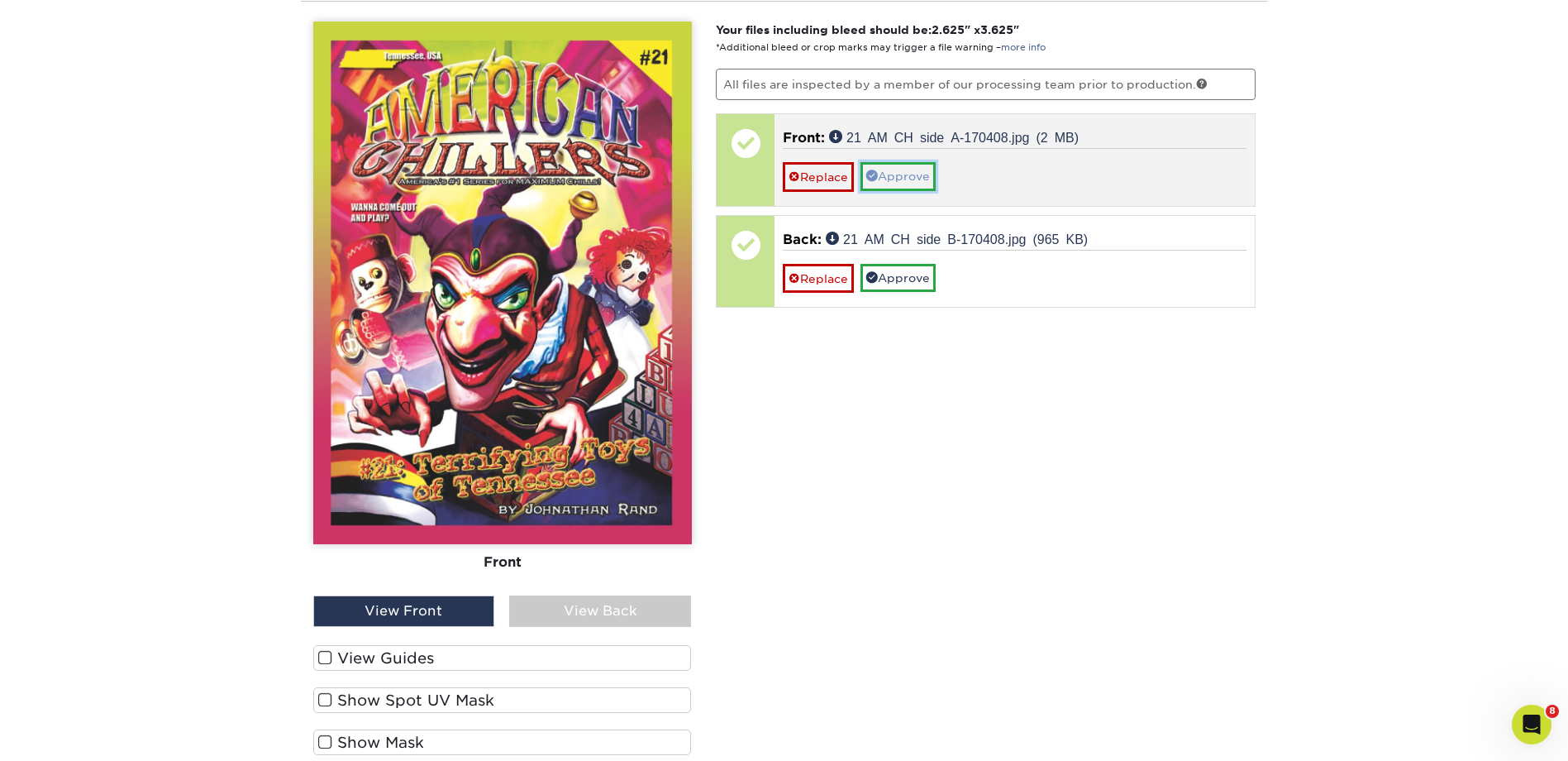
click at [920, 173] on link "Approve" at bounding box center [899, 176] width 76 height 28
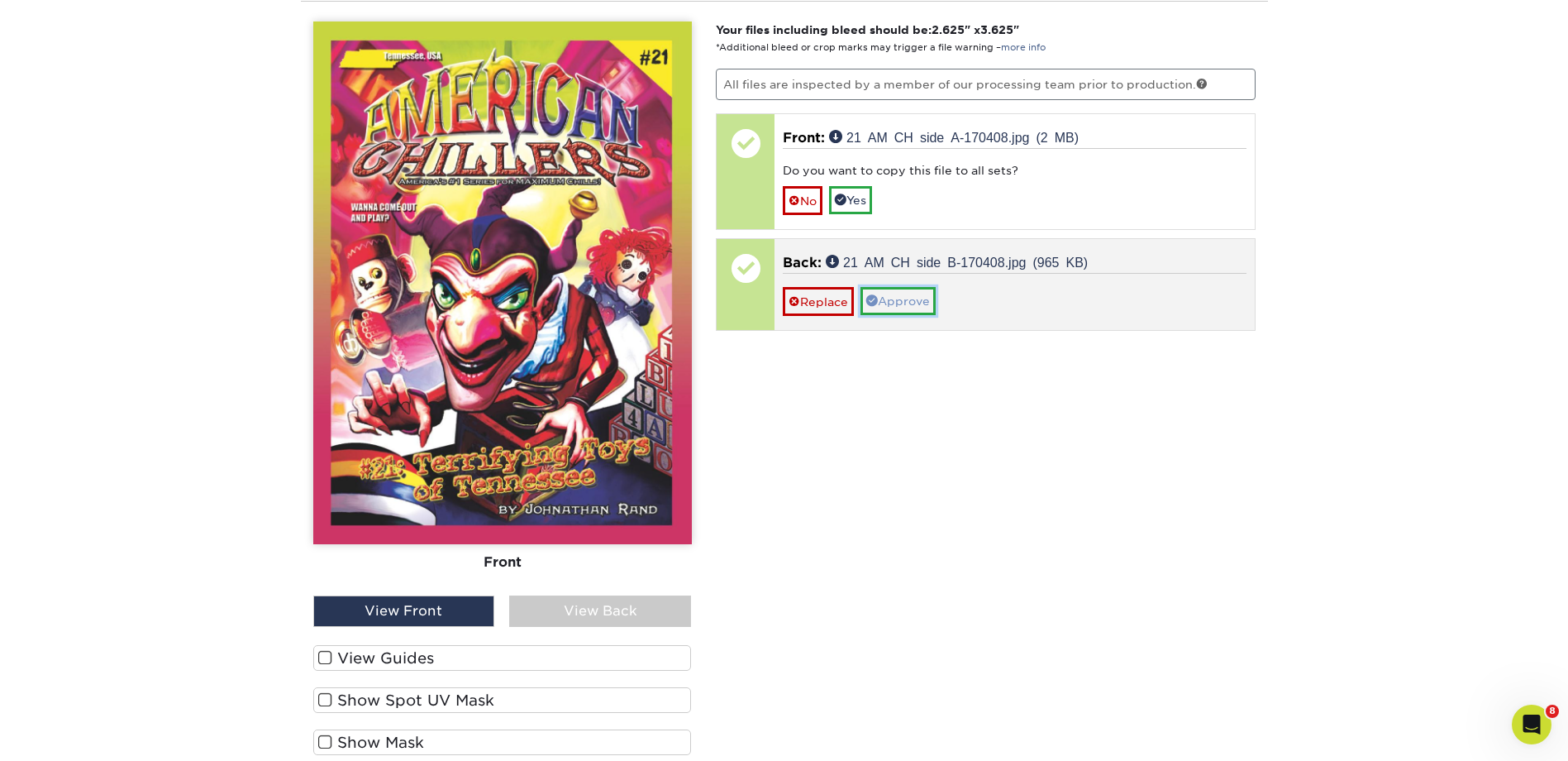
click at [903, 291] on link "Approve" at bounding box center [899, 301] width 76 height 28
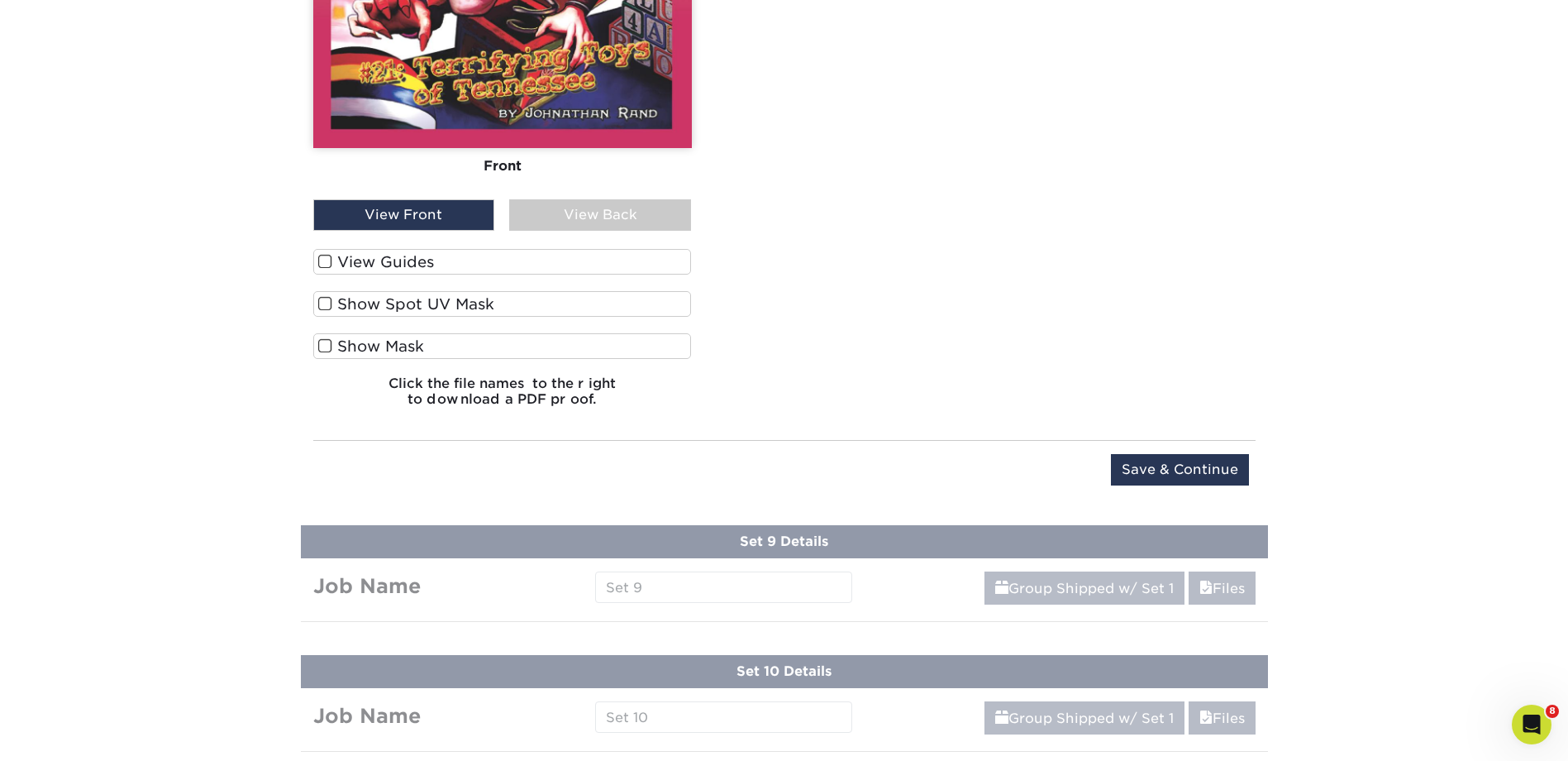
scroll to position [2396, 0]
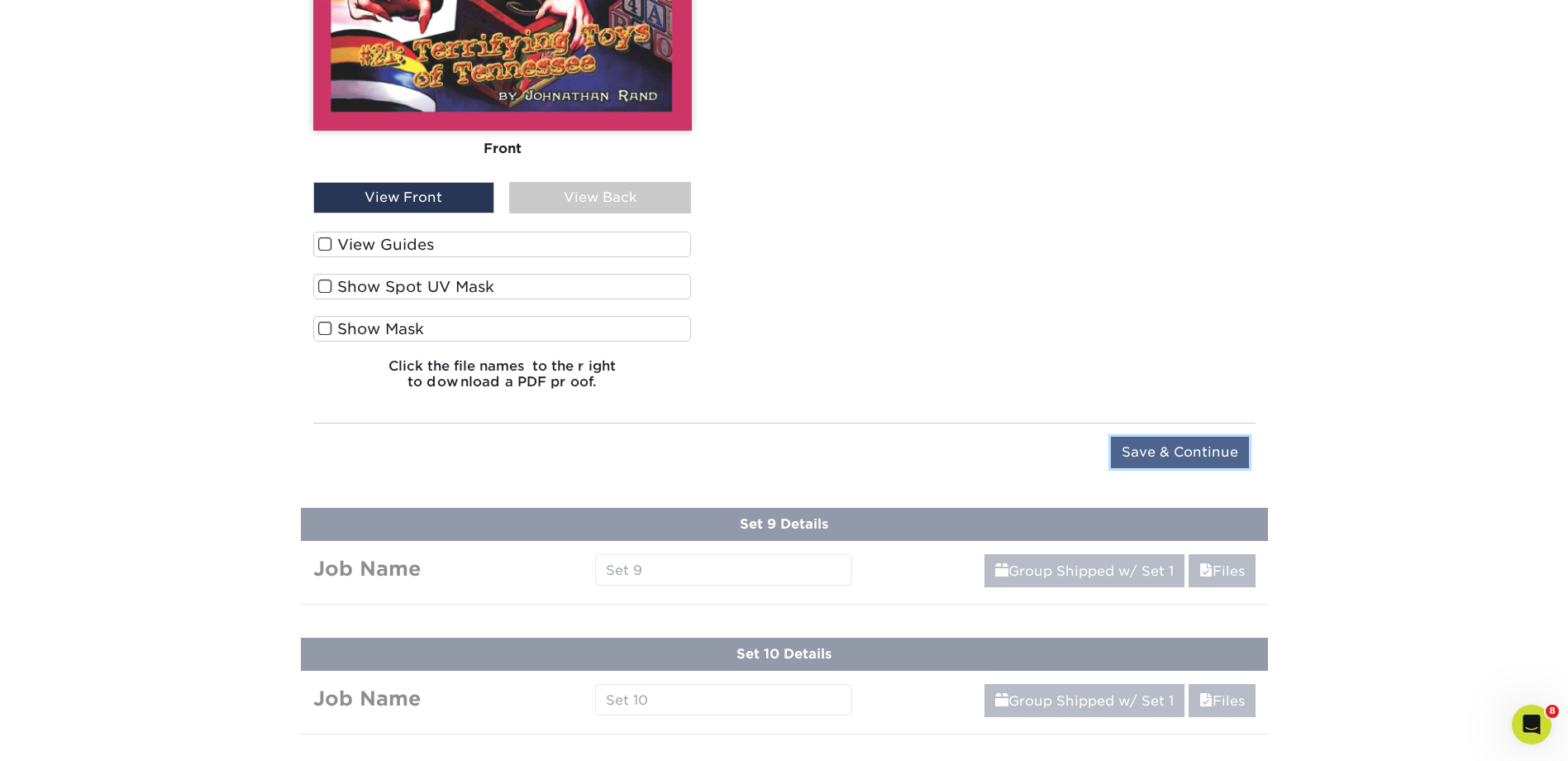
click at [1156, 448] on input "Save & Continue" at bounding box center [1180, 452] width 138 height 31
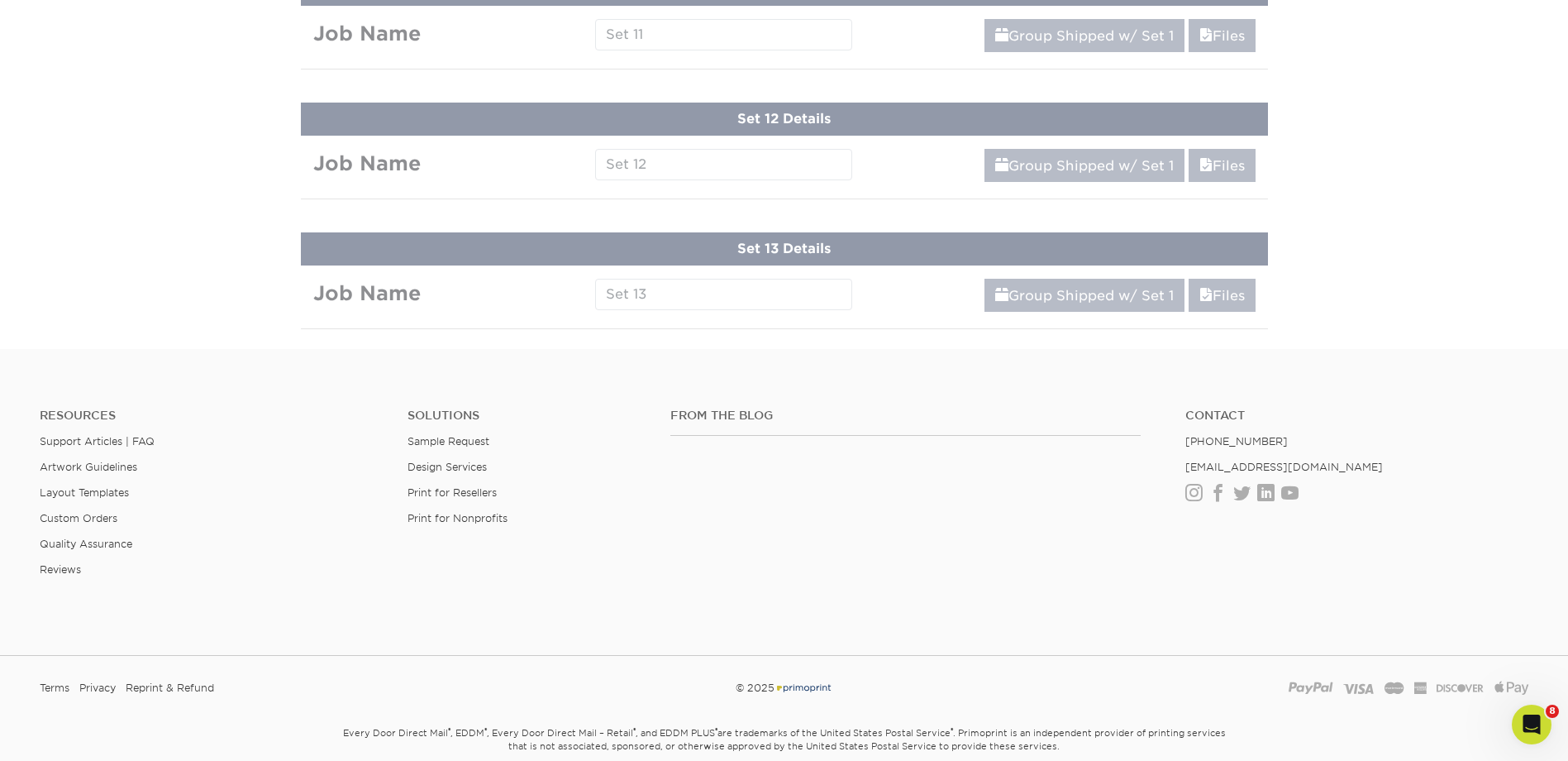
scroll to position [1699, 0]
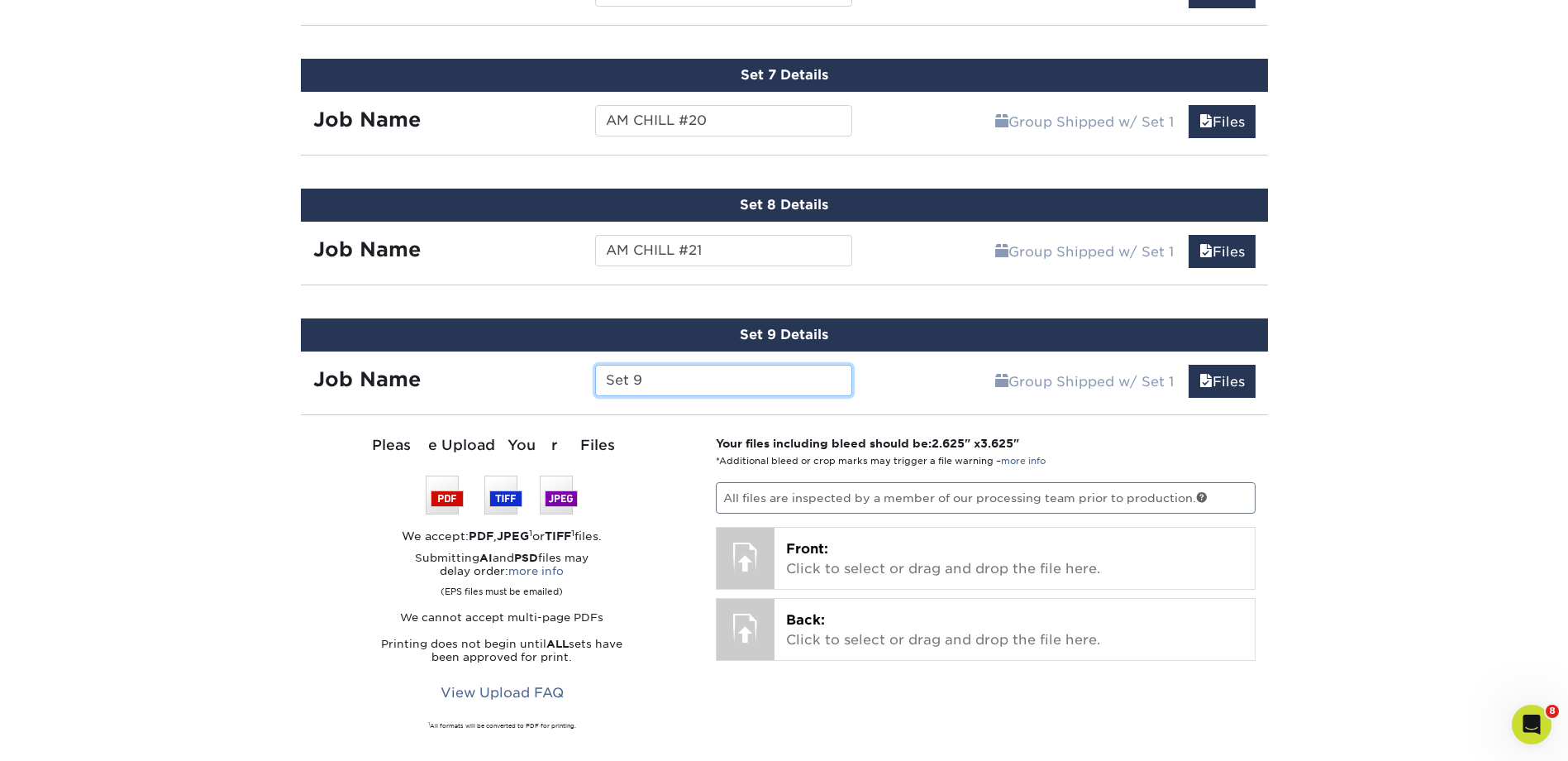
click at [671, 383] on input "Set 9" at bounding box center [724, 380] width 257 height 31
type input "S"
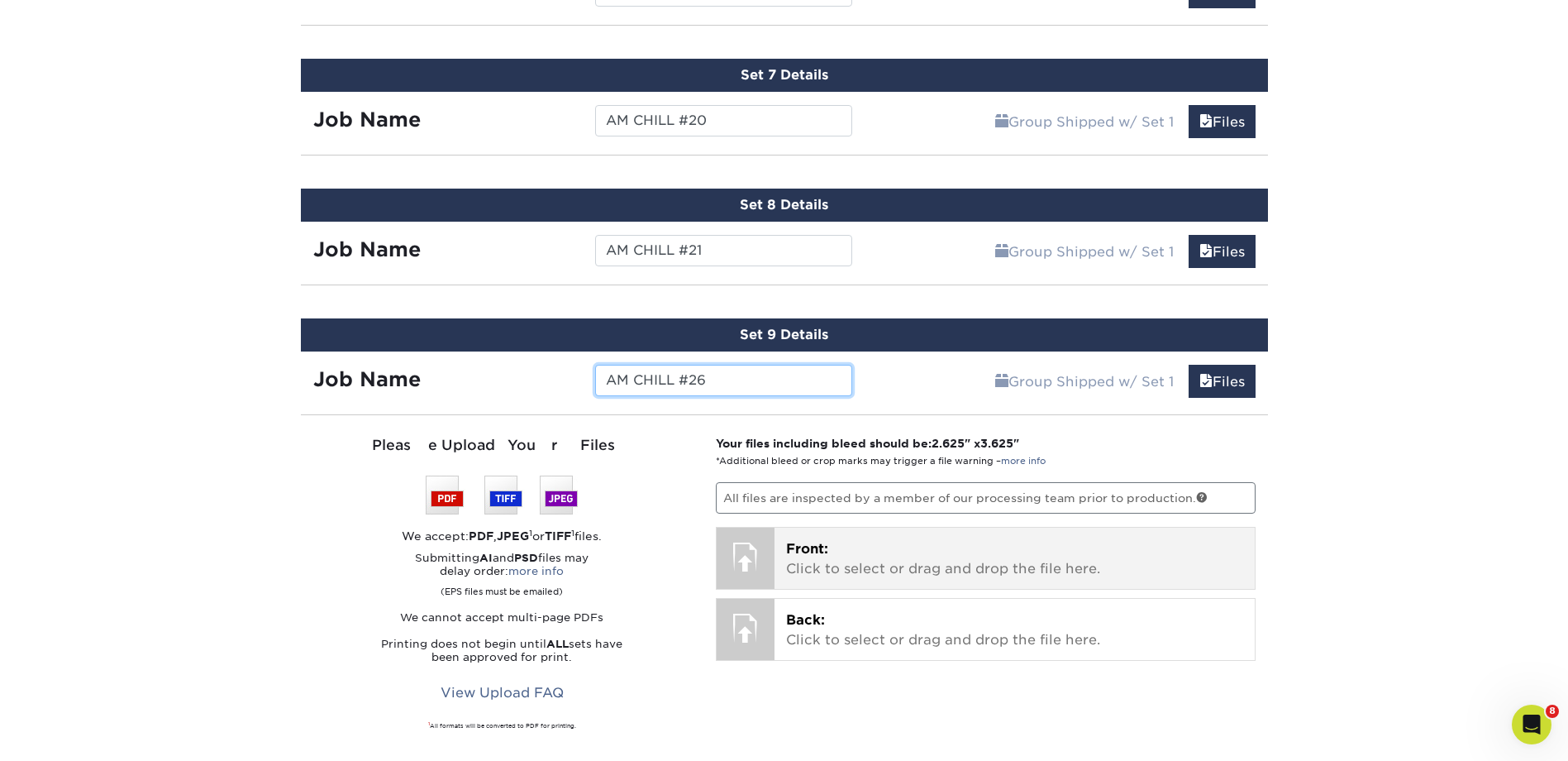
type input "AM CHILL #26"
click at [834, 553] on p "Front: Click to select or drag and drop the file here." at bounding box center [1015, 559] width 457 height 39
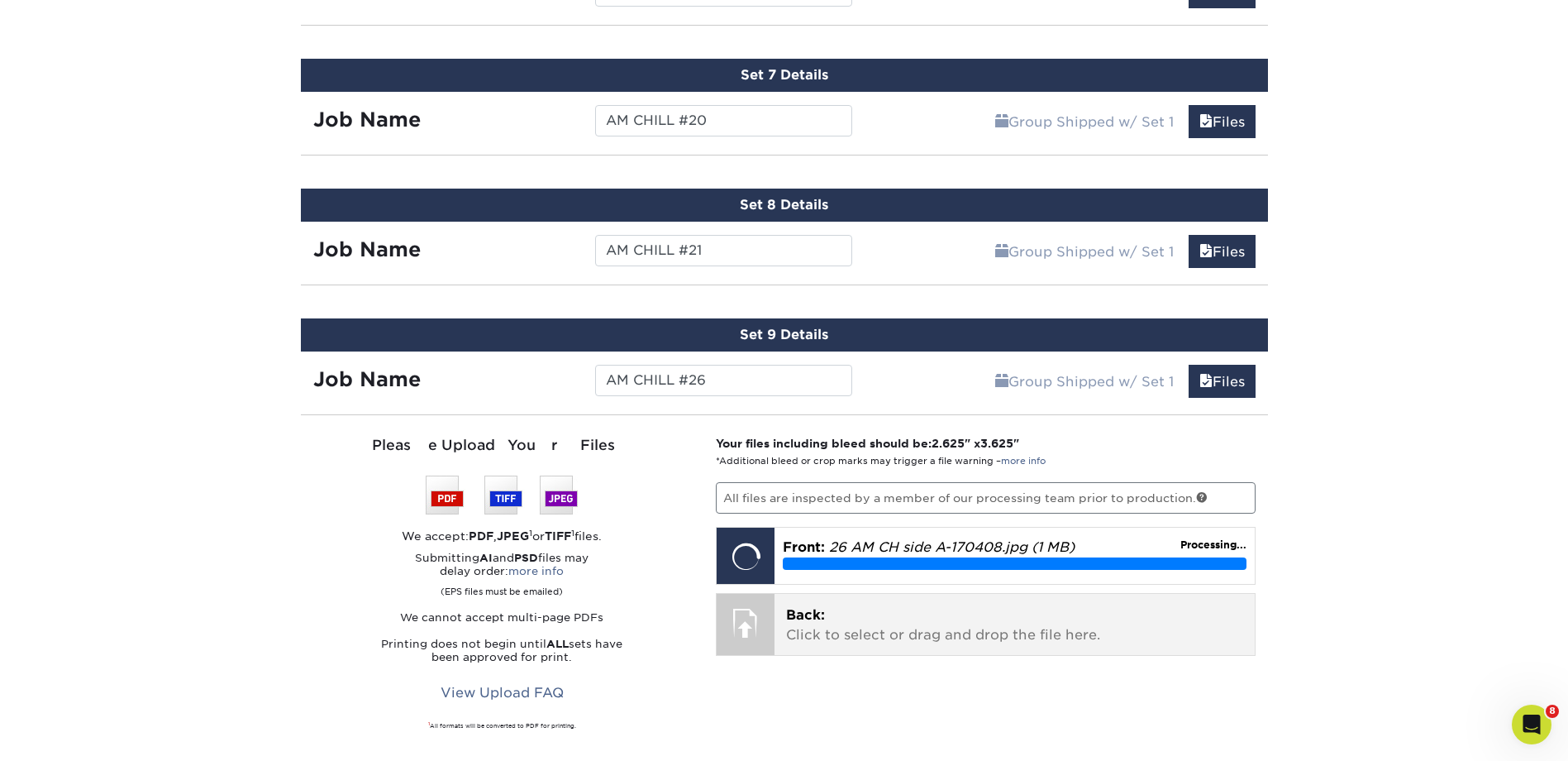
click at [874, 641] on p "Back: Click to select or drag and drop the file here." at bounding box center [1015, 625] width 457 height 39
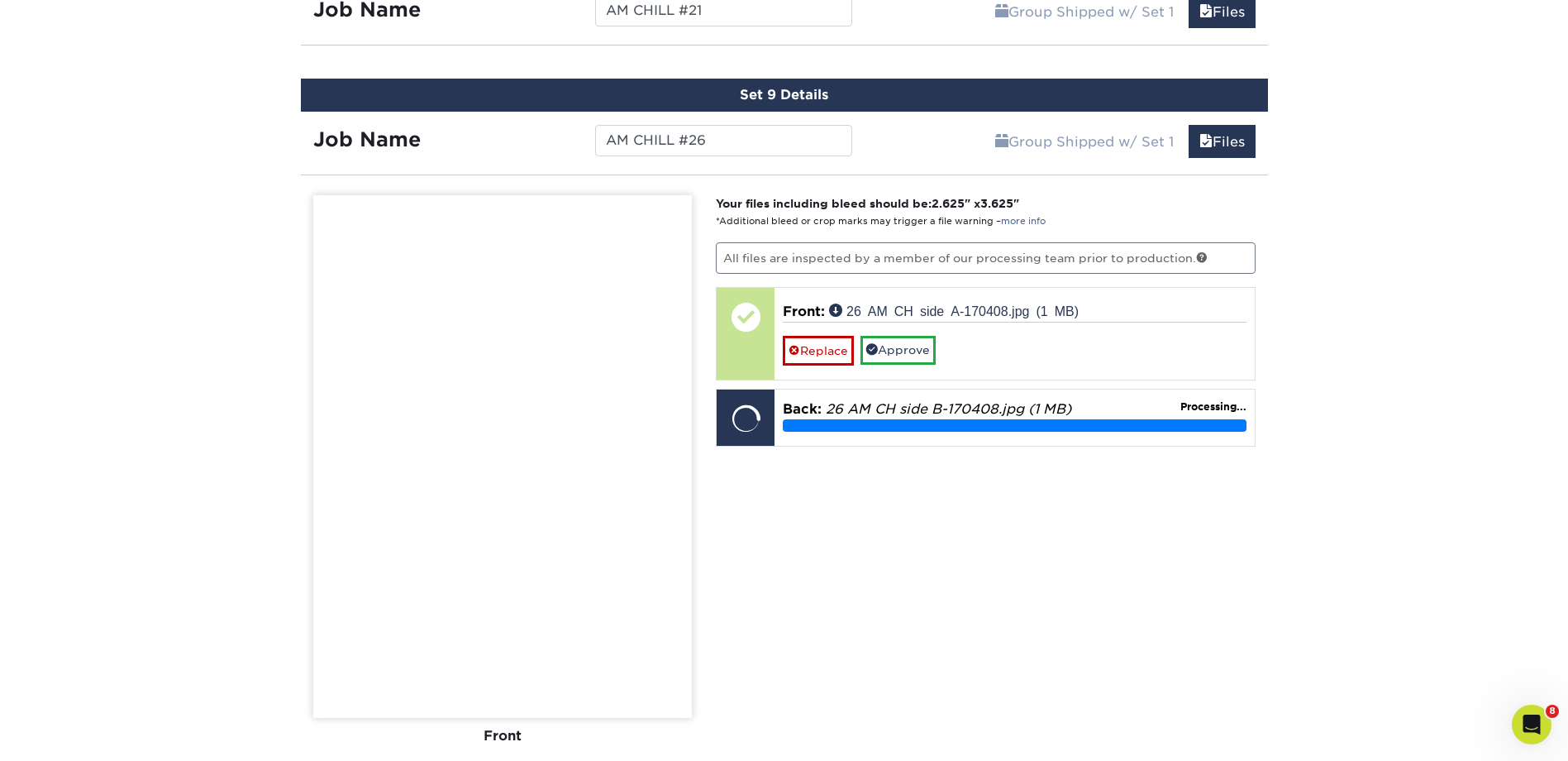
scroll to position [1975, 0]
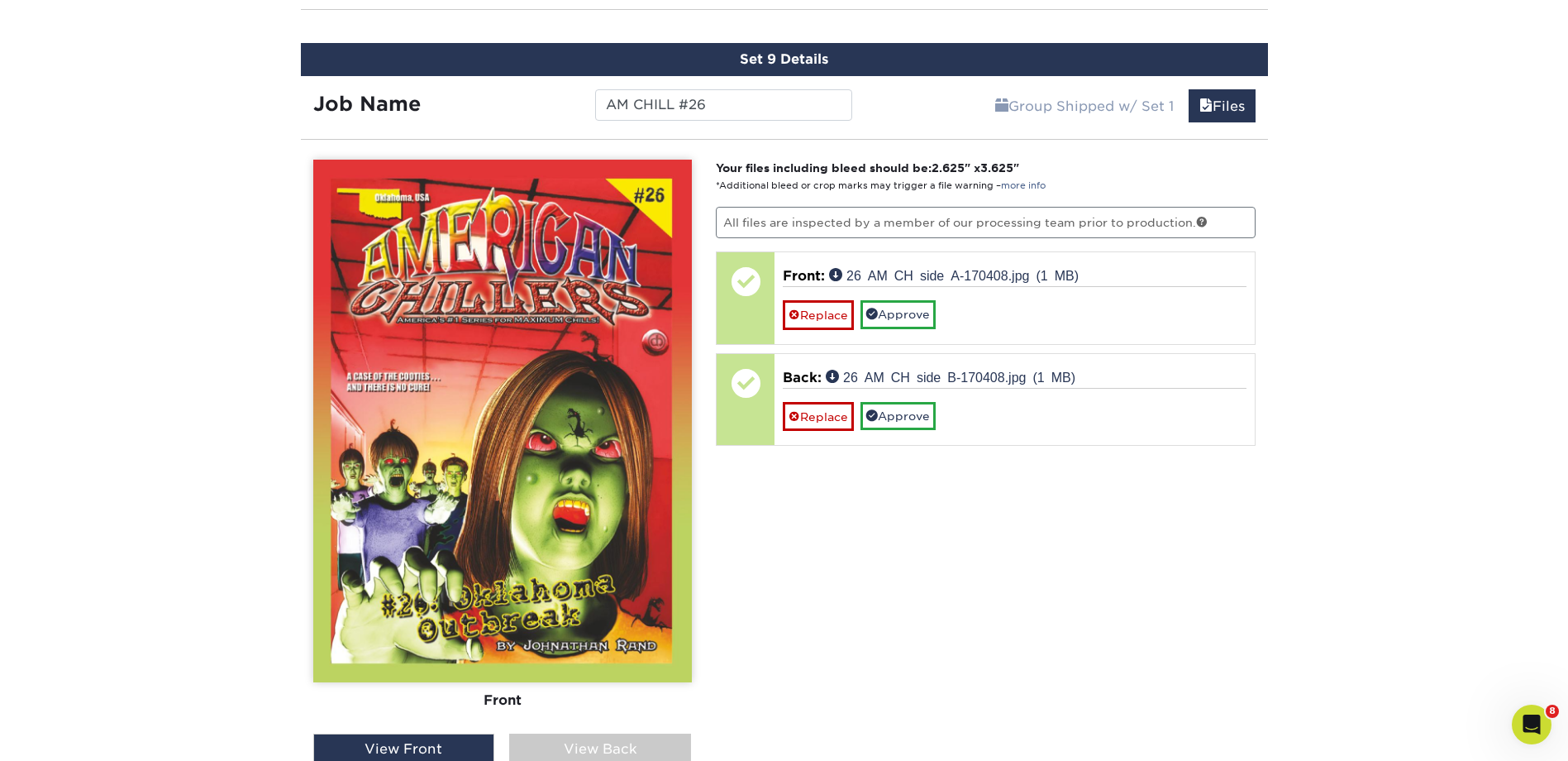
click at [593, 739] on div "View Back" at bounding box center [600, 748] width 182 height 31
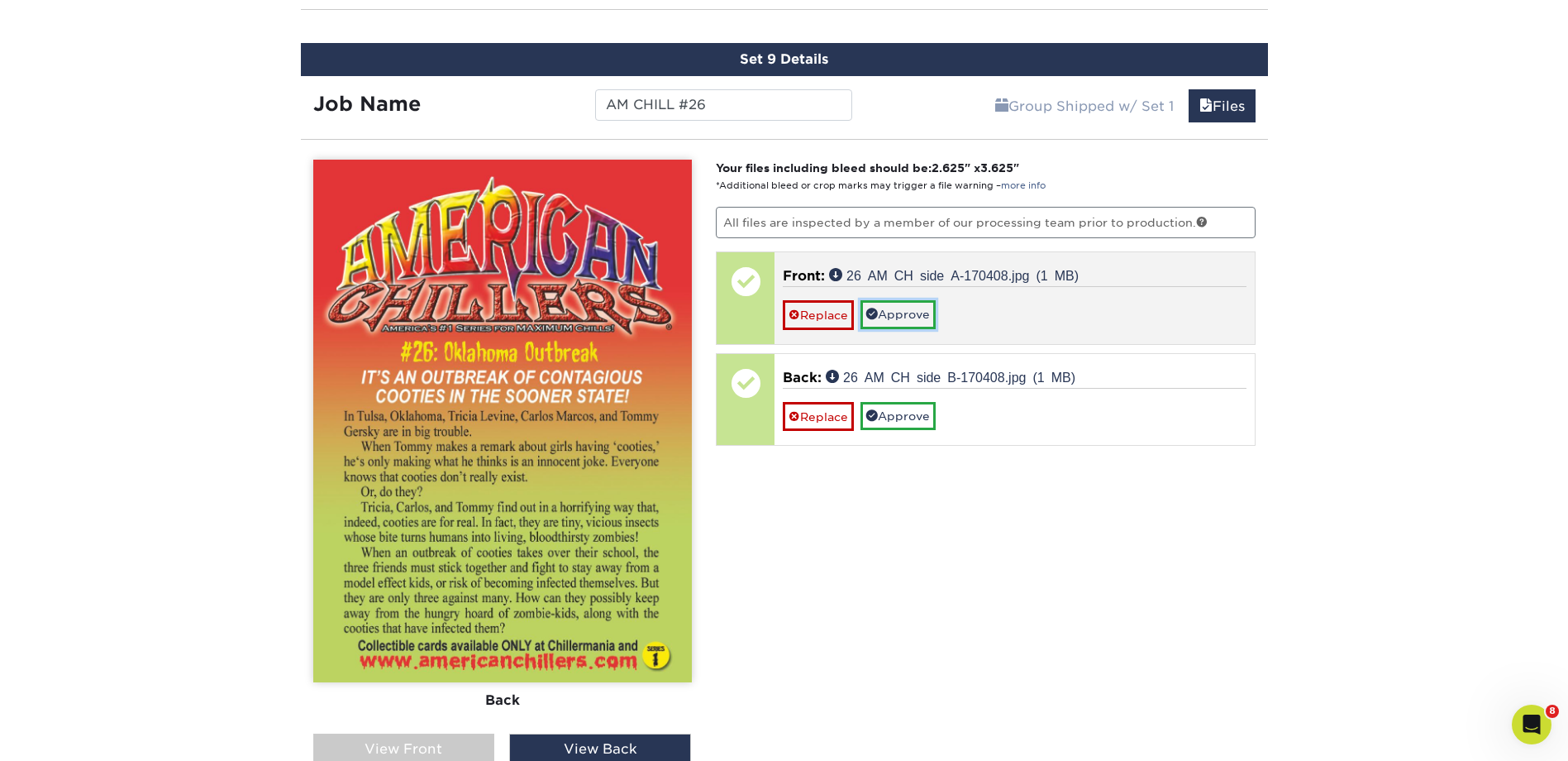
click at [927, 312] on link "Approve" at bounding box center [899, 313] width 76 height 28
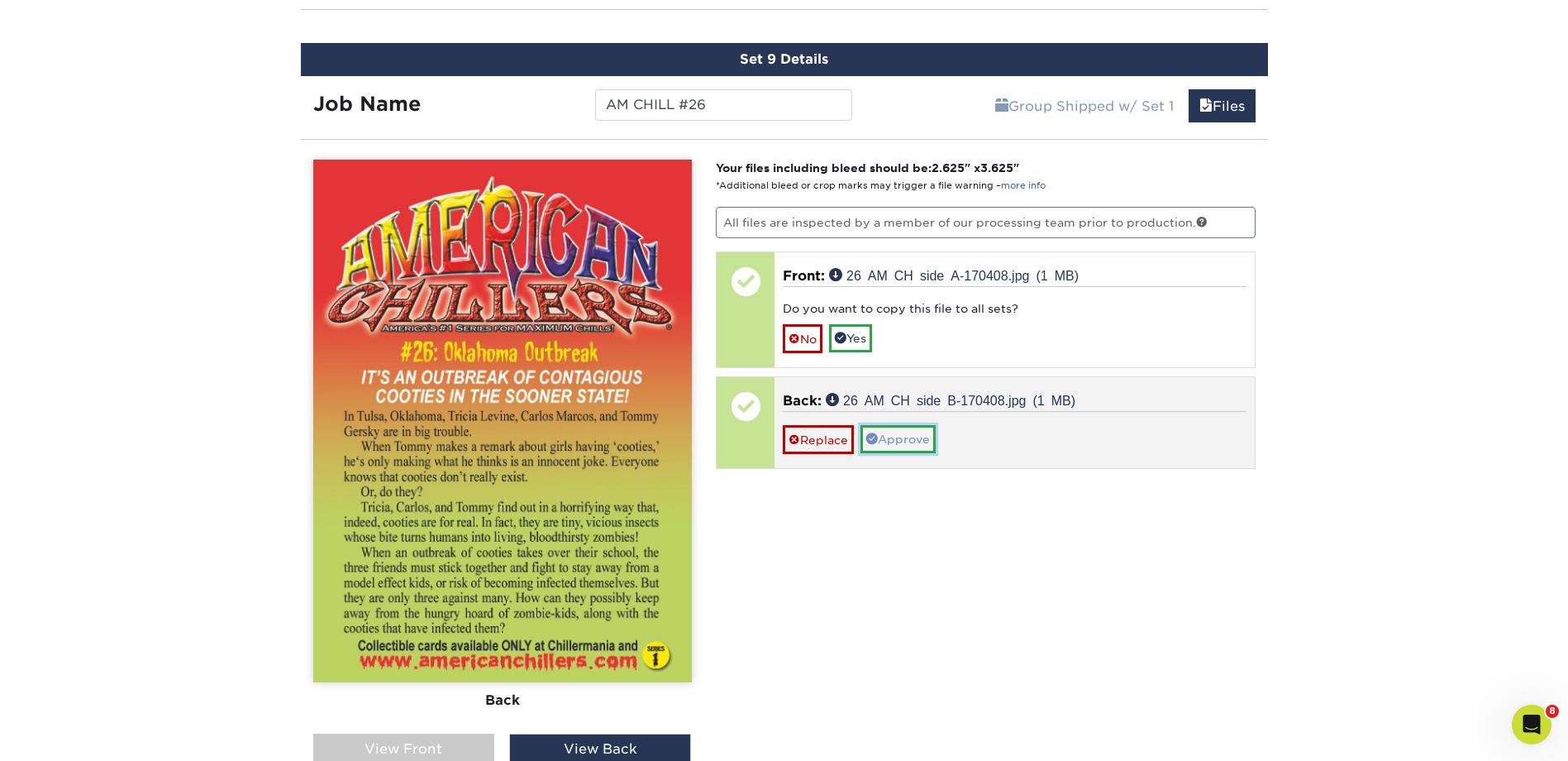
click at [916, 431] on link "Approve" at bounding box center [899, 438] width 76 height 28
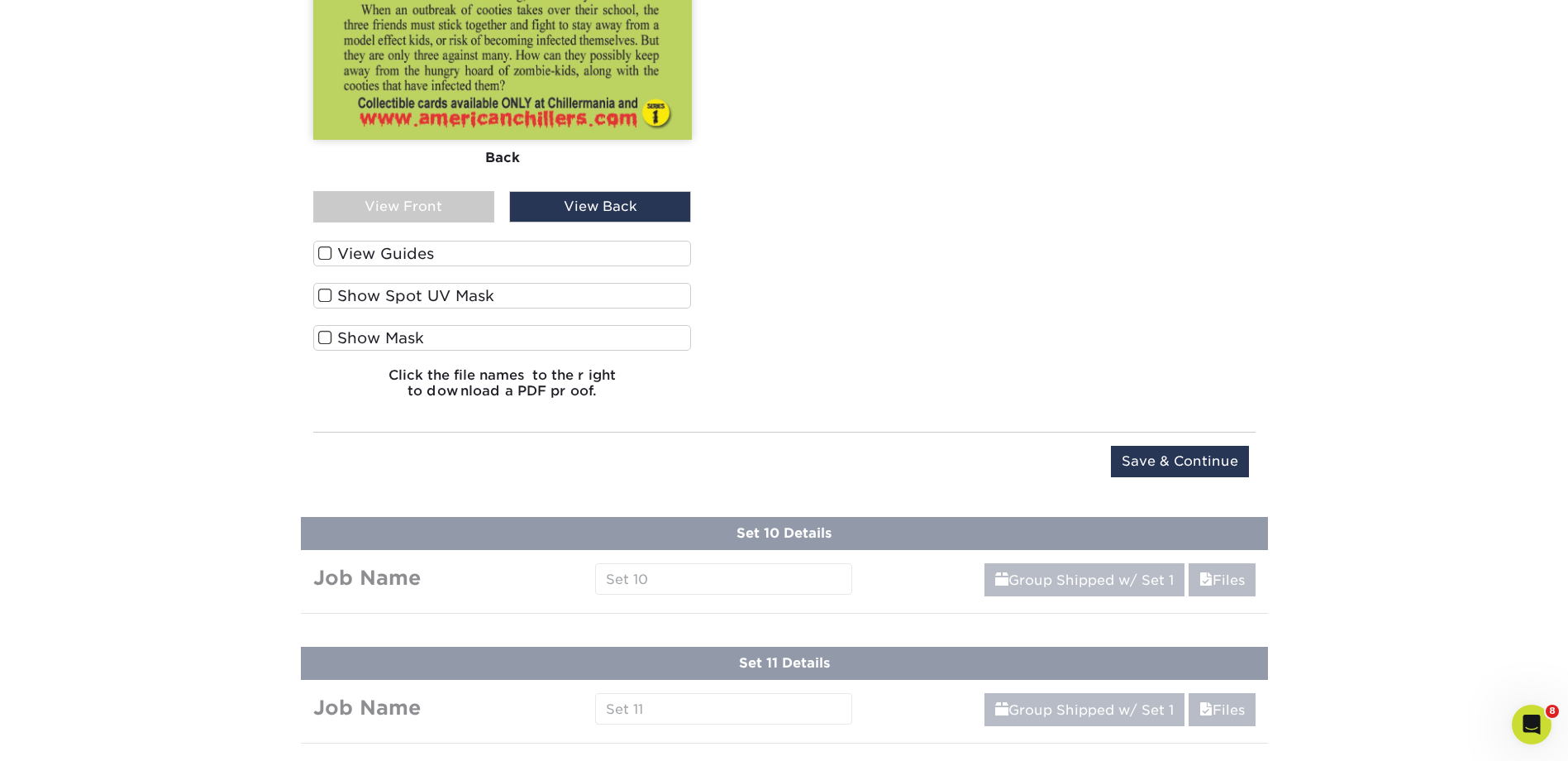
scroll to position [2526, 0]
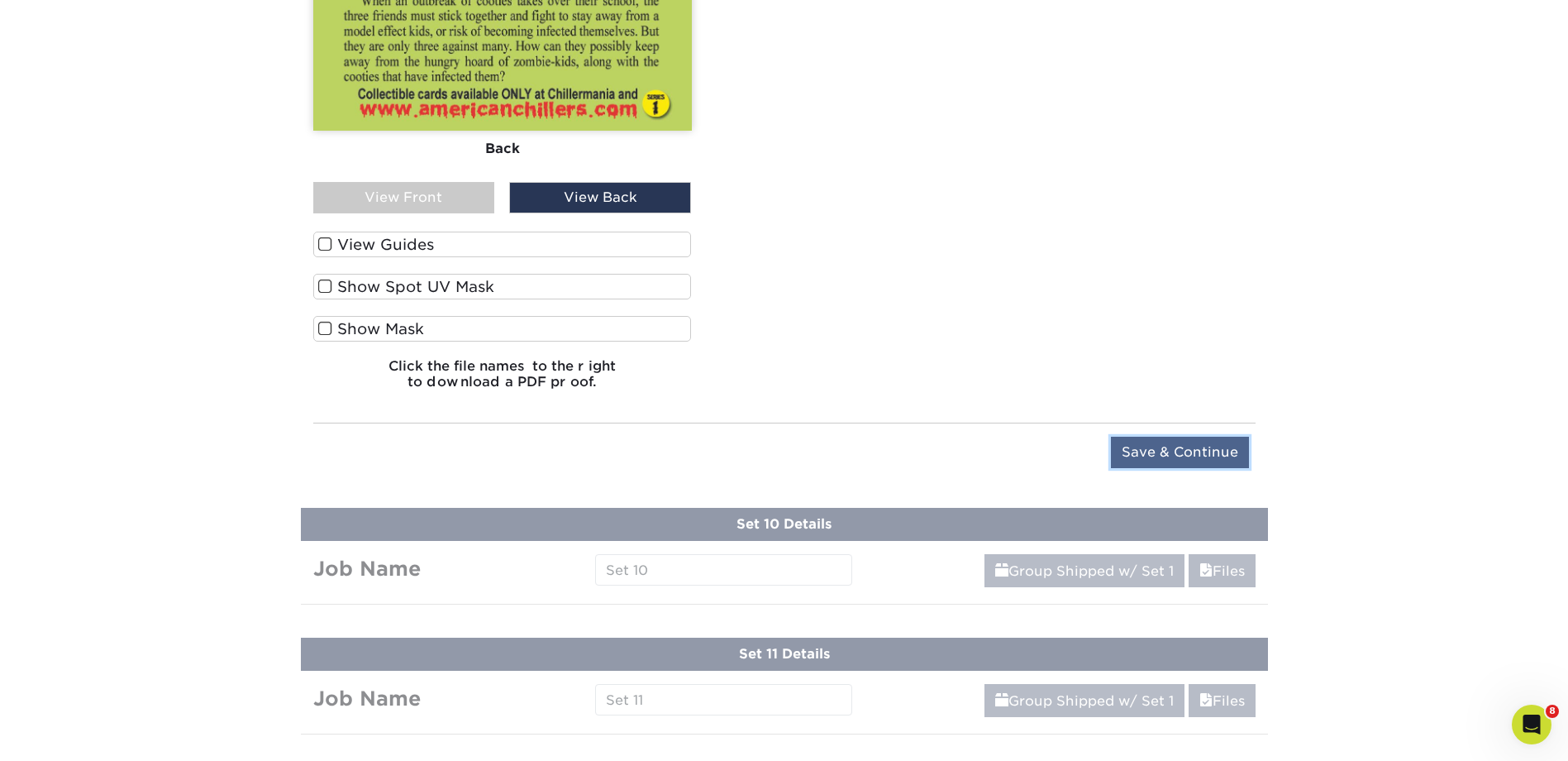
click at [1142, 443] on input "Save & Continue" at bounding box center [1180, 452] width 138 height 31
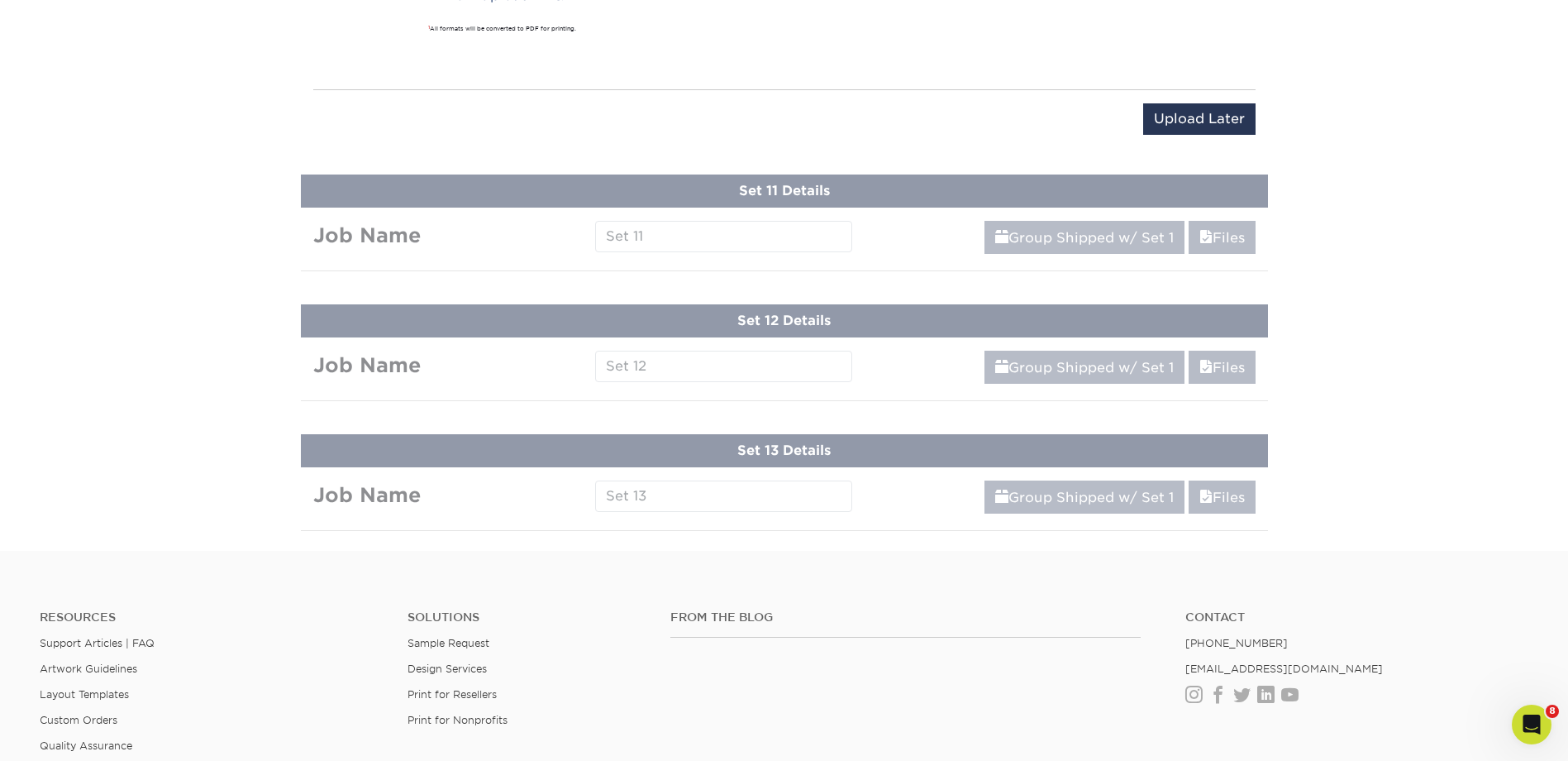
scroll to position [1829, 0]
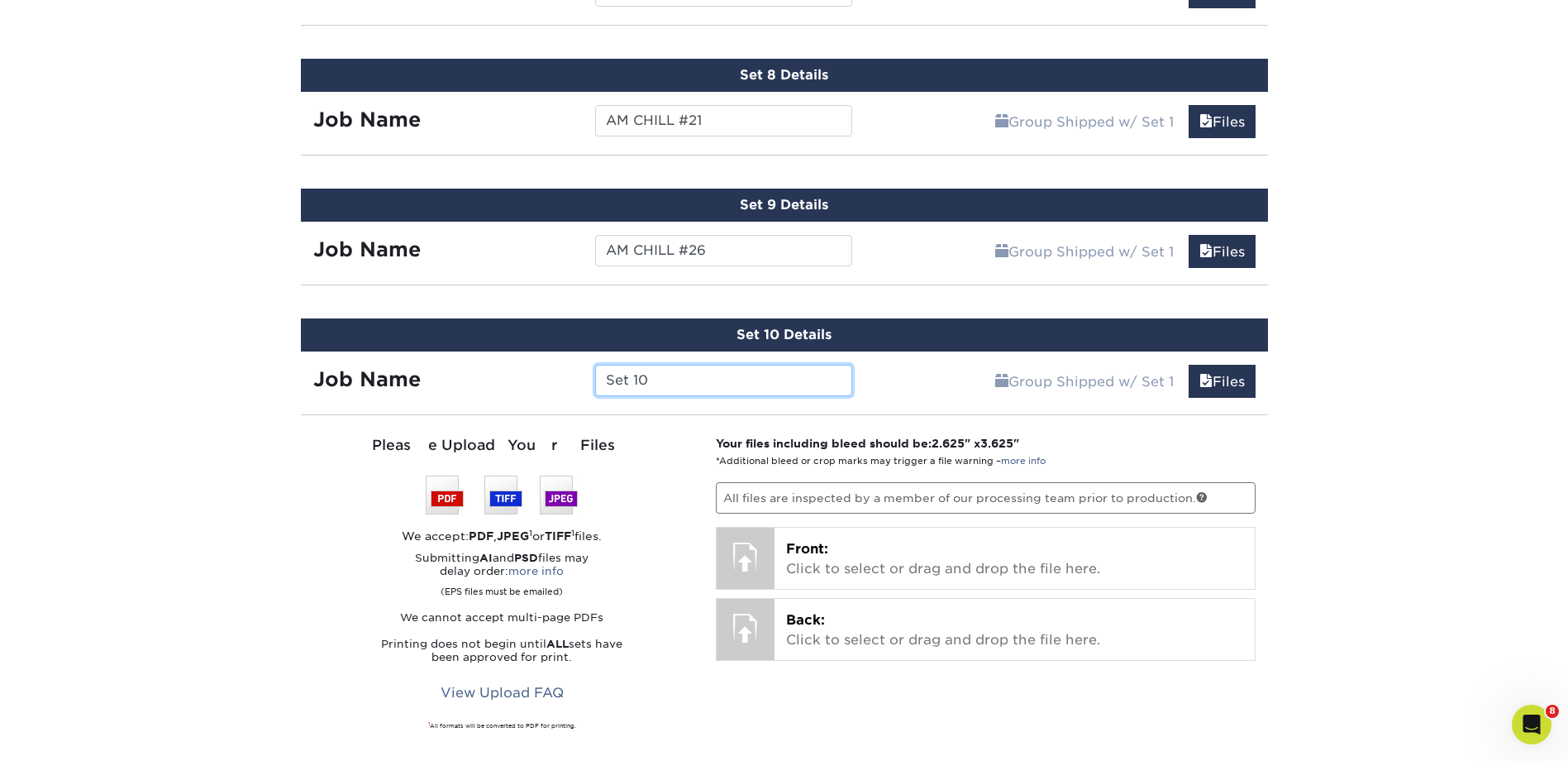
drag, startPoint x: 669, startPoint y: 384, endPoint x: 540, endPoint y: 378, distance: 129.1
click at [540, 378] on div "Job Name Set 10" at bounding box center [583, 380] width 564 height 31
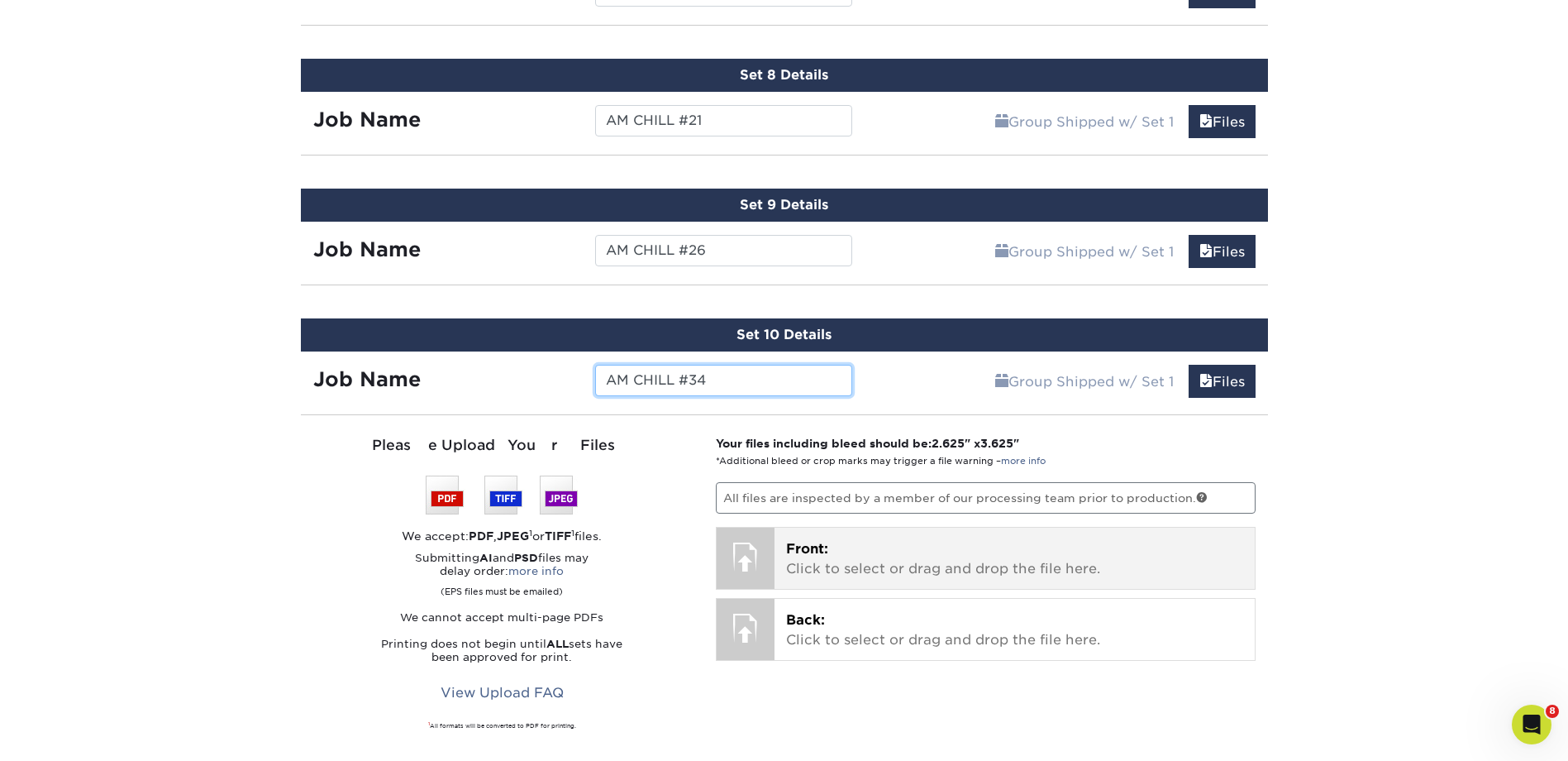
type input "AM CHILL #34"
click at [790, 542] on span "Front:" at bounding box center [807, 548] width 42 height 16
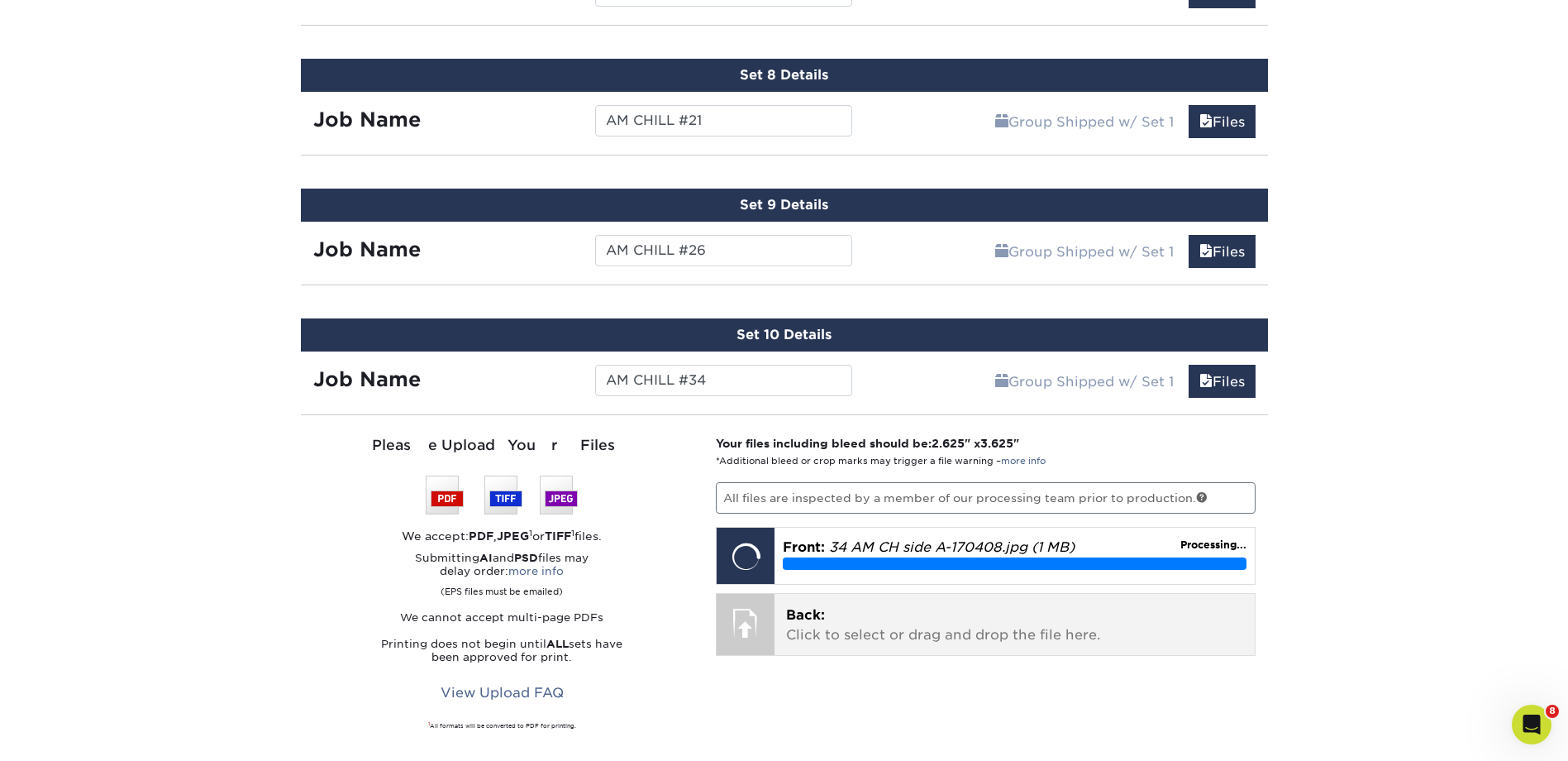
click at [898, 608] on p "Back: Click to select or drag and drop the file here." at bounding box center [1015, 625] width 457 height 39
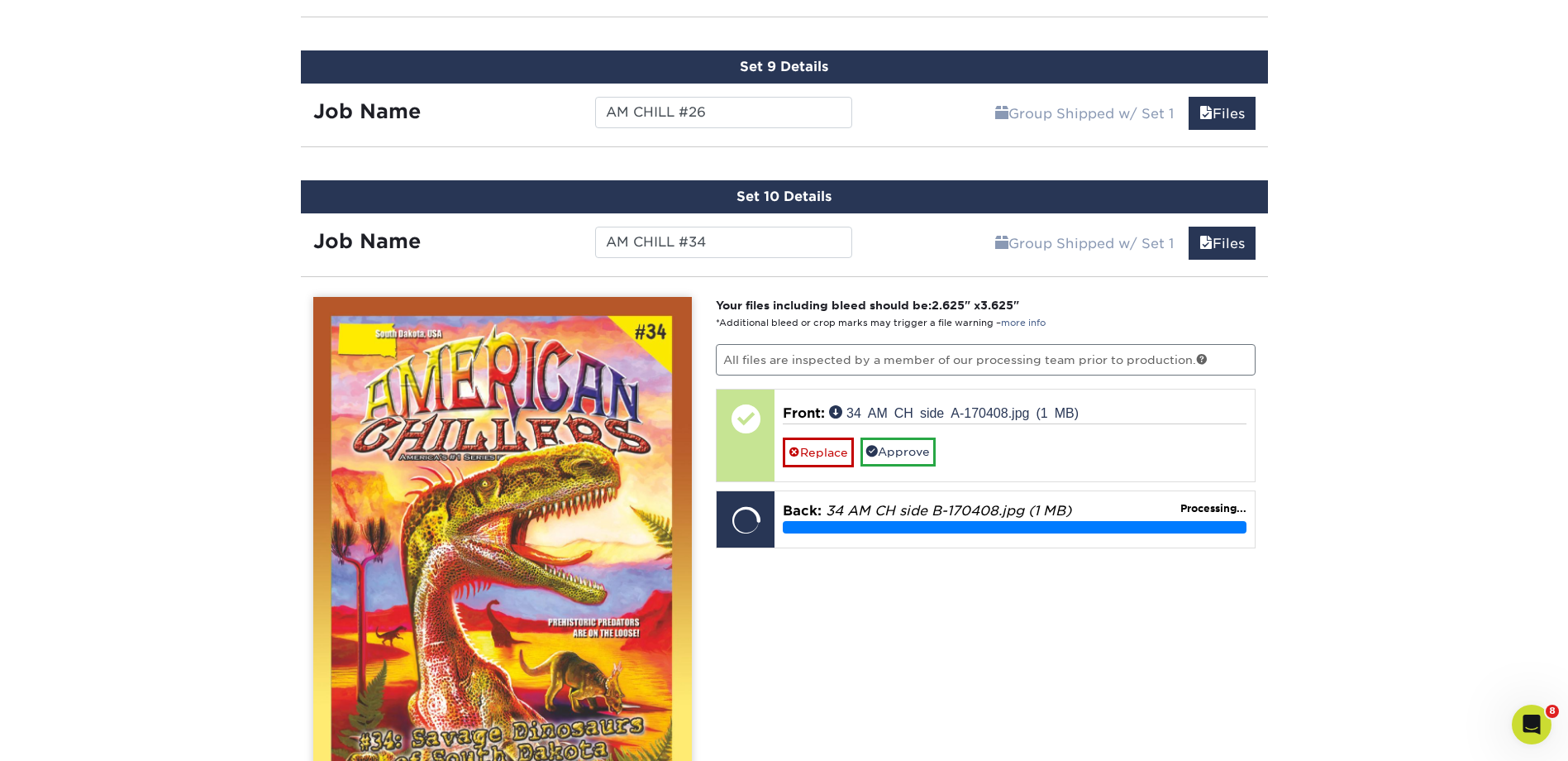
scroll to position [2104, 0]
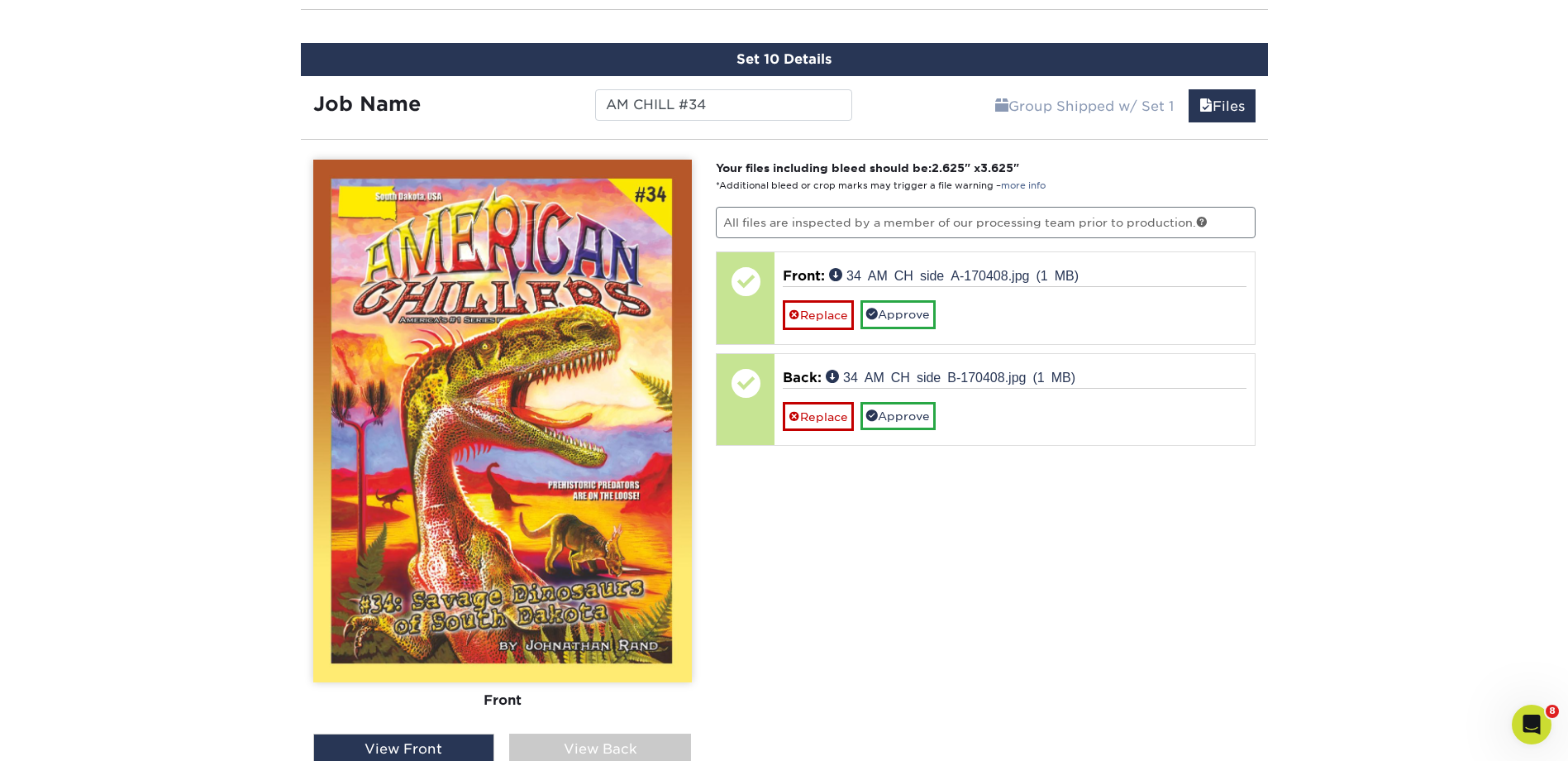
click at [612, 737] on div "View Back" at bounding box center [600, 748] width 182 height 31
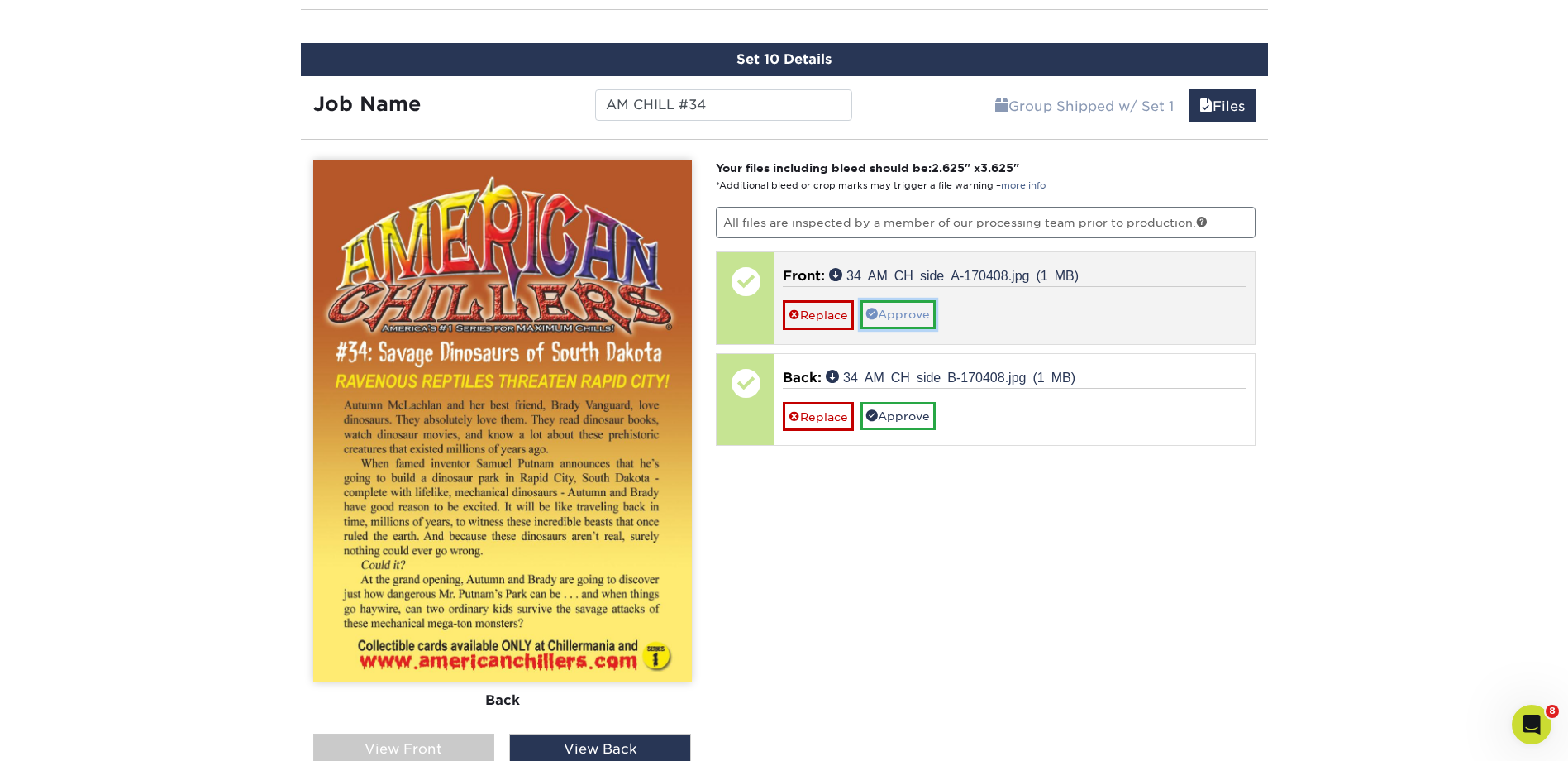
click at [918, 315] on link "Approve" at bounding box center [899, 313] width 76 height 28
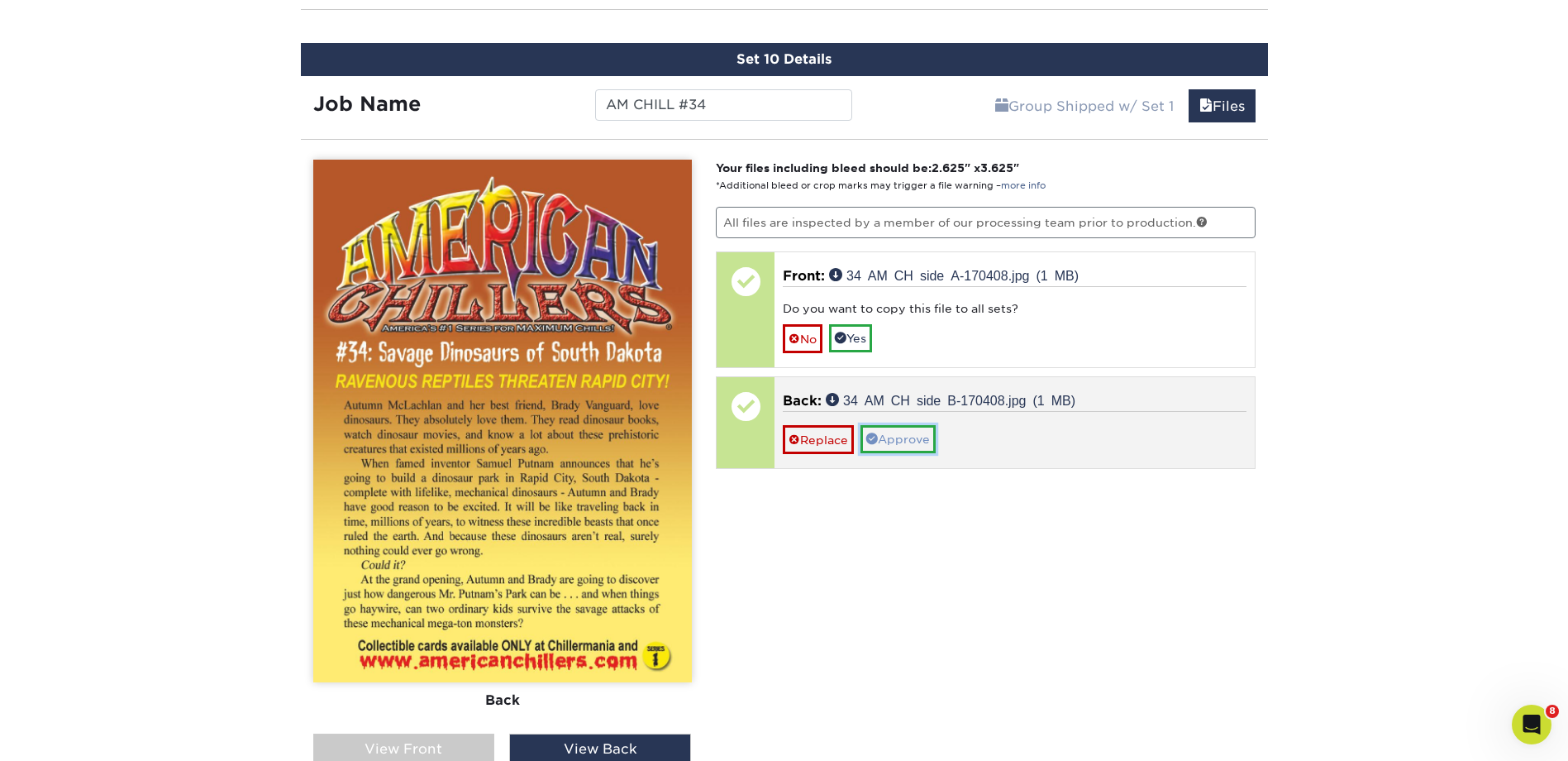
click at [908, 437] on link "Approve" at bounding box center [899, 438] width 76 height 28
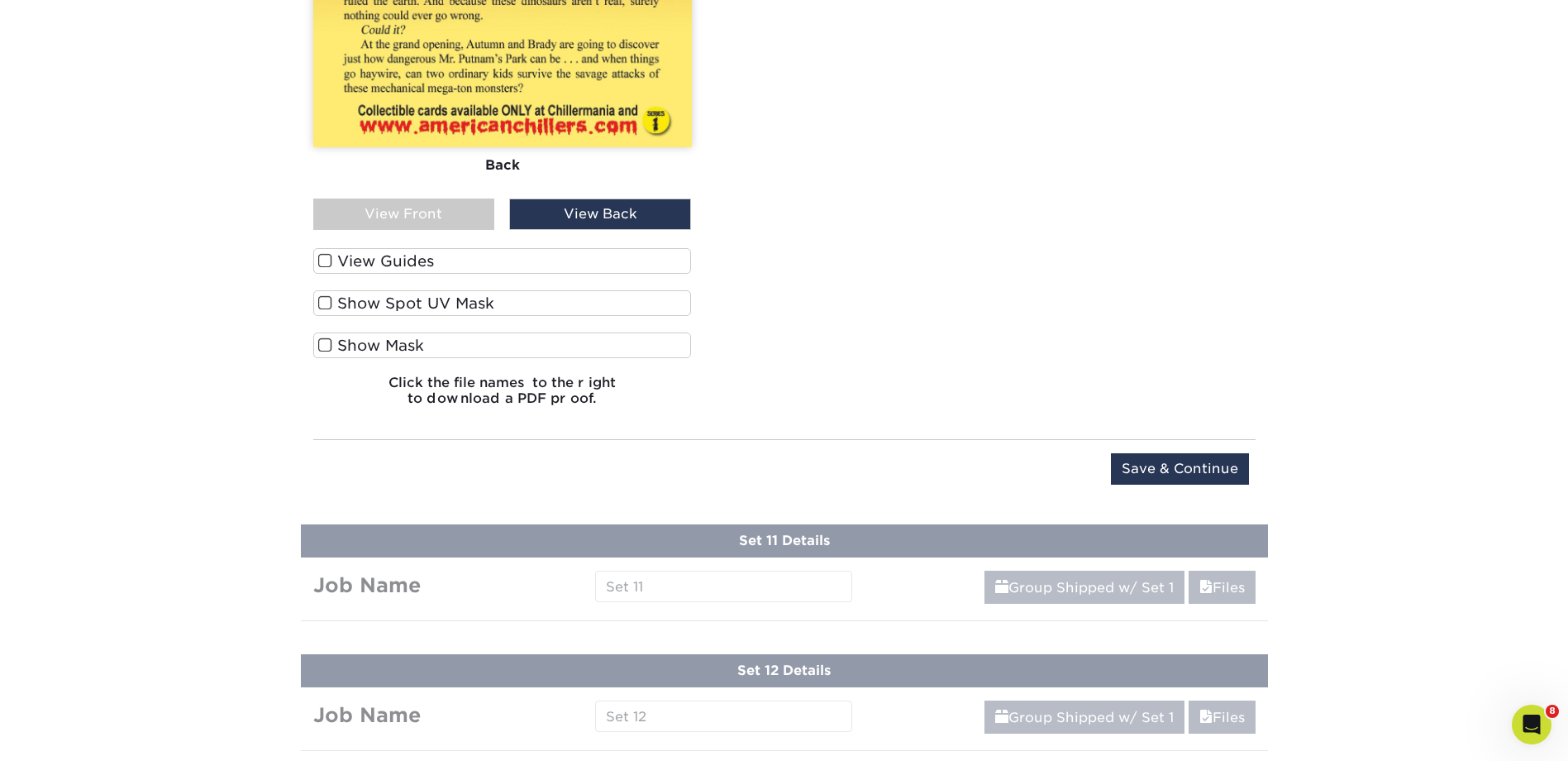
scroll to position [2656, 0]
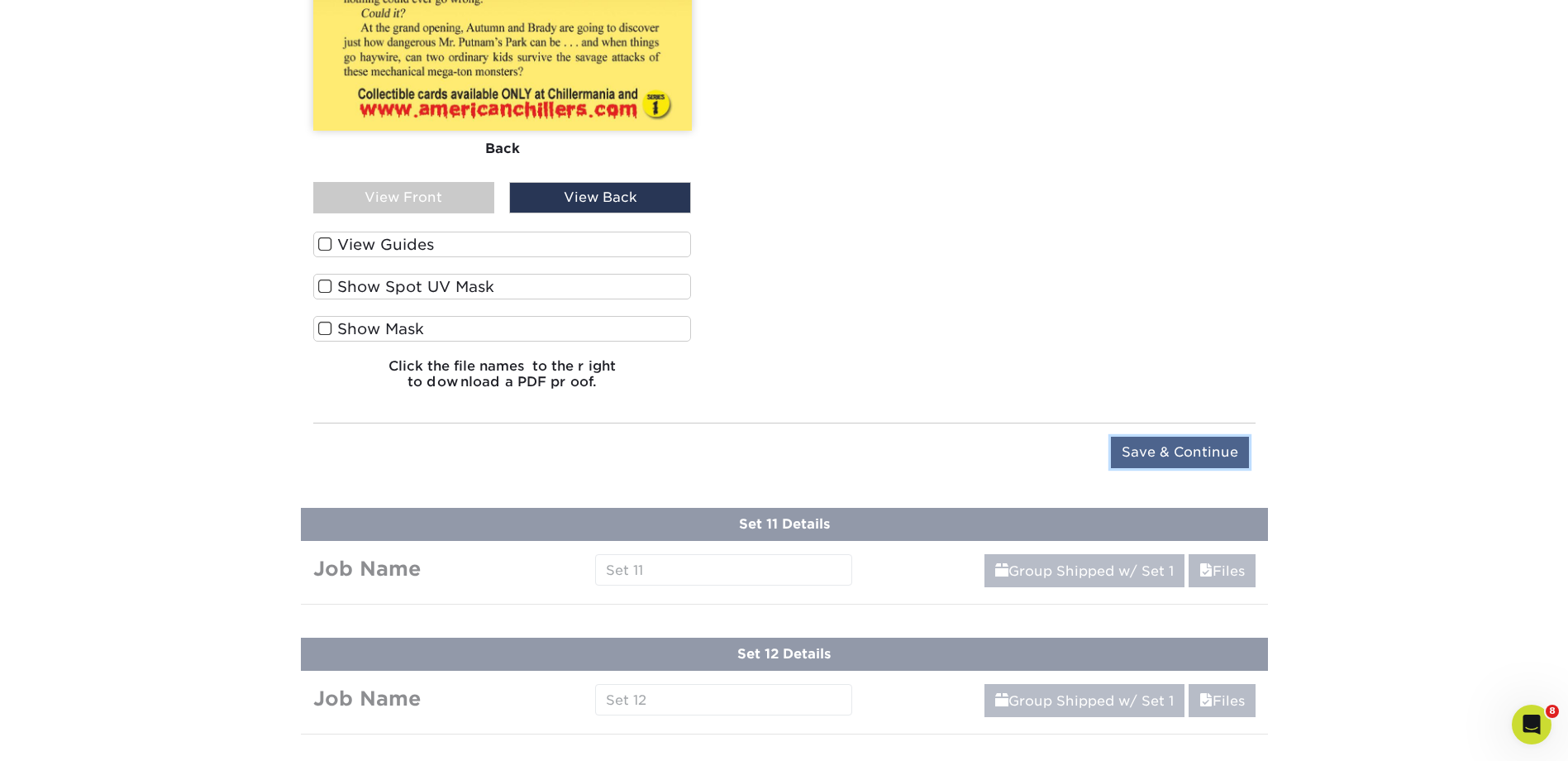
click at [1153, 450] on input "Save & Continue" at bounding box center [1180, 452] width 138 height 31
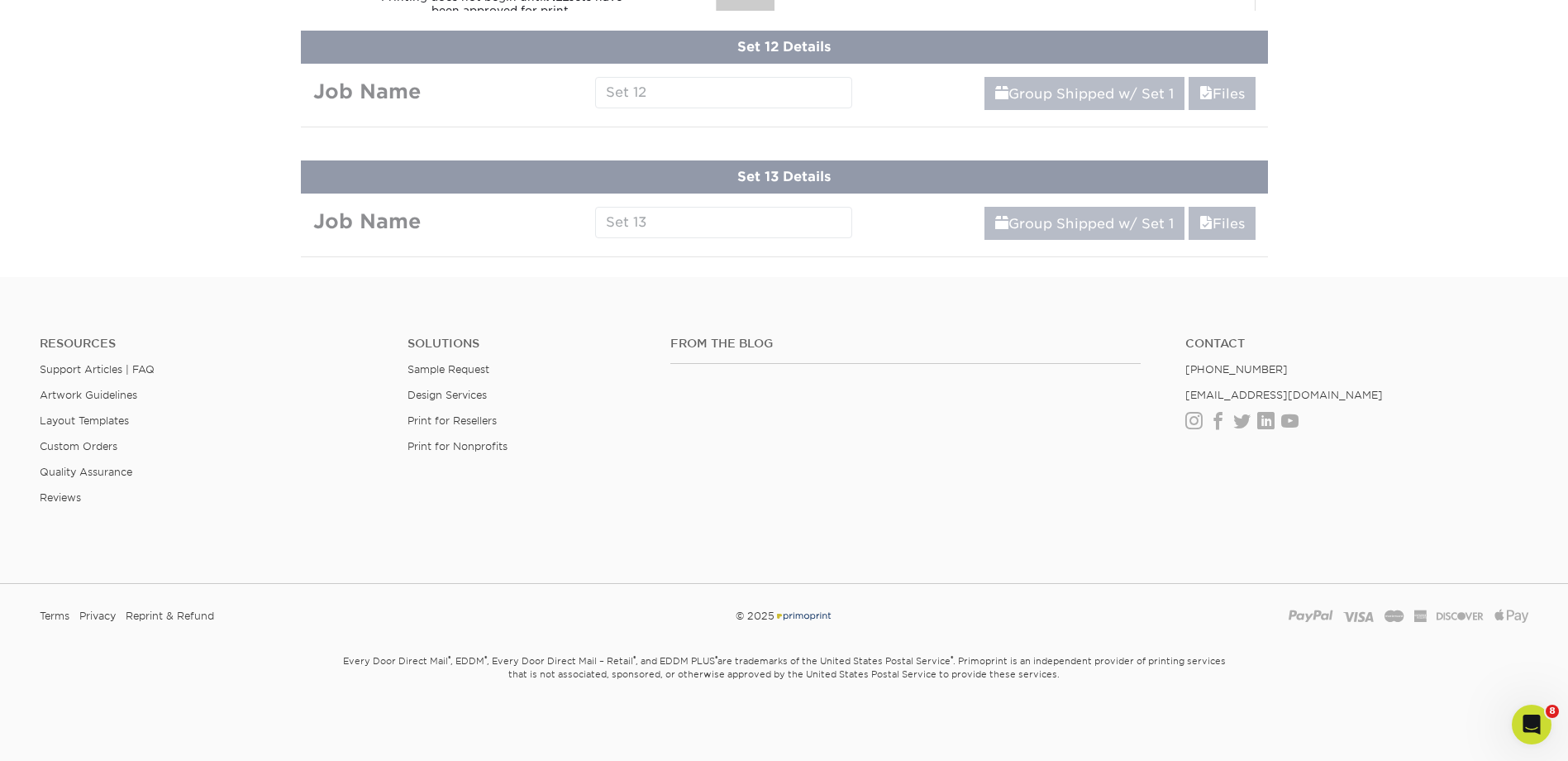
scroll to position [1959, 0]
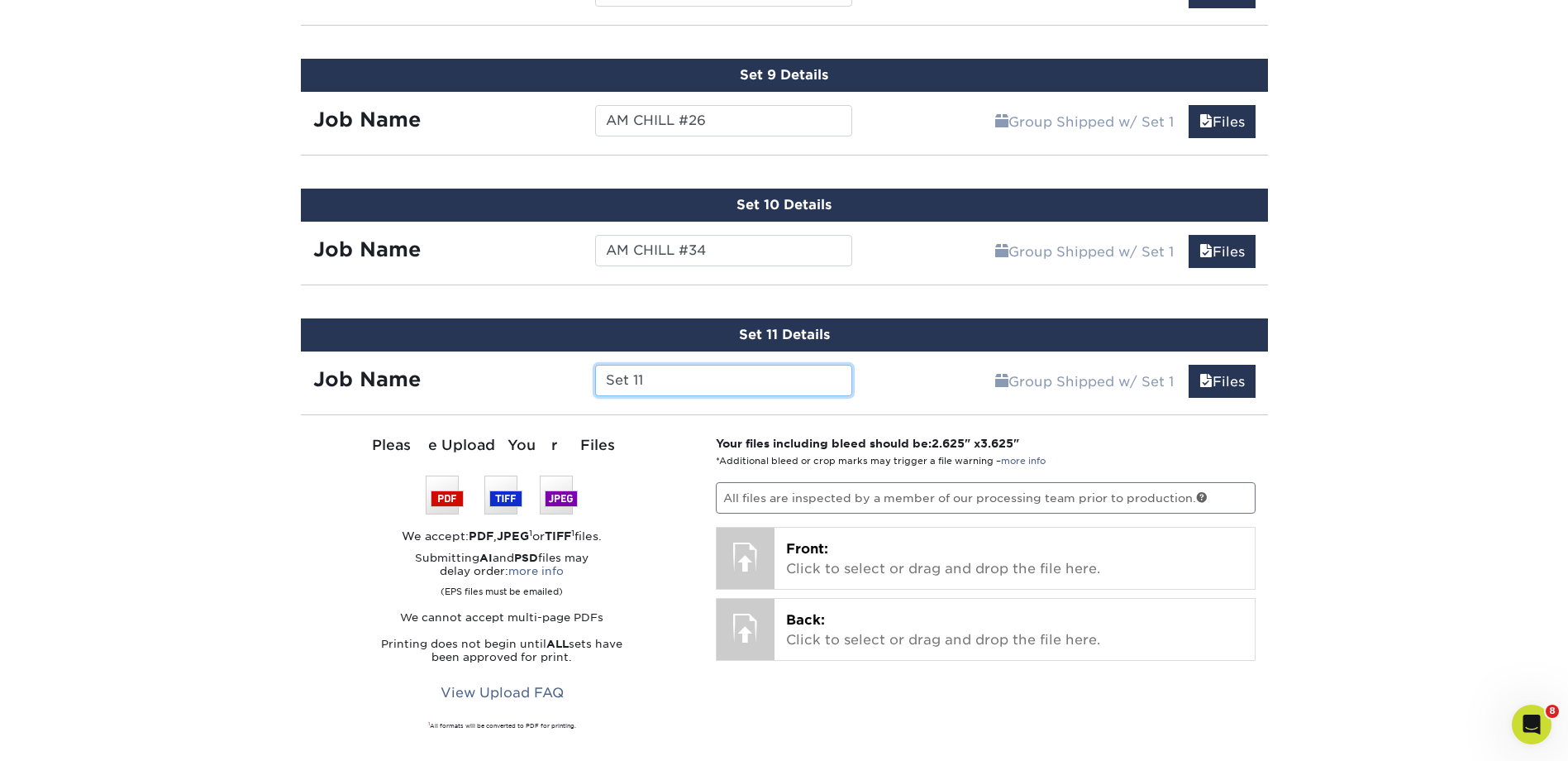
click at [660, 388] on input "Set 11" at bounding box center [724, 380] width 257 height 31
type input "S"
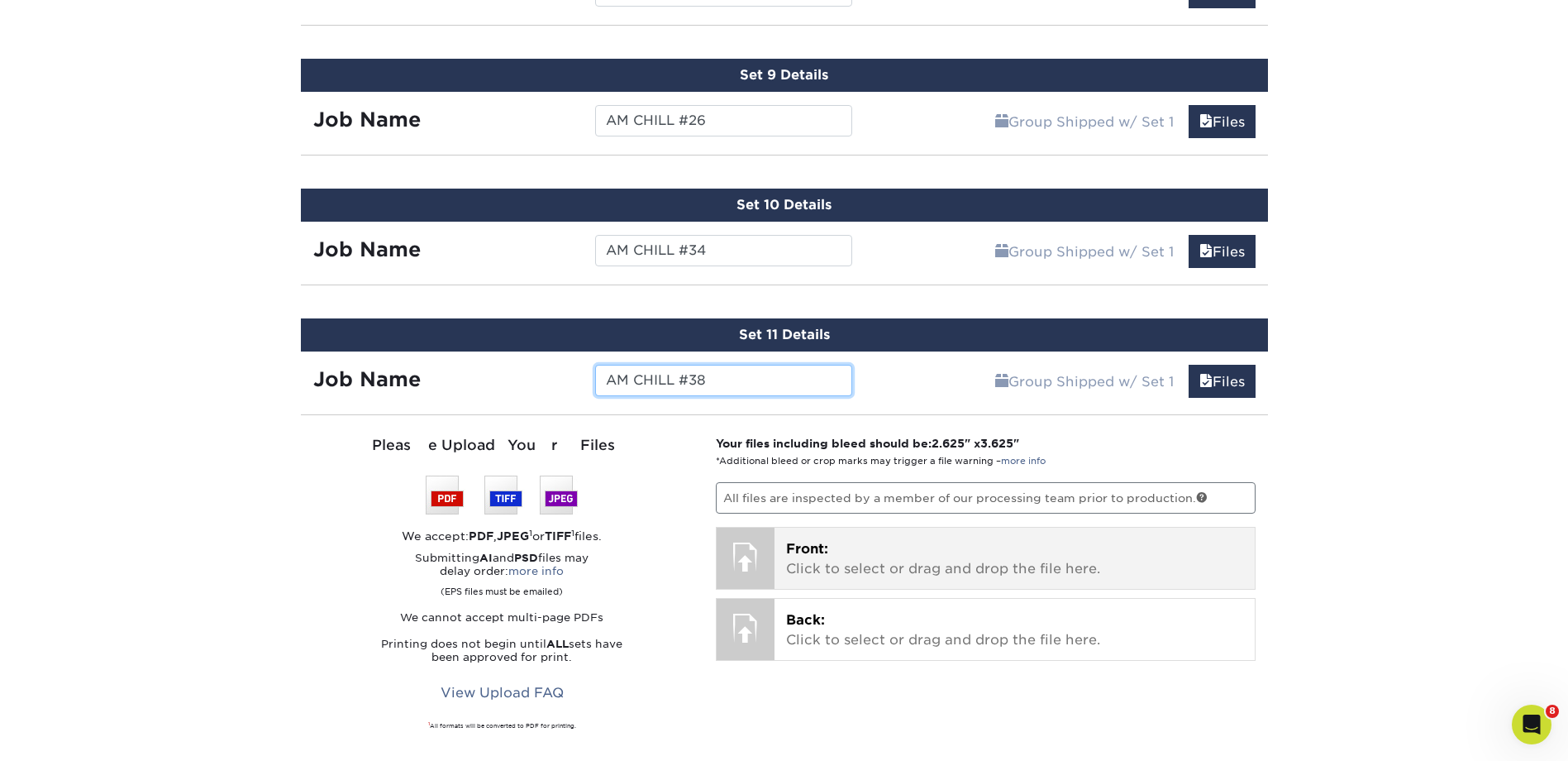
type input "AM CHILL #38"
click at [1015, 554] on p "Front: Click to select or drag and drop the file here." at bounding box center [1015, 559] width 457 height 39
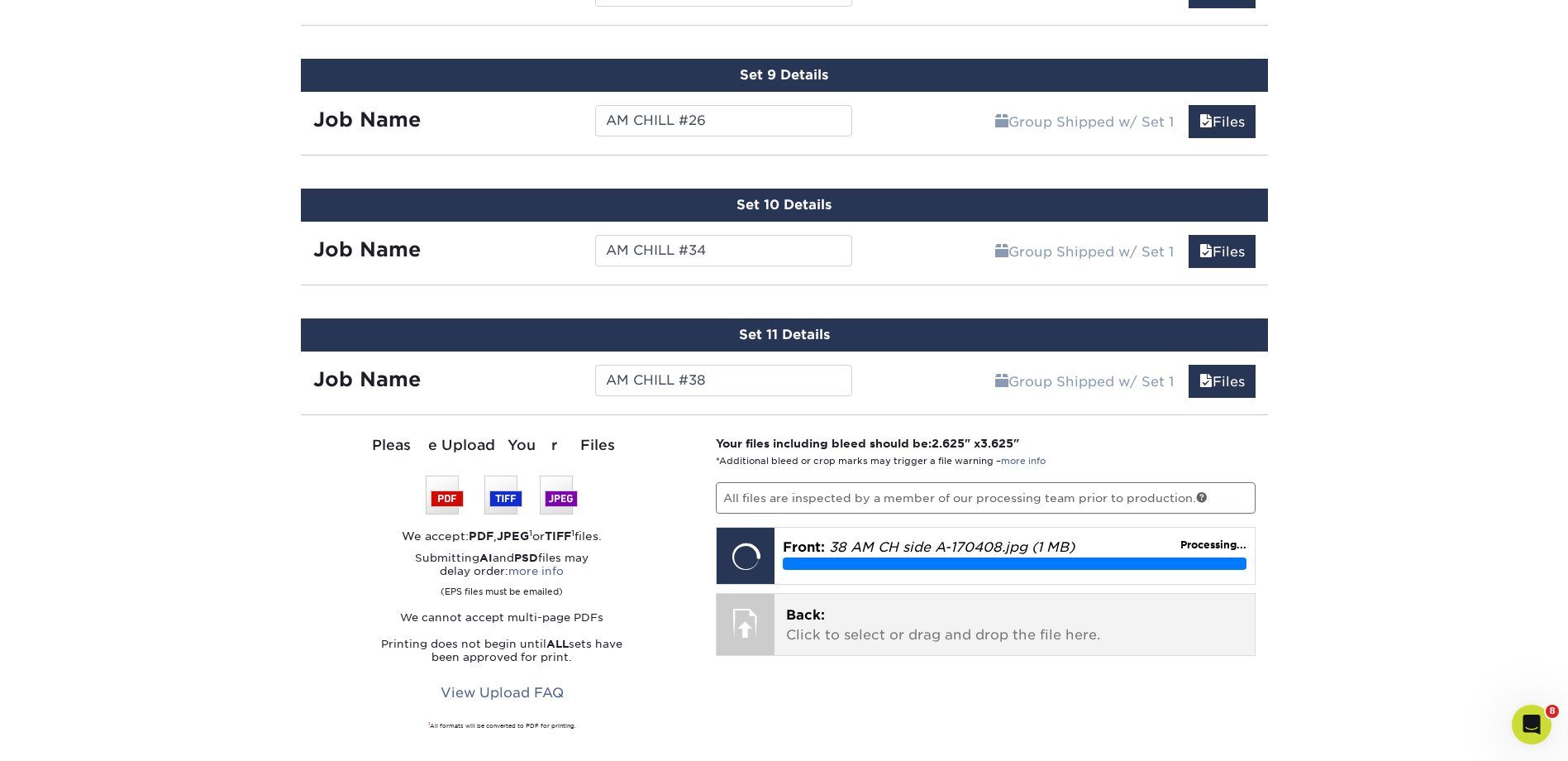
click at [1048, 620] on p "Back: Click to select or drag and drop the file here." at bounding box center [1015, 625] width 457 height 39
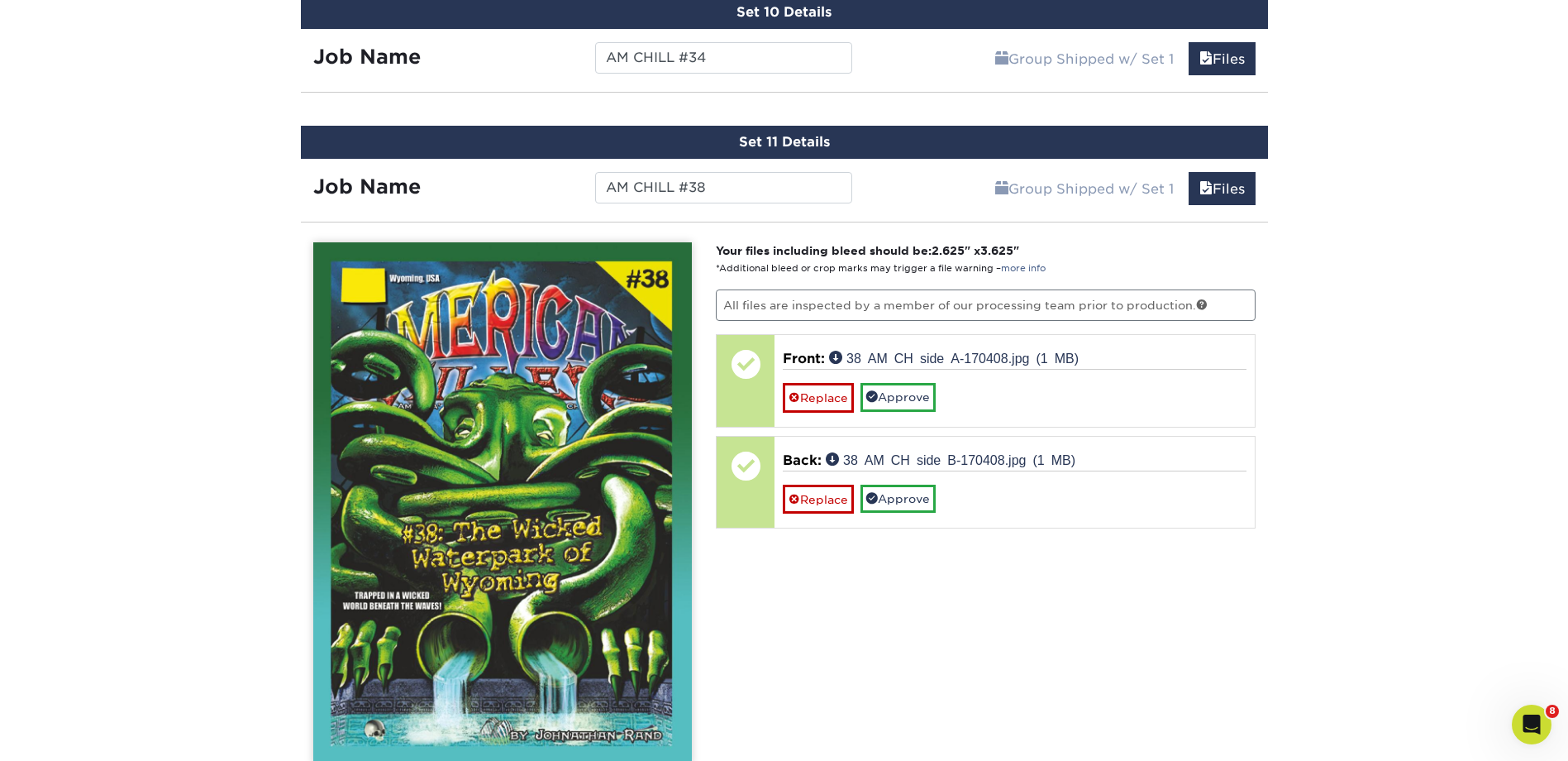
scroll to position [2372, 0]
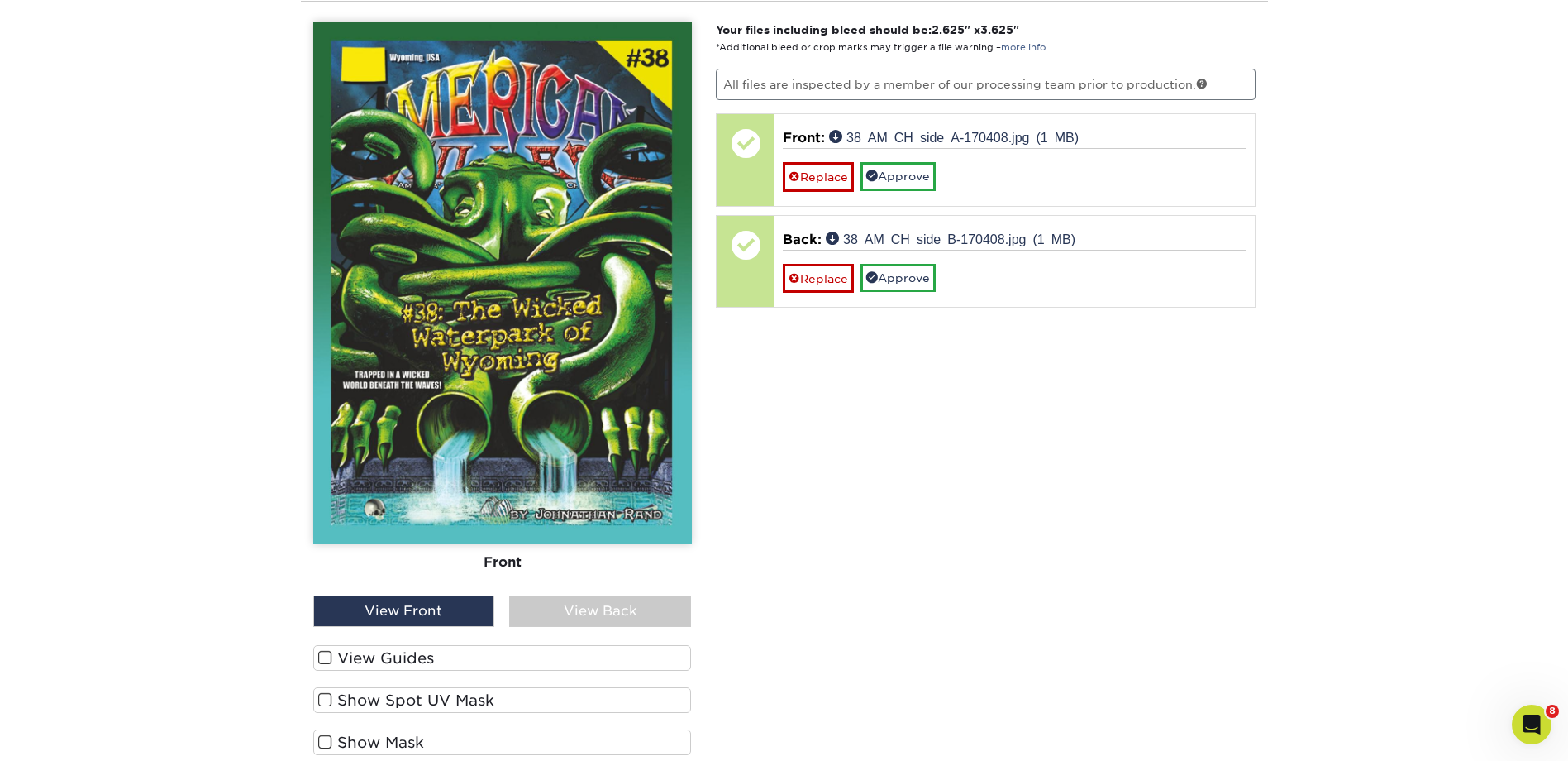
click at [598, 621] on div "View Back" at bounding box center [600, 611] width 182 height 31
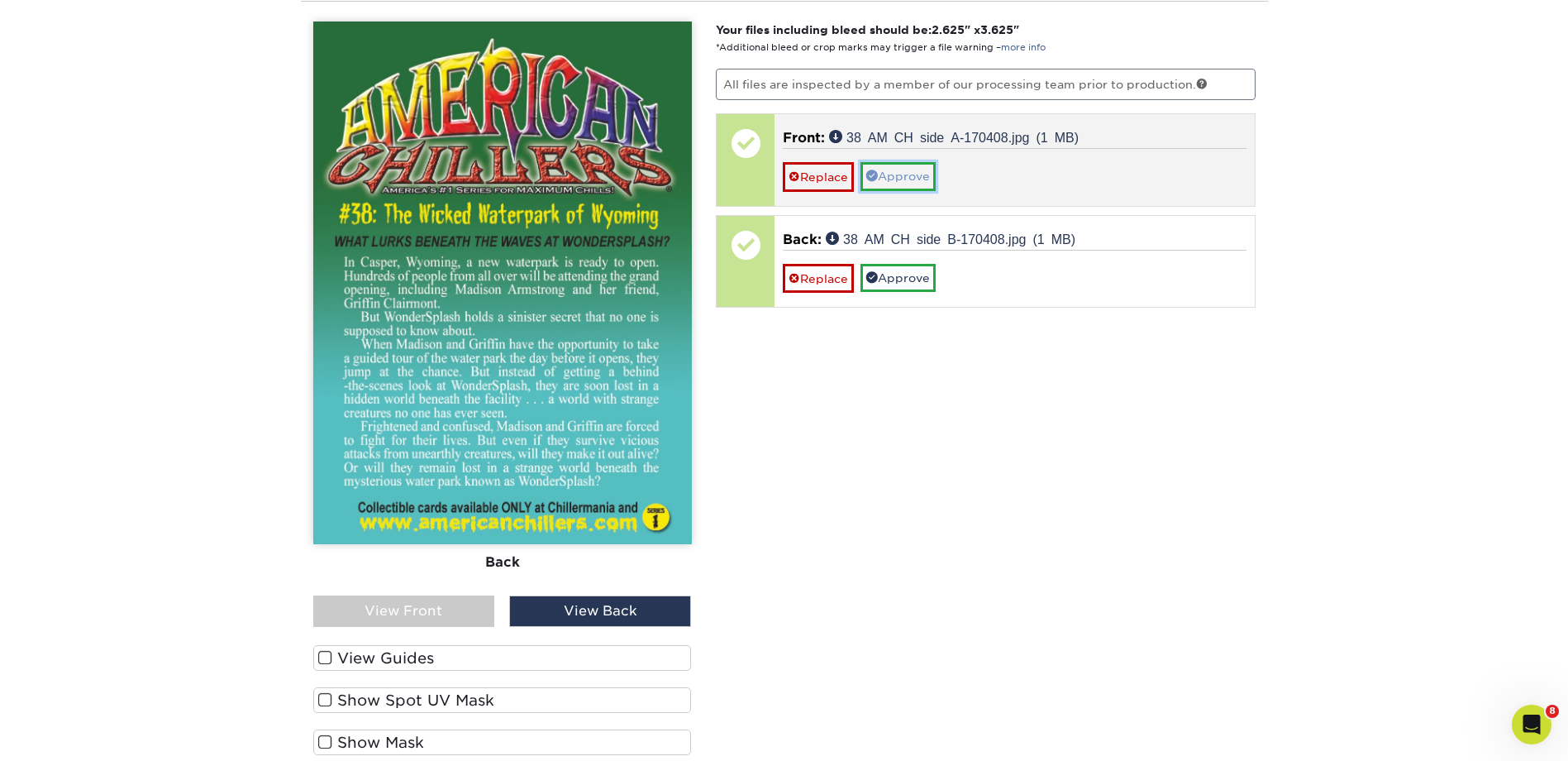
drag, startPoint x: 907, startPoint y: 175, endPoint x: 908, endPoint y: 192, distance: 17.0
click at [907, 175] on link "Approve" at bounding box center [899, 176] width 76 height 28
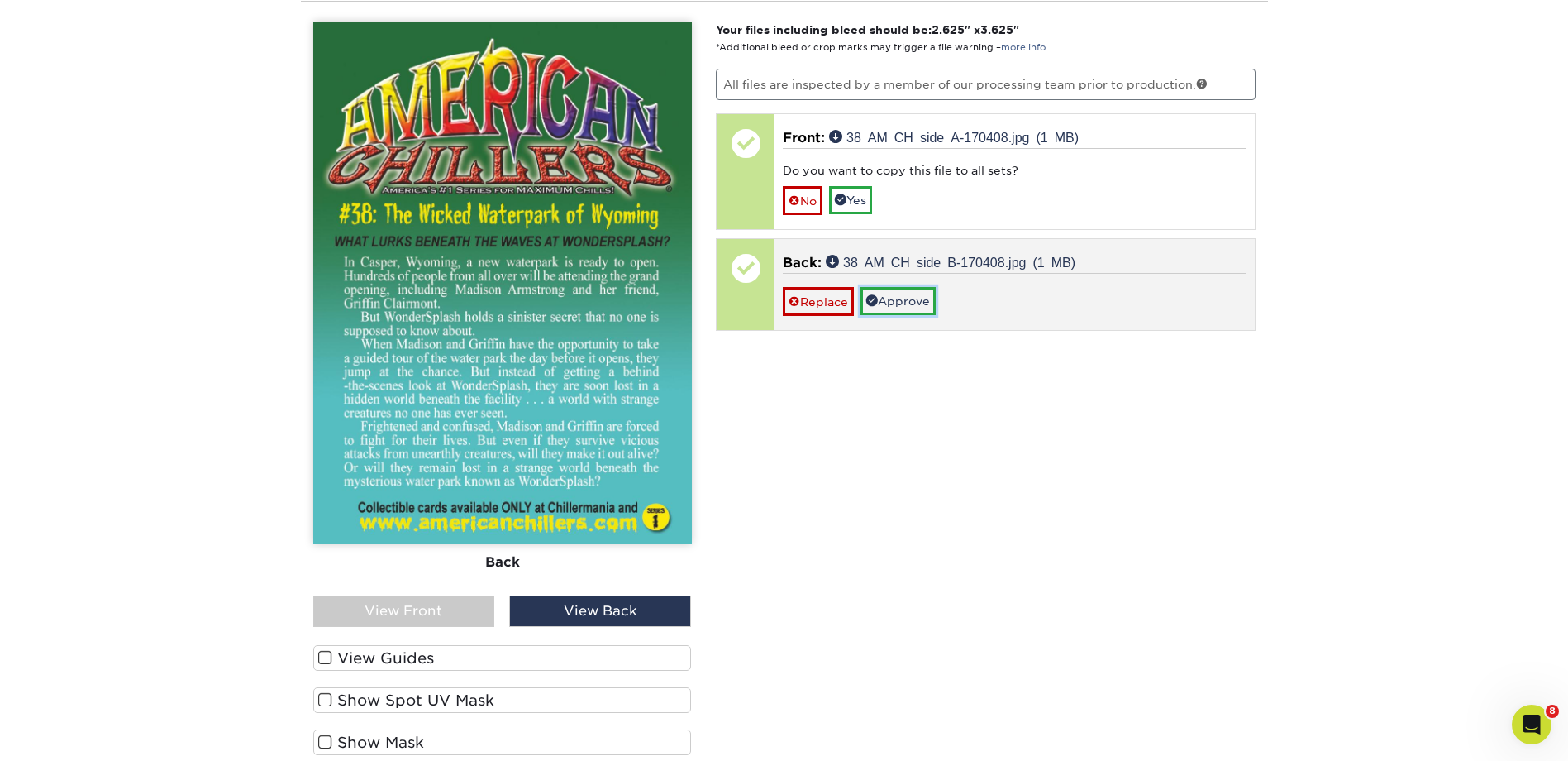
click at [906, 292] on link "Approve" at bounding box center [899, 301] width 76 height 28
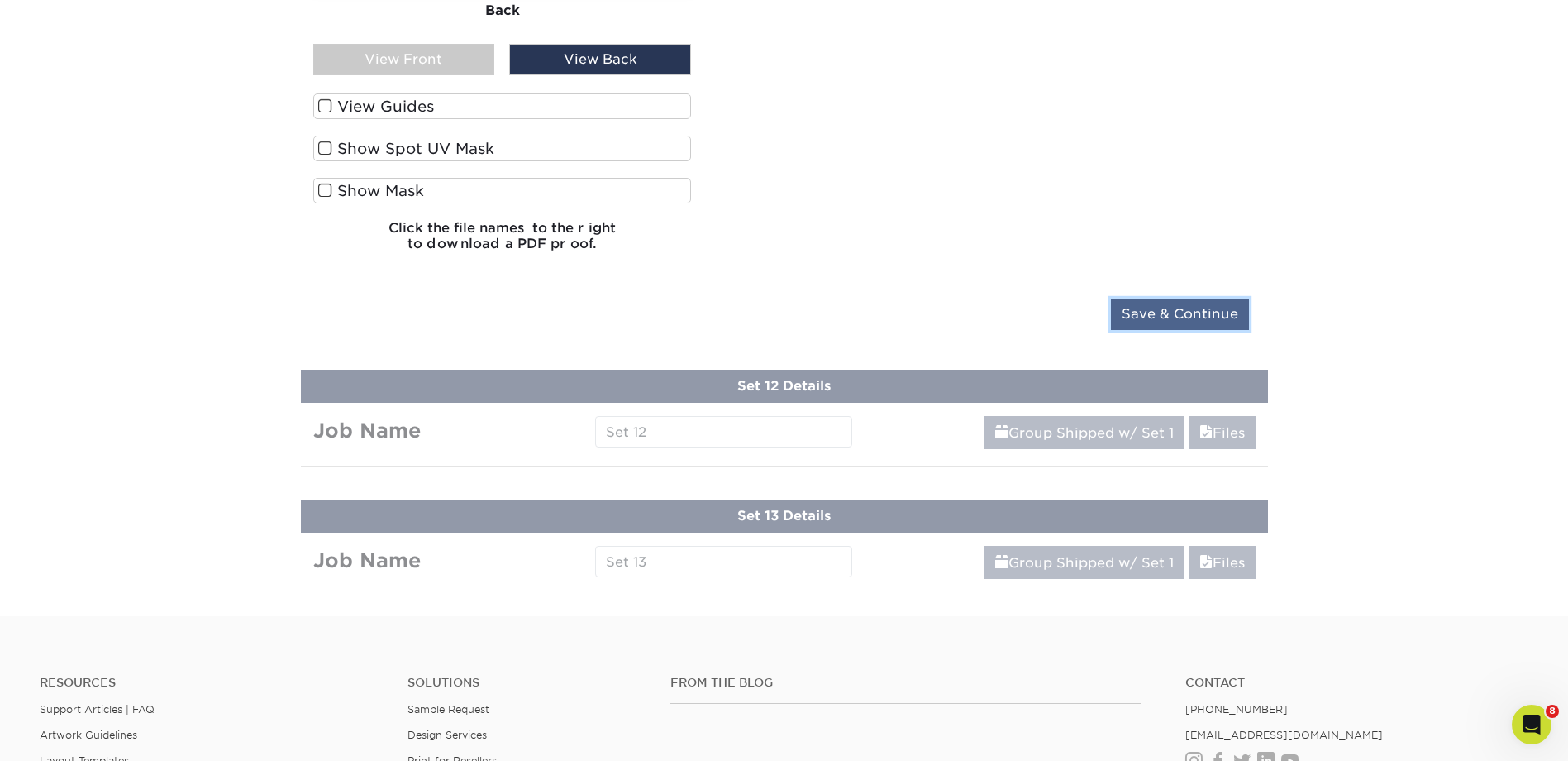
click at [1156, 306] on input "Save & Continue" at bounding box center [1180, 313] width 138 height 31
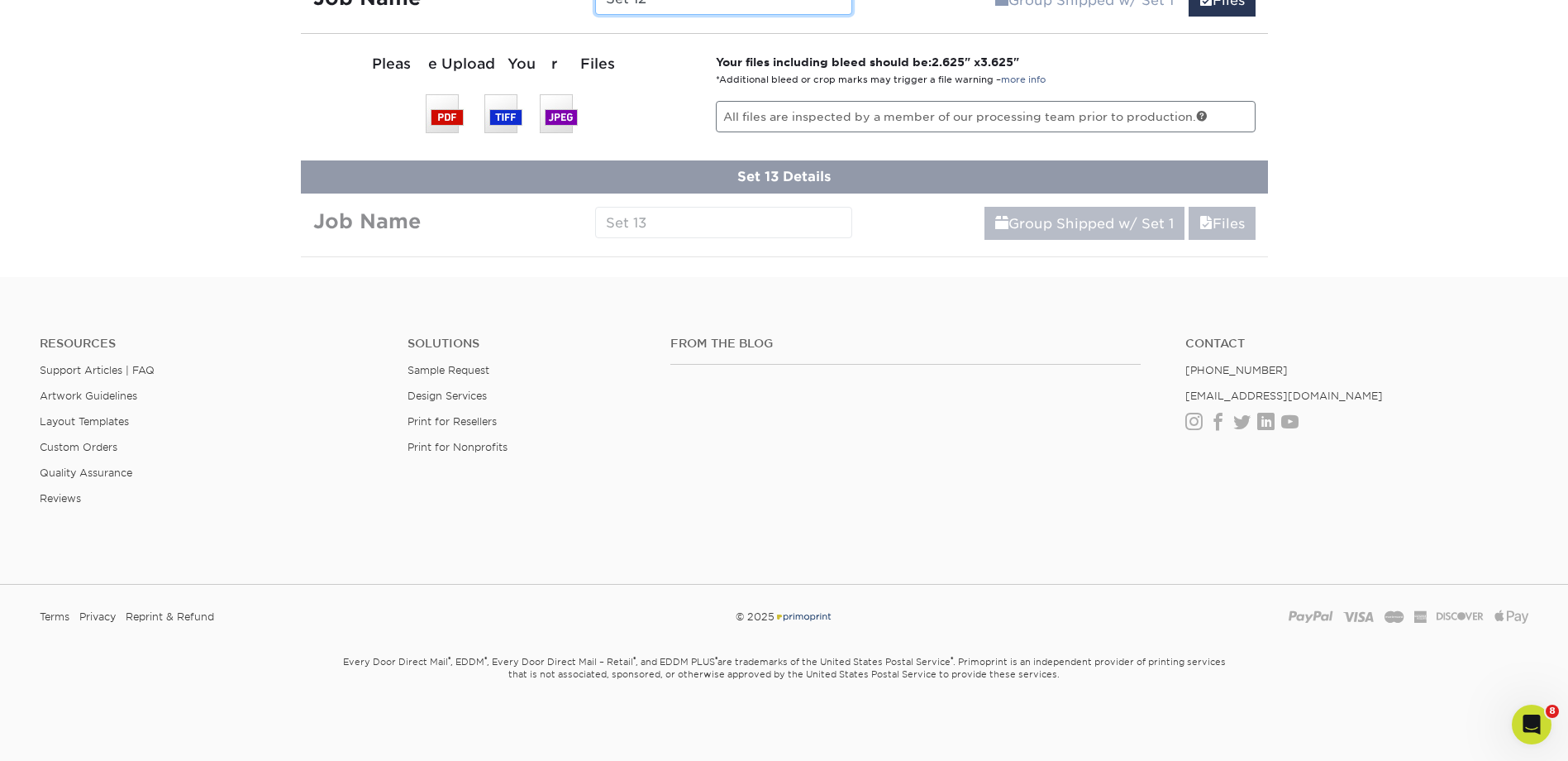
scroll to position [2089, 0]
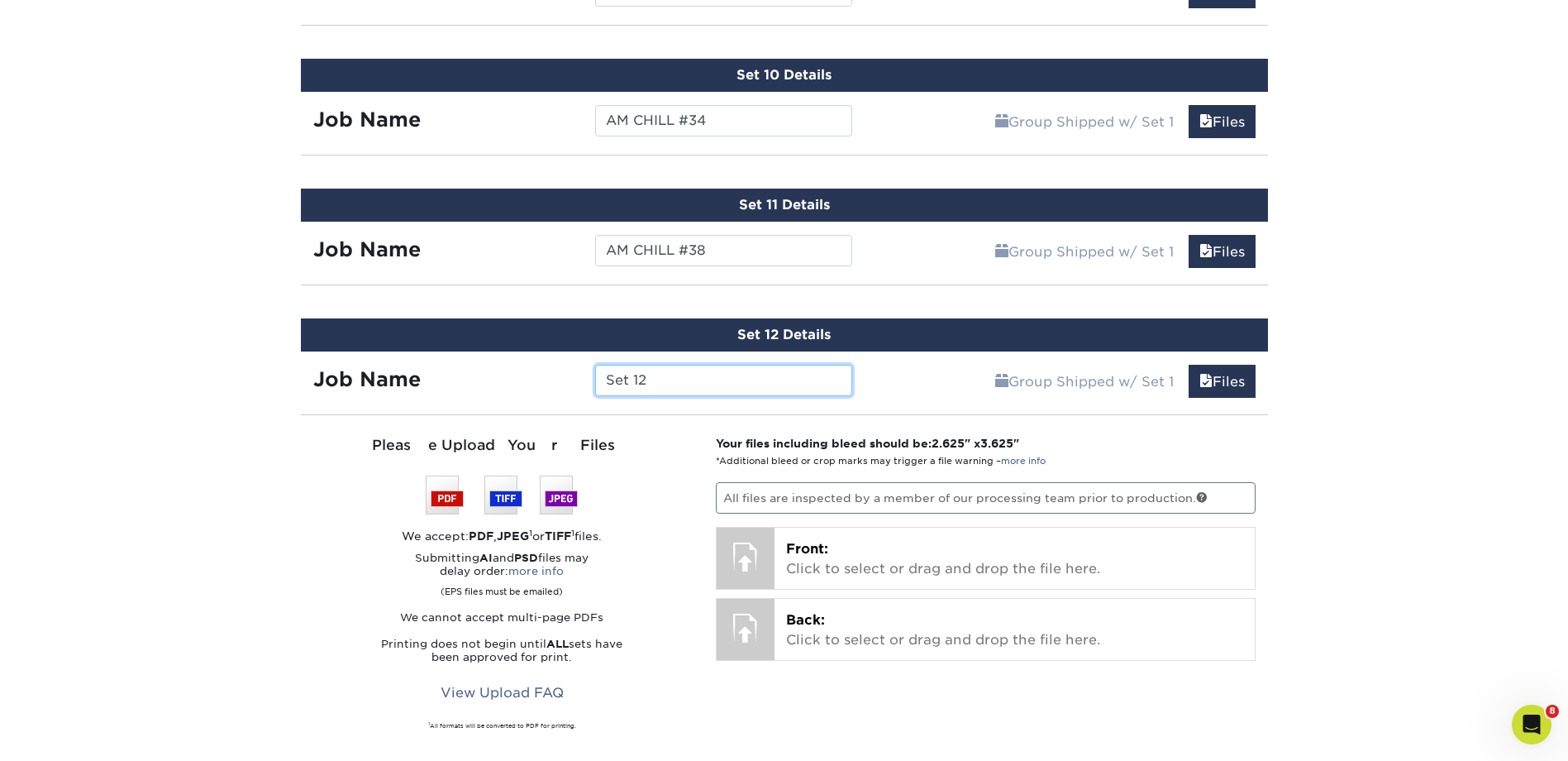
drag, startPoint x: 615, startPoint y: 386, endPoint x: 587, endPoint y: 389, distance: 28.2
click at [587, 389] on div "Set 12" at bounding box center [724, 380] width 282 height 31
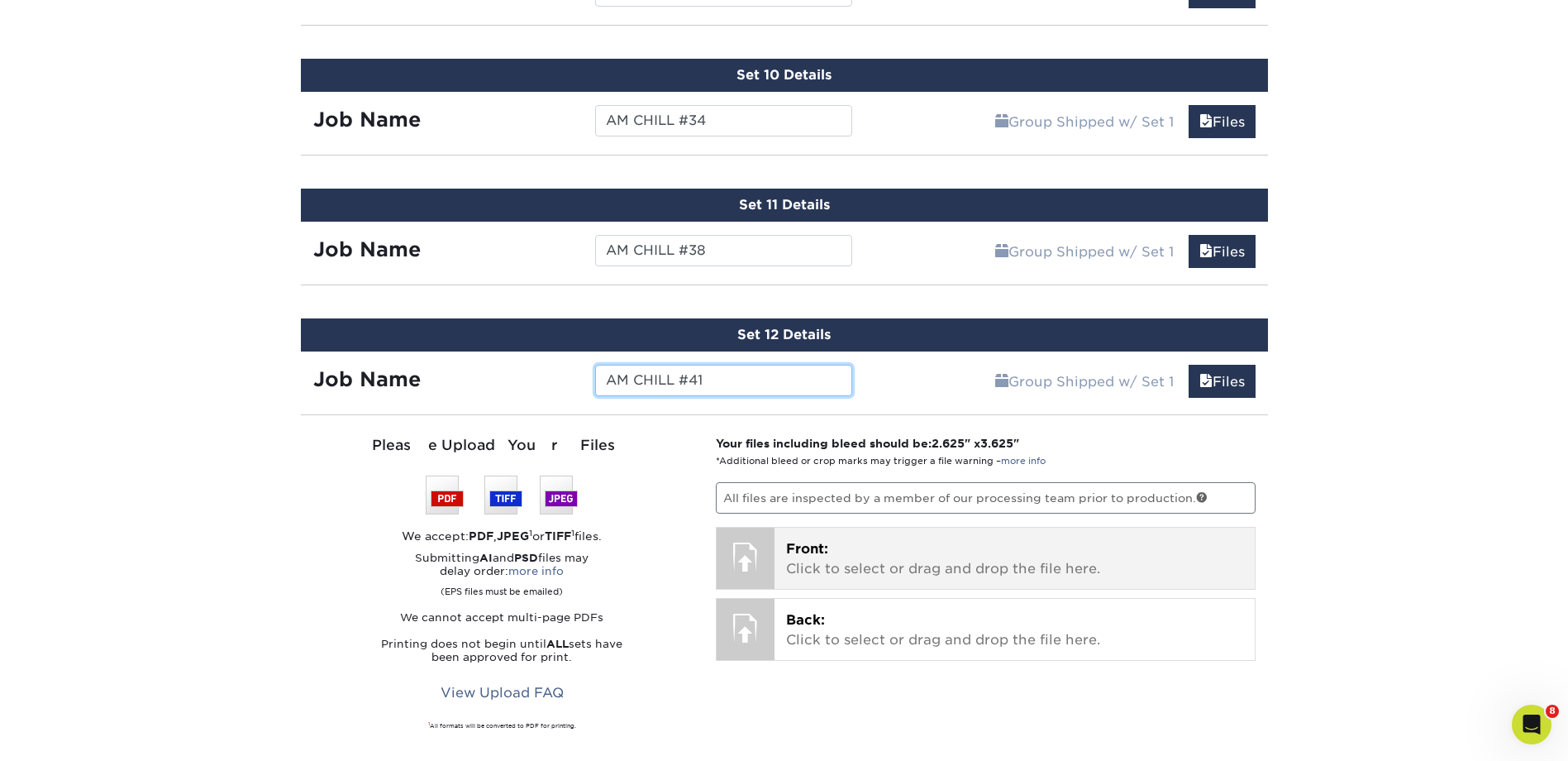
type input "AM CHILL #41"
click at [916, 560] on p "Front: Click to select or drag and drop the file here." at bounding box center [1015, 559] width 457 height 39
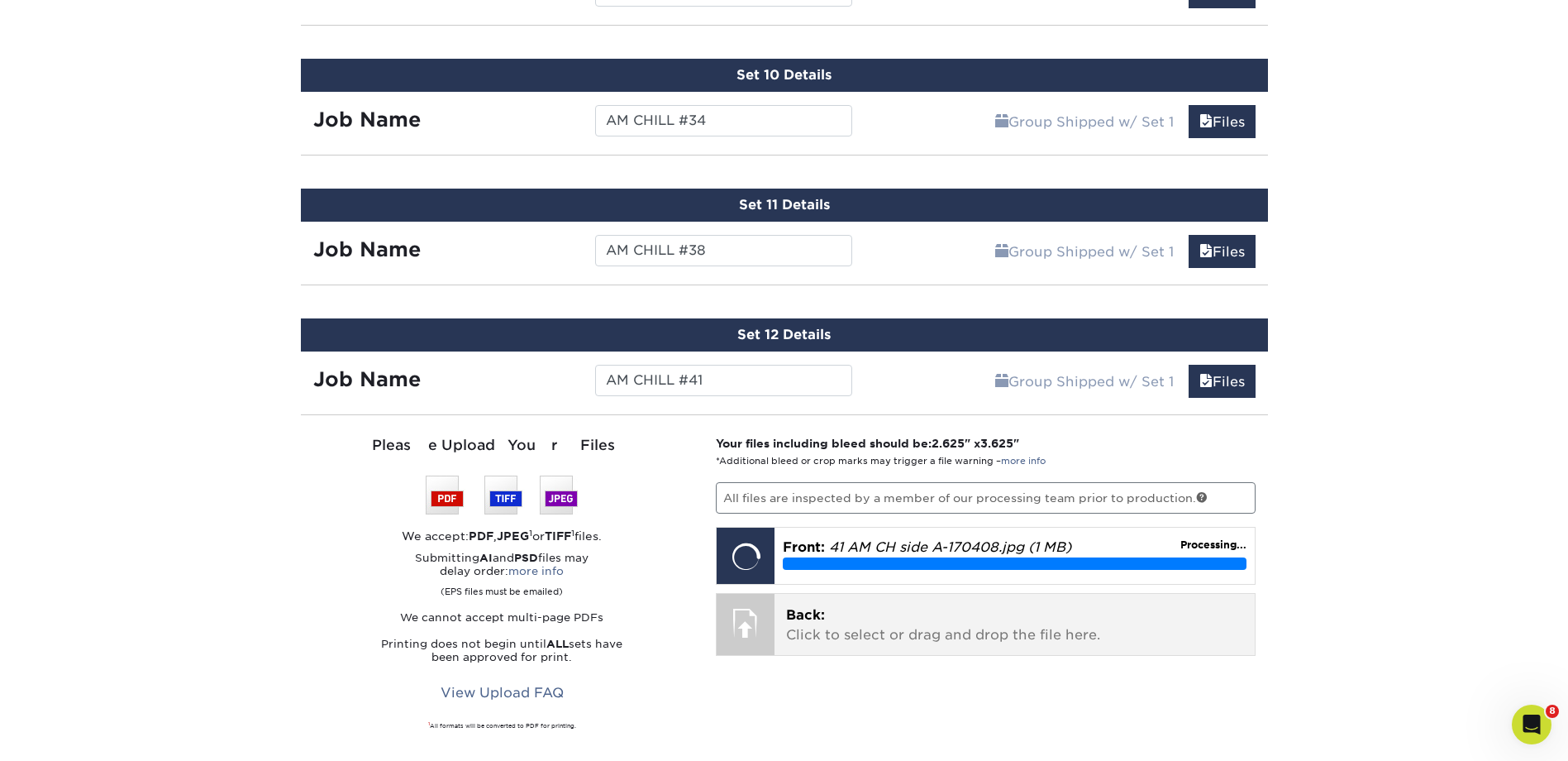
click at [956, 617] on p "Back: Click to select or drag and drop the file here." at bounding box center [1015, 625] width 457 height 39
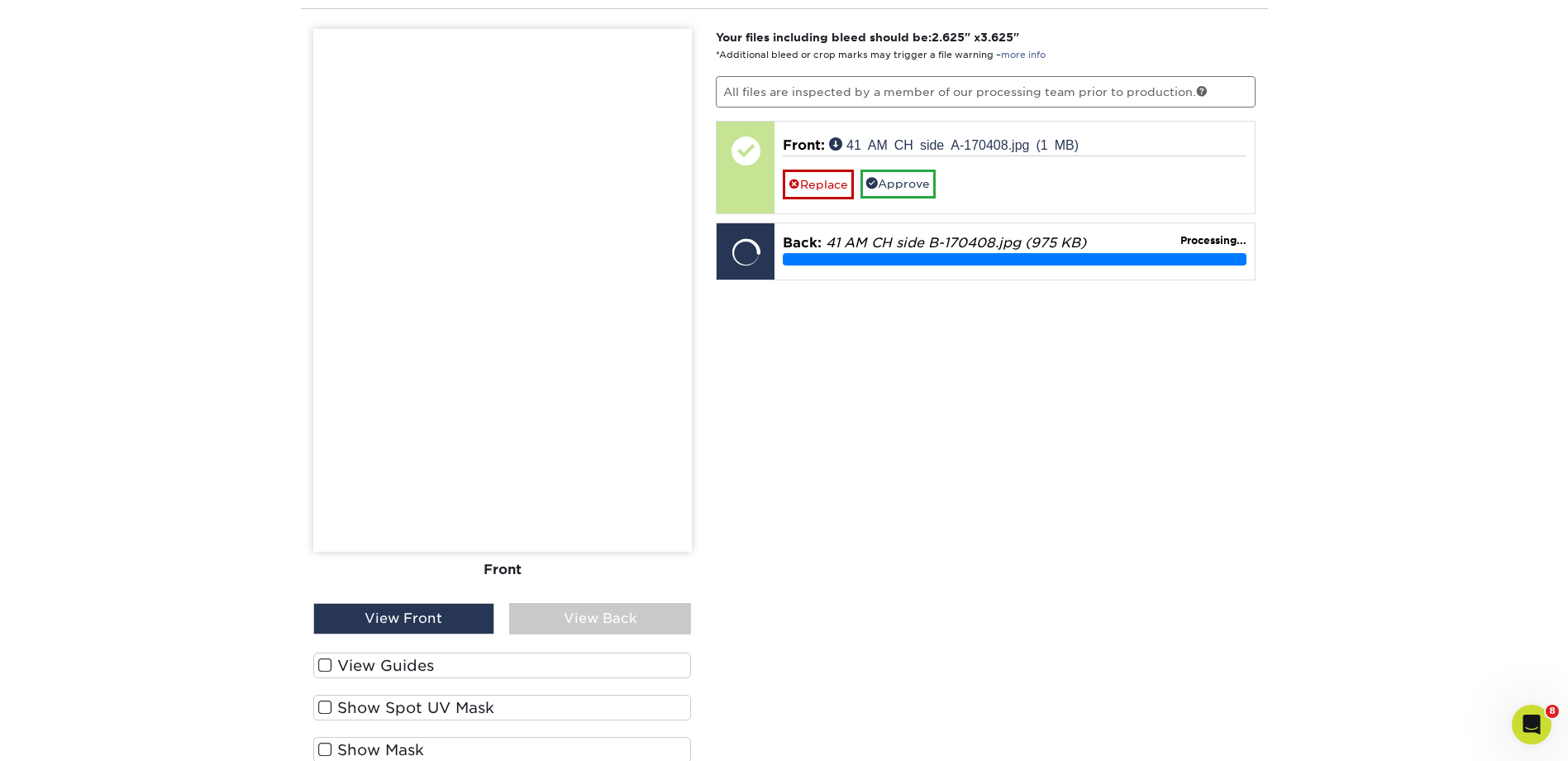
scroll to position [2502, 0]
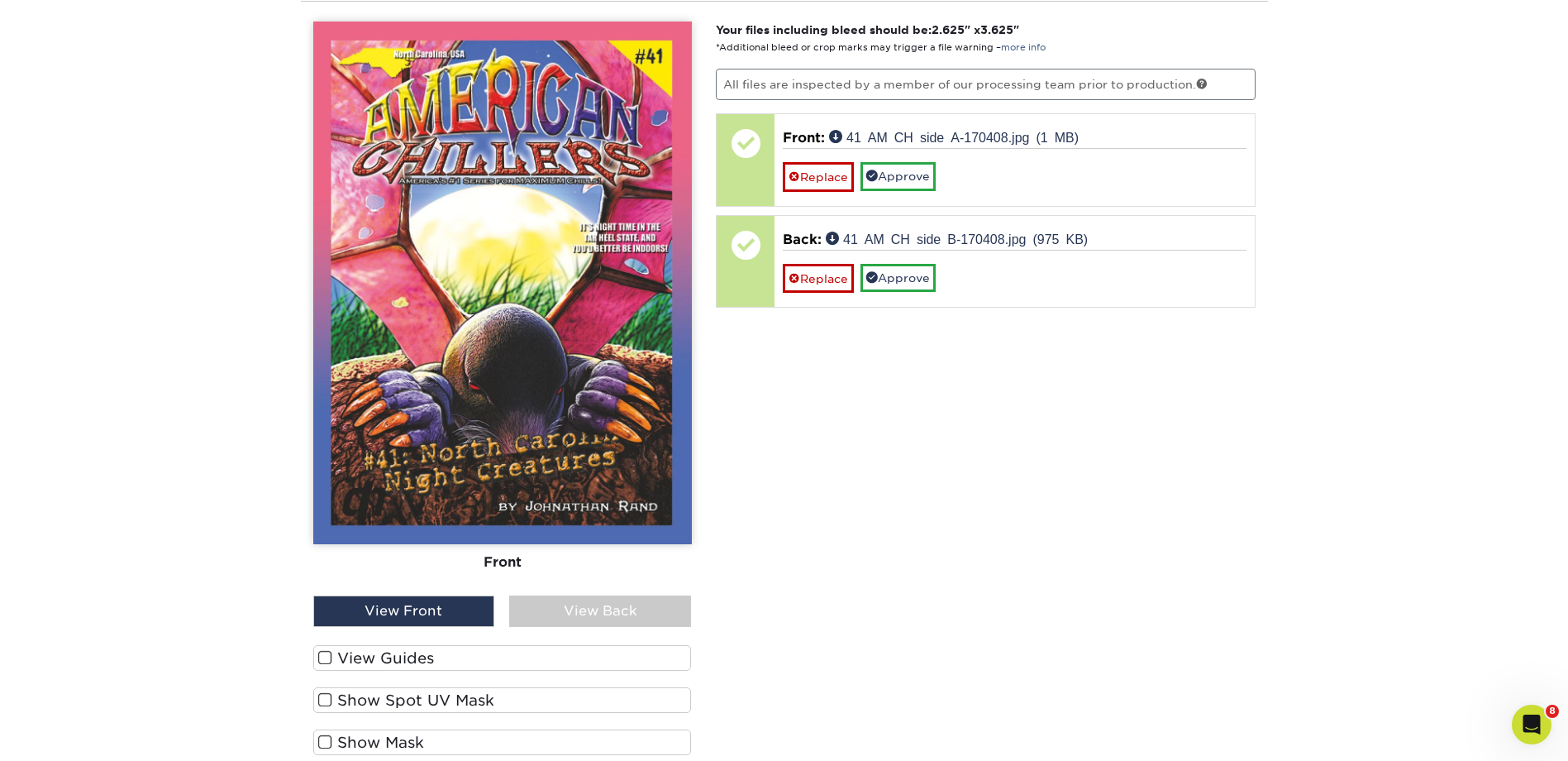
click at [600, 605] on div "View Back" at bounding box center [600, 611] width 182 height 31
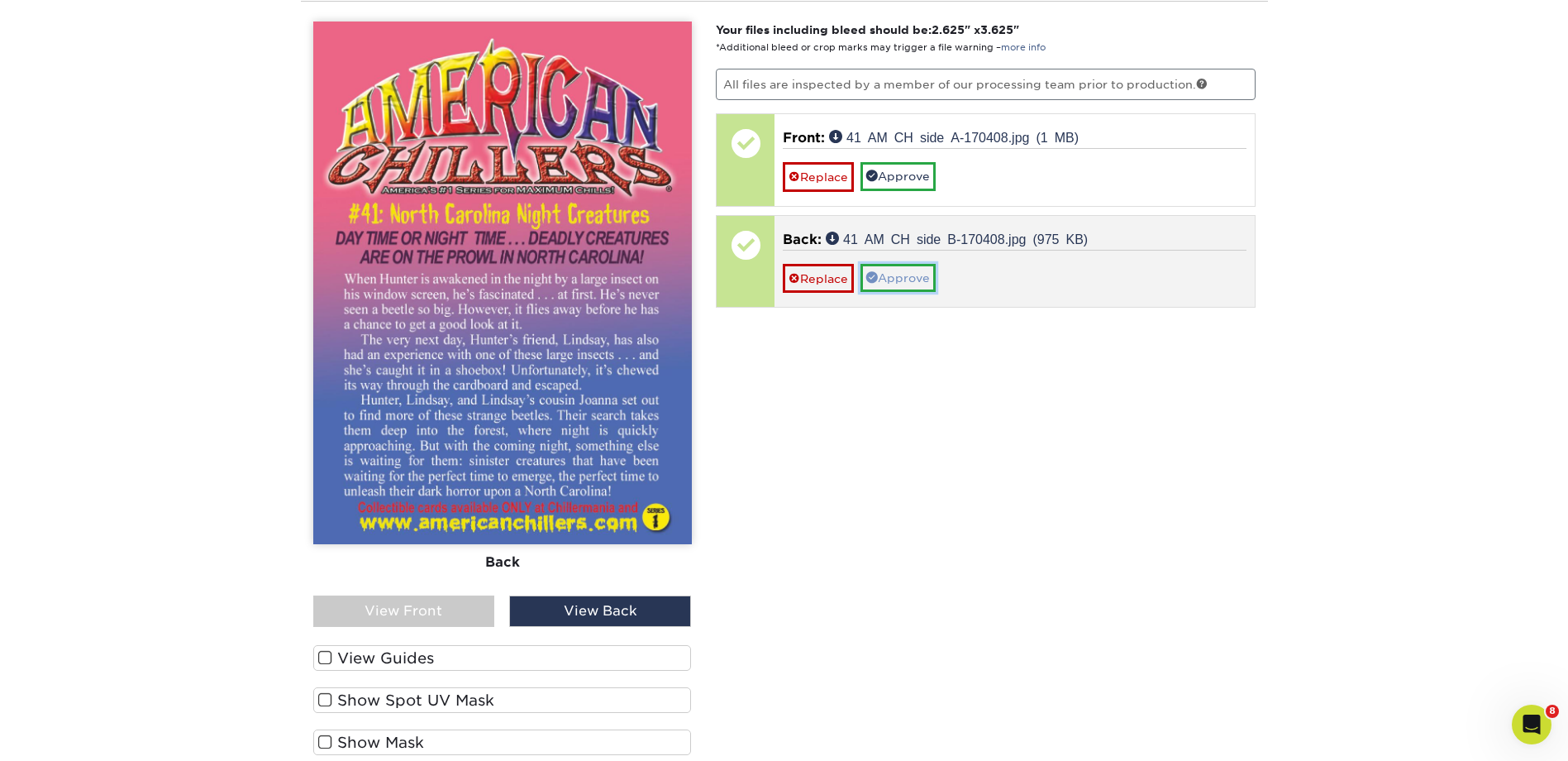
click at [891, 268] on link "Approve" at bounding box center [899, 277] width 76 height 28
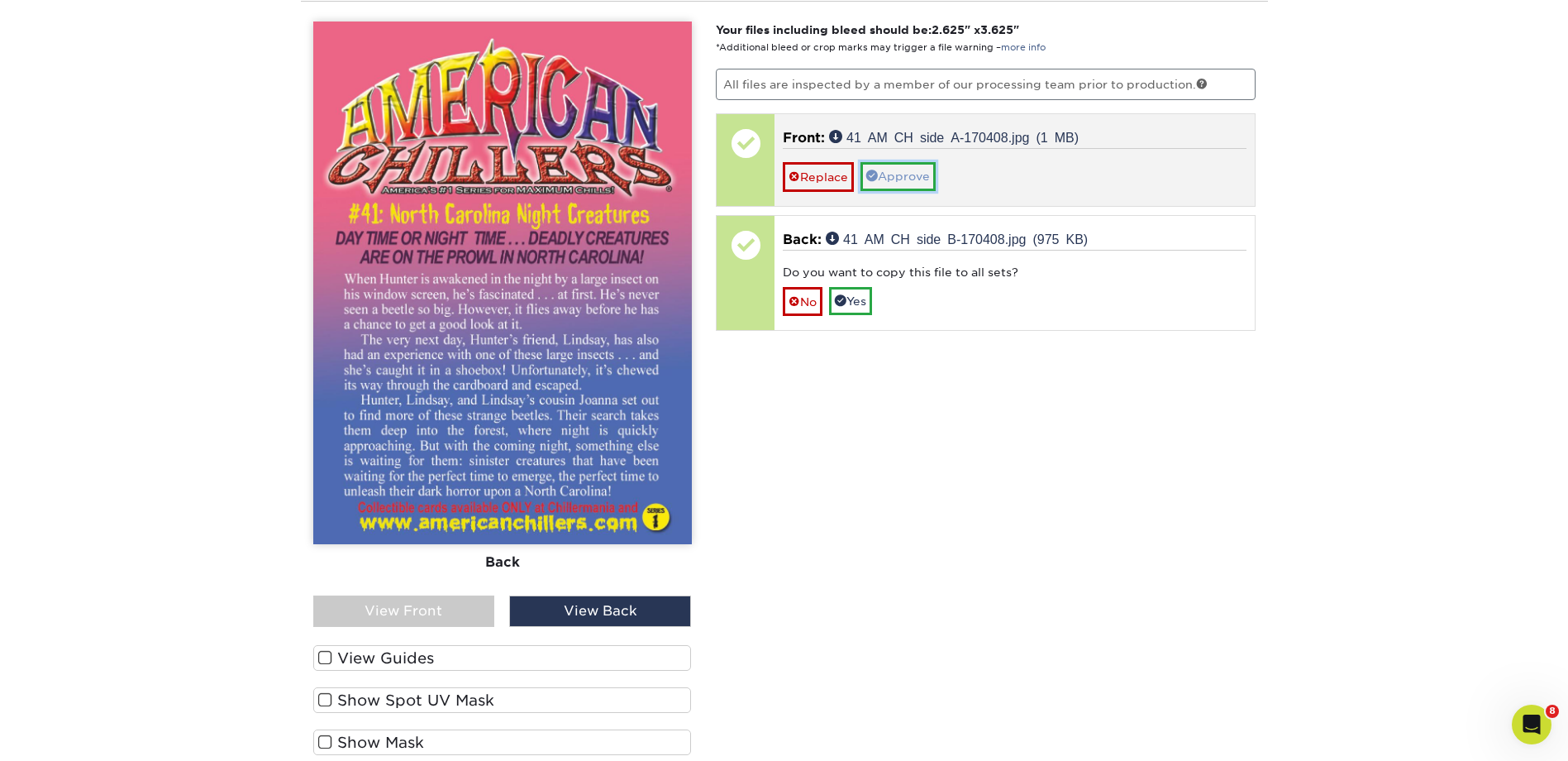
click at [906, 176] on link "Approve" at bounding box center [899, 176] width 76 height 28
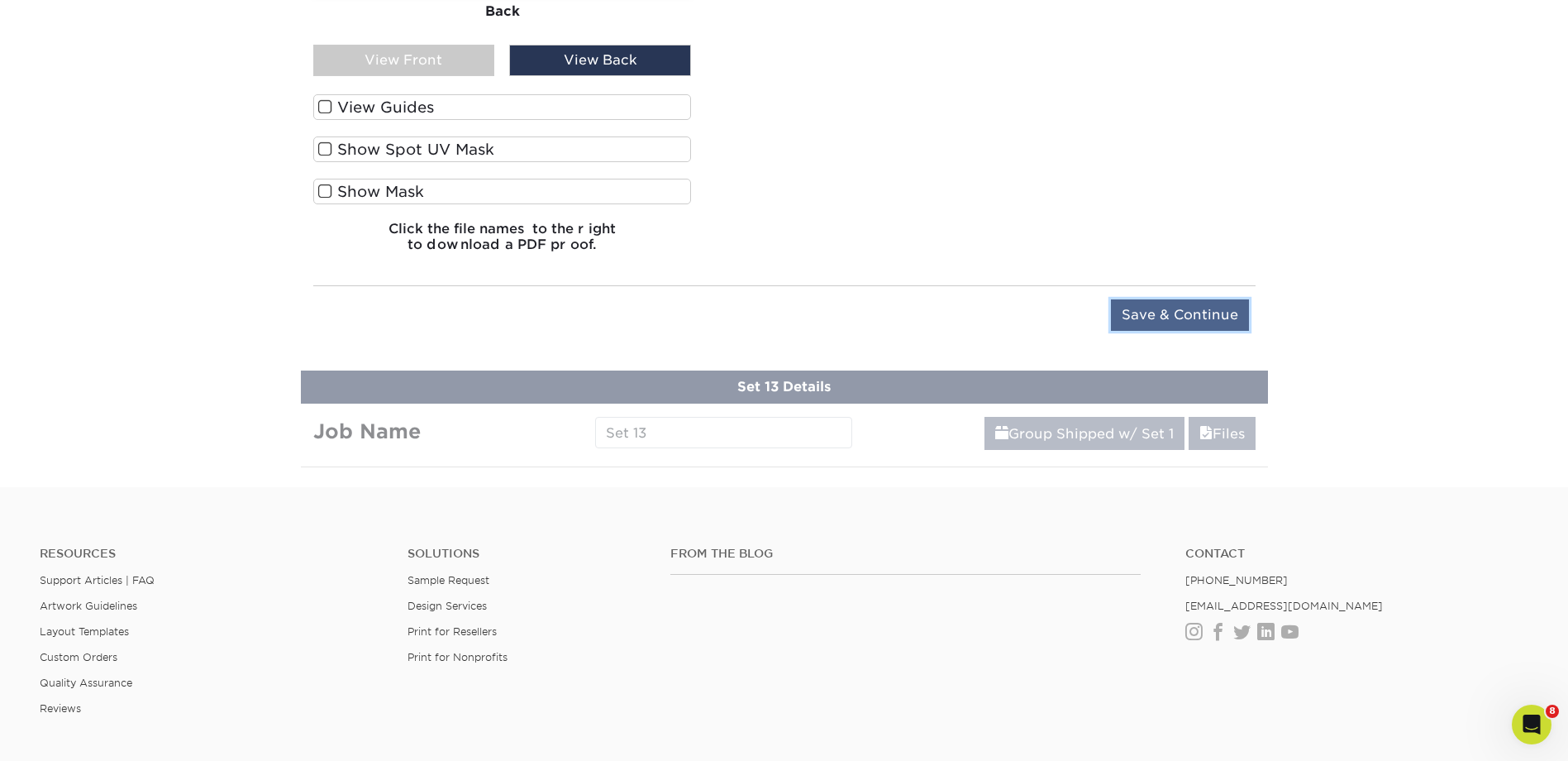
click at [1153, 300] on input "Save & Continue" at bounding box center [1180, 314] width 138 height 31
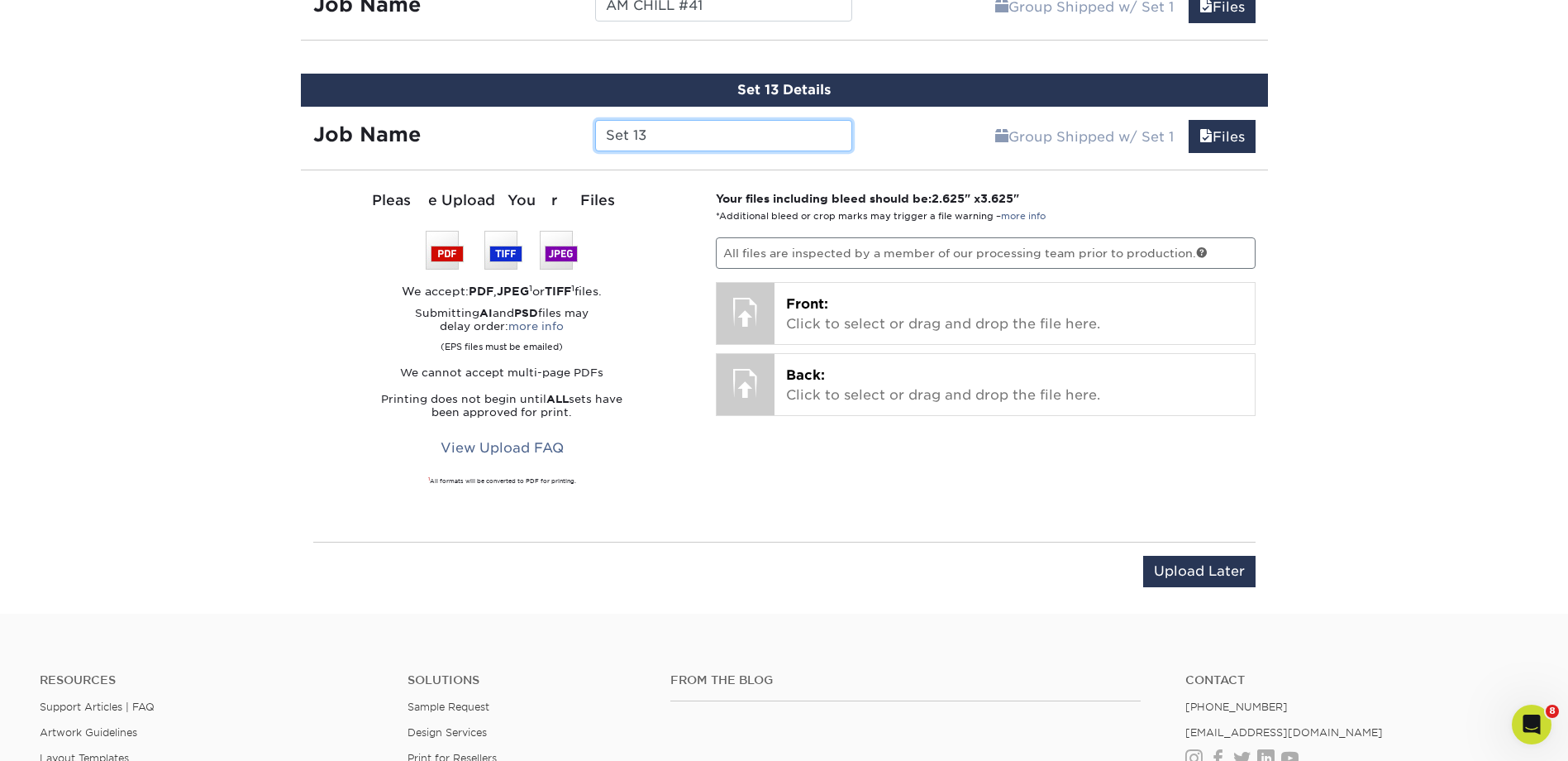
scroll to position [2249, 0]
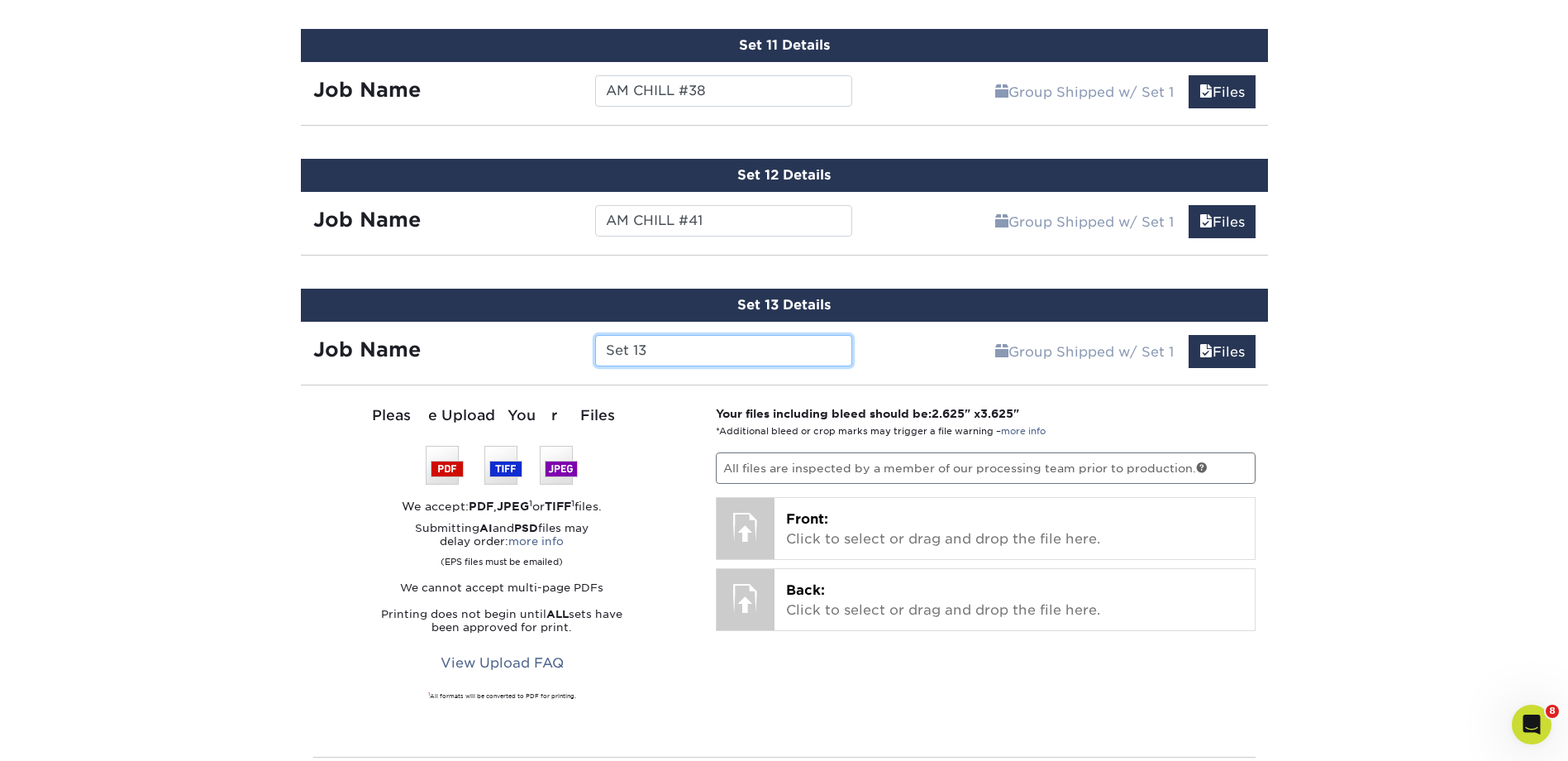
drag, startPoint x: 657, startPoint y: 349, endPoint x: 573, endPoint y: 345, distance: 84.1
click at [573, 345] on div "Job Name Set 13" at bounding box center [583, 350] width 564 height 31
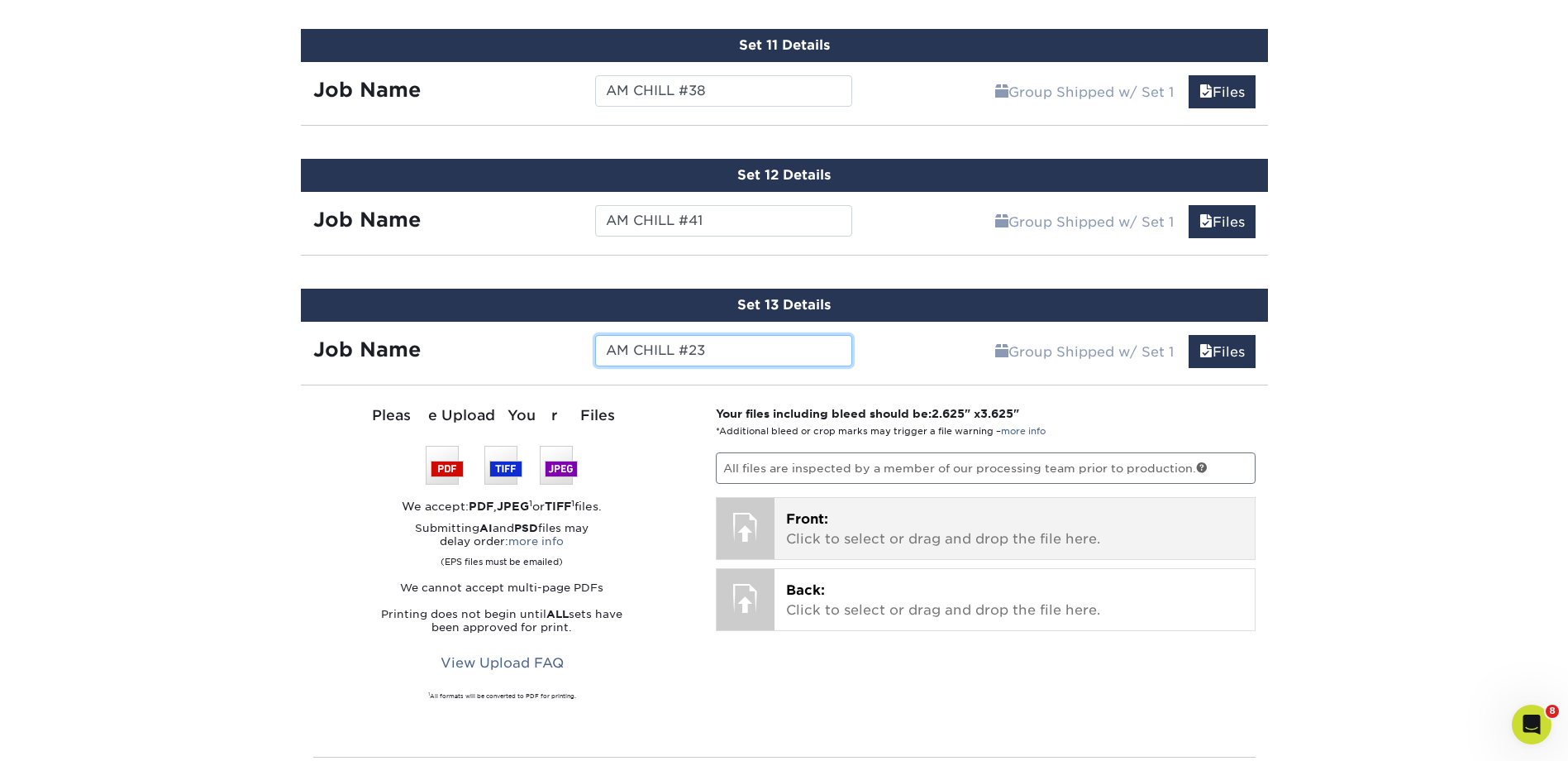
type input "AM CHILL #23"
click at [838, 515] on p "Front: Click to select or drag and drop the file here." at bounding box center [1015, 528] width 457 height 39
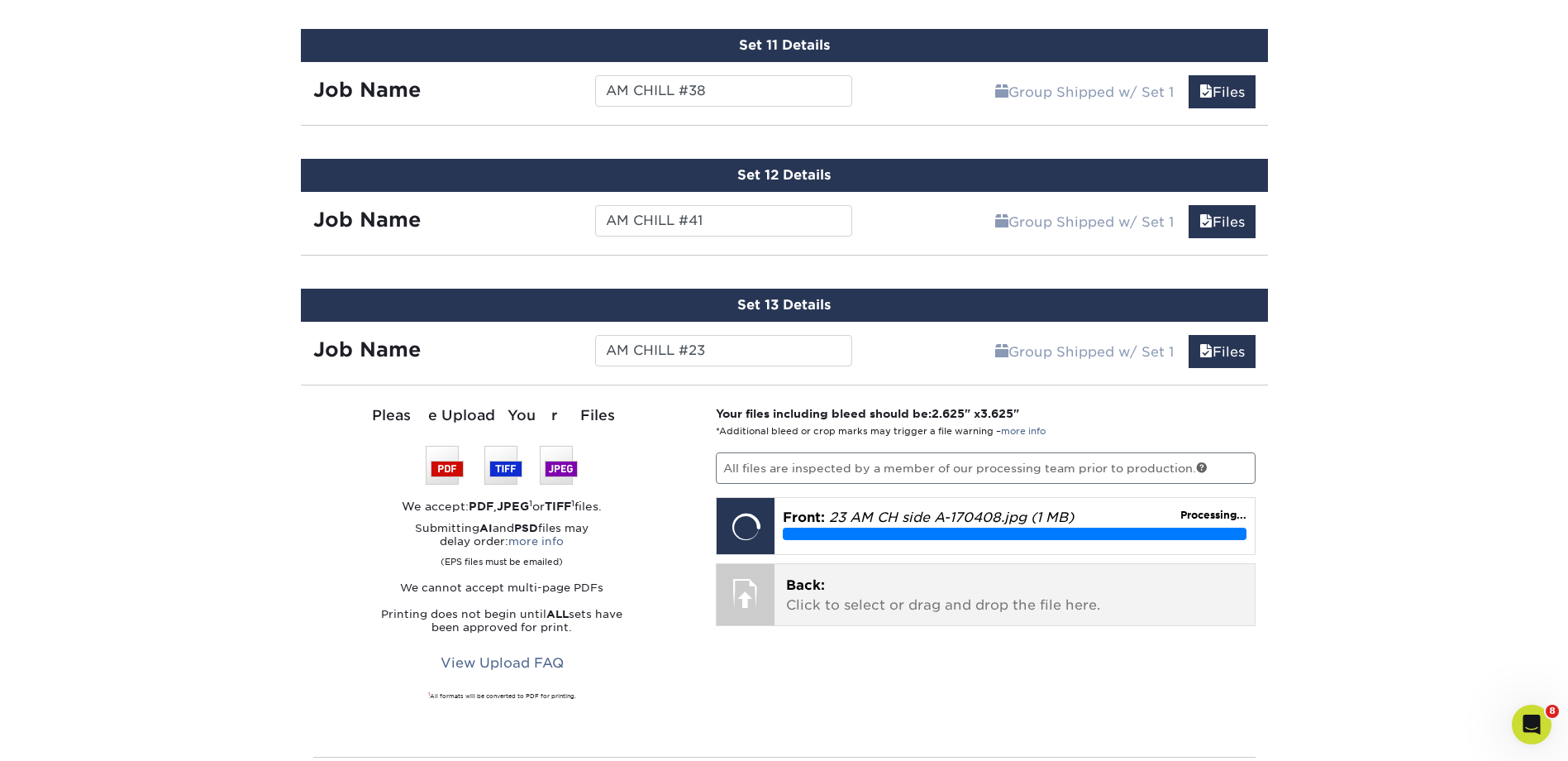
click at [996, 596] on p "Back: Click to select or drag and drop the file here." at bounding box center [1015, 595] width 457 height 39
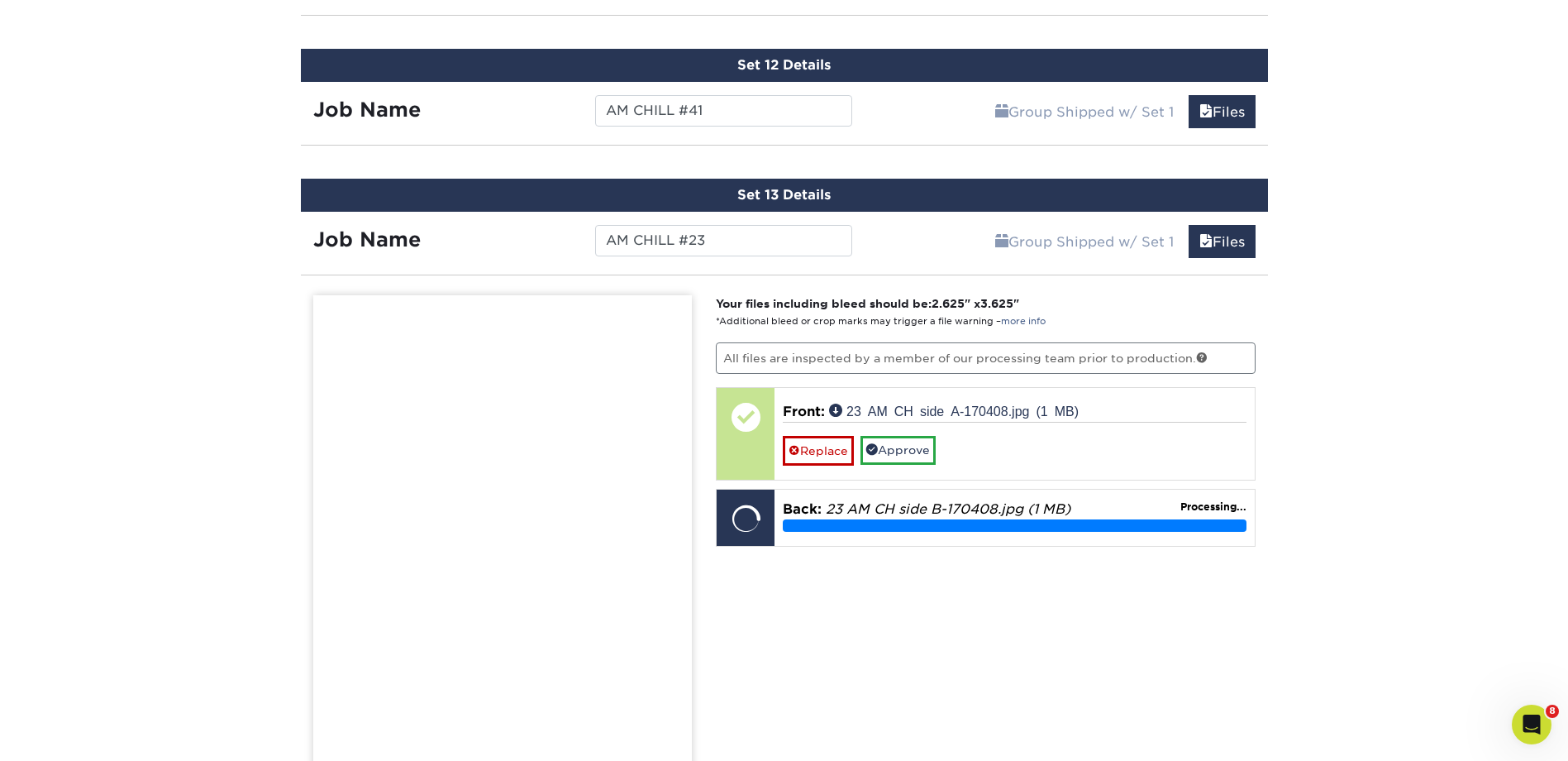
scroll to position [2524, 0]
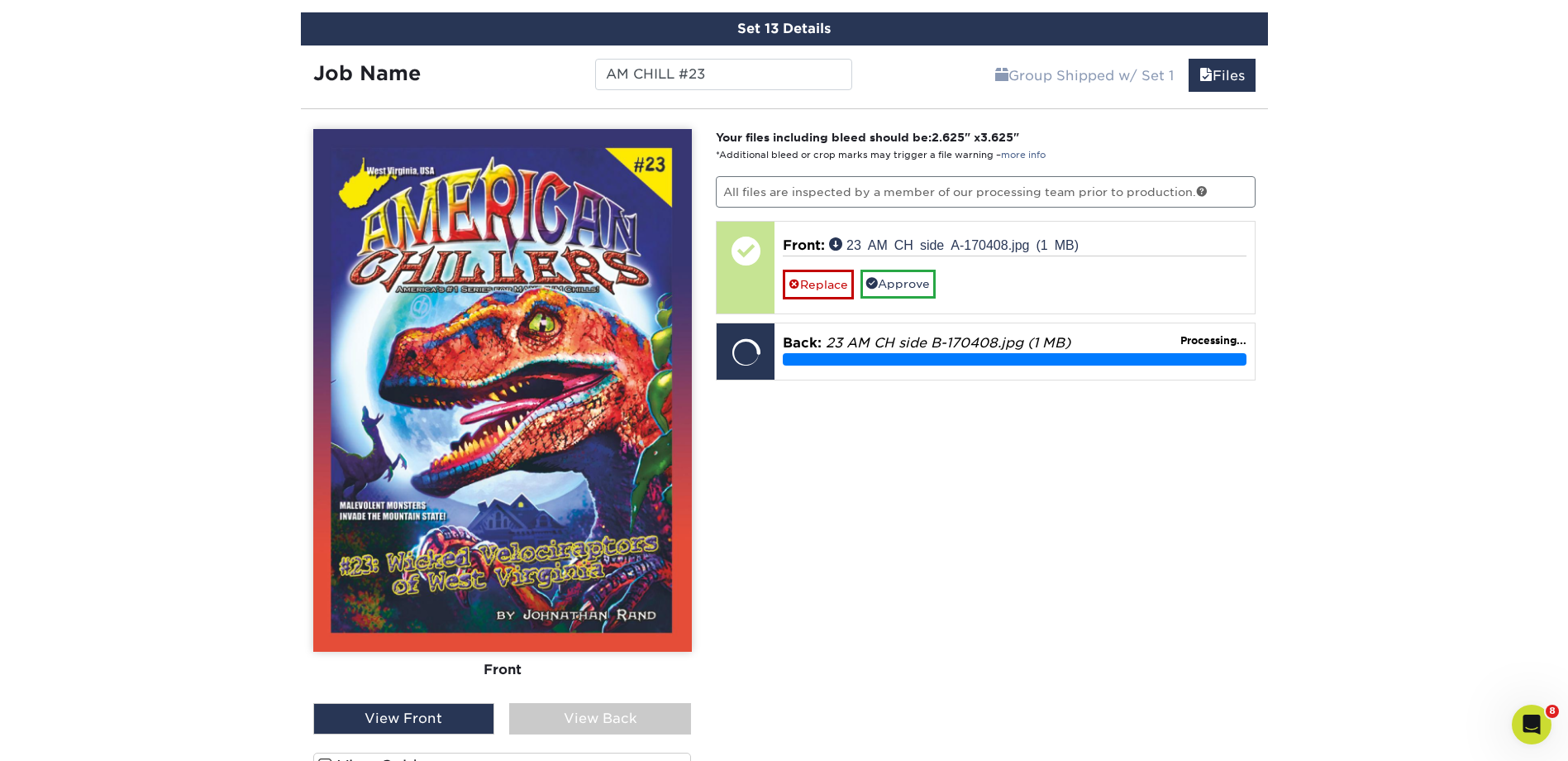
click at [563, 714] on div "View Back" at bounding box center [600, 718] width 182 height 31
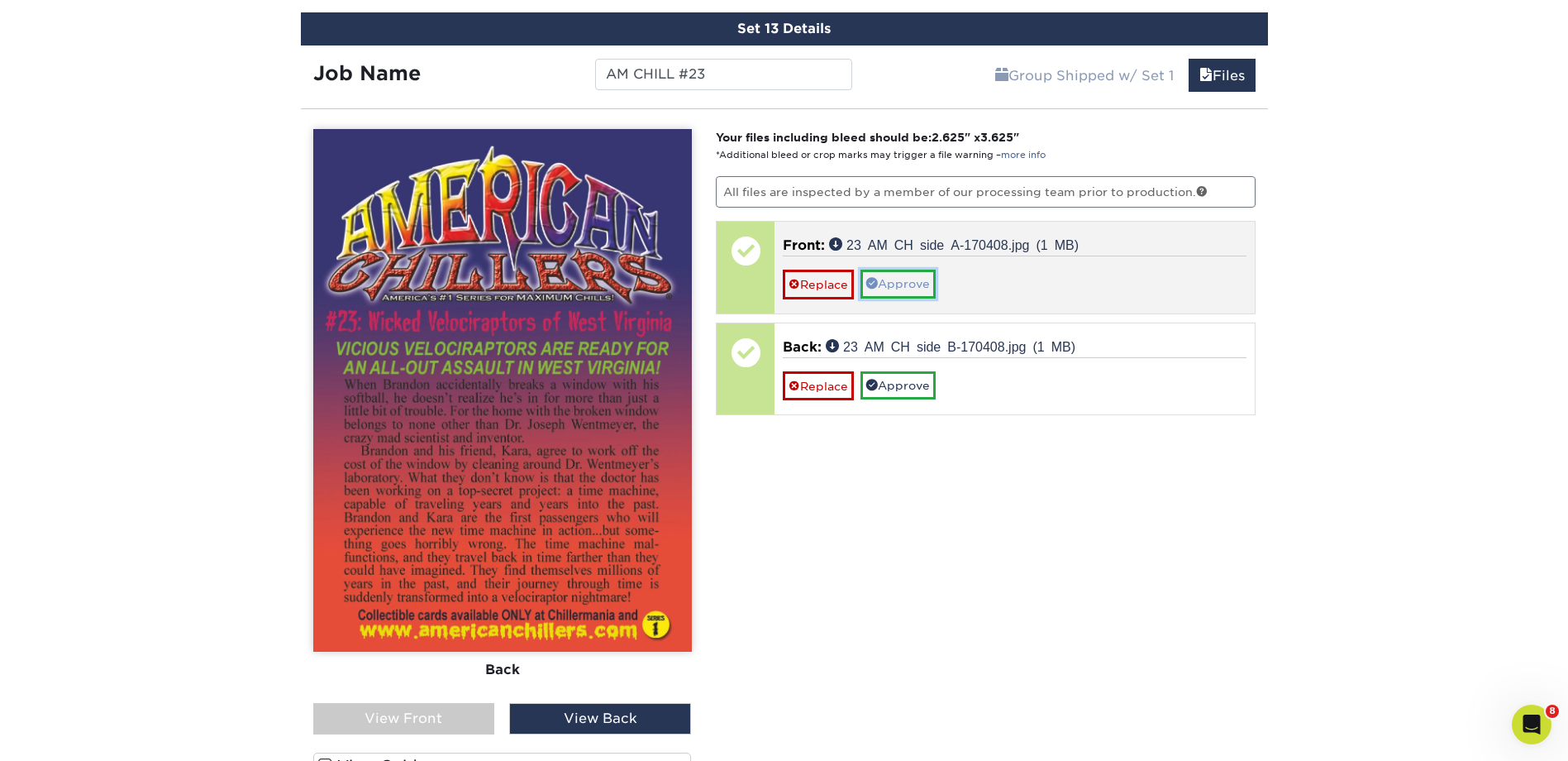
click at [917, 281] on link "Approve" at bounding box center [899, 283] width 76 height 28
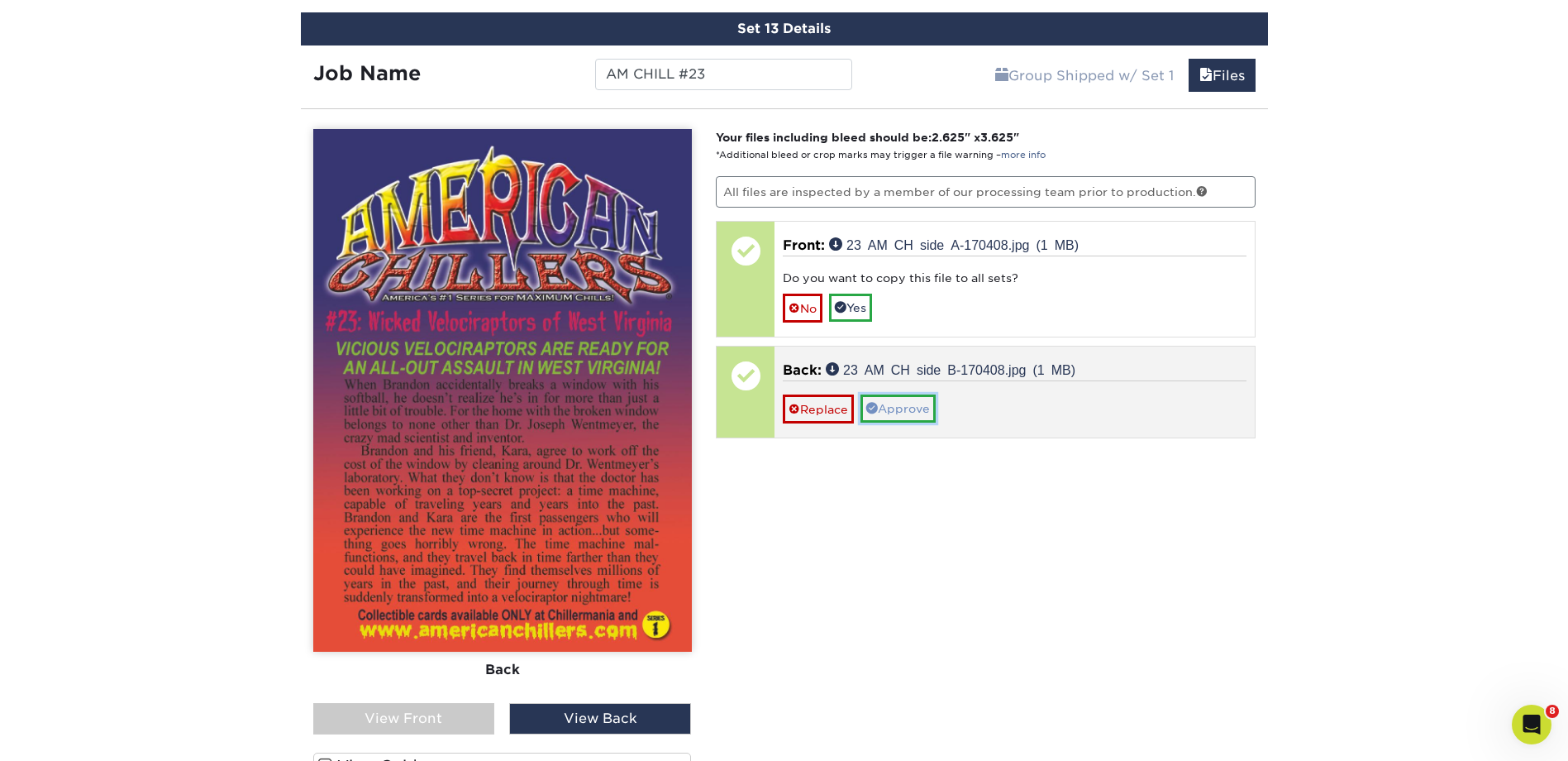
click at [896, 402] on link "Approve" at bounding box center [899, 408] width 76 height 28
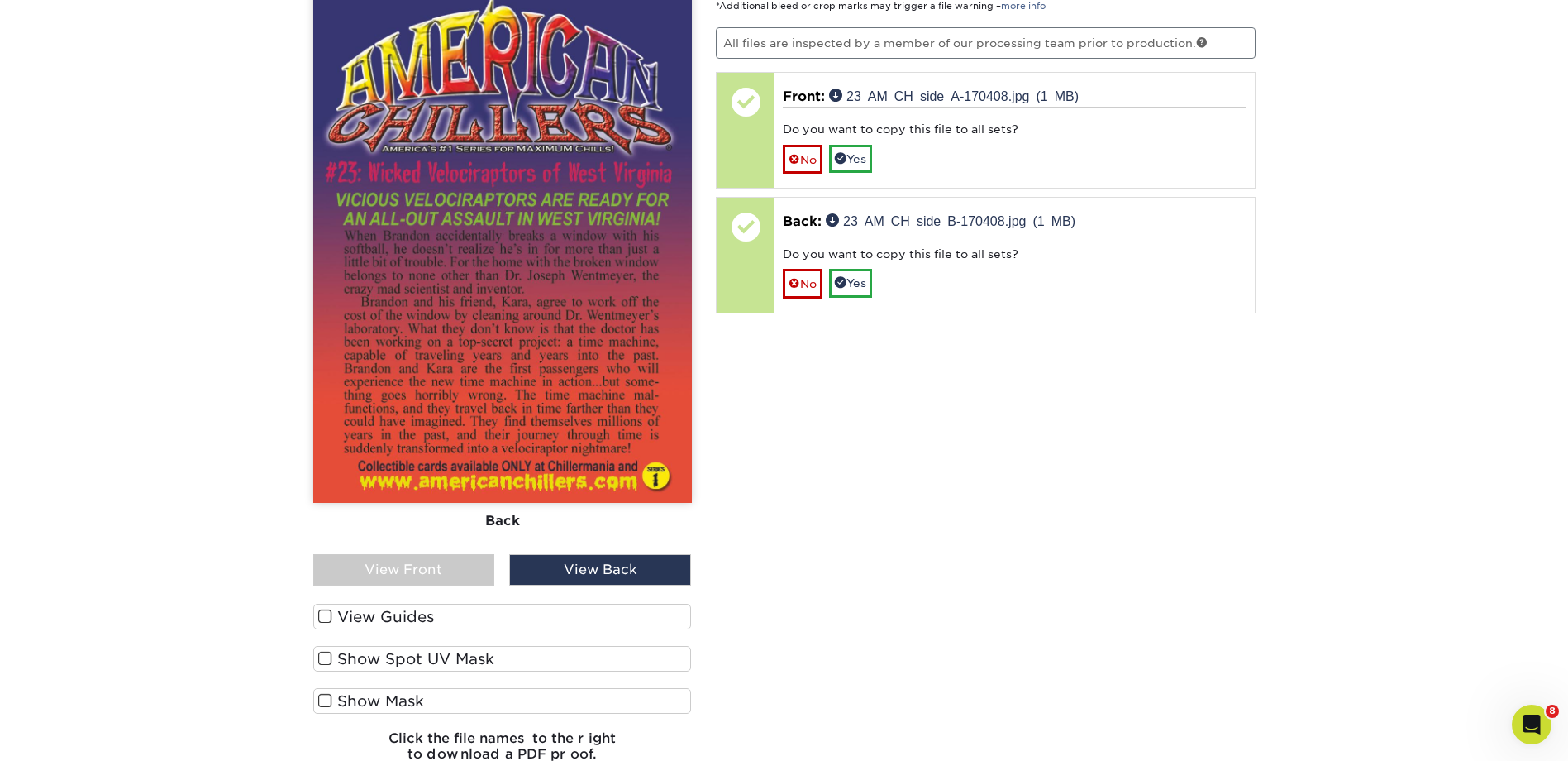
scroll to position [2938, 0]
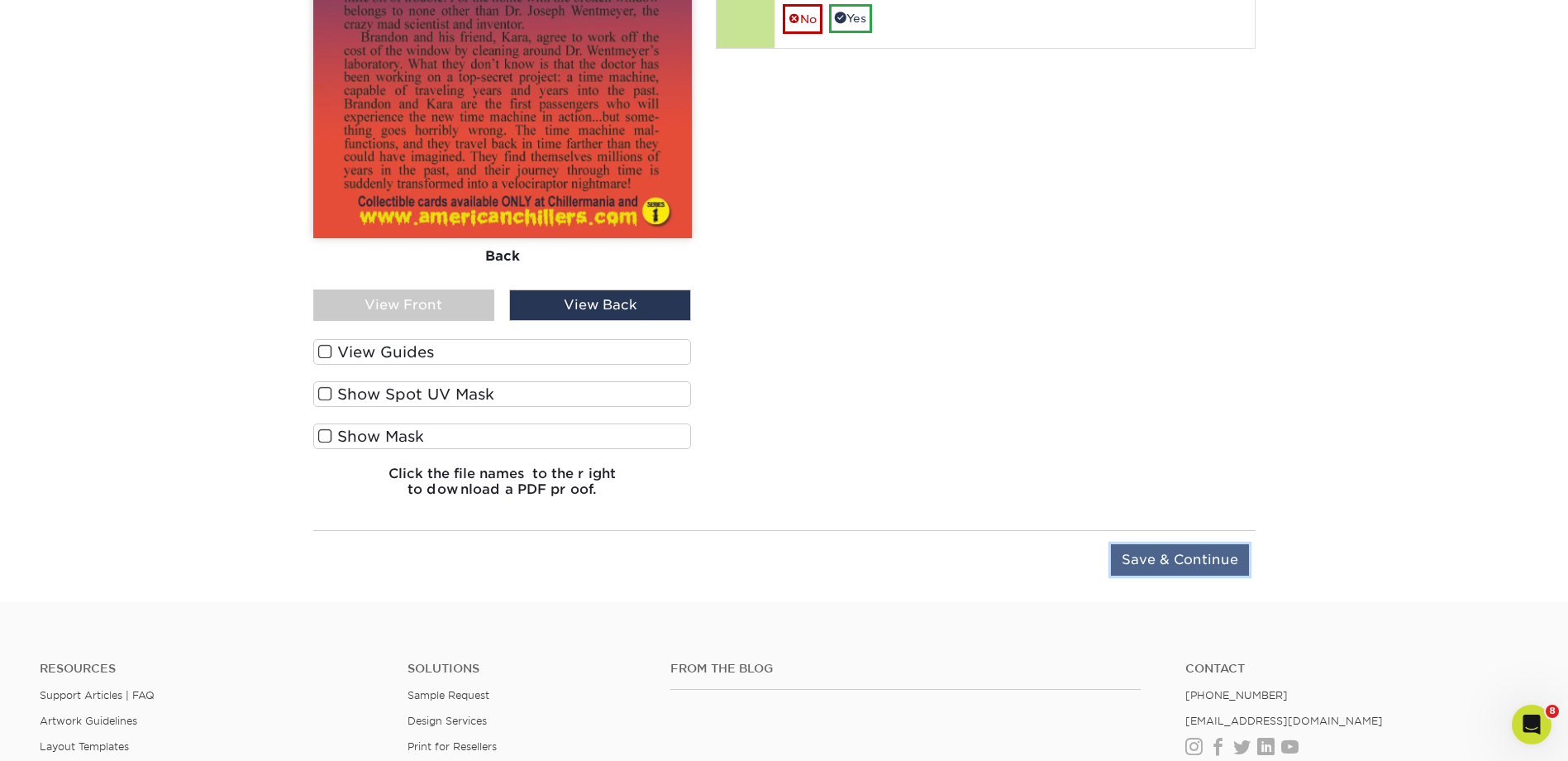
click at [1167, 547] on input "Save & Continue" at bounding box center [1180, 559] width 138 height 31
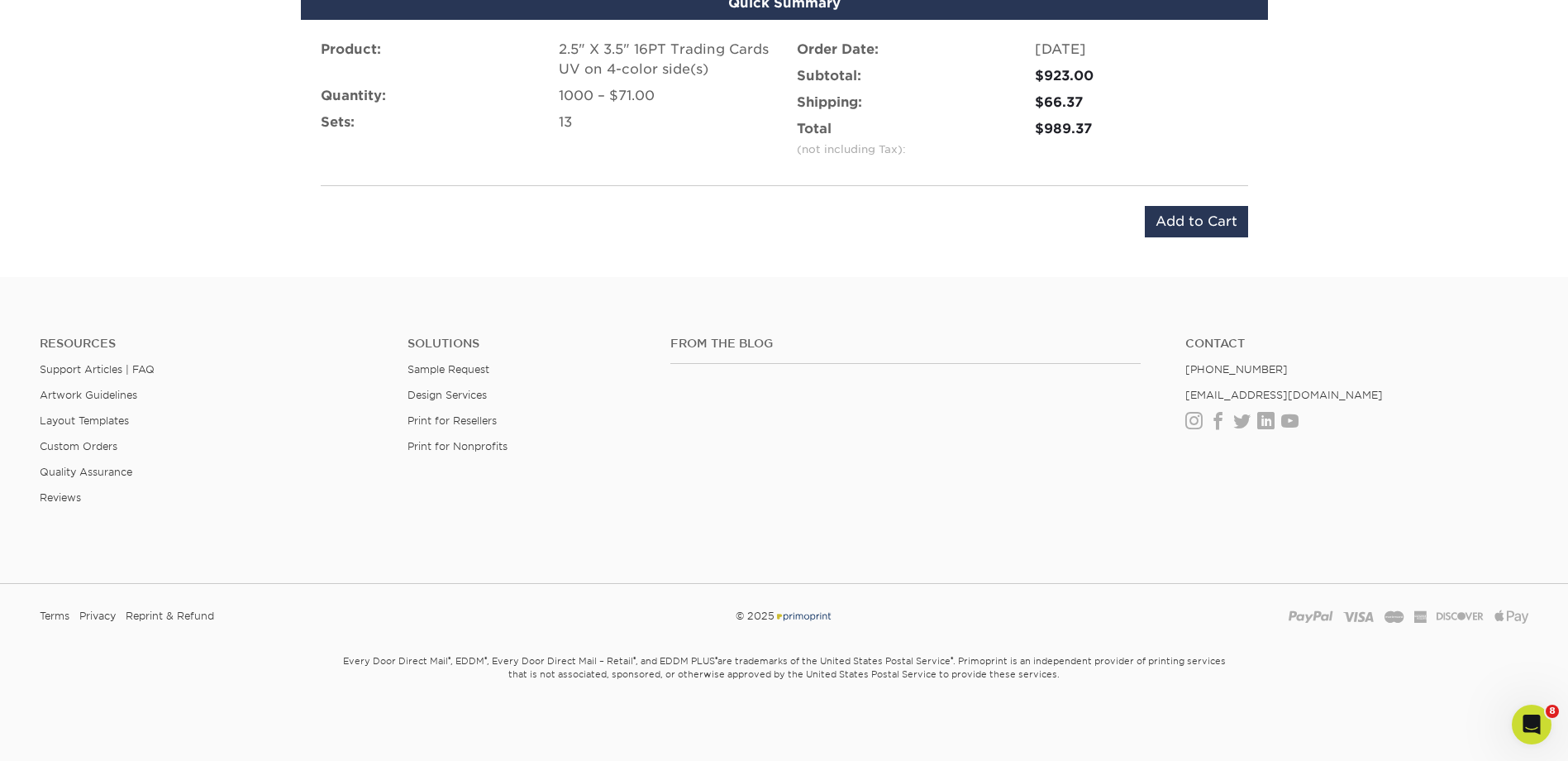
scroll to position [2660, 0]
click at [1206, 211] on input "Add to Cart" at bounding box center [1196, 221] width 103 height 31
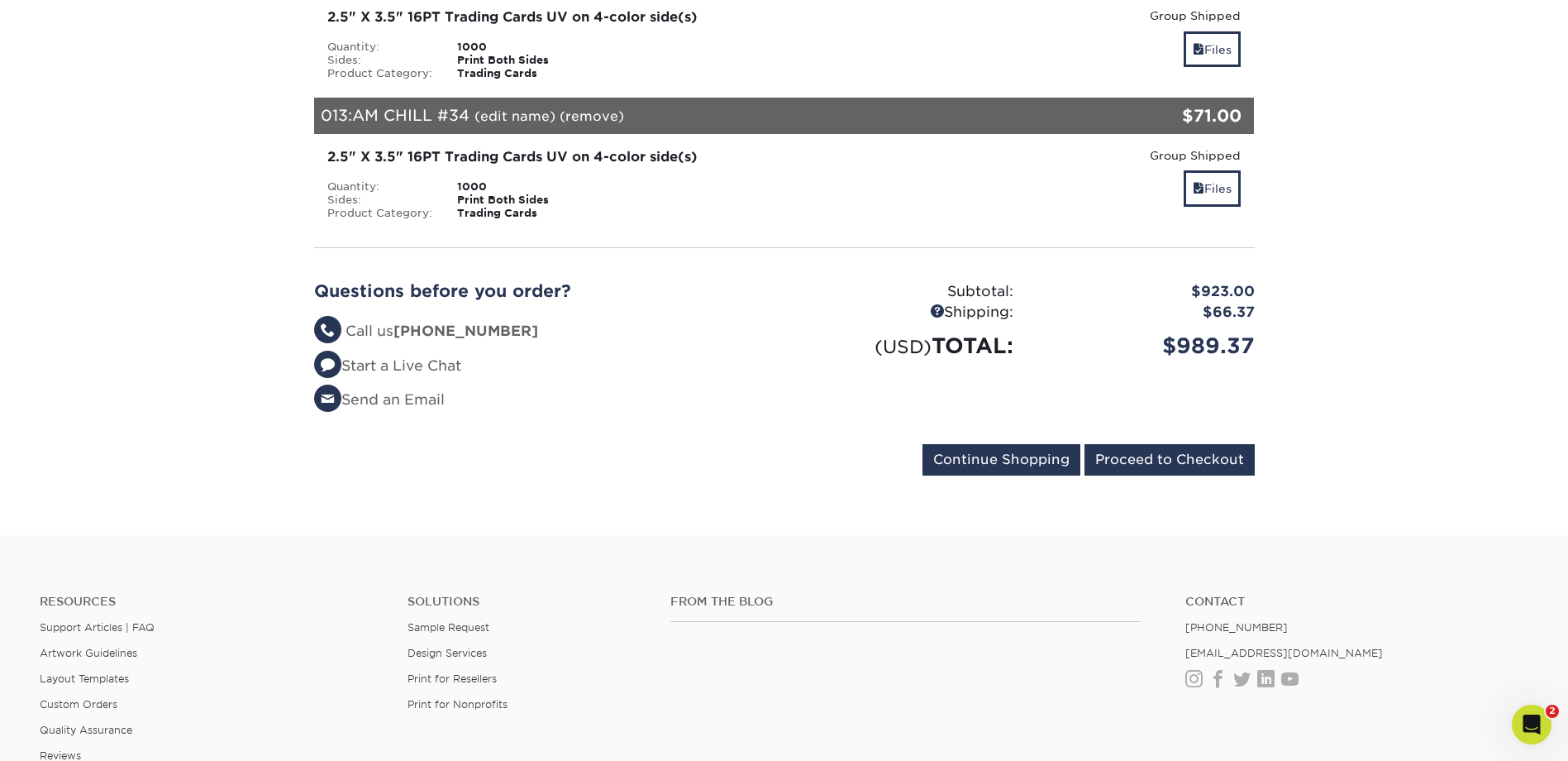
scroll to position [1929, 0]
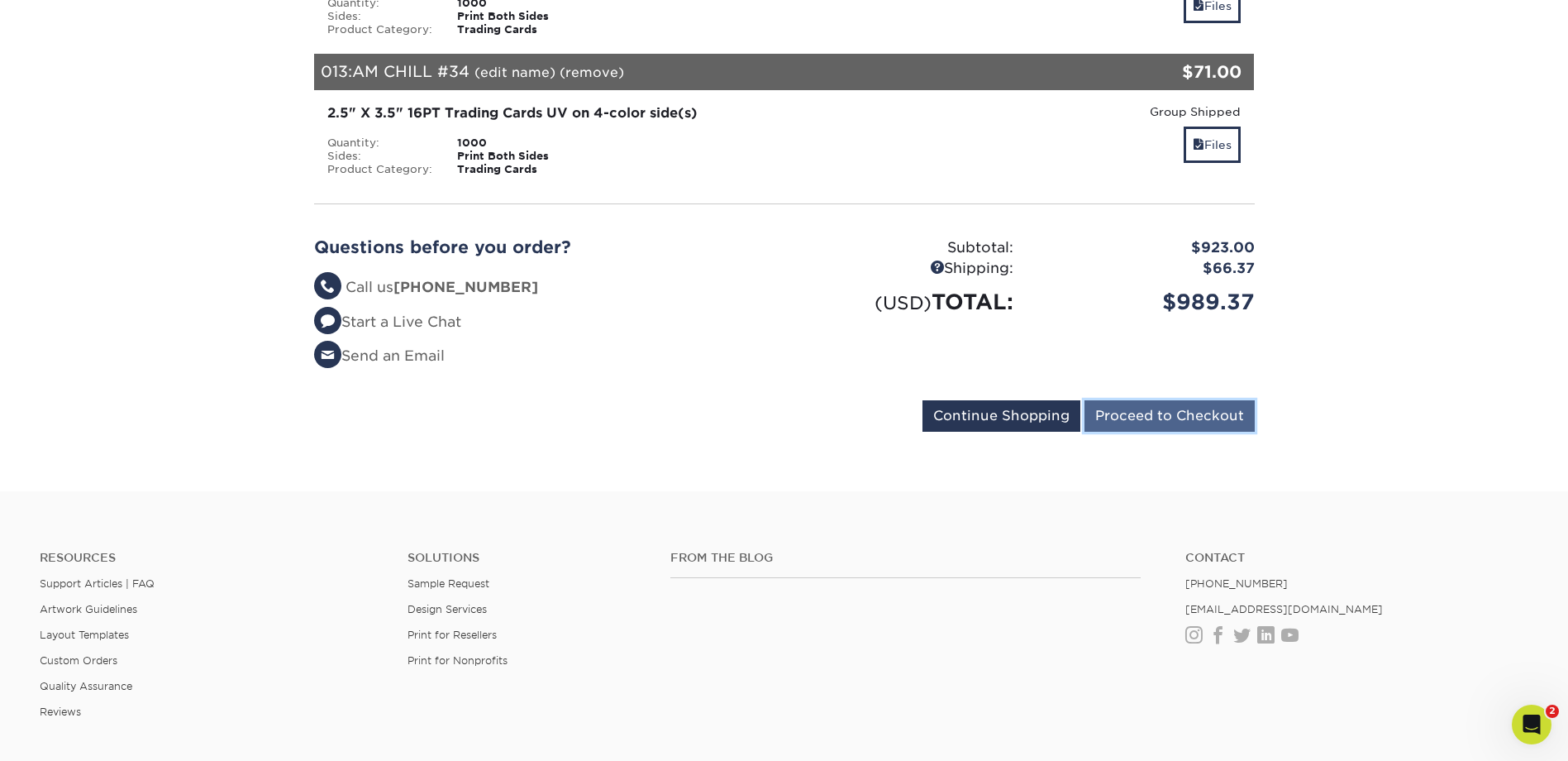
click at [1168, 410] on input "Proceed to Checkout" at bounding box center [1170, 415] width 170 height 31
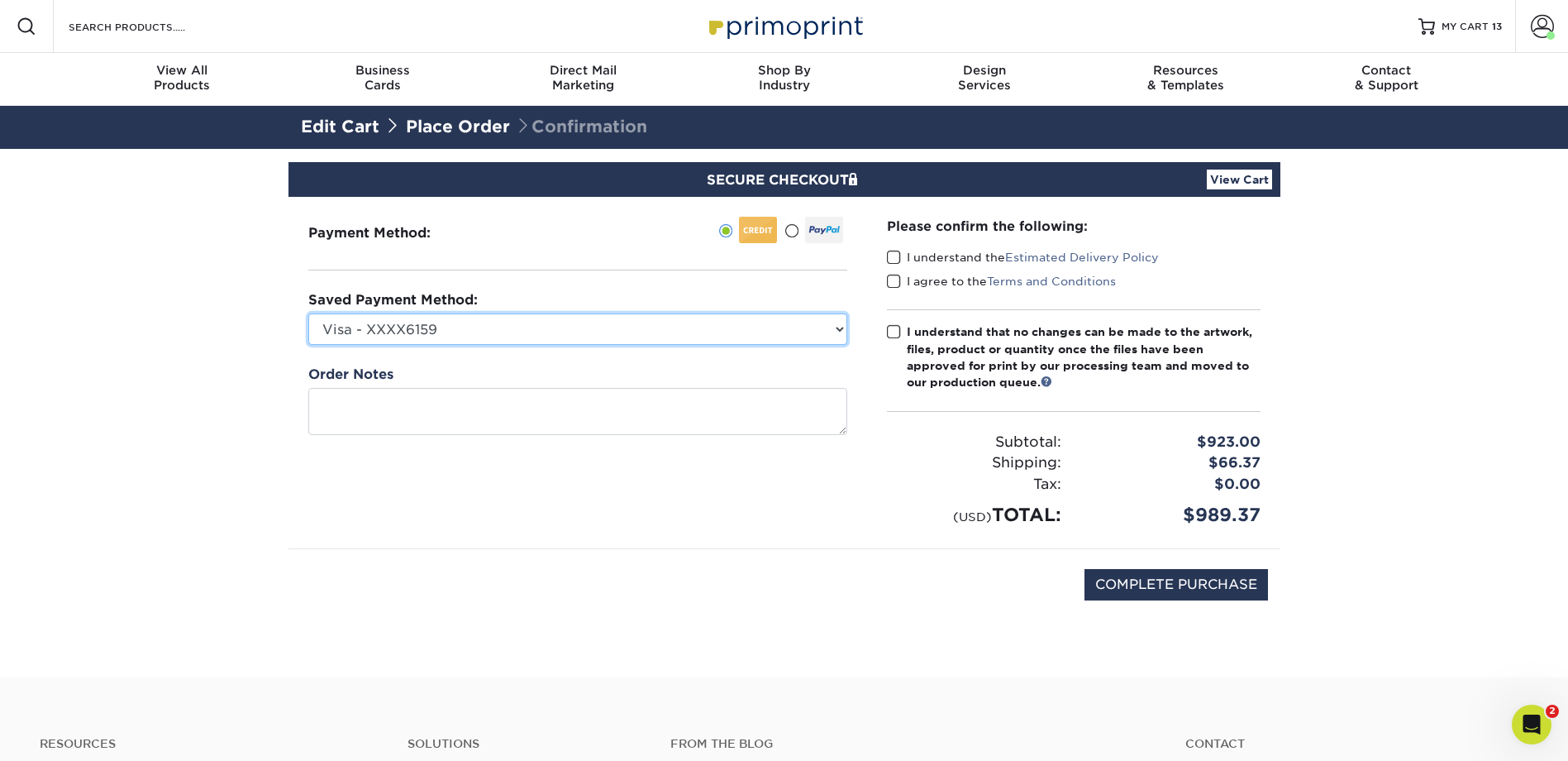
click at [832, 318] on select "Visa - XXXX6159 Visa - XXXX4147 Visa - XXXX6159 Visa - XXXX4147 MasterCard - XX…" at bounding box center [578, 328] width 539 height 31
select select "9345"
click at [308, 313] on select "Visa - XXXX6159 Visa - XXXX4147 Visa - XXXX6159 Visa - XXXX4147 MasterCard - XX…" at bounding box center [578, 328] width 539 height 31
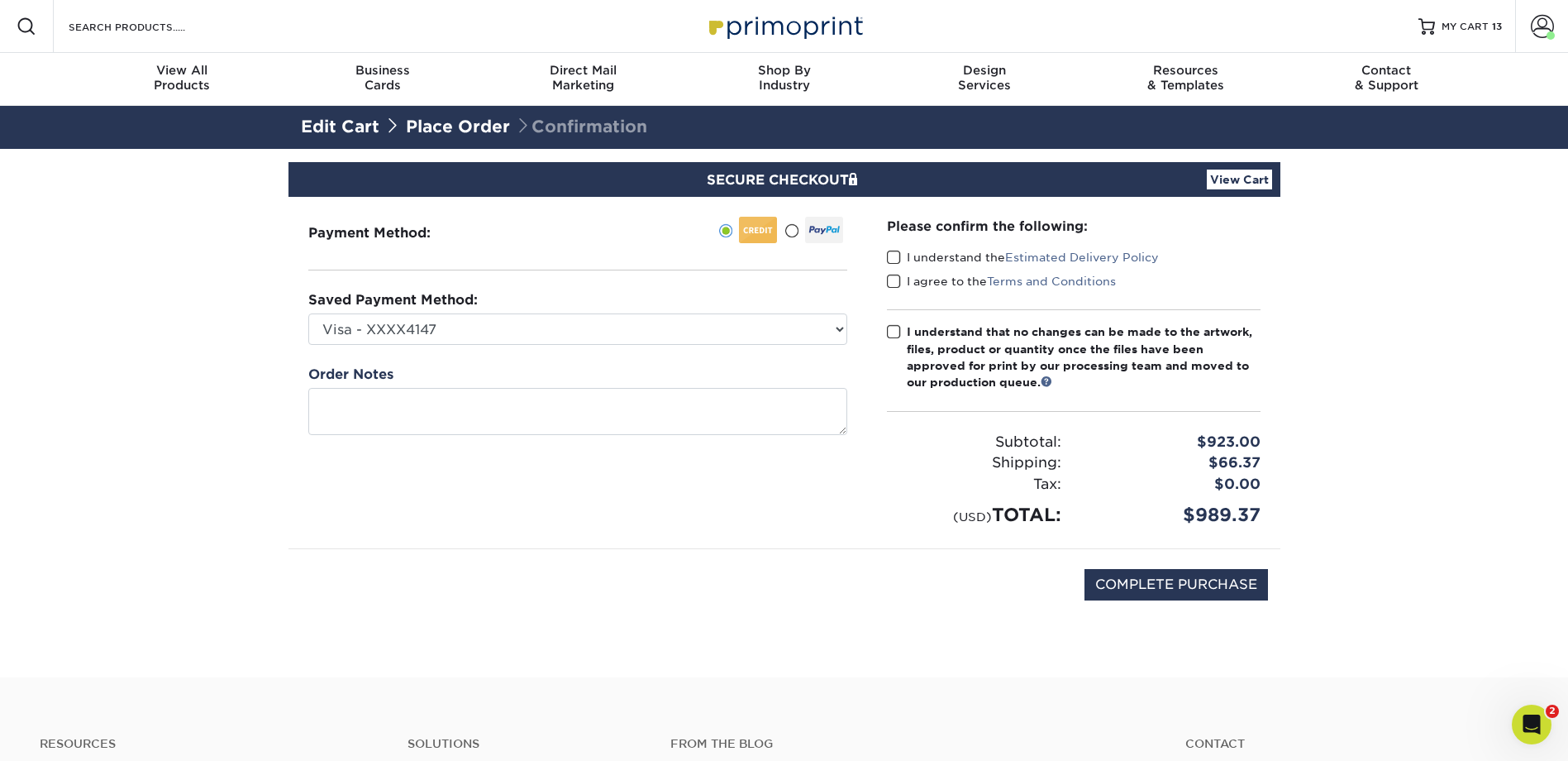
click at [893, 260] on span at bounding box center [894, 257] width 14 height 16
click at [0, 0] on input "I understand the Estimated Delivery Policy" at bounding box center [0, 0] width 0 height 0
click at [894, 282] on span at bounding box center [894, 281] width 14 height 16
click at [0, 0] on input "I agree to the Terms and Conditions" at bounding box center [0, 0] width 0 height 0
click at [893, 330] on span at bounding box center [894, 332] width 14 height 16
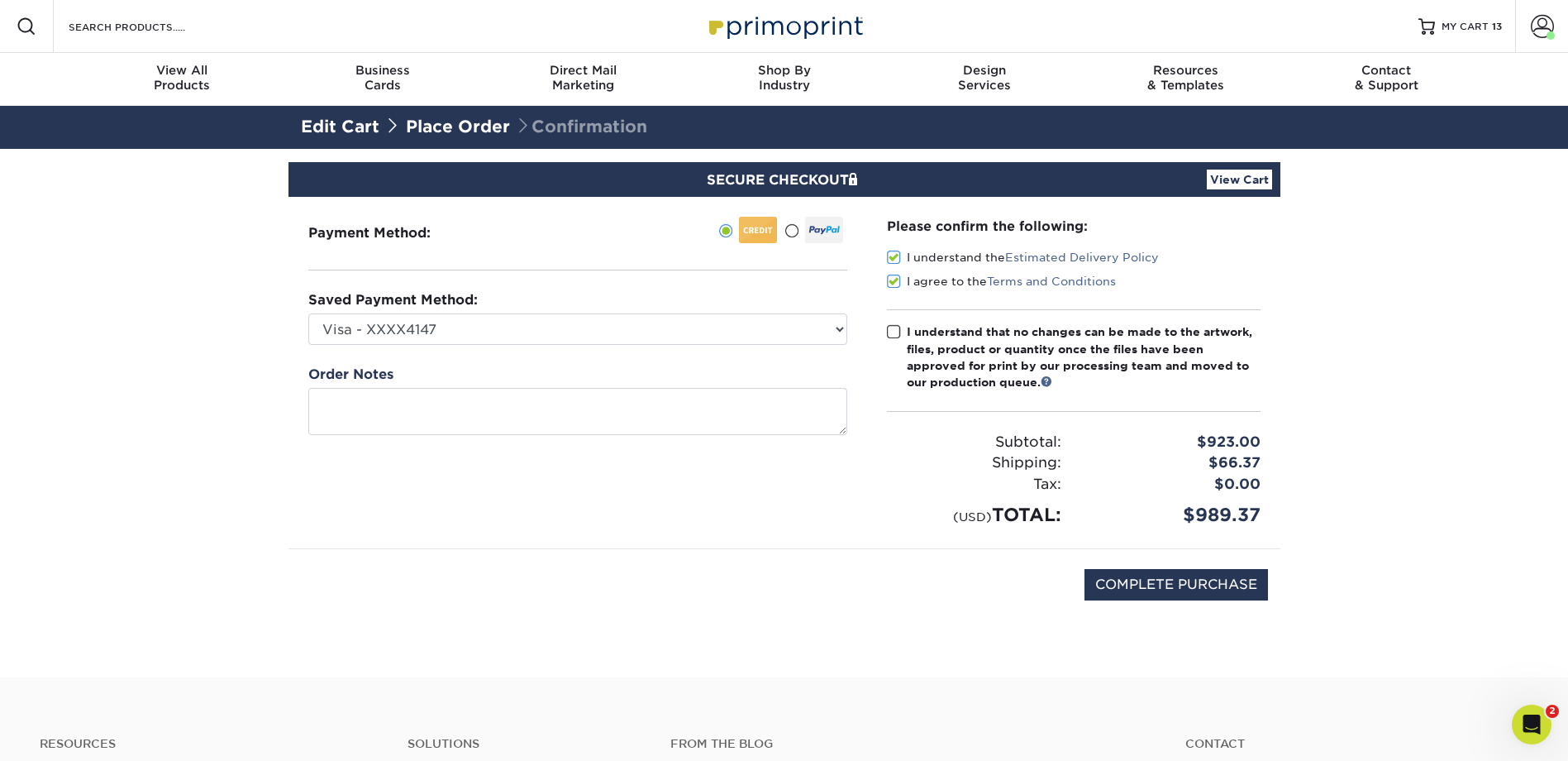
click at [0, 0] on input "I understand that no changes can be made to the artwork, files, product or quan…" at bounding box center [0, 0] width 0 height 0
click at [1173, 579] on input "COMPLETE PURCHASE" at bounding box center [1177, 584] width 184 height 31
type input "PROCESSING, PLEASE WAIT..."
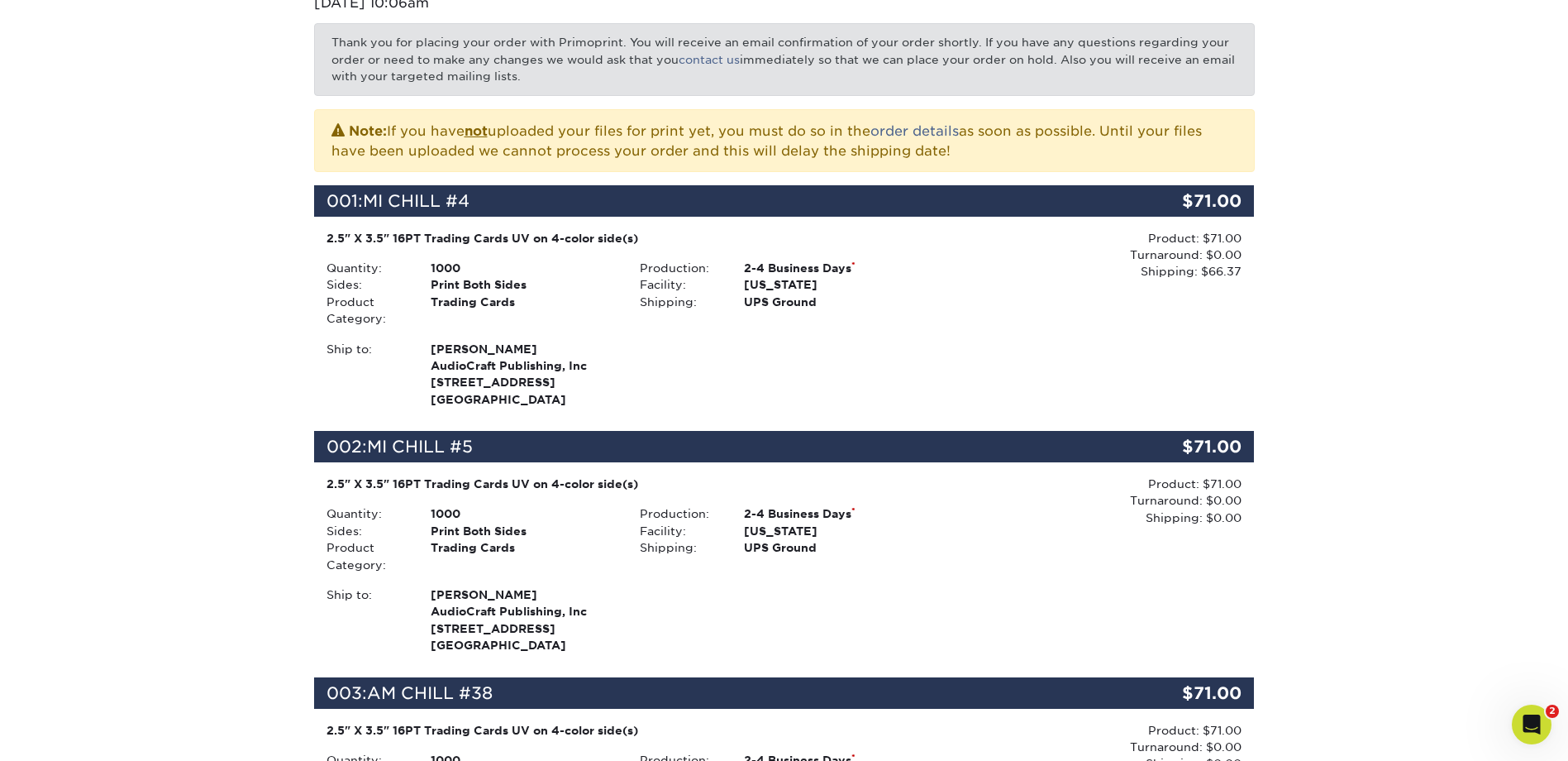
scroll to position [276, 0]
